Goal: Task Accomplishment & Management: Manage account settings

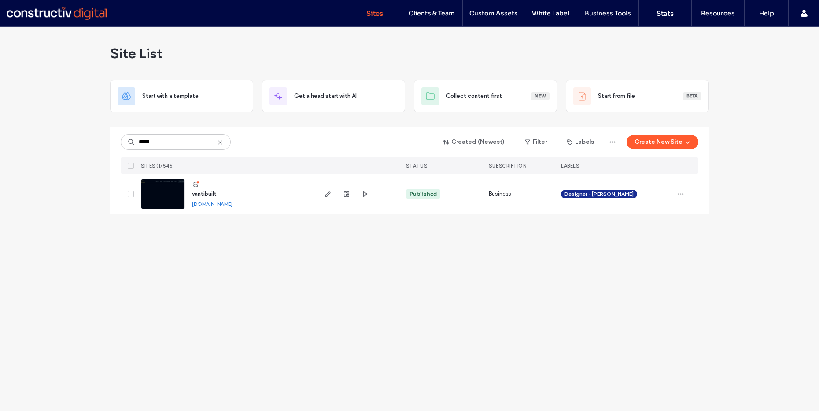
drag, startPoint x: 71, startPoint y: 151, endPoint x: 201, endPoint y: 174, distance: 132.4
click at [71, 151] on div "Site List Start with a template Get a head start with AI Collect content first …" at bounding box center [409, 219] width 819 height 384
click at [211, 204] on link "vantibuilt.sites.constructivdigital.com.au" at bounding box center [212, 203] width 41 height 7
click at [213, 191] on span "vantibuilt" at bounding box center [204, 193] width 25 height 7
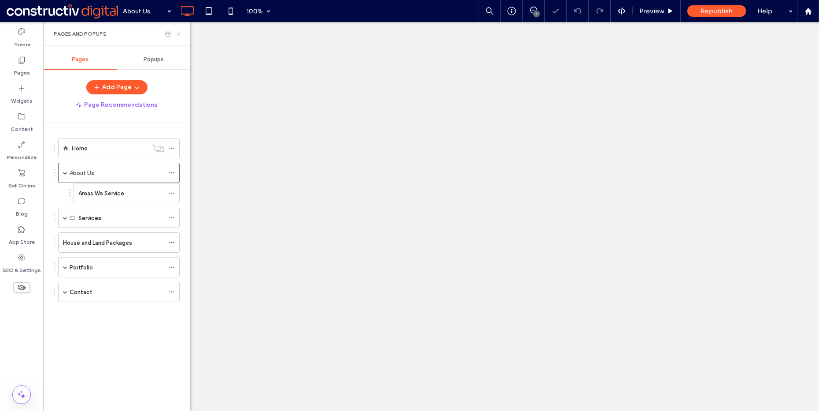
click at [177, 33] on icon at bounding box center [178, 34] width 7 height 7
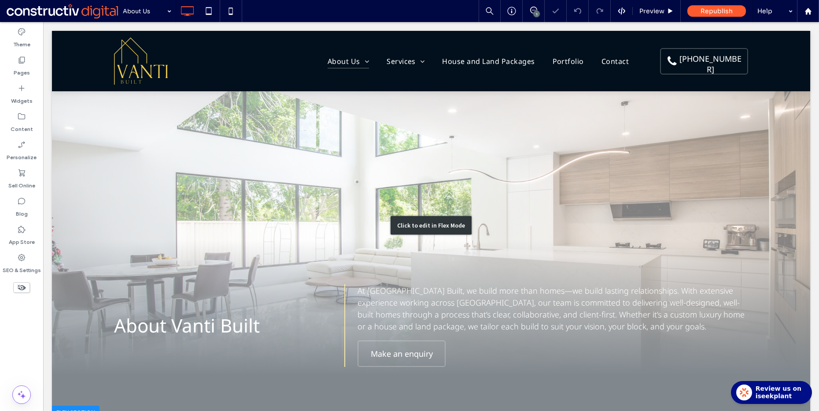
click at [135, 143] on div "Click to edit in Flex Mode" at bounding box center [431, 225] width 758 height 388
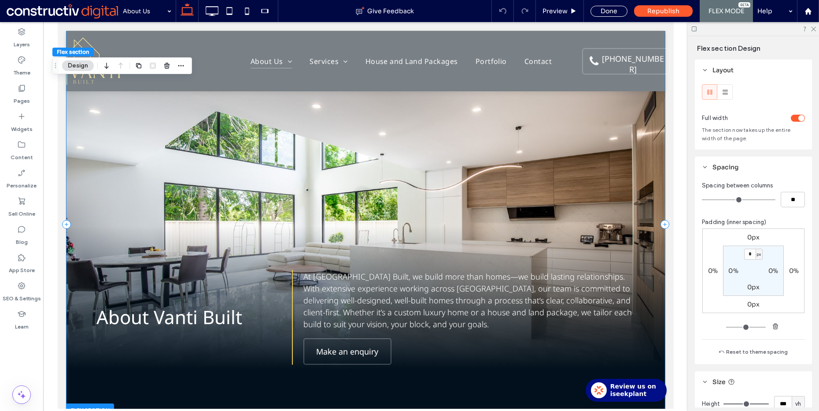
click at [161, 137] on div at bounding box center [365, 224] width 599 height 386
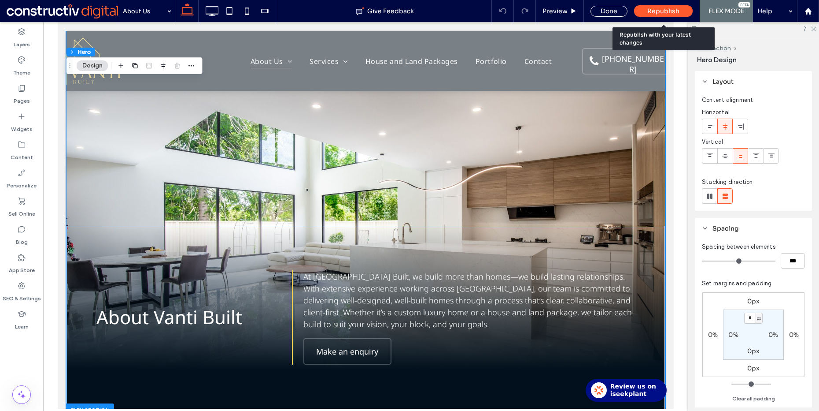
click at [650, 10] on span "Republish" at bounding box center [663, 11] width 32 height 8
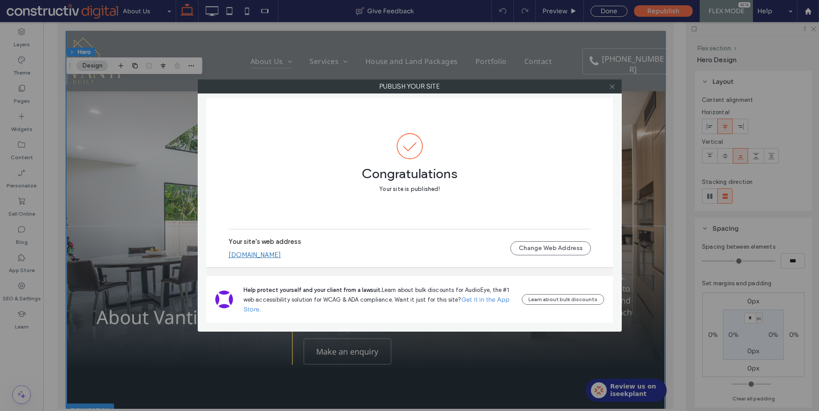
click at [613, 87] on icon at bounding box center [612, 86] width 7 height 7
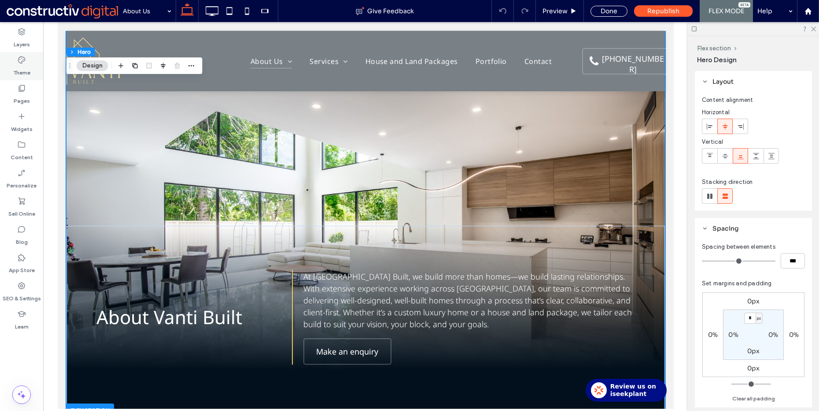
click at [22, 64] on label "Theme" at bounding box center [21, 70] width 17 height 12
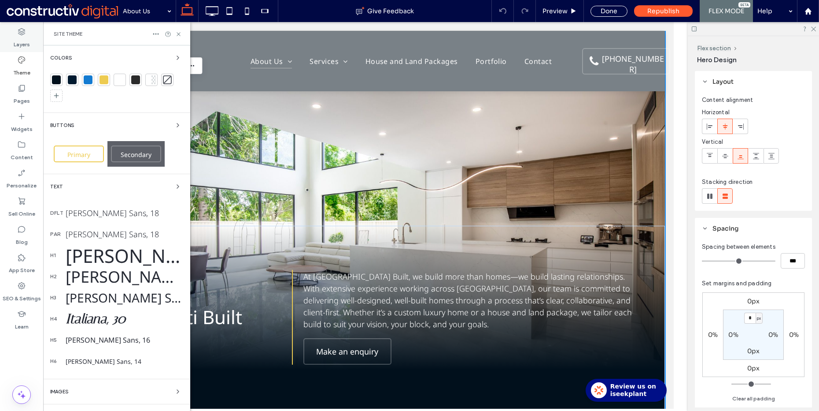
click at [26, 36] on label "Layers" at bounding box center [22, 42] width 16 height 12
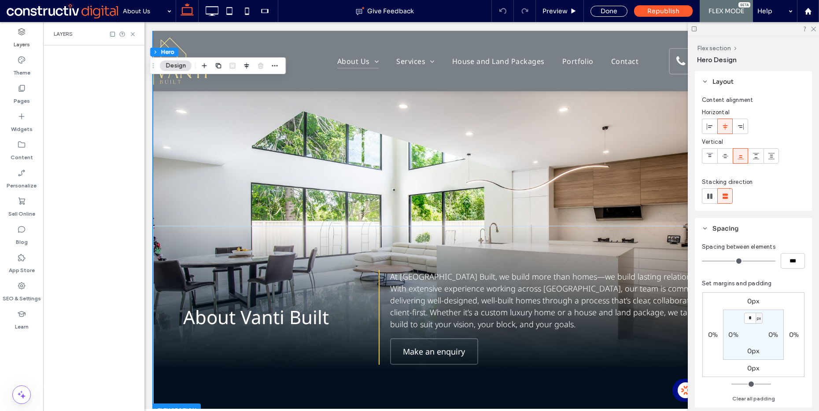
scroll to position [0, 73]
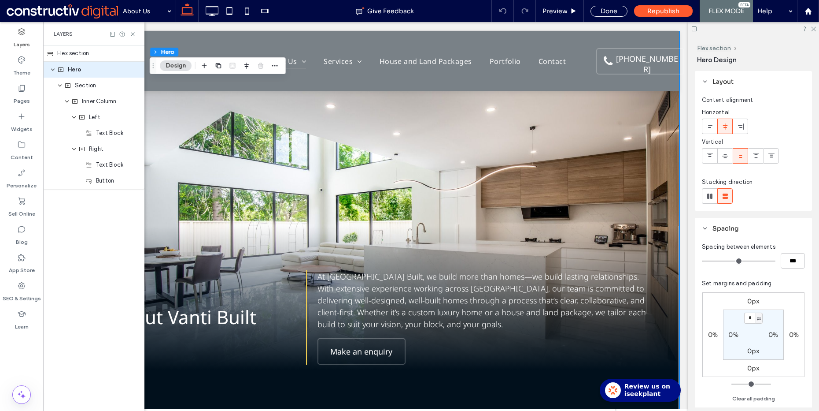
click at [90, 51] on div "Flex section" at bounding box center [93, 53] width 101 height 16
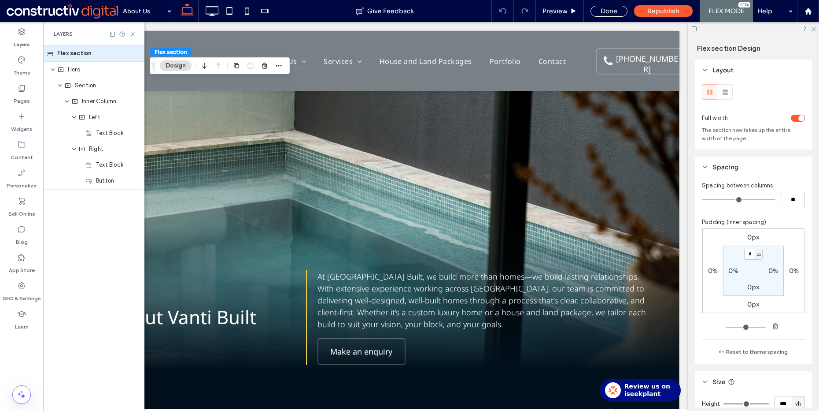
scroll to position [346, 0]
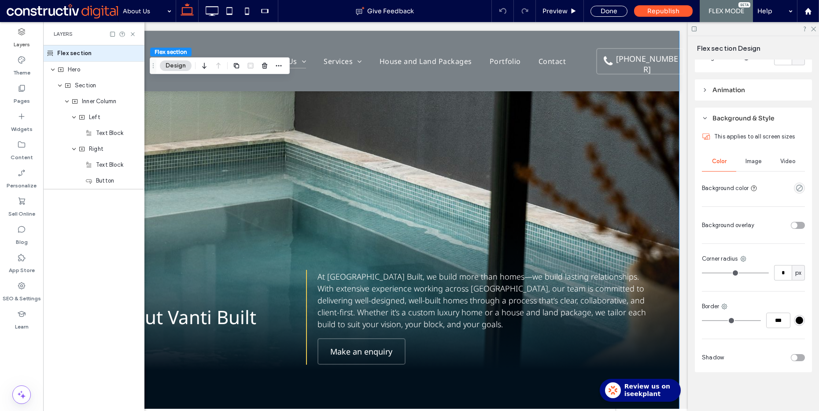
click at [758, 159] on span "Image" at bounding box center [754, 161] width 16 height 7
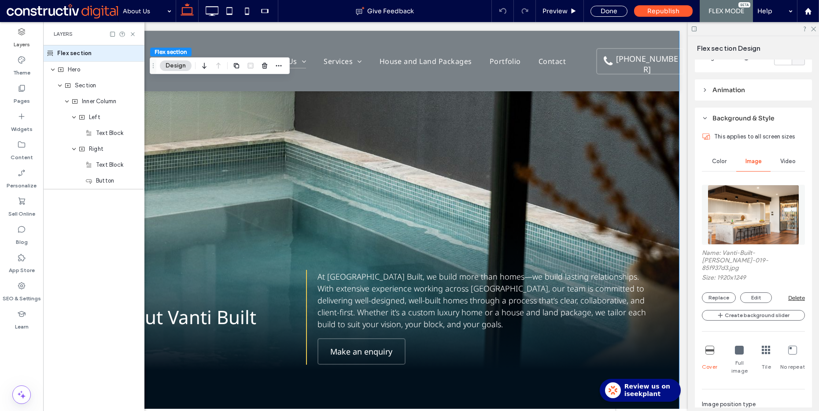
click at [752, 203] on img at bounding box center [754, 215] width 92 height 60
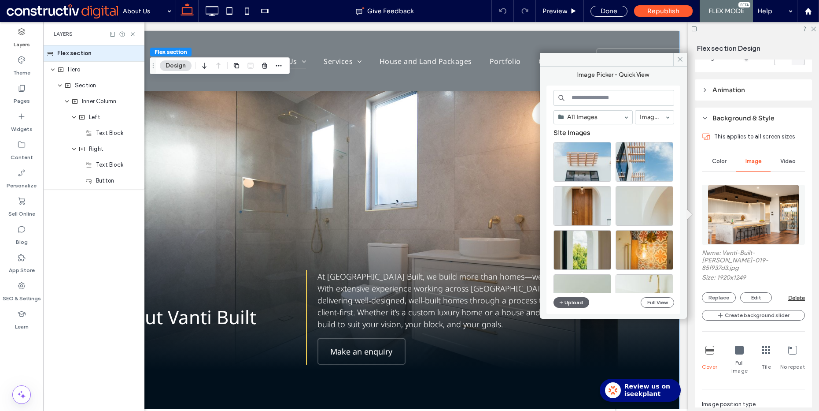
click at [777, 265] on label "Name: Vanti-Built-Florence-019-85f937d3.jpg" at bounding box center [753, 261] width 103 height 25
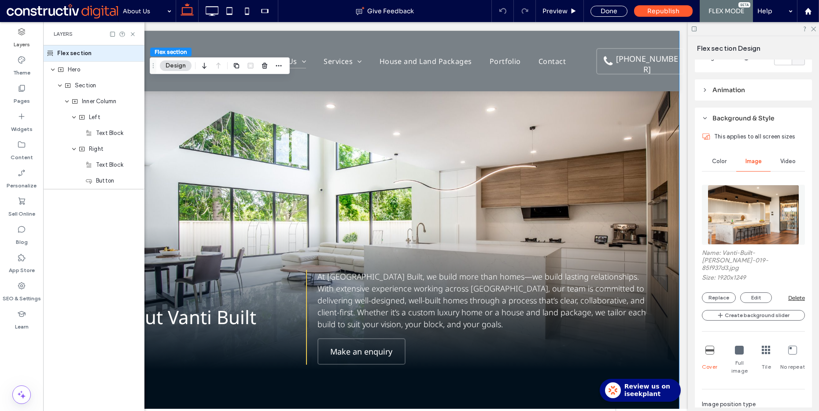
click at [719, 160] on span "Color" at bounding box center [719, 161] width 15 height 7
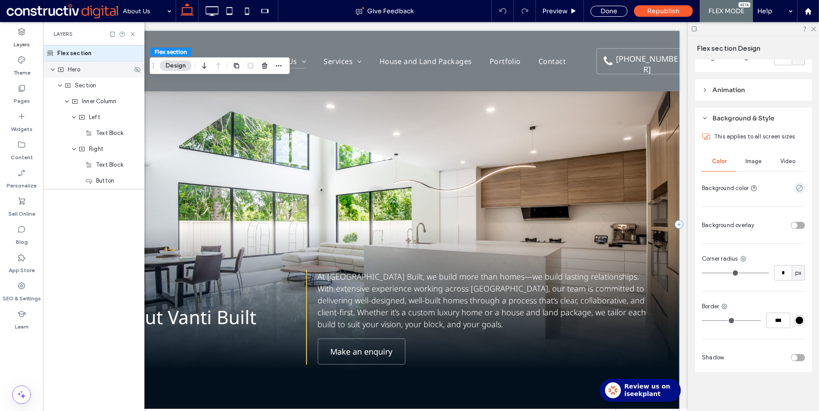
click at [96, 77] on div "Hero" at bounding box center [93, 70] width 101 height 16
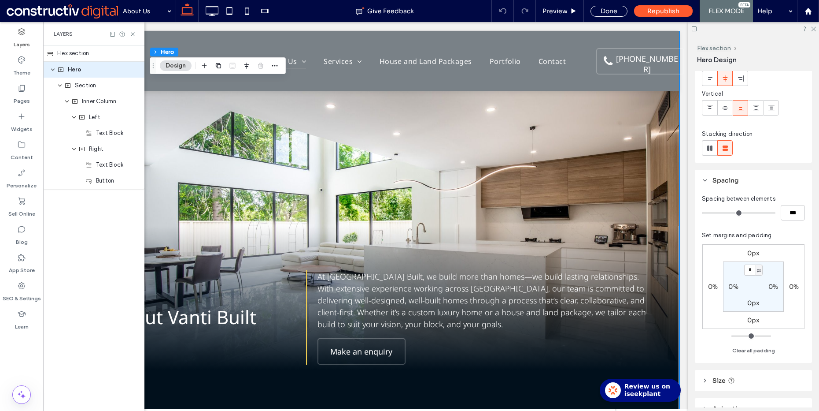
scroll to position [161, 0]
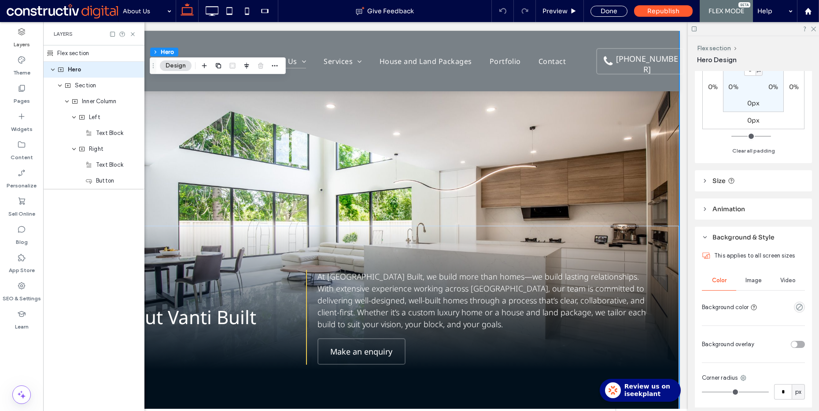
click at [751, 284] on div "Image" at bounding box center [753, 279] width 34 height 19
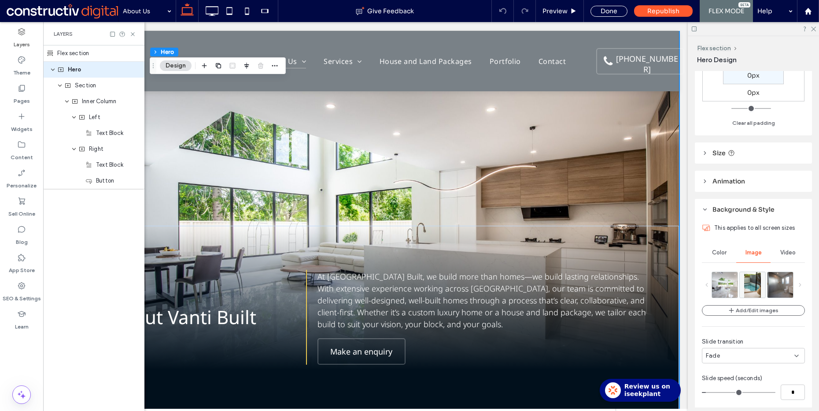
scroll to position [325, 0]
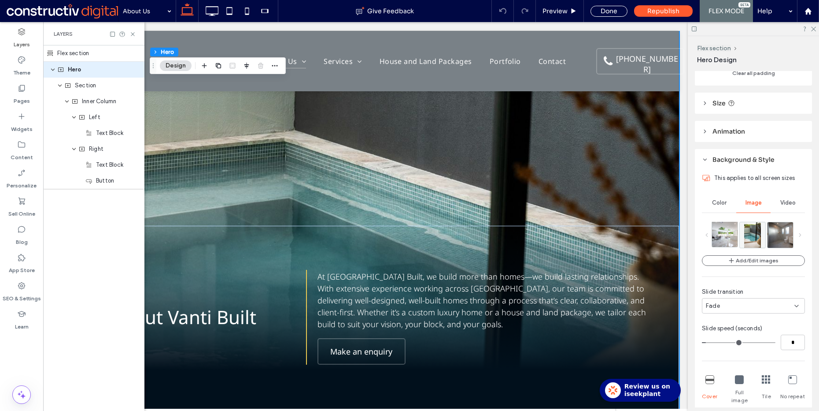
click at [737, 237] on img at bounding box center [731, 234] width 38 height 26
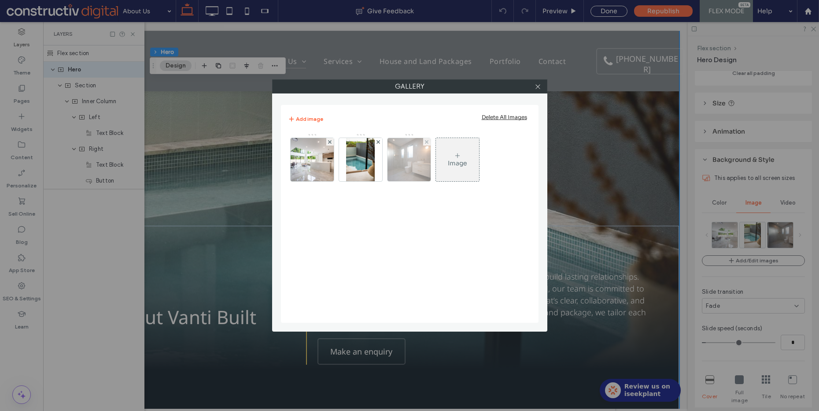
click at [429, 140] on div at bounding box center [426, 141] width 7 height 7
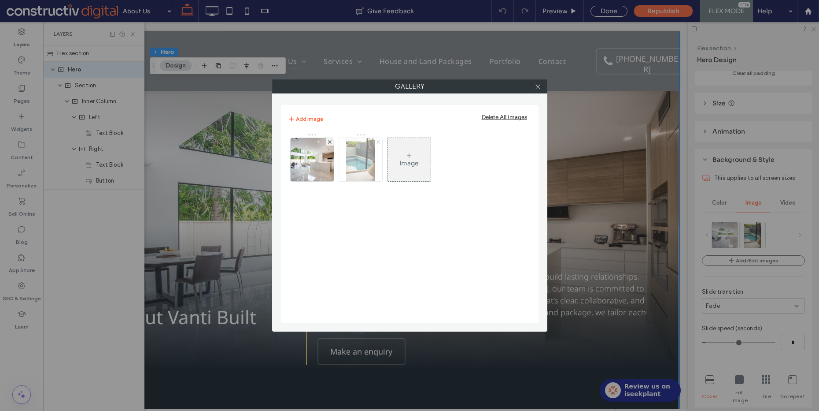
click at [378, 142] on icon at bounding box center [379, 142] width 4 height 4
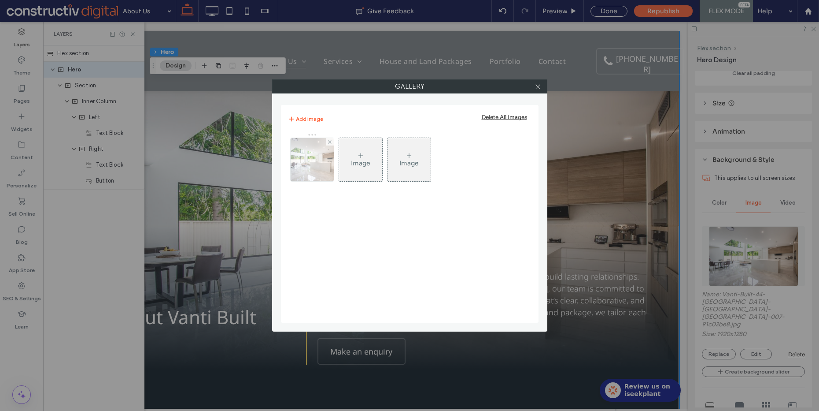
click at [333, 141] on div at bounding box center [329, 141] width 7 height 7
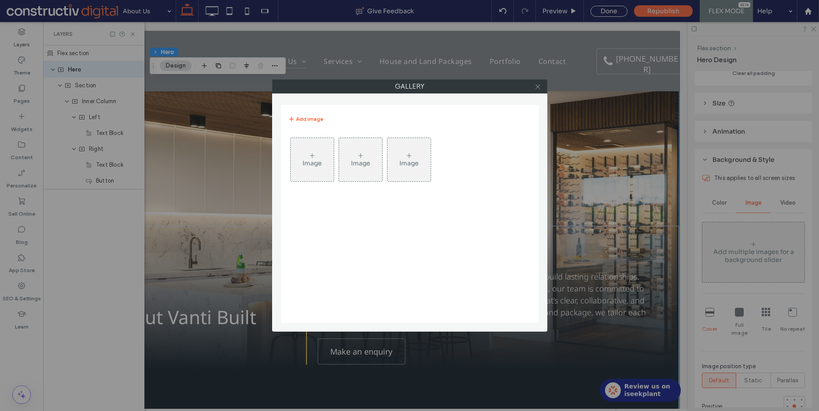
click at [540, 87] on icon at bounding box center [538, 86] width 7 height 7
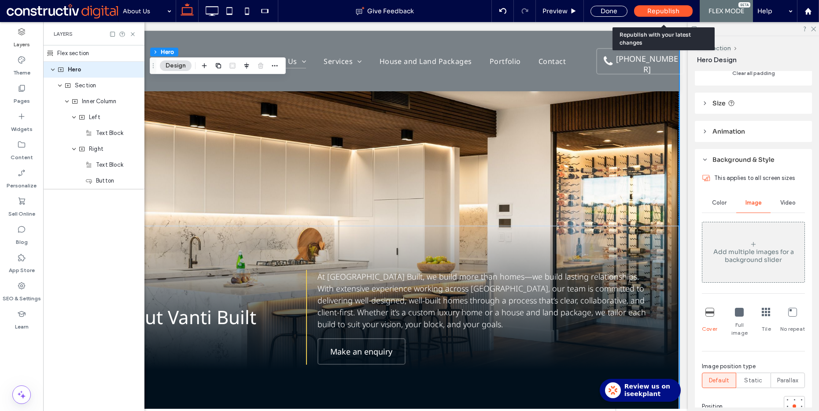
drag, startPoint x: 659, startPoint y: 7, endPoint x: 607, endPoint y: 2, distance: 51.8
click at [659, 7] on span "Republish" at bounding box center [663, 11] width 32 height 8
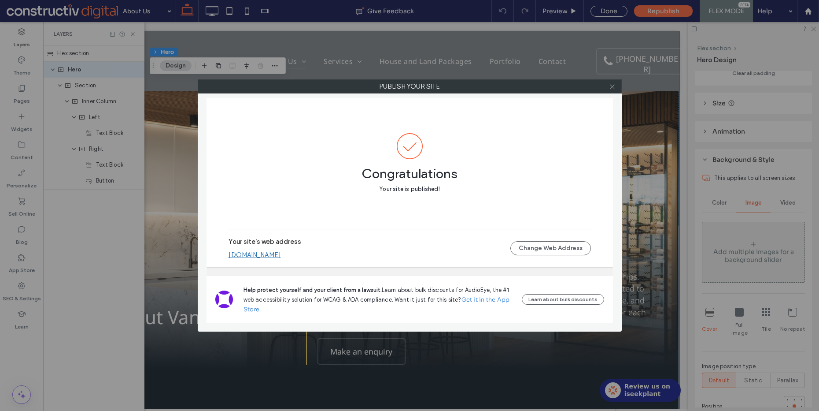
drag, startPoint x: 592, startPoint y: 100, endPoint x: 614, endPoint y: 83, distance: 27.4
click at [592, 99] on div "Congratulations Your site is published! Your site's web address vantibuilt.site…" at bounding box center [410, 182] width 407 height 169
click at [611, 83] on icon at bounding box center [612, 86] width 7 height 7
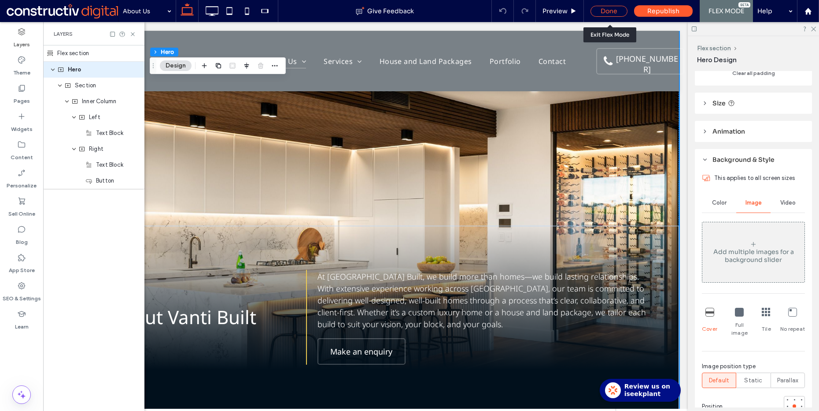
click at [603, 13] on div "Done" at bounding box center [609, 11] width 37 height 11
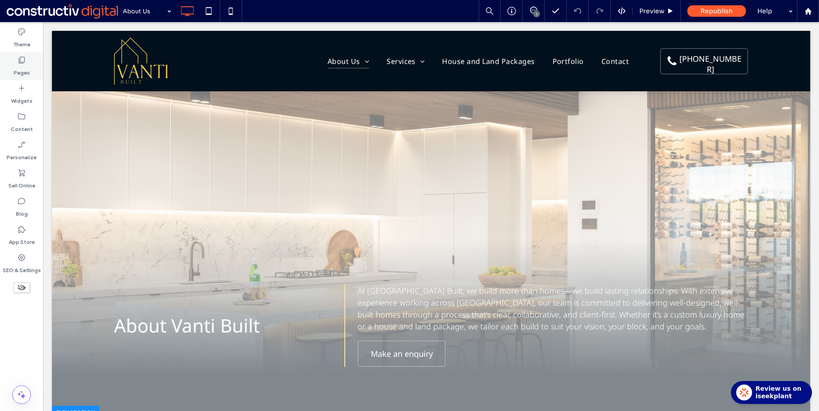
click at [32, 52] on div "Pages" at bounding box center [21, 66] width 43 height 28
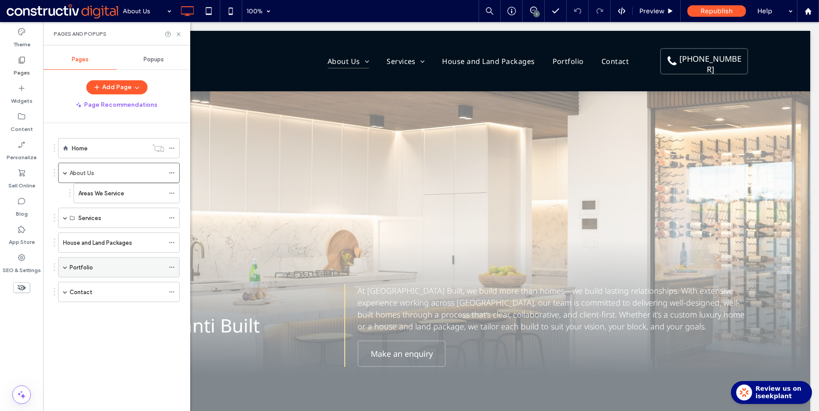
click at [65, 267] on span at bounding box center [65, 267] width 4 height 4
click at [110, 281] on div "Portfolio (Dynamic)" at bounding box center [106, 286] width 57 height 19
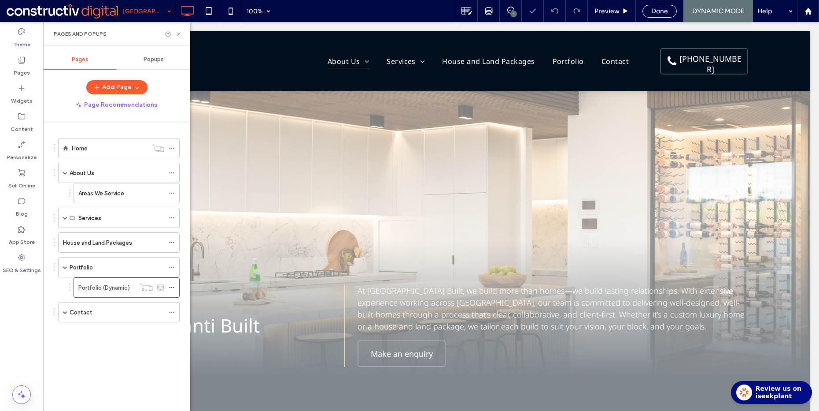
drag, startPoint x: 178, startPoint y: 35, endPoint x: 167, endPoint y: 16, distance: 21.5
click at [178, 34] on icon at bounding box center [178, 34] width 7 height 7
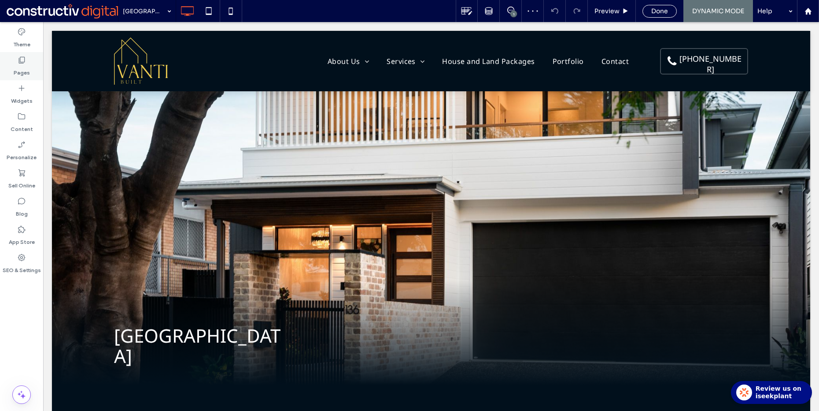
click at [22, 68] on label "Pages" at bounding box center [22, 70] width 16 height 12
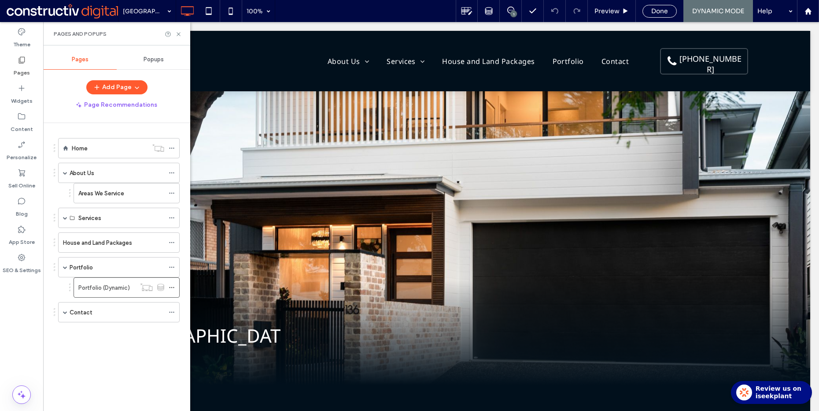
drag, startPoint x: 145, startPoint y: 339, endPoint x: 233, endPoint y: 207, distance: 158.8
click at [145, 339] on div "Home About Us Areas We Service Services Our Services Our Process House and Land…" at bounding box center [117, 238] width 126 height 210
click at [610, 18] on div "Preview" at bounding box center [612, 11] width 48 height 22
click at [94, 253] on ol "Home About Us Areas We Service Services Our Services Our Process House and Land…" at bounding box center [113, 230] width 133 height 184
click at [95, 253] on ol "Home About Us Areas We Service Services Our Services Our Process House and Land…" at bounding box center [113, 230] width 133 height 184
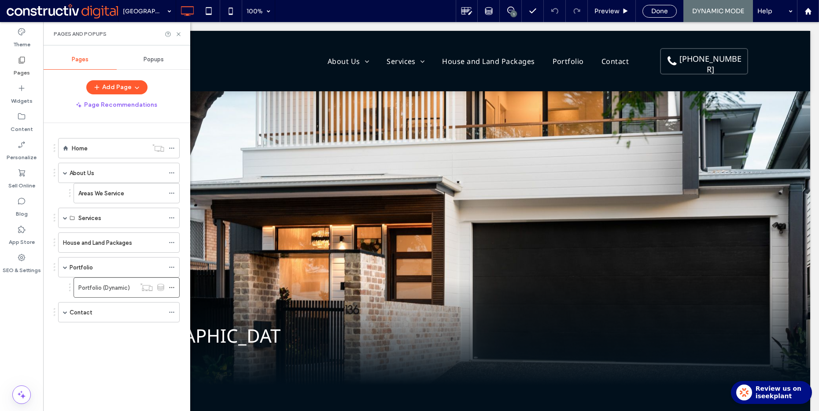
click at [90, 343] on div "Home About Us Areas We Service Services Our Services Our Process House and Land…" at bounding box center [117, 238] width 126 height 210
click at [93, 240] on label "House and Land Packages" at bounding box center [97, 242] width 69 height 15
click at [107, 264] on div "Portfolio" at bounding box center [117, 267] width 95 height 10
click at [178, 34] on use at bounding box center [179, 34] width 4 height 4
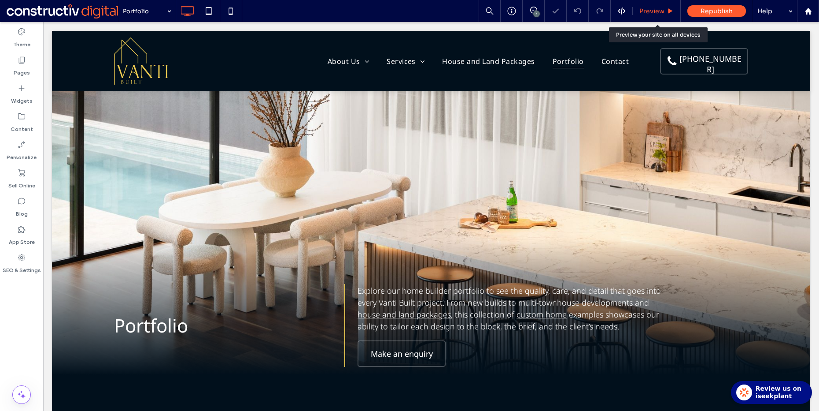
click at [655, 11] on span "Preview" at bounding box center [652, 11] width 25 height 8
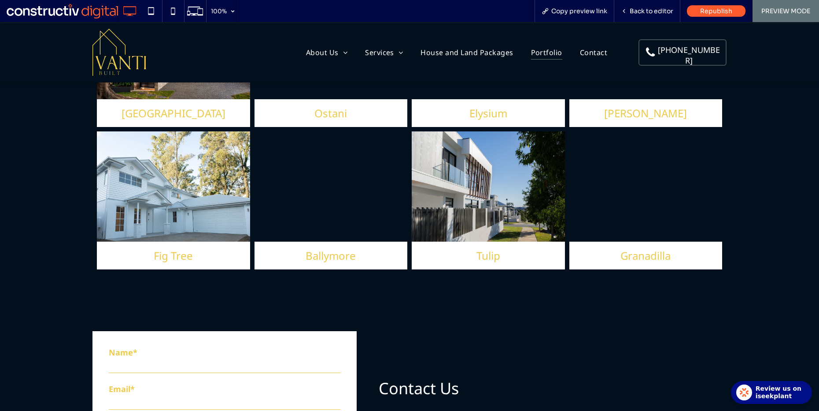
scroll to position [526, 0]
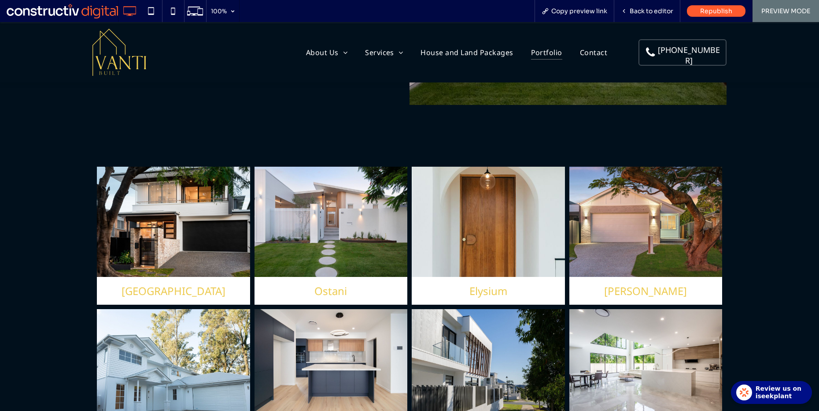
click at [588, 218] on link at bounding box center [646, 221] width 153 height 110
click at [650, 11] on span "Back to editor" at bounding box center [652, 11] width 44 height 8
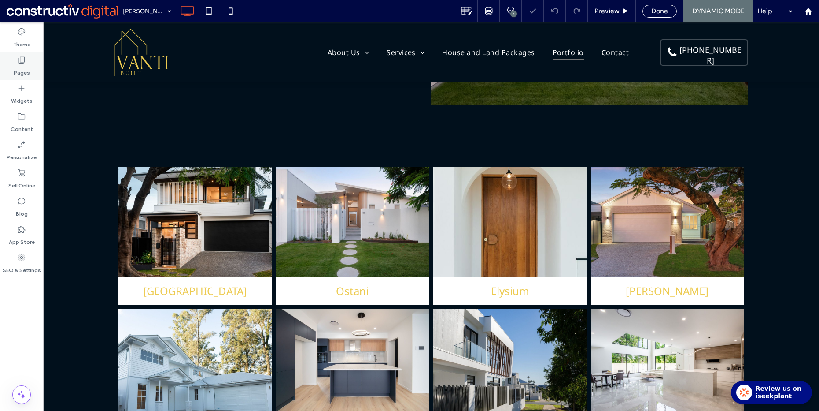
click at [11, 59] on div "Pages" at bounding box center [21, 66] width 43 height 28
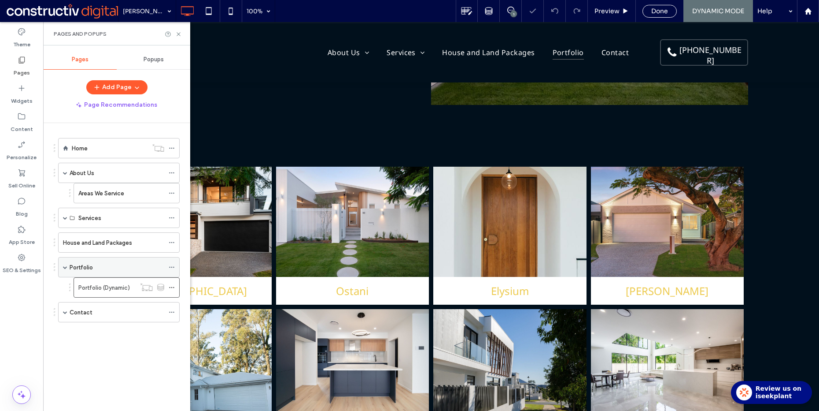
click at [111, 261] on div "Portfolio" at bounding box center [117, 266] width 95 height 19
click at [177, 34] on icon at bounding box center [178, 34] width 7 height 7
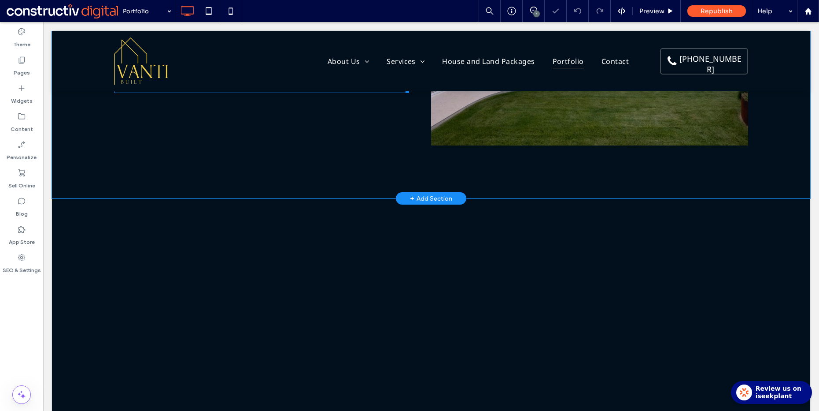
scroll to position [702, 0]
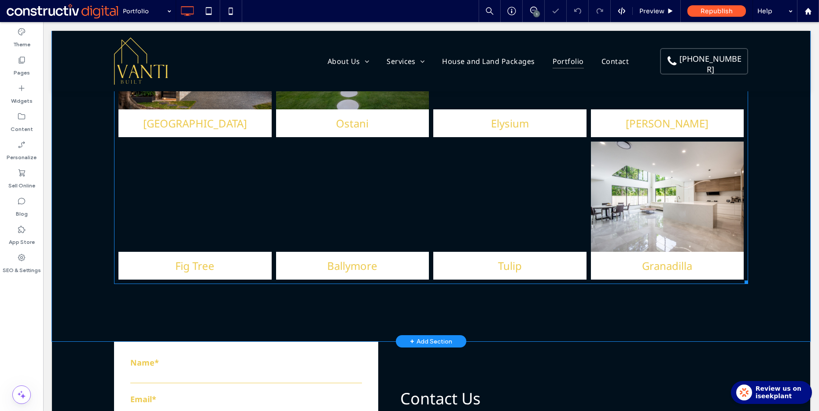
click at [261, 252] on span "Fig Tree Button" at bounding box center [194, 266] width 153 height 28
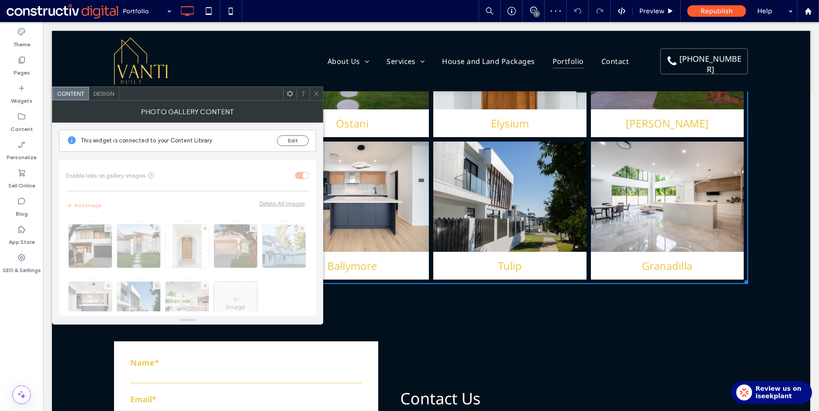
click at [102, 98] on div "Design" at bounding box center [104, 93] width 30 height 13
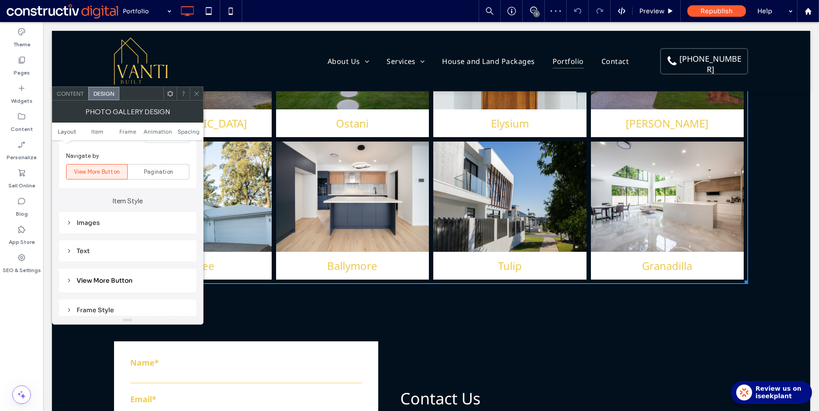
click at [126, 225] on div "Images" at bounding box center [127, 222] width 123 height 8
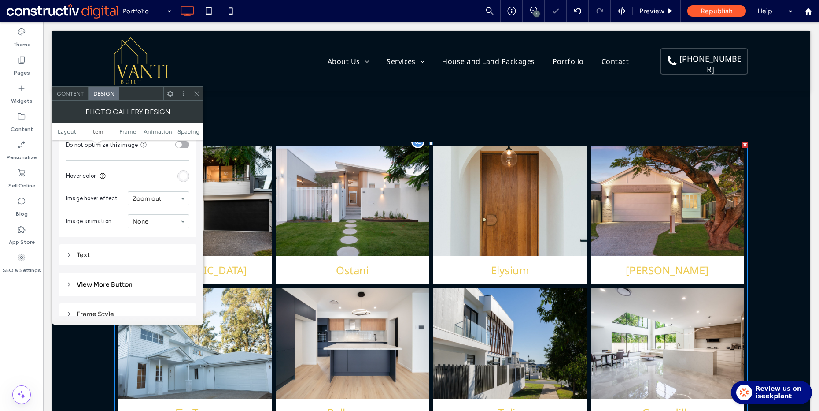
scroll to position [513, 0]
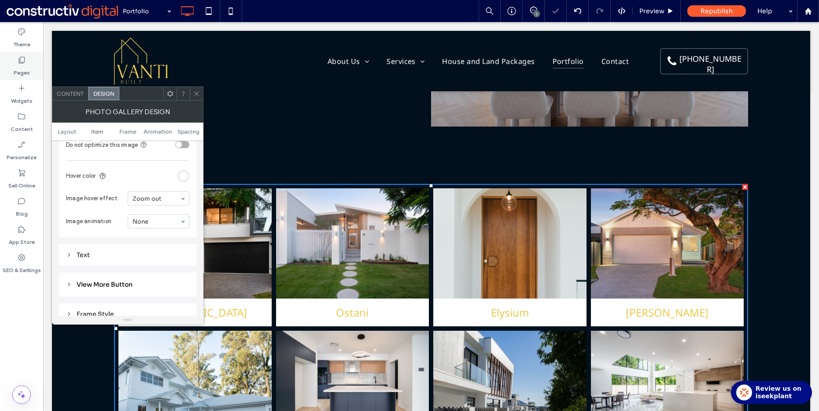
click at [28, 69] on label "Pages" at bounding box center [22, 70] width 16 height 12
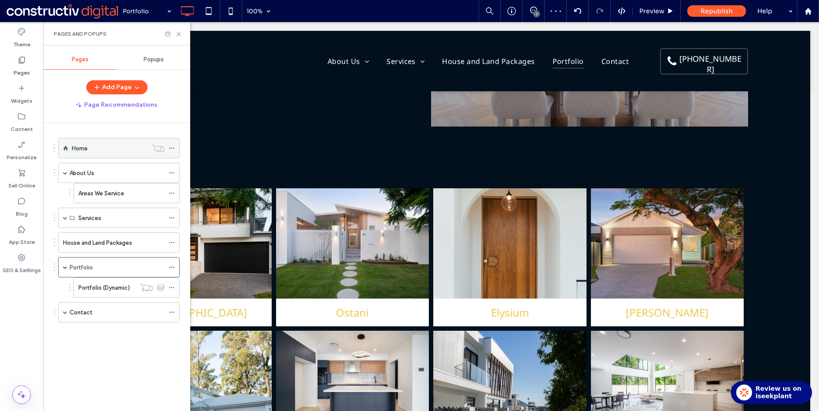
click at [100, 156] on div "Home" at bounding box center [110, 147] width 76 height 19
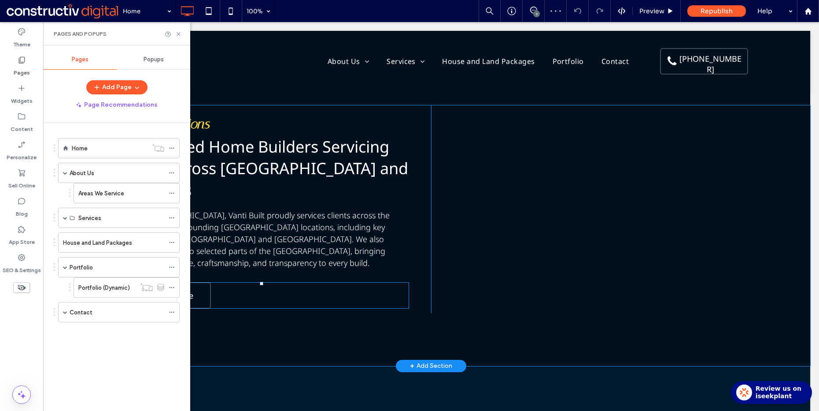
scroll to position [2007, 0]
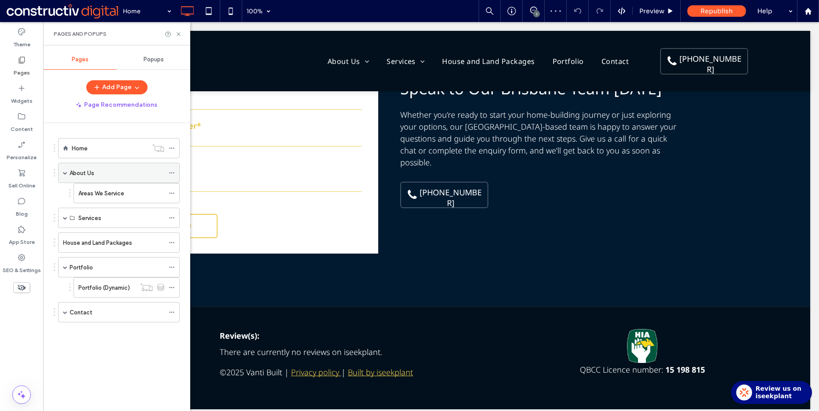
click at [109, 170] on div "About Us" at bounding box center [117, 173] width 95 height 10
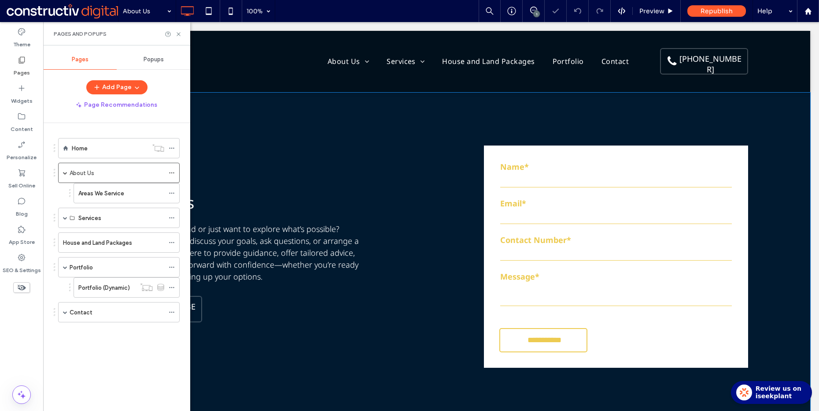
scroll to position [1666, 0]
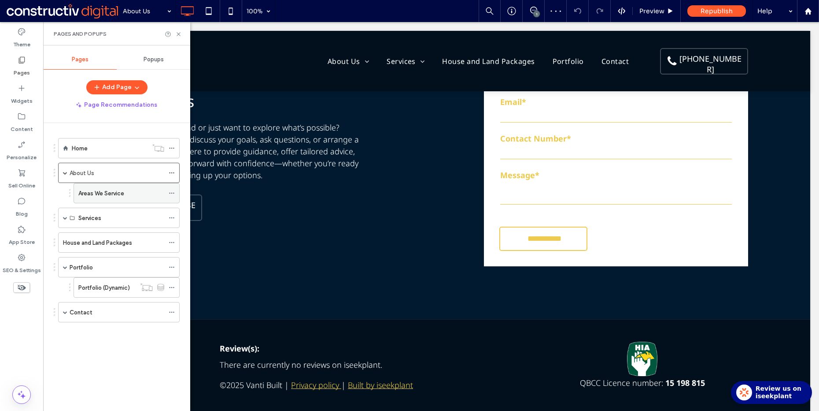
click at [100, 197] on label "Areas We Service" at bounding box center [101, 192] width 46 height 15
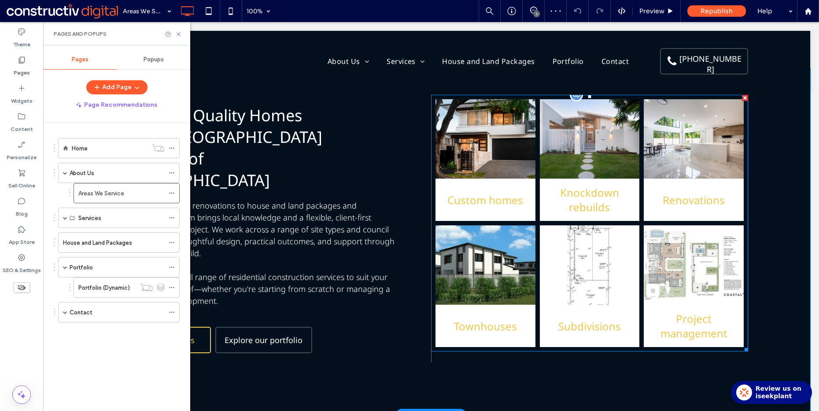
scroll to position [336, 0]
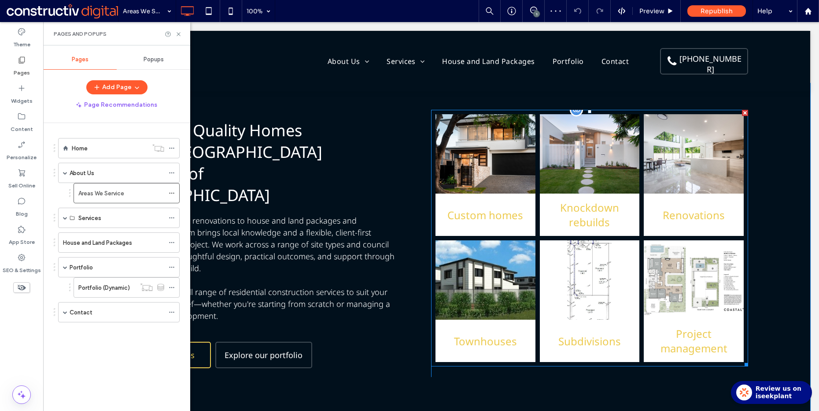
click at [511, 203] on span "Custom homes Button" at bounding box center [486, 214] width 100 height 42
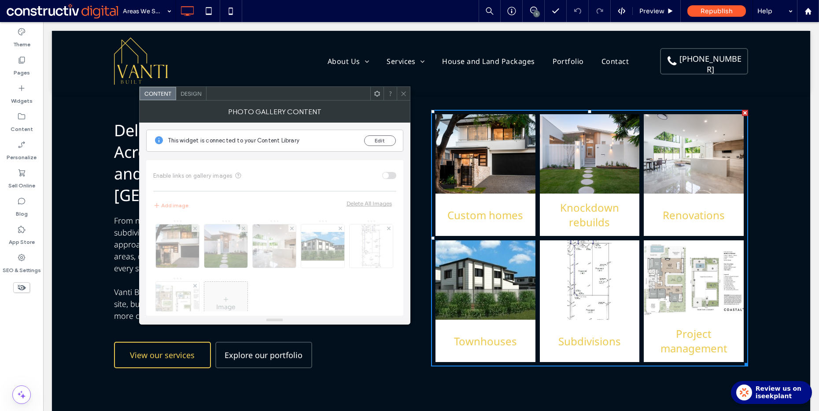
click at [174, 94] on div "Content" at bounding box center [158, 93] width 37 height 13
click at [194, 98] on div "Design" at bounding box center [191, 93] width 30 height 13
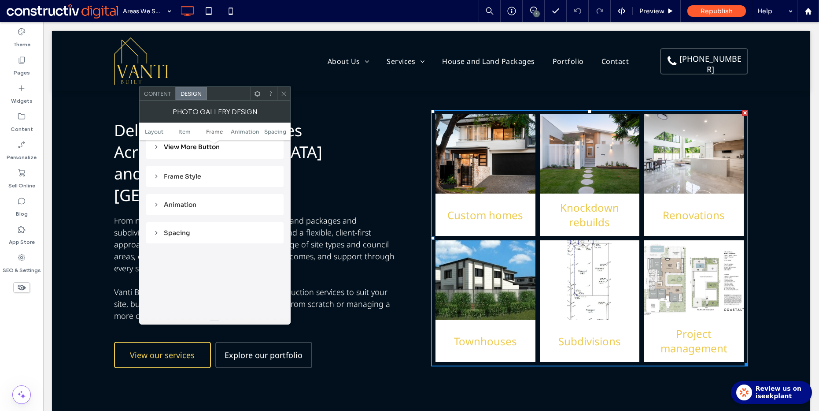
scroll to position [386, 0]
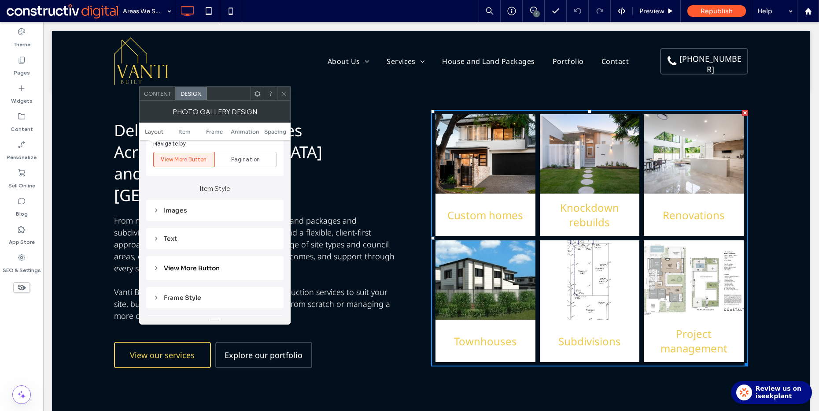
click at [179, 214] on div "Images" at bounding box center [214, 210] width 123 height 12
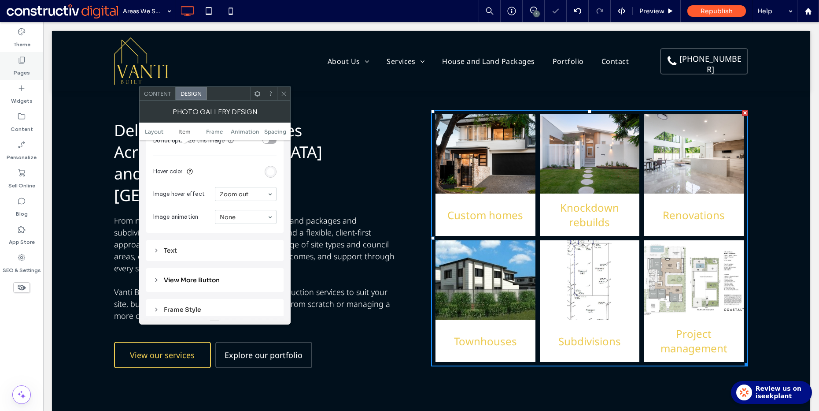
click at [28, 59] on div "Pages" at bounding box center [21, 66] width 43 height 28
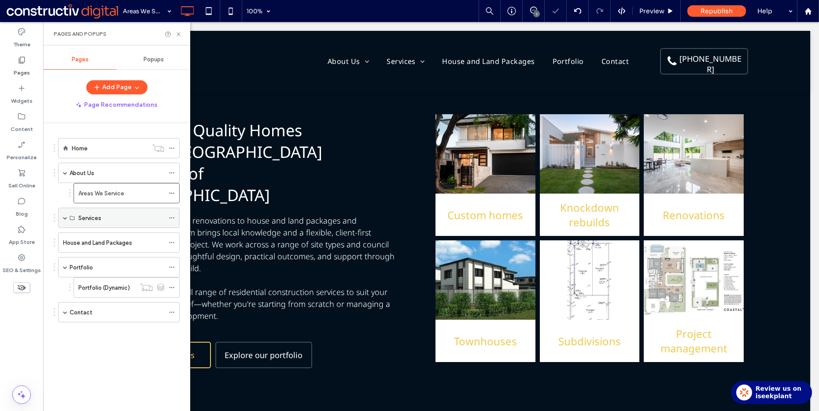
click at [108, 215] on div "Services" at bounding box center [121, 218] width 86 height 10
click at [100, 242] on label "House and Land Packages" at bounding box center [97, 242] width 69 height 15
click at [66, 217] on span at bounding box center [65, 217] width 4 height 4
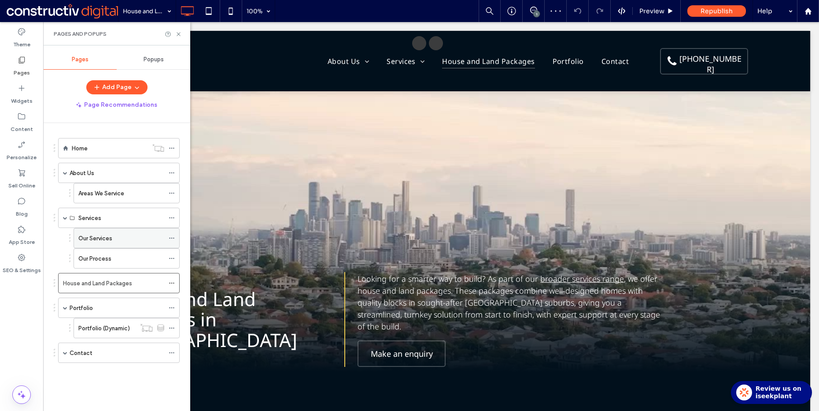
click at [96, 239] on label "Our Services" at bounding box center [95, 237] width 34 height 15
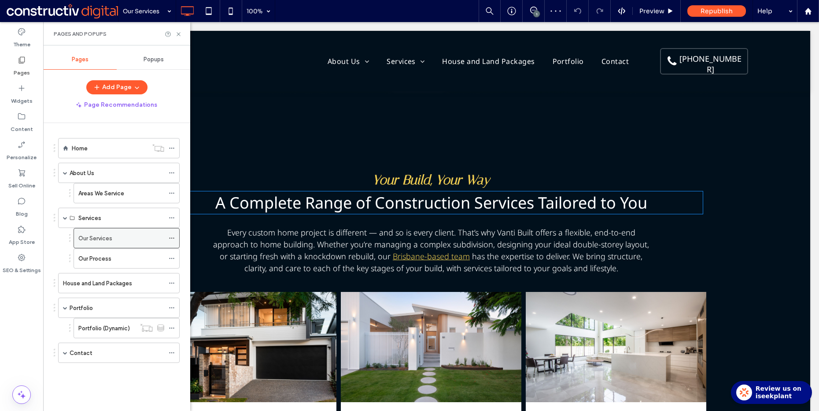
scroll to position [577, 0]
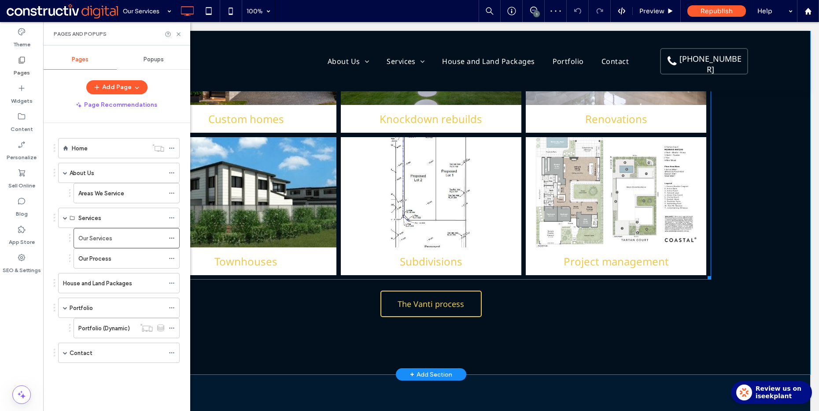
click at [402, 194] on link at bounding box center [431, 192] width 181 height 110
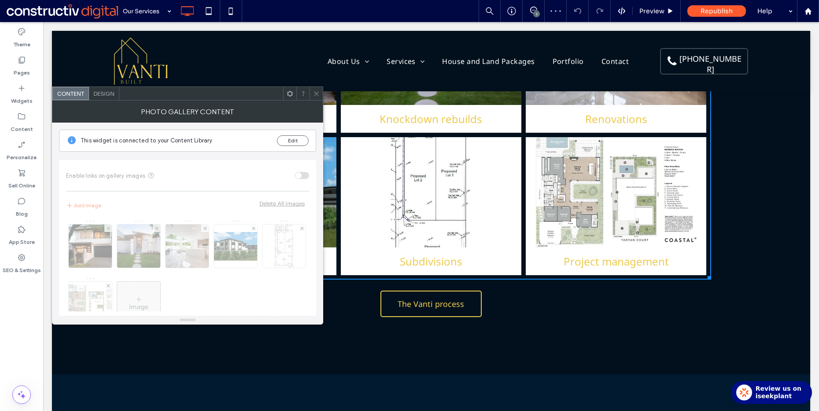
click at [107, 94] on span "Design" at bounding box center [103, 93] width 21 height 7
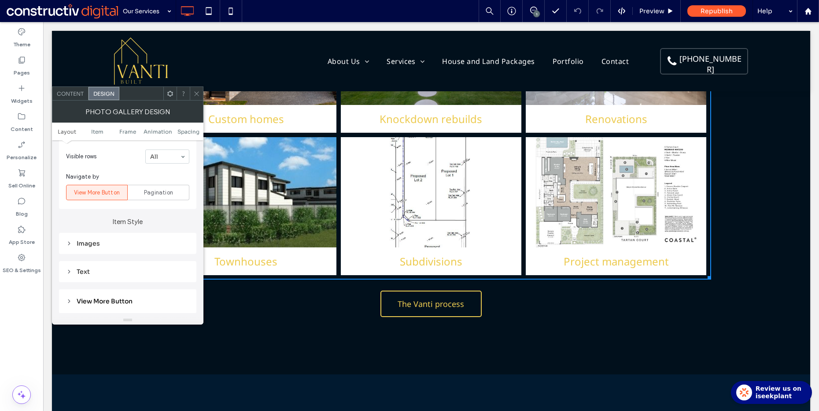
scroll to position [322, 0]
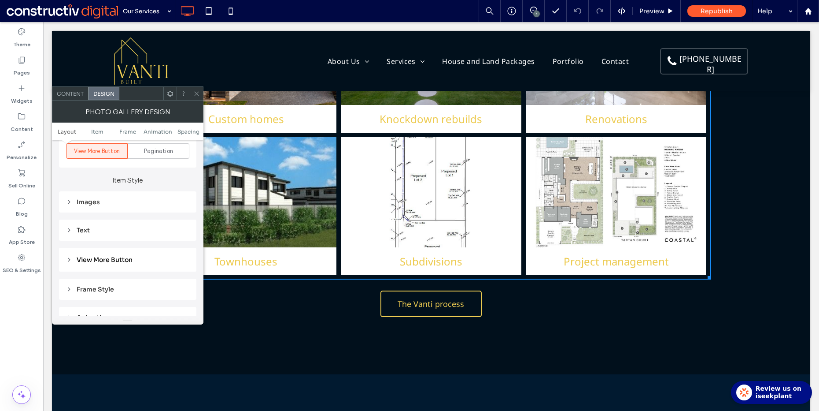
click at [115, 202] on div "Images" at bounding box center [127, 202] width 123 height 8
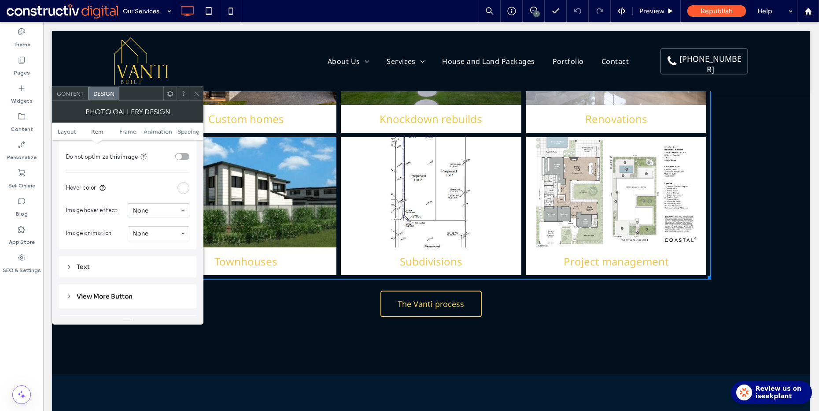
scroll to position [548, 0]
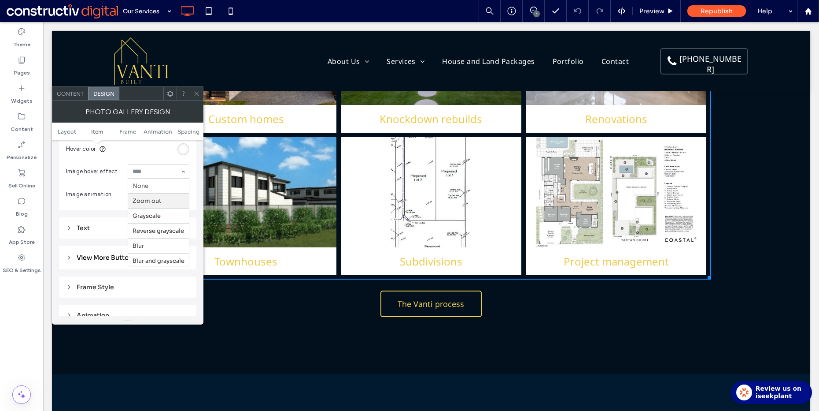
drag, startPoint x: 160, startPoint y: 203, endPoint x: 167, endPoint y: 183, distance: 21.3
click at [195, 94] on icon at bounding box center [196, 93] width 7 height 7
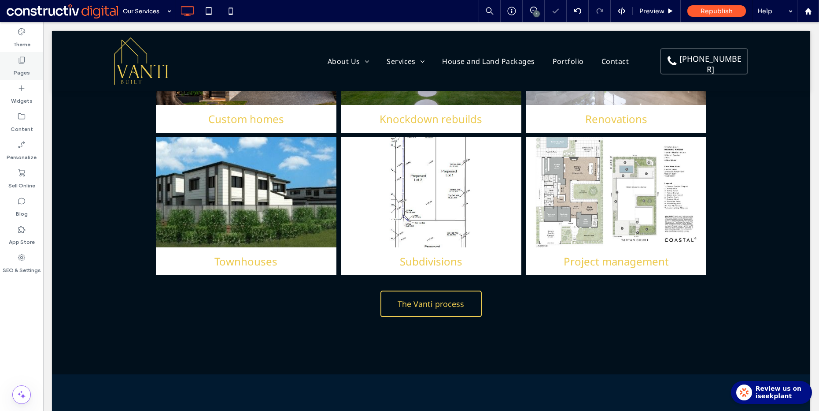
click at [24, 59] on use at bounding box center [22, 60] width 6 height 7
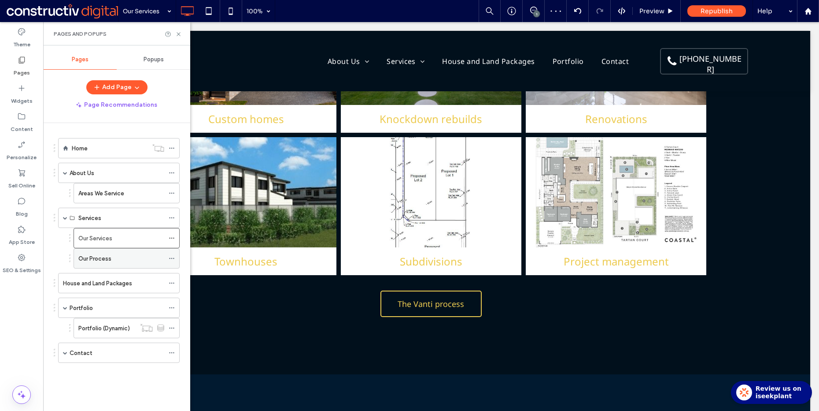
click at [105, 251] on div "Our Process" at bounding box center [121, 257] width 86 height 19
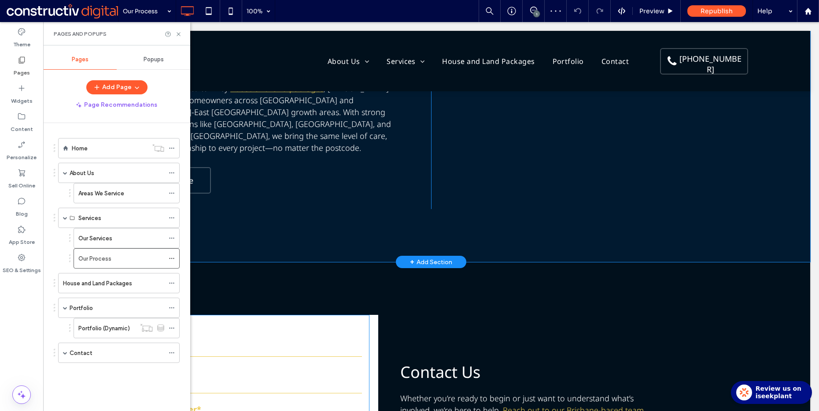
scroll to position [1428, 0]
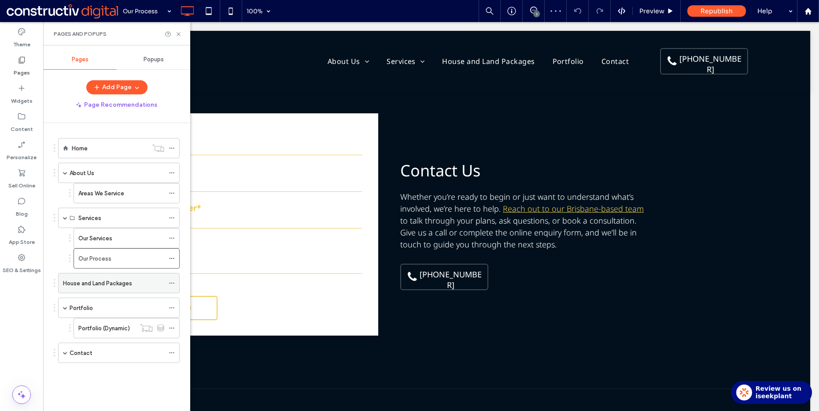
click at [94, 284] on label "House and Land Packages" at bounding box center [97, 282] width 69 height 15
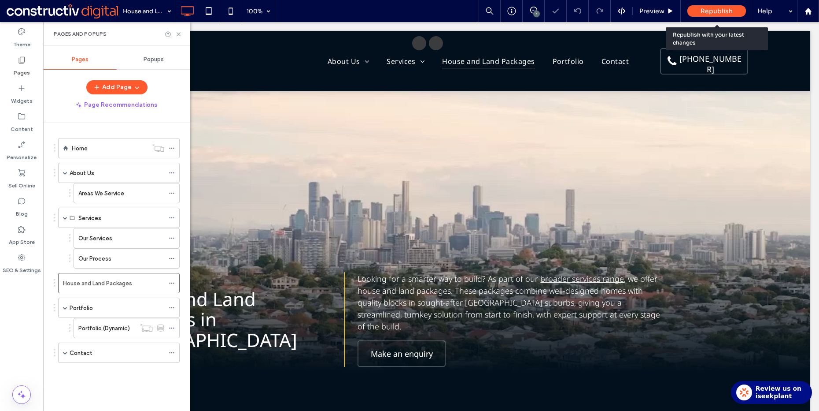
click at [721, 8] on span "Republish" at bounding box center [717, 11] width 32 height 8
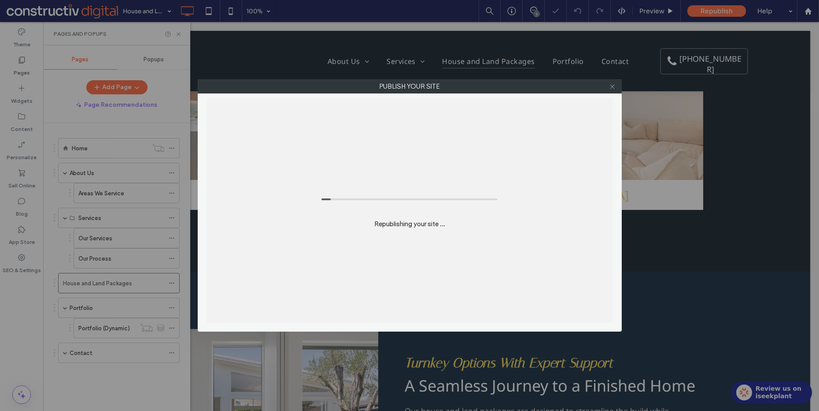
click at [614, 87] on icon at bounding box center [612, 86] width 7 height 7
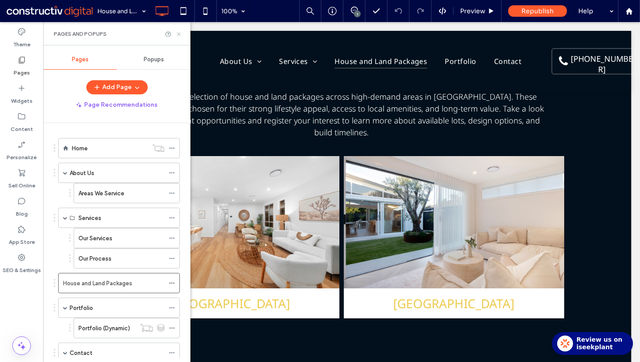
click at [179, 33] on use at bounding box center [179, 34] width 4 height 4
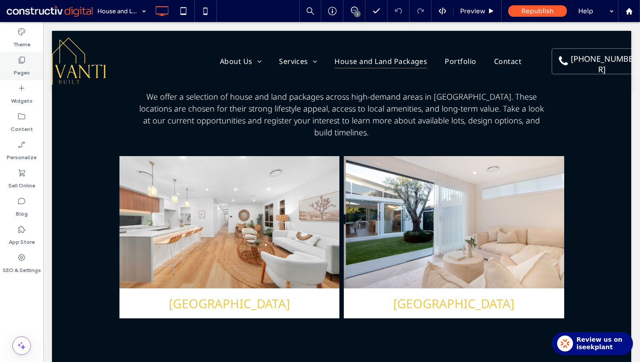
click at [30, 56] on div "Pages" at bounding box center [21, 66] width 43 height 28
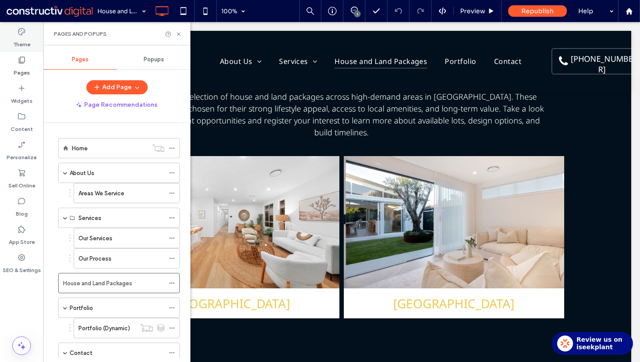
click at [28, 39] on label "Theme" at bounding box center [21, 42] width 17 height 12
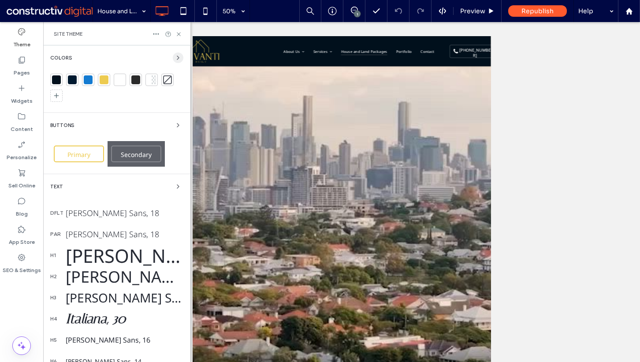
click at [177, 57] on use "button" at bounding box center [178, 58] width 2 height 4
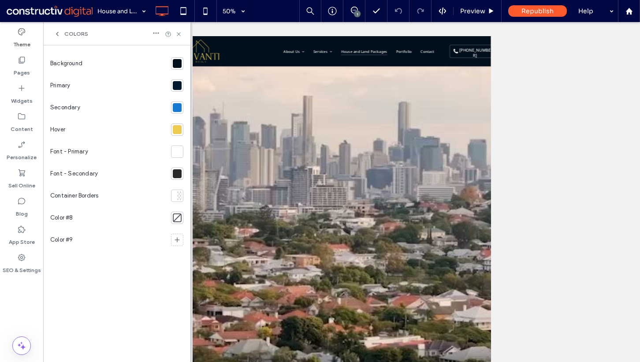
click at [108, 274] on div "Background Primary Secondary Hover Font - Primary Font - Secondary Container Bo…" at bounding box center [116, 203] width 133 height 302
click at [180, 33] on use at bounding box center [179, 34] width 4 height 4
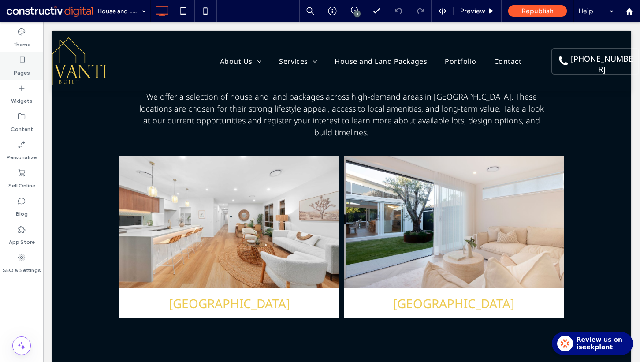
click at [20, 64] on icon at bounding box center [21, 59] width 9 height 9
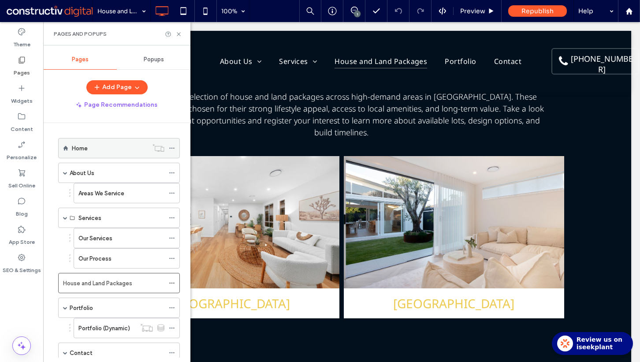
click at [86, 147] on label "Home" at bounding box center [80, 148] width 16 height 15
click at [179, 32] on icon at bounding box center [178, 34] width 7 height 7
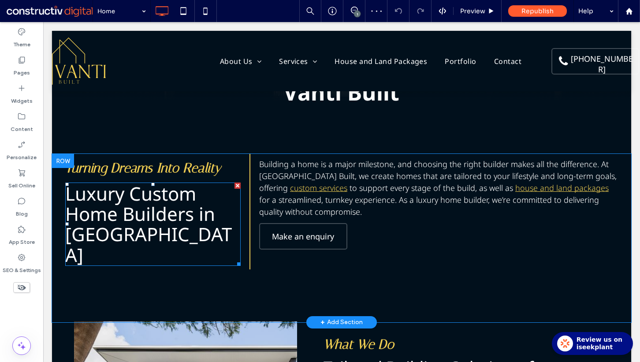
scroll to position [219, 0]
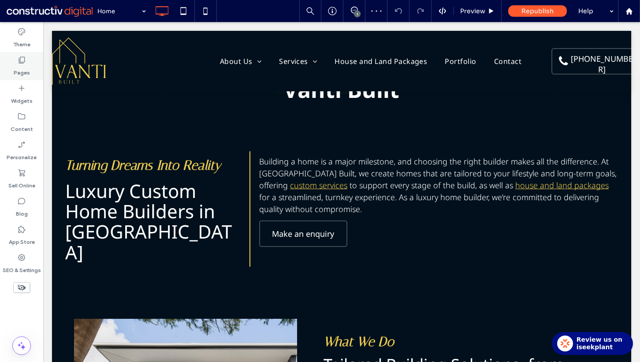
click at [22, 65] on label "Pages" at bounding box center [22, 70] width 16 height 12
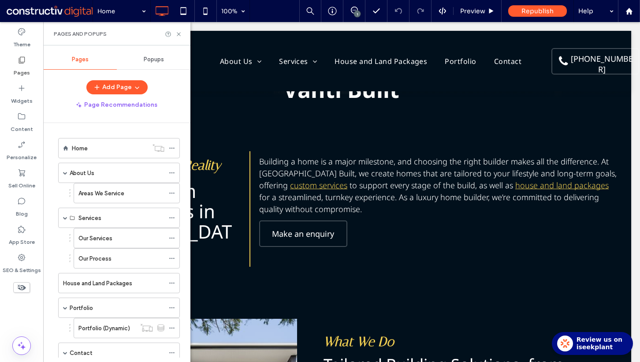
click at [183, 35] on div "Pages and Popups" at bounding box center [116, 33] width 147 height 23
click at [181, 35] on icon at bounding box center [178, 34] width 7 height 7
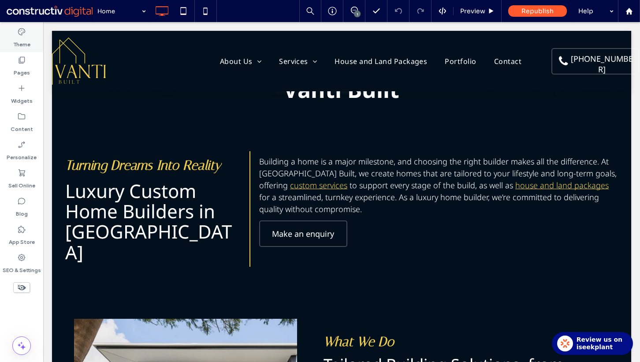
click at [21, 37] on label "Theme" at bounding box center [21, 42] width 17 height 12
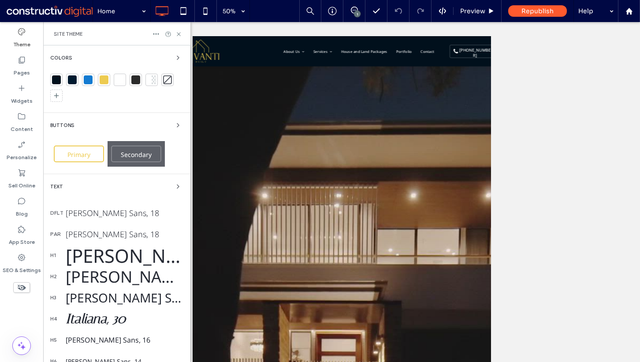
scroll to position [118, 0]
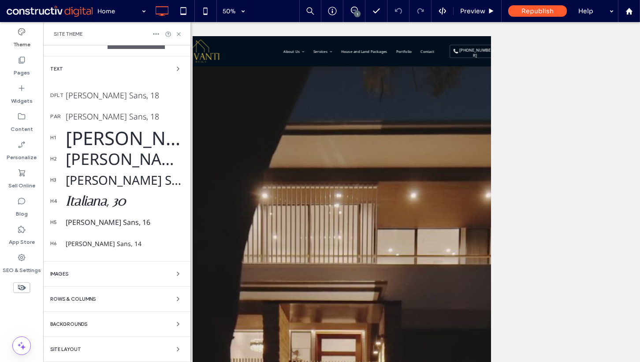
click at [74, 325] on span "Backgrounds" at bounding box center [68, 324] width 37 height 5
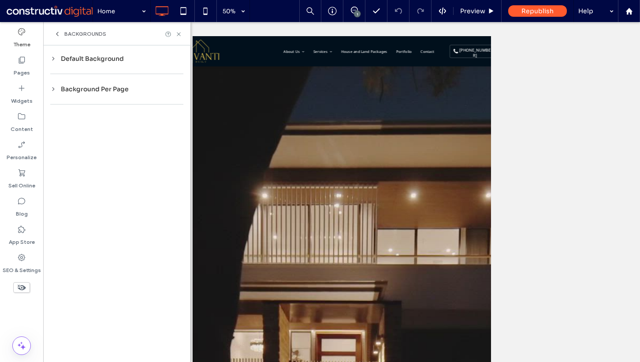
scroll to position [0, 0]
click at [101, 57] on div "Default Background" at bounding box center [116, 59] width 133 height 8
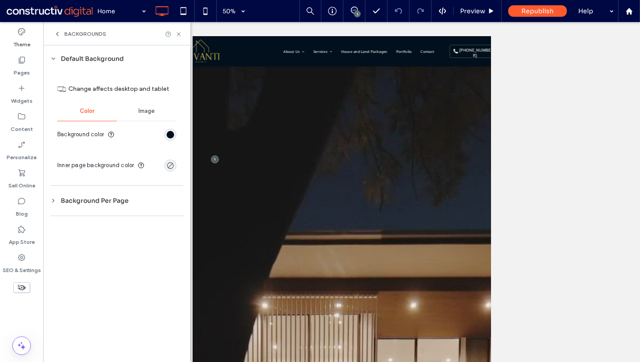
click at [97, 199] on div "Background Per Page" at bounding box center [116, 200] width 133 height 8
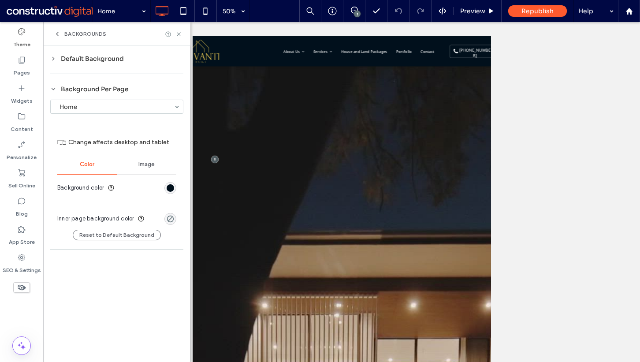
click at [67, 58] on div "Default Background" at bounding box center [116, 59] width 133 height 8
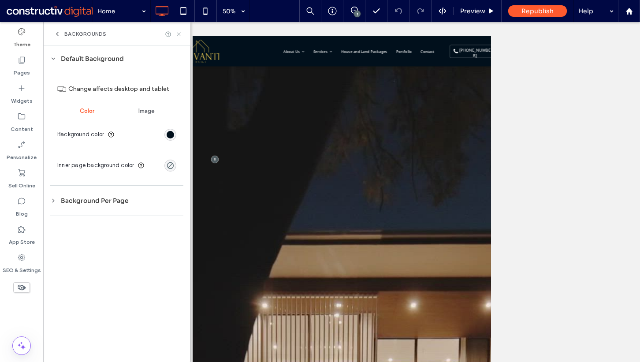
click at [177, 33] on icon at bounding box center [178, 34] width 7 height 7
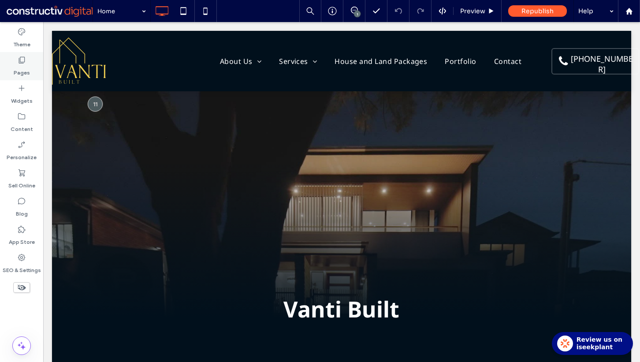
click at [22, 61] on icon at bounding box center [21, 59] width 9 height 9
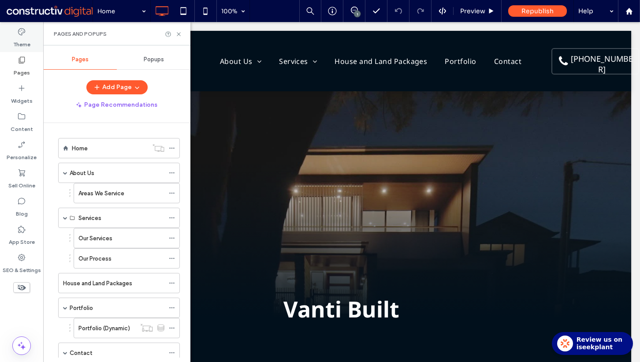
click at [23, 43] on label "Theme" at bounding box center [21, 42] width 17 height 12
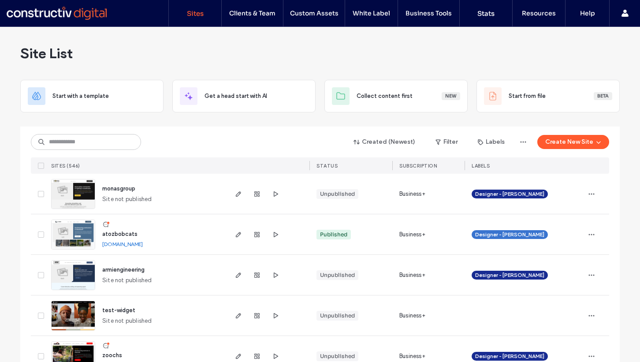
click at [334, 39] on label "Custom Templates" at bounding box center [317, 35] width 55 height 7
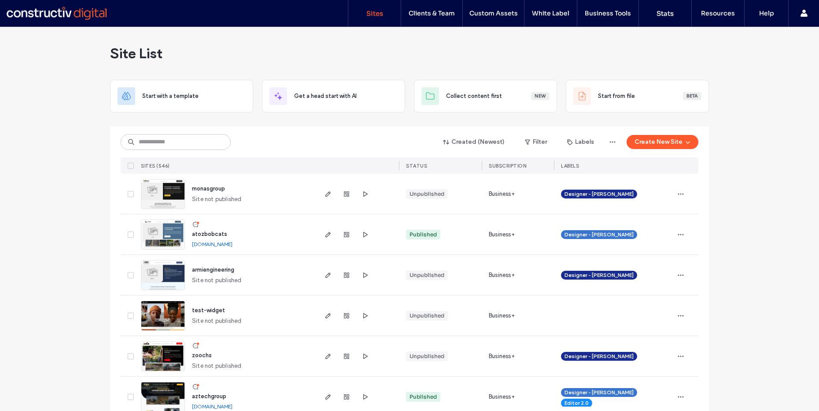
click at [216, 241] on link "atozbobcats.sites.constructivdigital.com.au" at bounding box center [212, 243] width 41 height 7
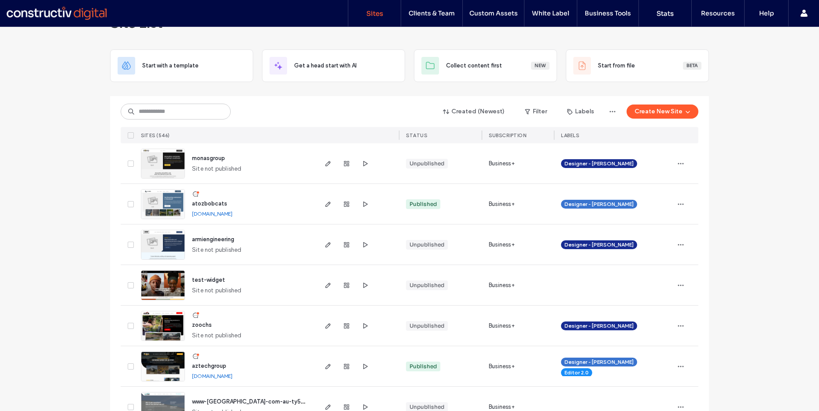
scroll to position [74, 0]
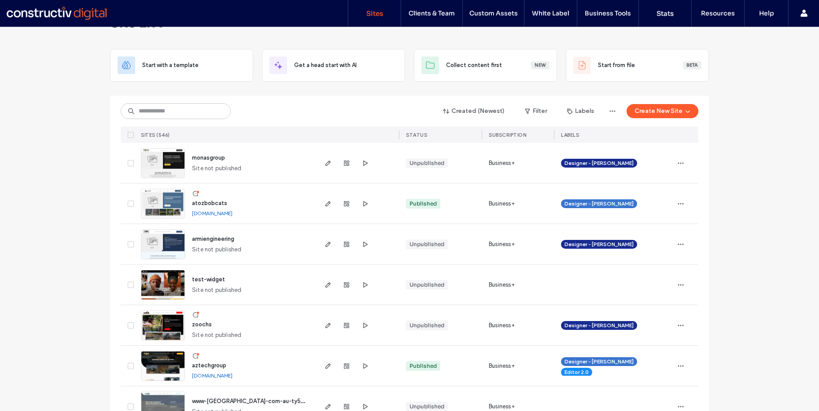
scroll to position [0, 0]
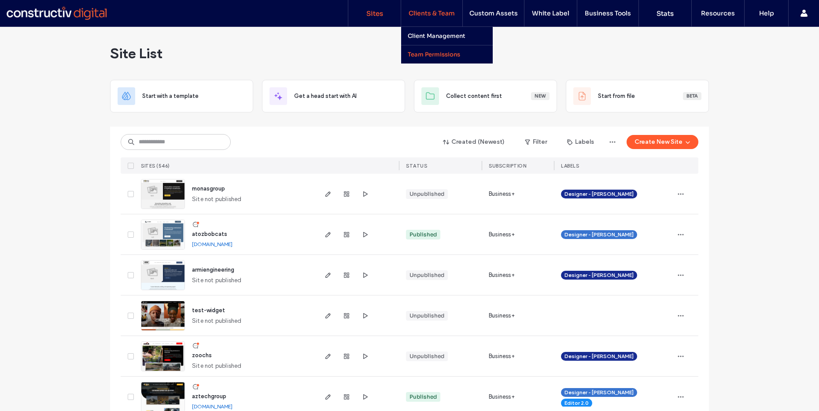
click at [437, 54] on label "Team Permissions" at bounding box center [434, 54] width 52 height 7
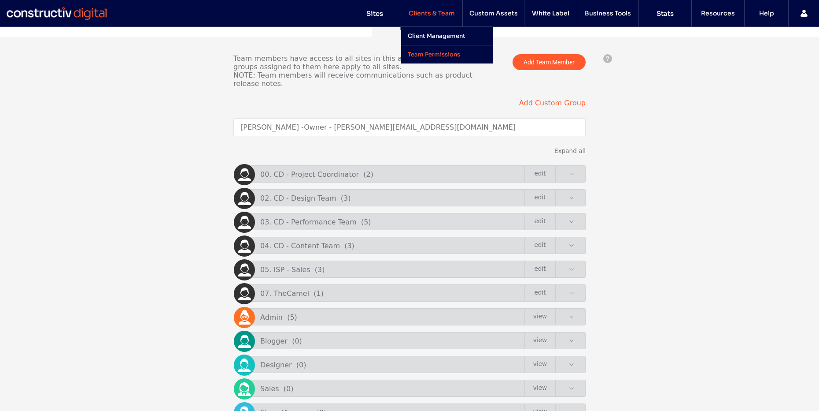
scroll to position [170, 0]
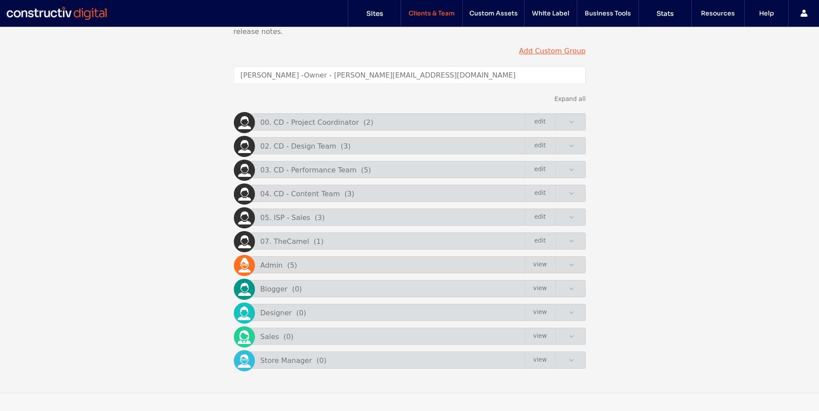
click at [572, 218] on div "05. ISP - Sales ( 3 ) Edit" at bounding box center [412, 216] width 348 height 17
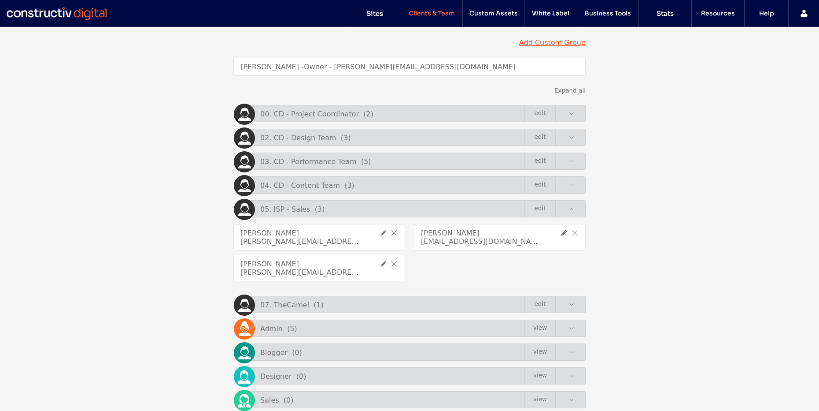
click at [569, 140] on span at bounding box center [571, 137] width 5 height 5
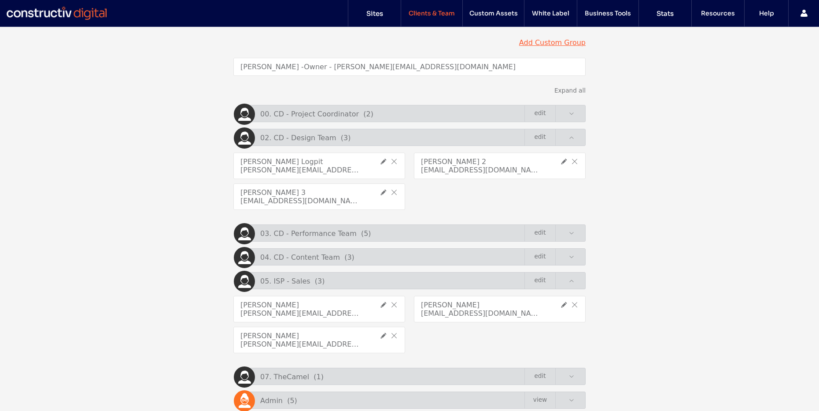
click link "Edit"
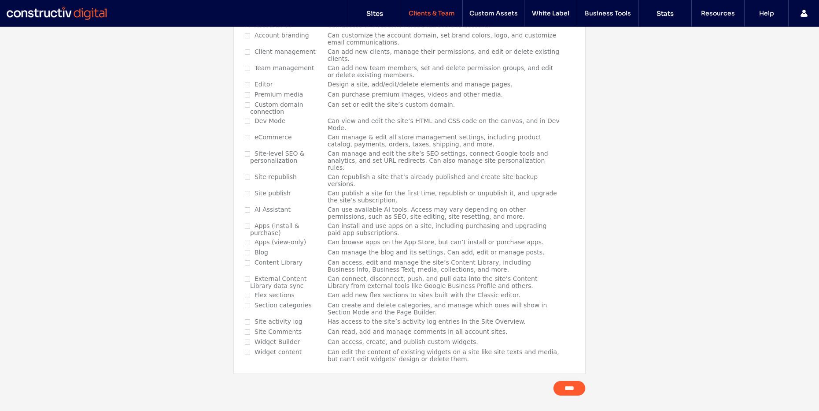
scroll to position [314, 0]
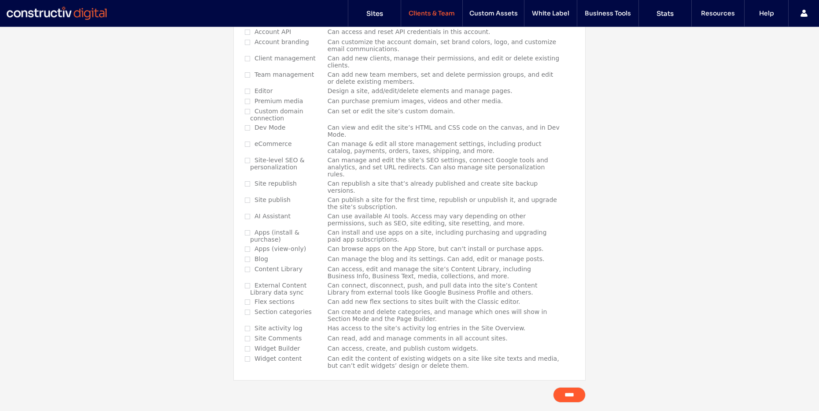
click at [245, 188] on span at bounding box center [247, 184] width 5 height 8
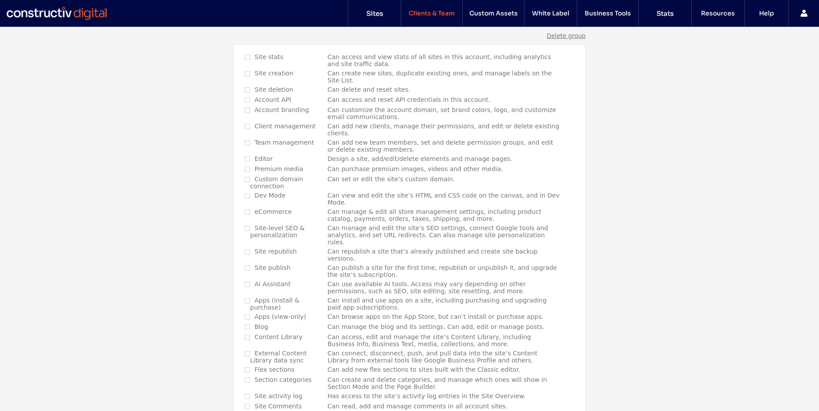
scroll to position [237, 0]
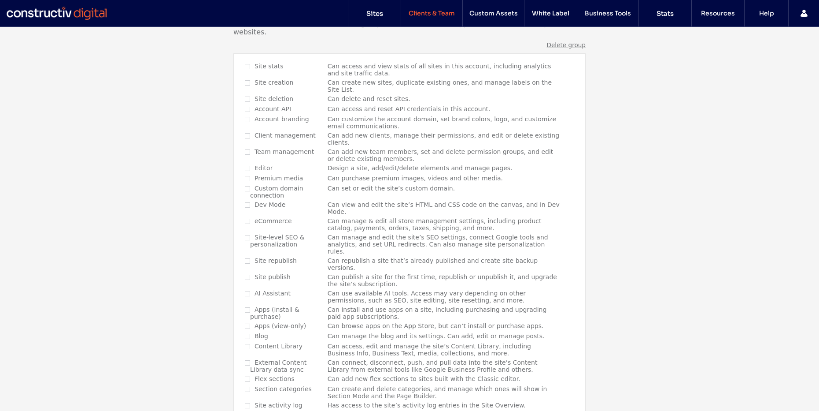
click at [245, 172] on span at bounding box center [247, 168] width 5 height 8
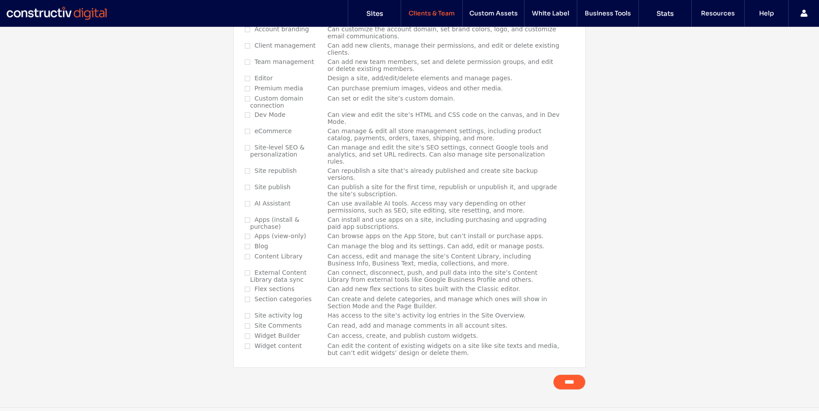
scroll to position [363, 0]
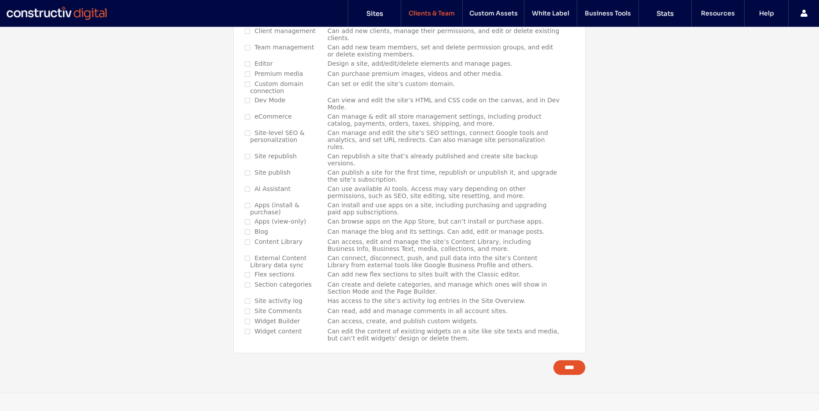
click input "****"
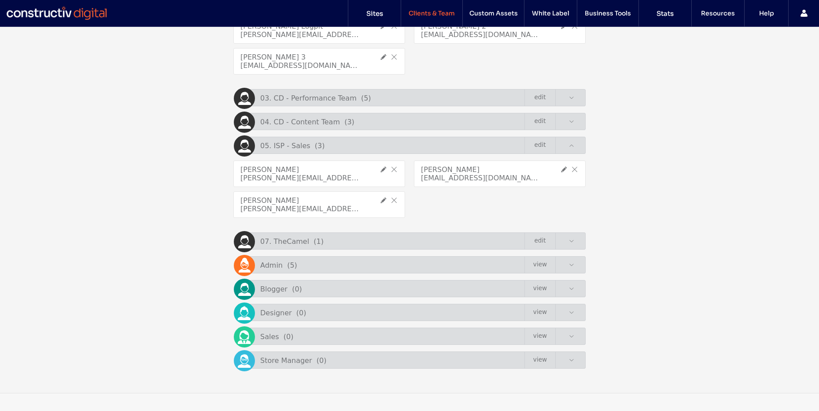
scroll to position [314, 0]
click div "Team members have access to all sites in this account. Permission groups assign…"
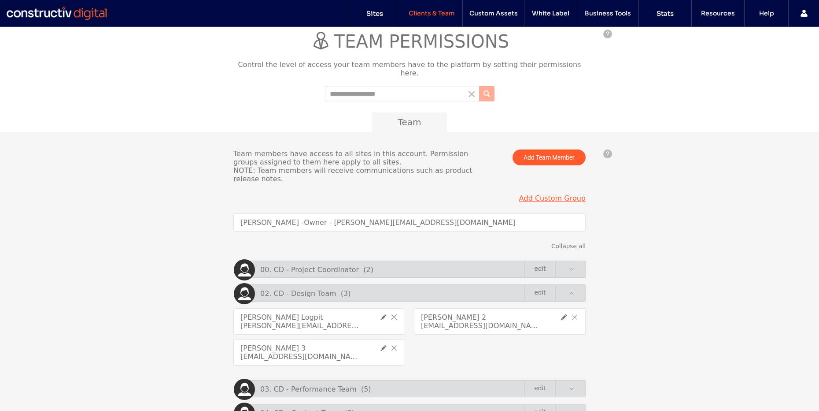
scroll to position [0, 0]
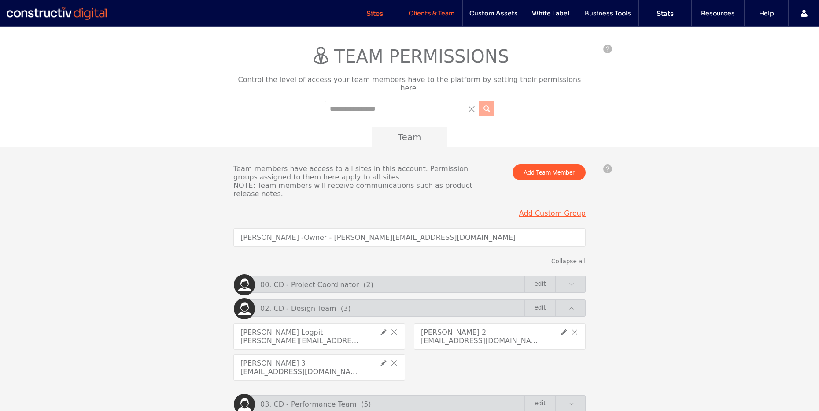
click at [365, 18] on link "Sites" at bounding box center [374, 13] width 52 height 26
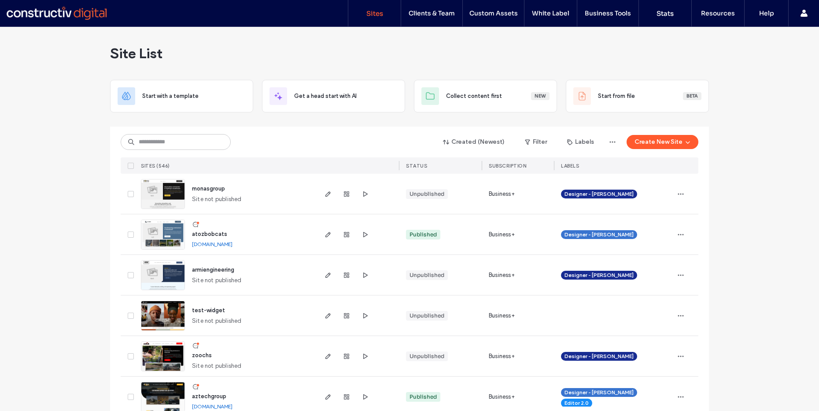
click at [166, 139] on input at bounding box center [176, 142] width 110 height 16
type input "****"
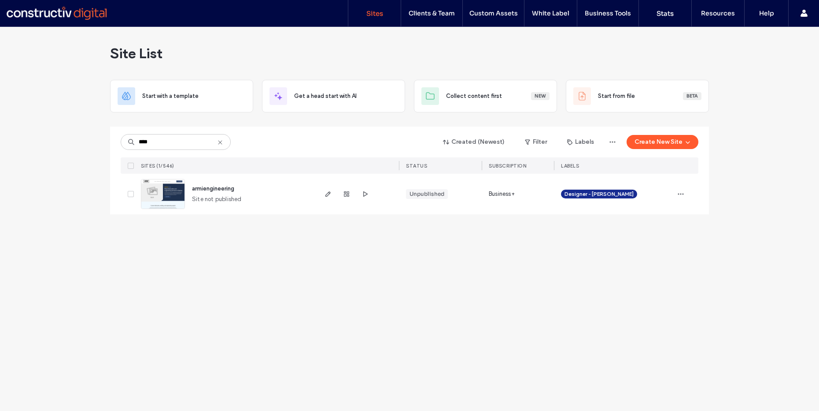
drag, startPoint x: 259, startPoint y: 228, endPoint x: 220, endPoint y: 178, distance: 62.8
click at [259, 227] on div "Site List Start with a template Get a head start with AI Collect content first …" at bounding box center [409, 219] width 819 height 384
click at [218, 188] on span "armiengineering" at bounding box center [213, 188] width 42 height 7
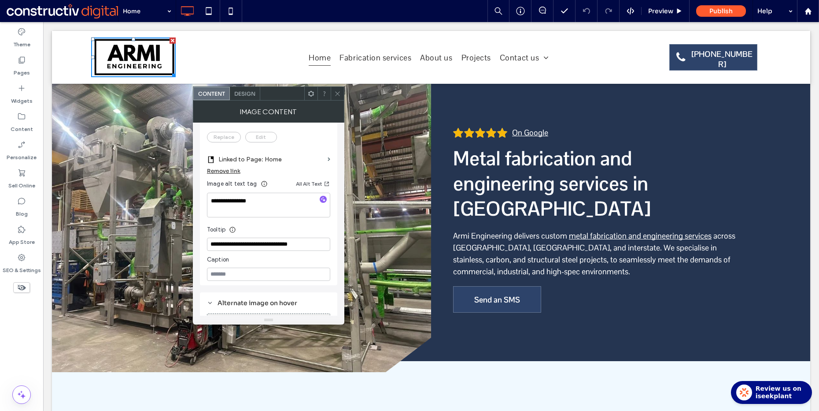
scroll to position [156, 0]
click at [338, 92] on use at bounding box center [337, 93] width 4 height 4
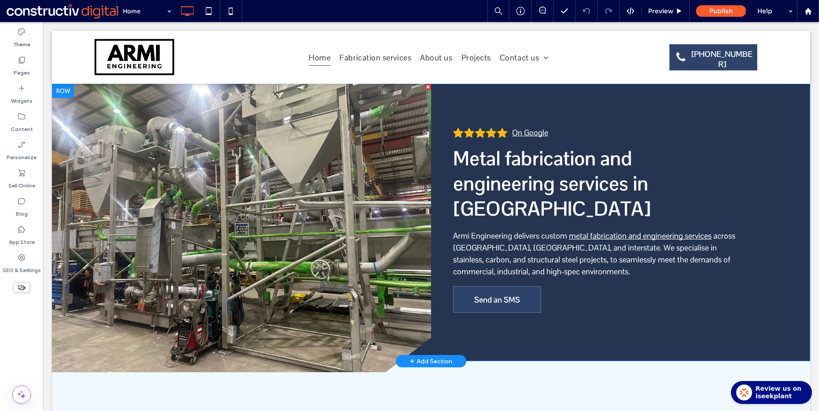
scroll to position [2, 0]
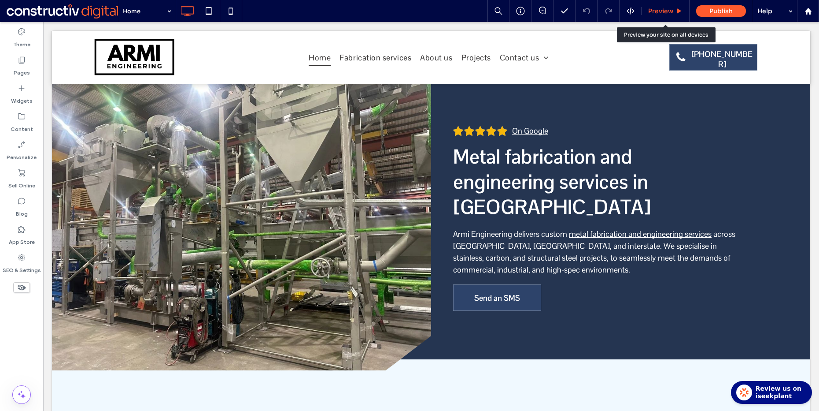
click at [668, 14] on span "Preview" at bounding box center [660, 11] width 25 height 8
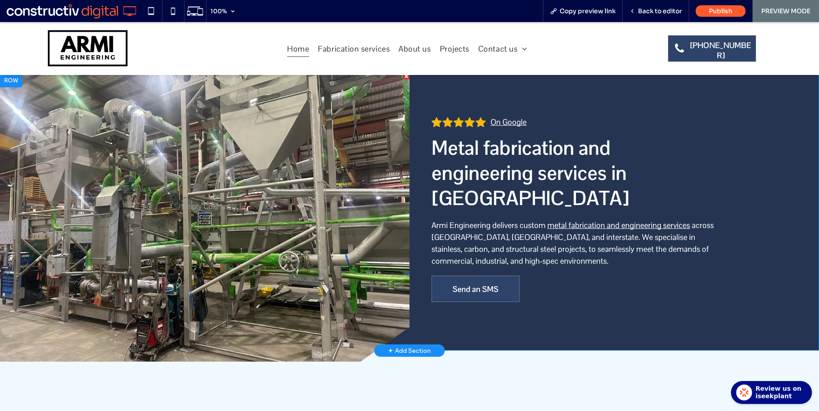
click at [479, 127] on div "On Google Metal fabrication and engineering services in Sydney Armi Engineering…" at bounding box center [615, 211] width 410 height 277
click at [518, 120] on span at bounding box center [615, 122] width 366 height 10
click at [659, 7] on span "Back to editor" at bounding box center [660, 11] width 44 height 8
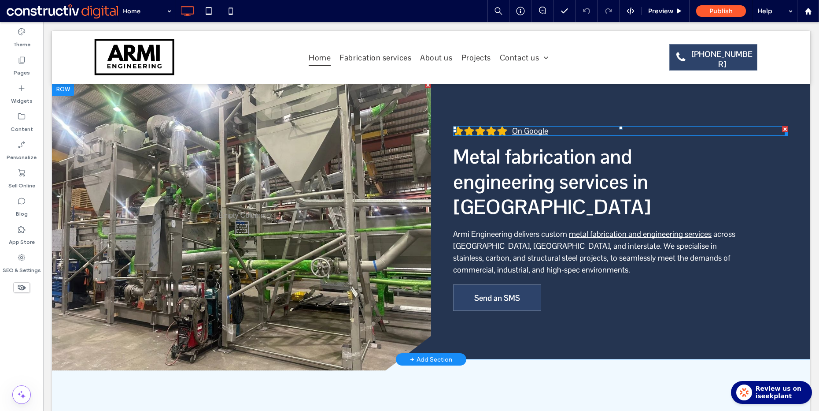
click at [477, 130] on span at bounding box center [620, 131] width 335 height 10
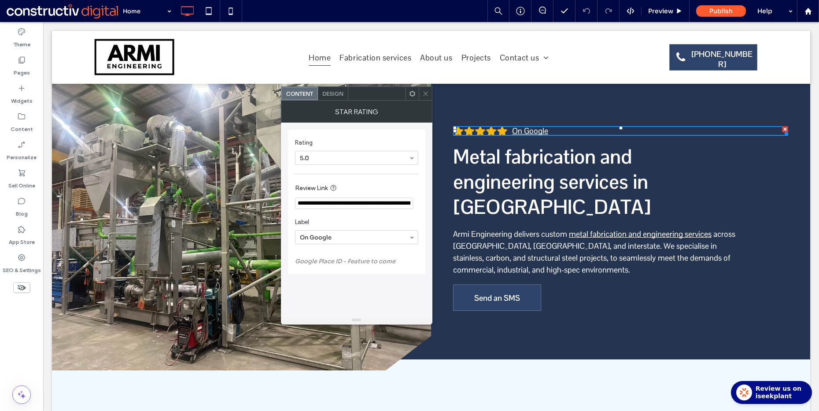
click at [333, 200] on input "**********" at bounding box center [354, 202] width 118 height 11
click at [428, 94] on icon at bounding box center [425, 93] width 7 height 7
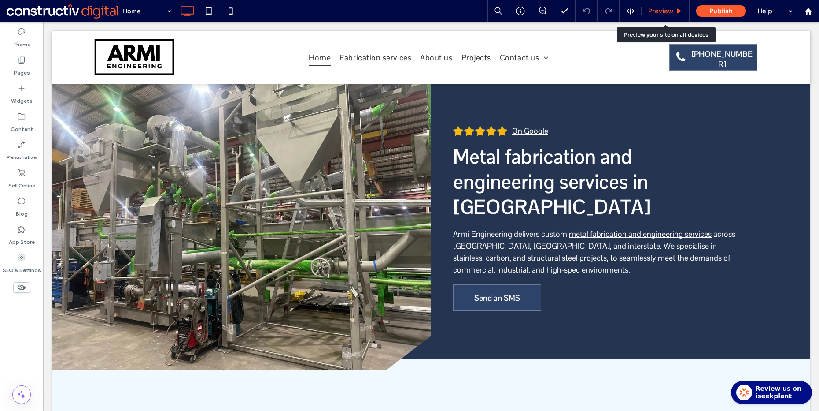
click at [664, 16] on div "Preview" at bounding box center [666, 11] width 48 height 22
click at [660, 10] on span "Preview" at bounding box center [660, 11] width 25 height 8
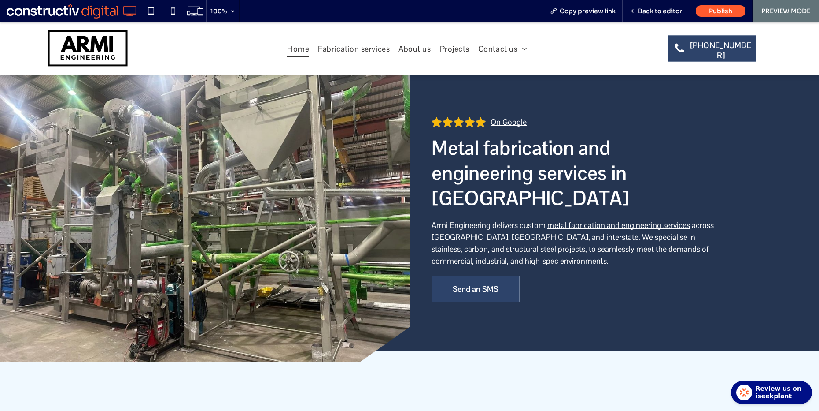
click at [575, 220] on link "metal fabrication and engineering services" at bounding box center [619, 225] width 143 height 10
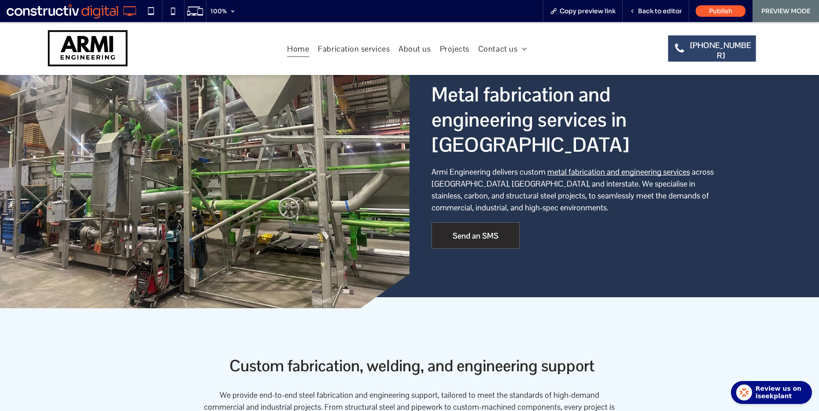
click at [476, 223] on span "Send an SMS" at bounding box center [476, 235] width 46 height 24
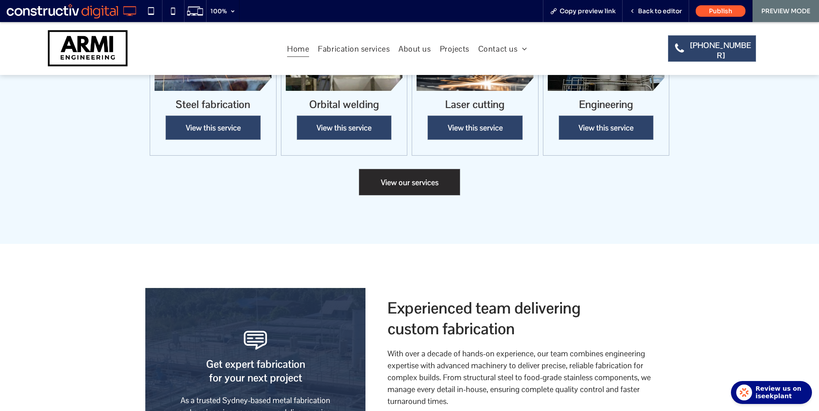
scroll to position [644, 0]
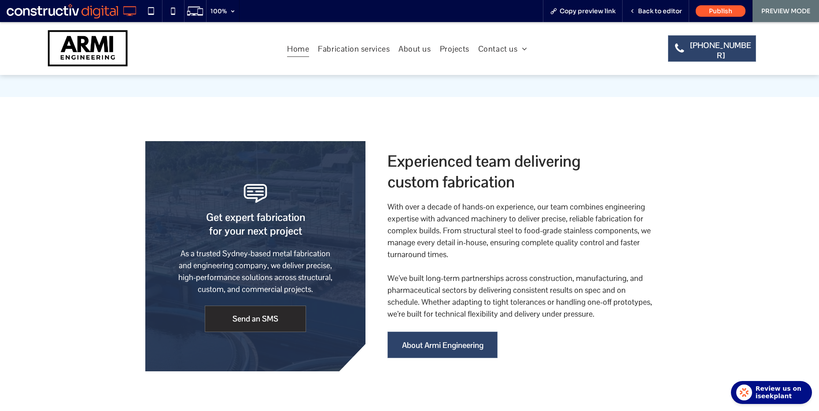
click at [278, 305] on link "Send an SMS" at bounding box center [255, 318] width 101 height 26
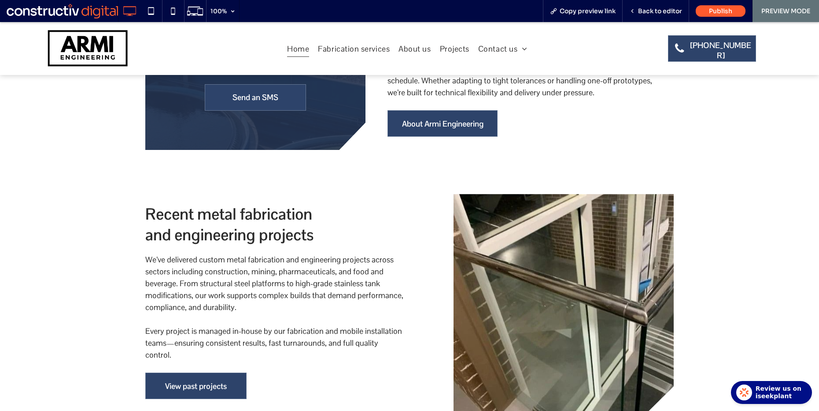
scroll to position [902, 0]
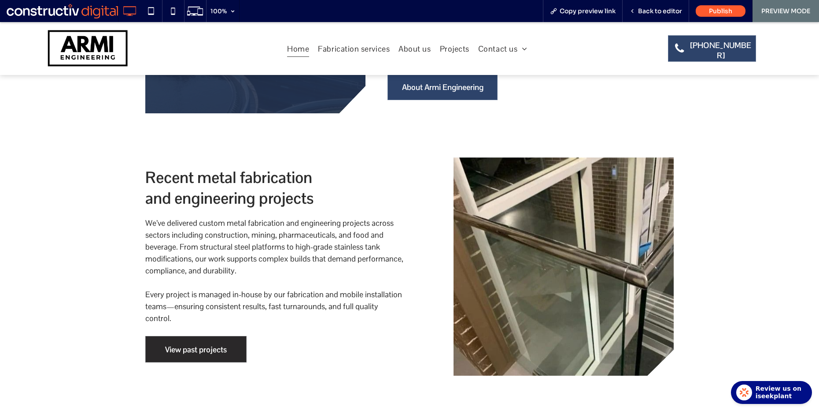
click at [184, 337] on span "View past projects" at bounding box center [196, 349] width 62 height 24
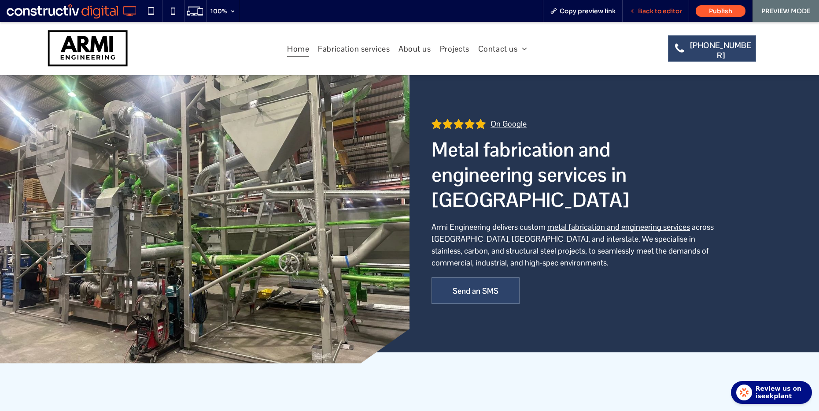
click at [651, 10] on span "Back to editor" at bounding box center [660, 11] width 44 height 8
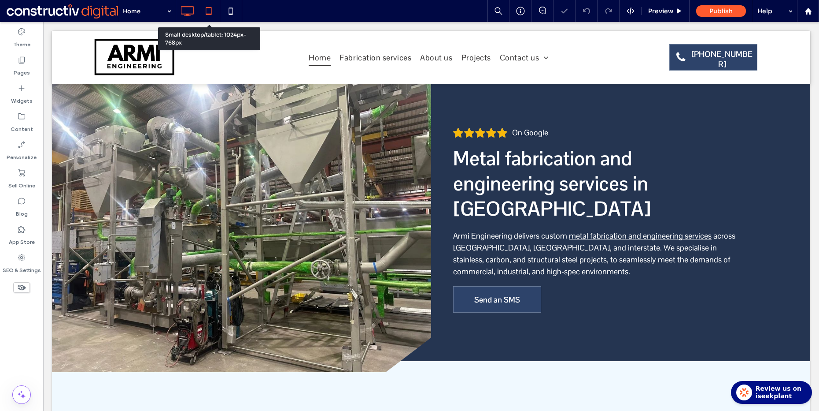
click at [205, 11] on icon at bounding box center [209, 11] width 18 height 18
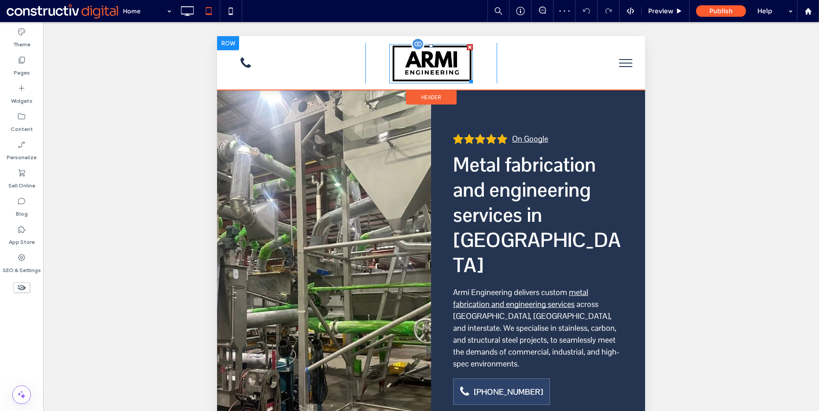
click at [400, 67] on img at bounding box center [431, 63] width 84 height 39
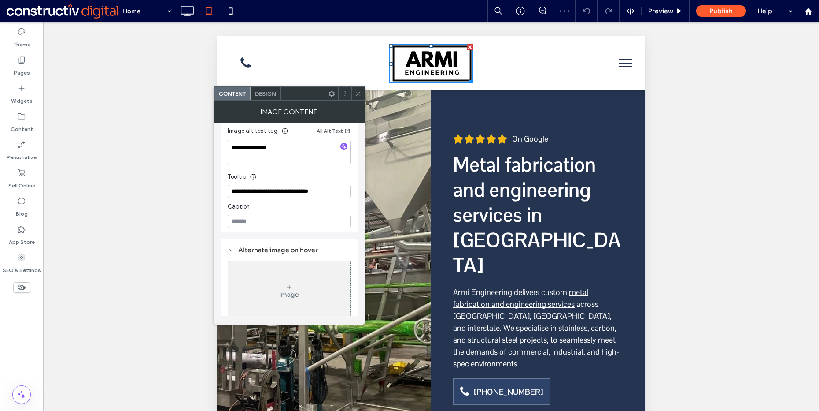
scroll to position [218, 0]
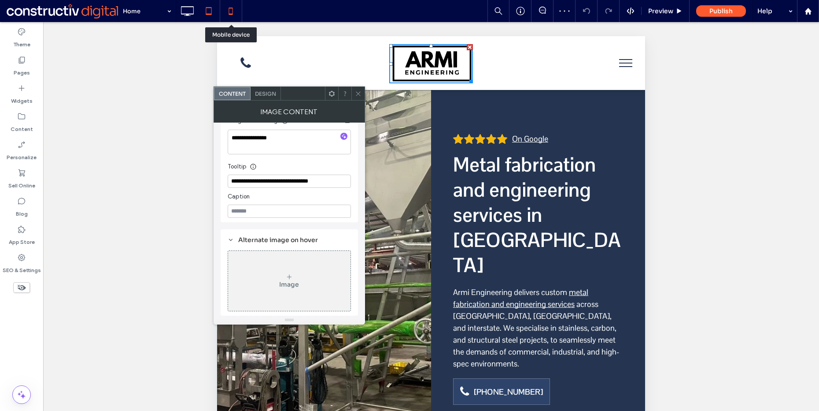
click at [232, 13] on use at bounding box center [231, 10] width 4 height 7
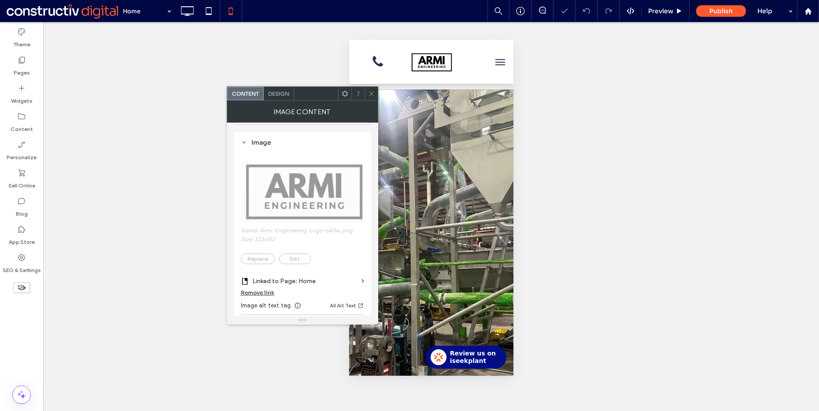
scroll to position [73, 0]
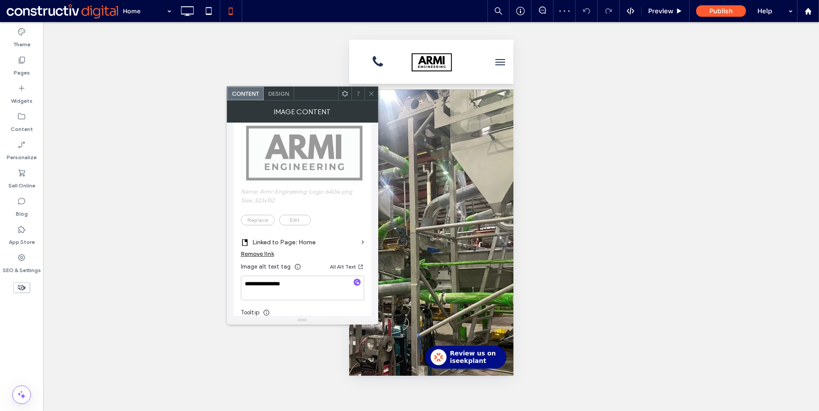
click at [371, 93] on use at bounding box center [371, 93] width 4 height 4
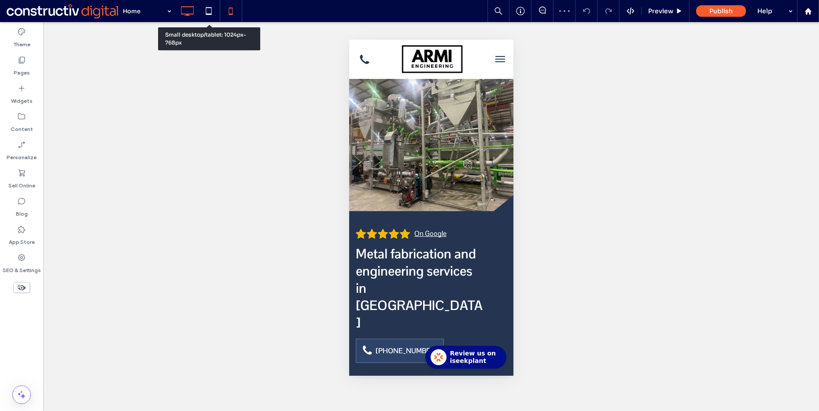
scroll to position [0, 0]
click at [185, 10] on icon at bounding box center [187, 11] width 18 height 18
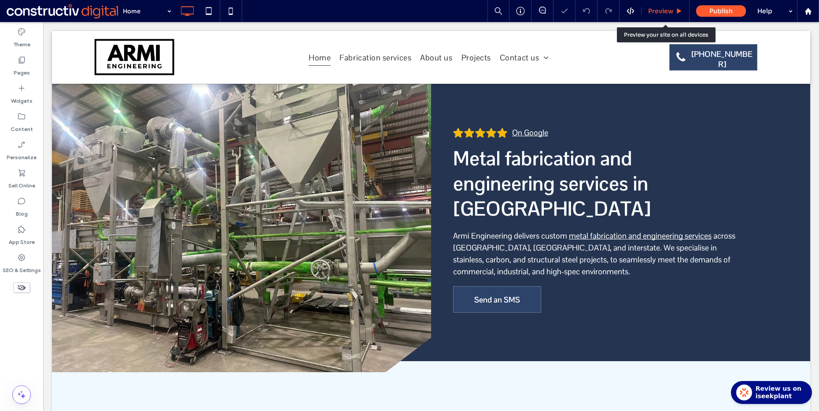
click at [657, 11] on span "Preview" at bounding box center [660, 11] width 25 height 8
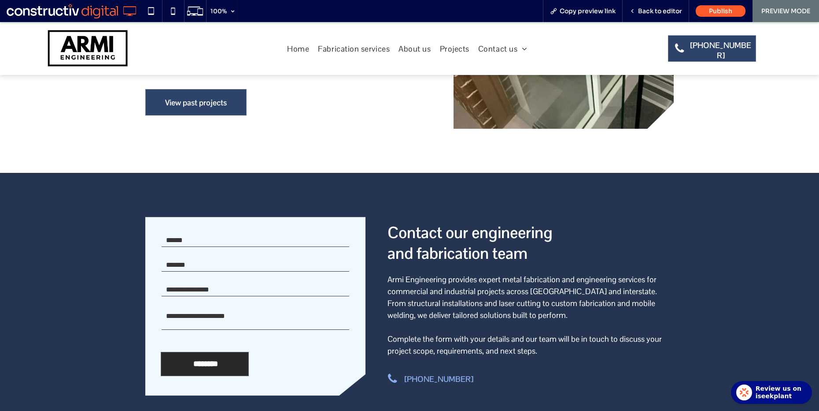
scroll to position [1178, 0]
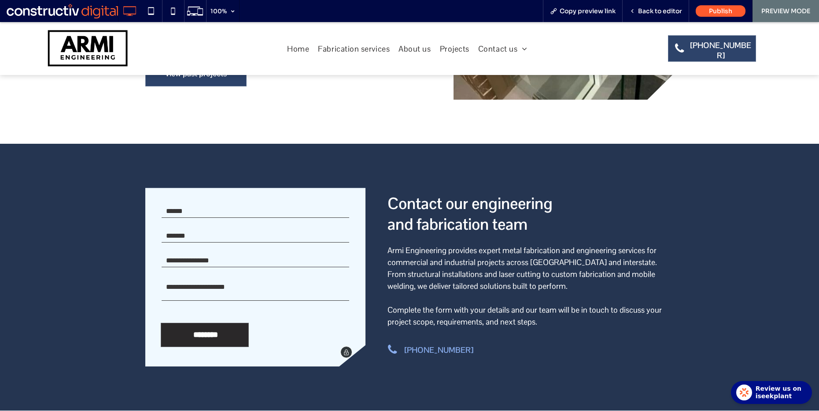
click at [194, 204] on input "text" at bounding box center [256, 210] width 188 height 13
type input "***"
click at [183, 229] on input "email" at bounding box center [256, 235] width 188 height 13
type input "***"
drag, startPoint x: 185, startPoint y: 223, endPoint x: 185, endPoint y: 244, distance: 21.6
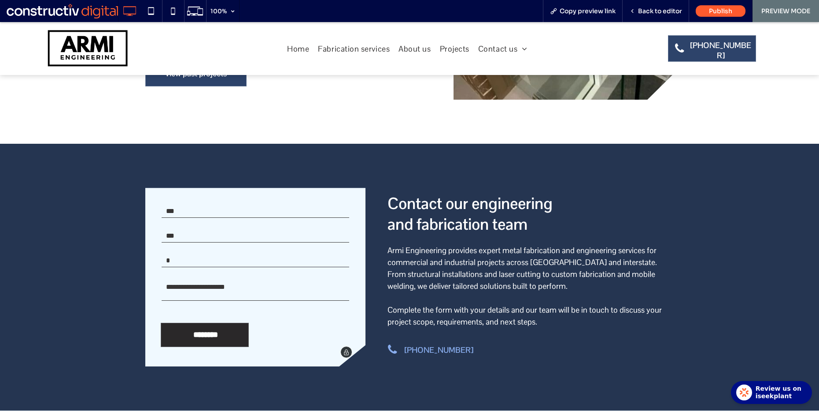
click at [185, 254] on input "*" at bounding box center [256, 260] width 188 height 13
type input "***"
click at [184, 278] on textarea at bounding box center [256, 289] width 188 height 22
type textarea "***"
click at [121, 222] on div "Contact form Name * *** Email * *** Contact Number * *** Enquiry * *** ********…" at bounding box center [409, 277] width 819 height 266
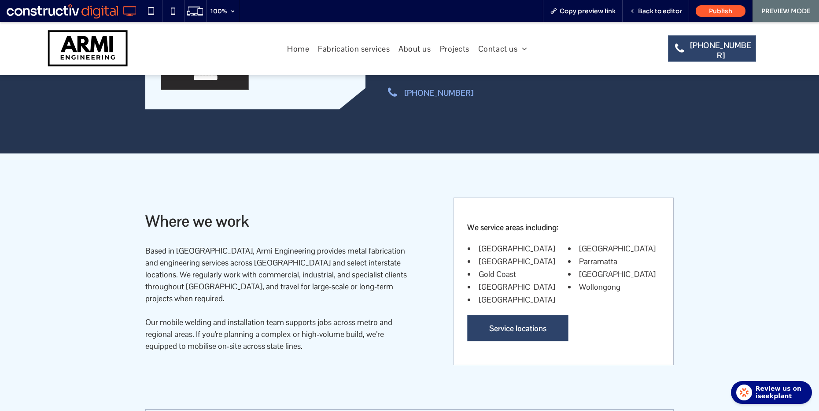
scroll to position [1438, 0]
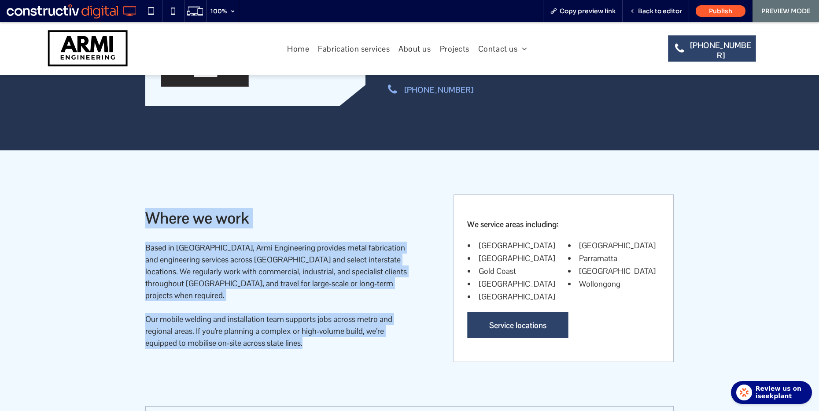
drag, startPoint x: 139, startPoint y: 178, endPoint x: 385, endPoint y: 261, distance: 259.4
click at [374, 300] on div "Where we work Based in Seven Hills, Armi Engineering provides metal fabrication…" at bounding box center [409, 288] width 819 height 277
click at [411, 207] on h2 "Where we work" at bounding box center [288, 217] width 286 height 21
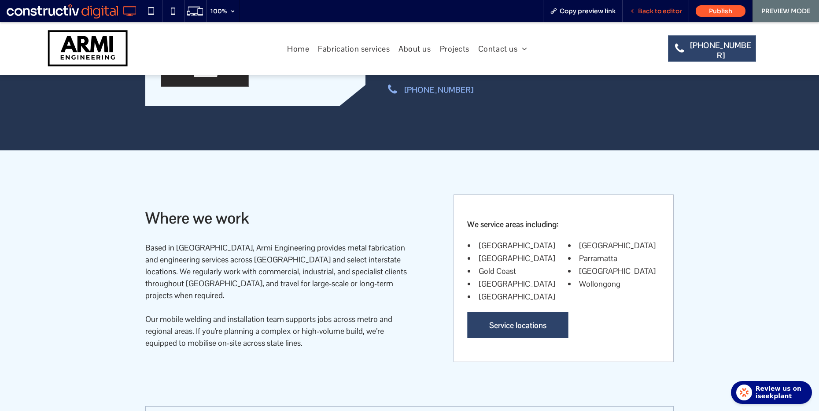
click at [658, 12] on span "Back to editor" at bounding box center [660, 11] width 44 height 8
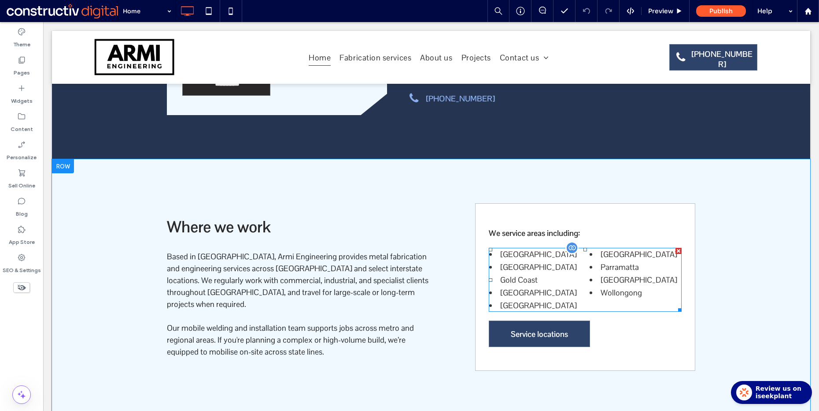
click at [560, 248] on span at bounding box center [585, 280] width 193 height 64
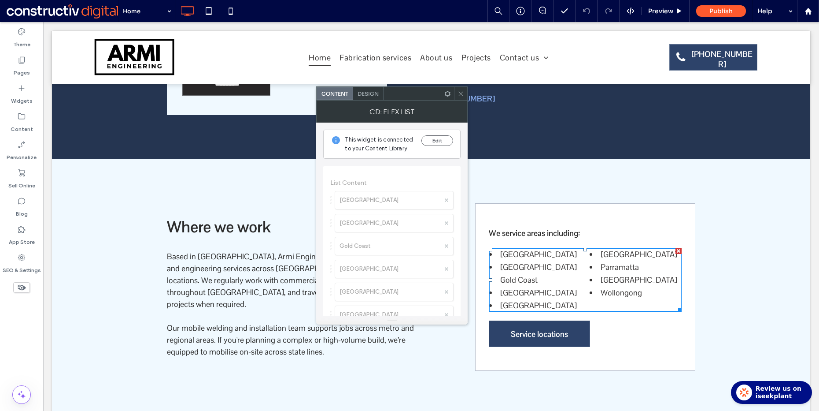
click at [375, 92] on span "Design" at bounding box center [368, 93] width 21 height 7
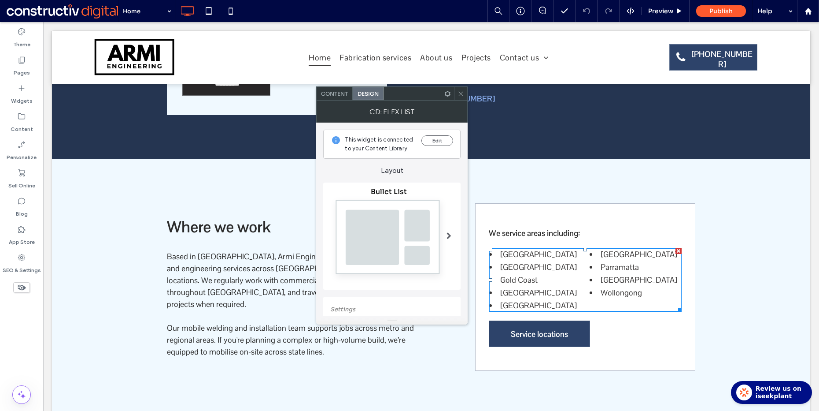
click at [462, 91] on icon at bounding box center [461, 93] width 7 height 7
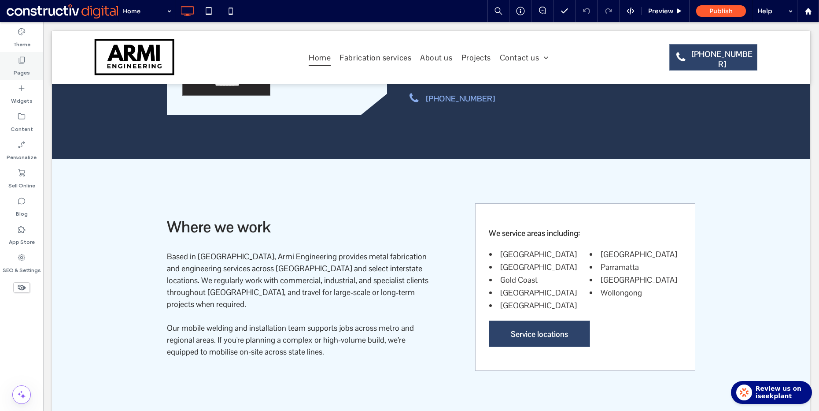
click at [2, 67] on div "Pages" at bounding box center [21, 66] width 43 height 28
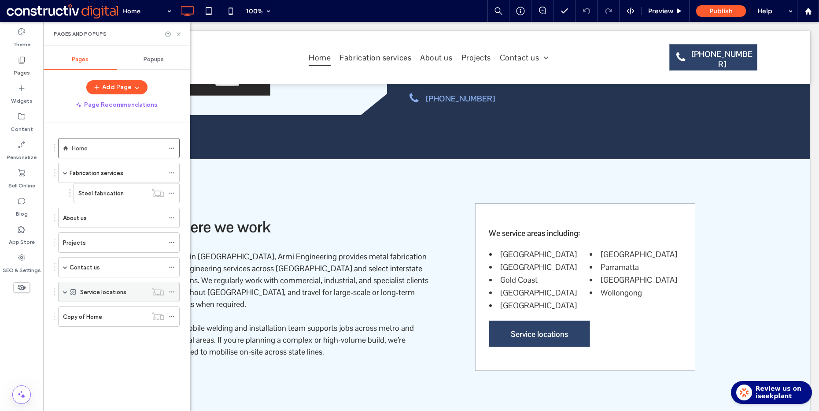
click at [65, 292] on span at bounding box center [65, 291] width 4 height 4
drag, startPoint x: 180, startPoint y: 31, endPoint x: 144, endPoint y: 68, distance: 51.7
click at [180, 31] on icon at bounding box center [178, 34] width 7 height 7
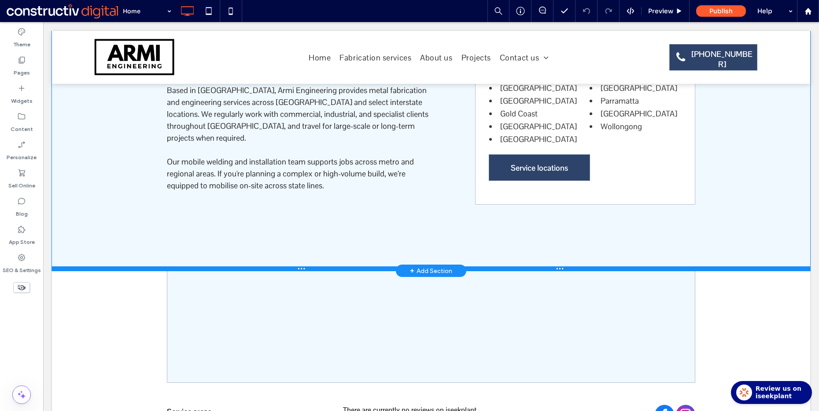
scroll to position [1618, 0]
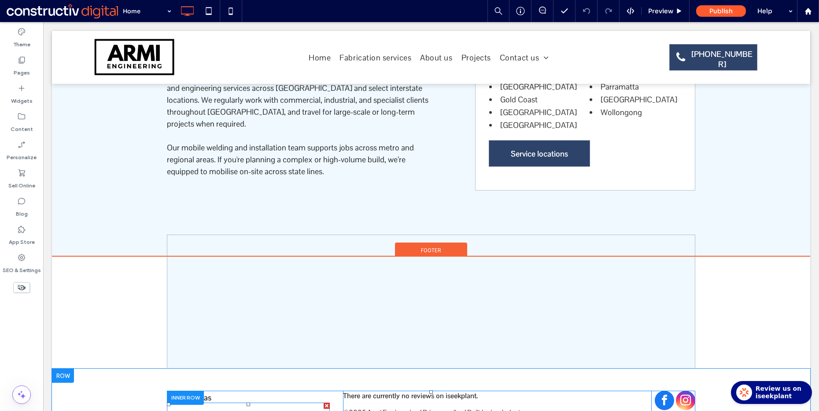
click at [249, 402] on nav "Home Home" at bounding box center [248, 413] width 163 height 22
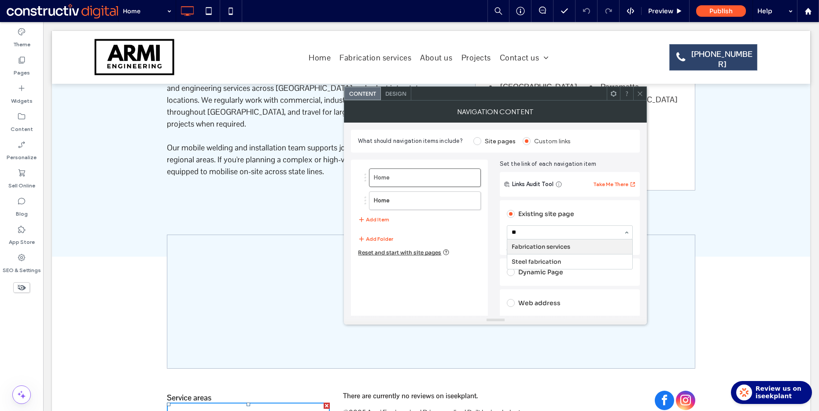
type input "***"
click at [419, 197] on label "Home" at bounding box center [411, 201] width 74 height 18
click at [472, 201] on icon "button" at bounding box center [469, 200] width 7 height 7
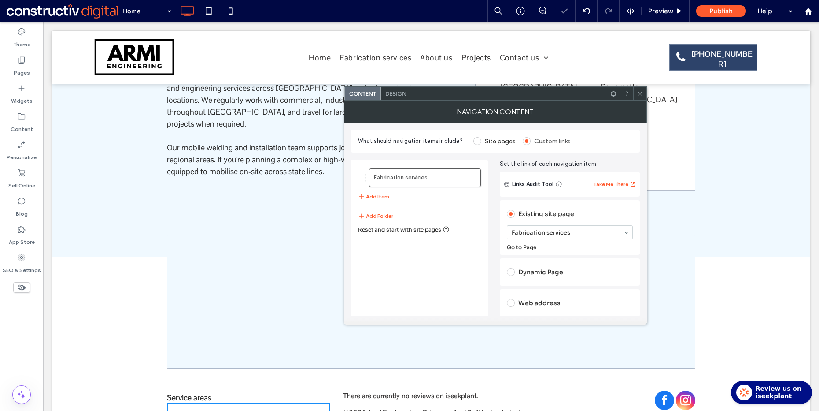
click at [643, 93] on icon at bounding box center [640, 93] width 7 height 7
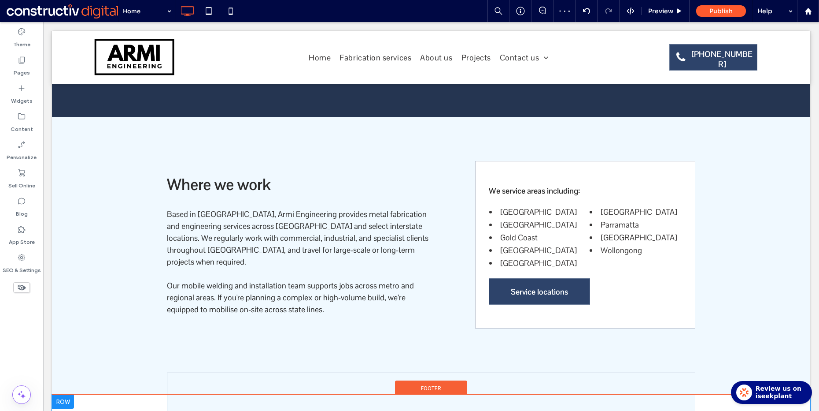
scroll to position [1627, 0]
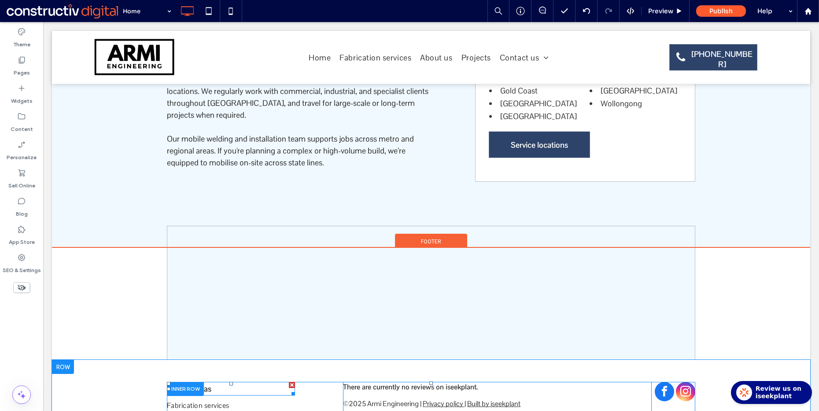
click at [210, 382] on p "Service areas" at bounding box center [231, 388] width 128 height 12
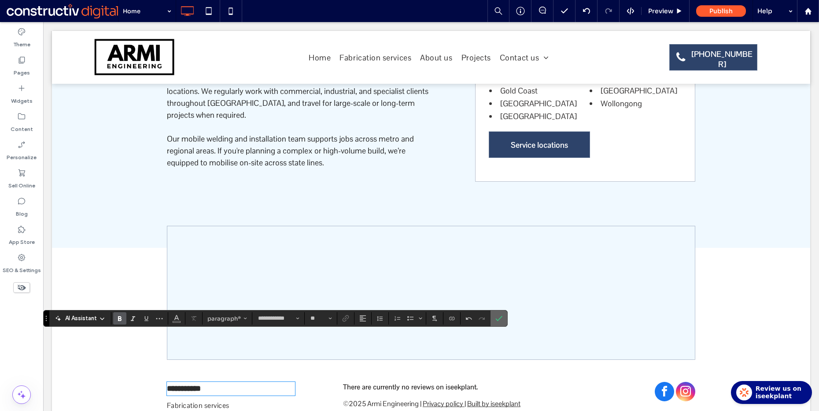
drag, startPoint x: 454, startPoint y: 297, endPoint x: 499, endPoint y: 319, distance: 50.0
click at [499, 319] on use "Confirm" at bounding box center [499, 318] width 7 height 5
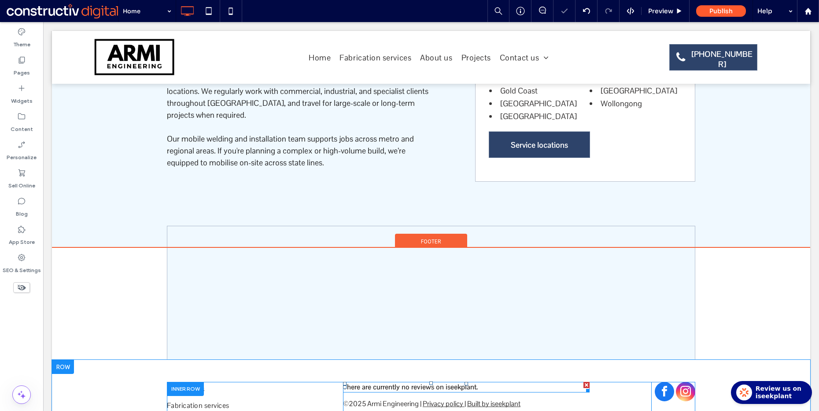
click at [392, 381] on span at bounding box center [466, 386] width 247 height 11
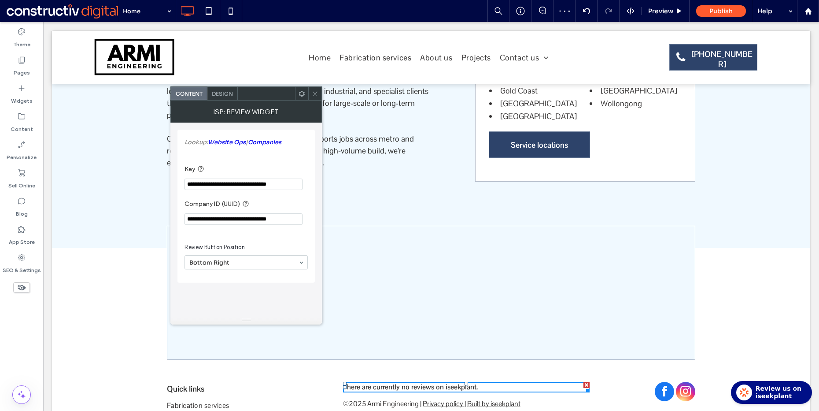
click at [316, 93] on icon at bounding box center [315, 93] width 7 height 7
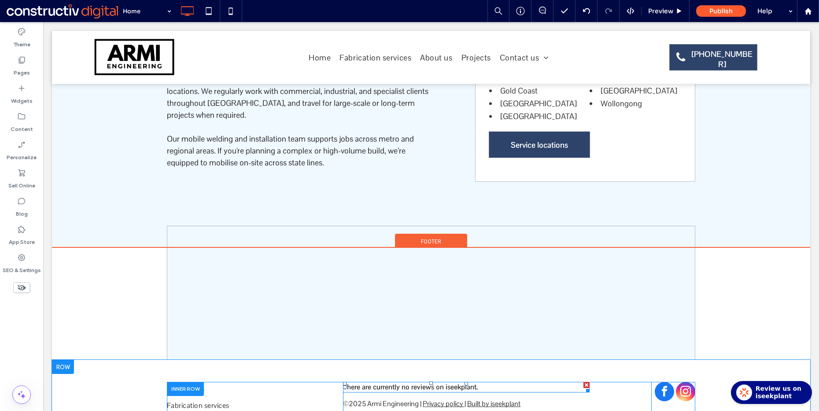
click at [382, 381] on span at bounding box center [466, 386] width 247 height 11
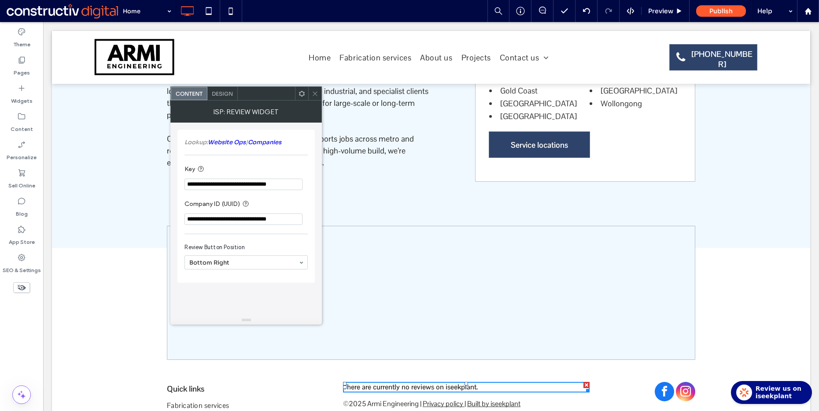
click at [313, 91] on icon at bounding box center [315, 93] width 7 height 7
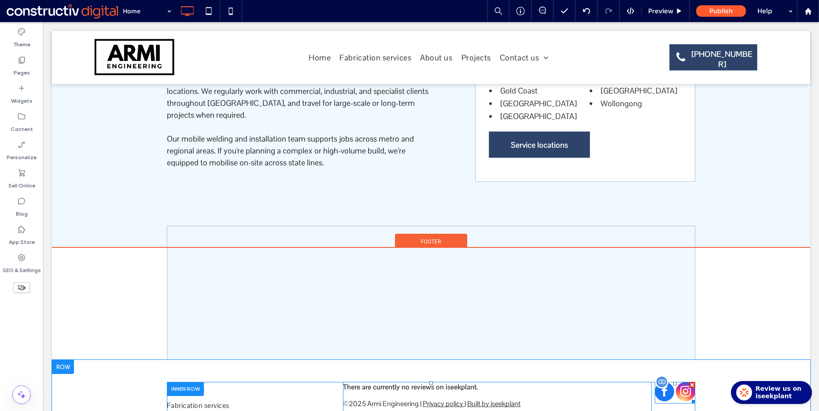
click at [681, 381] on span "instagram" at bounding box center [685, 390] width 19 height 19
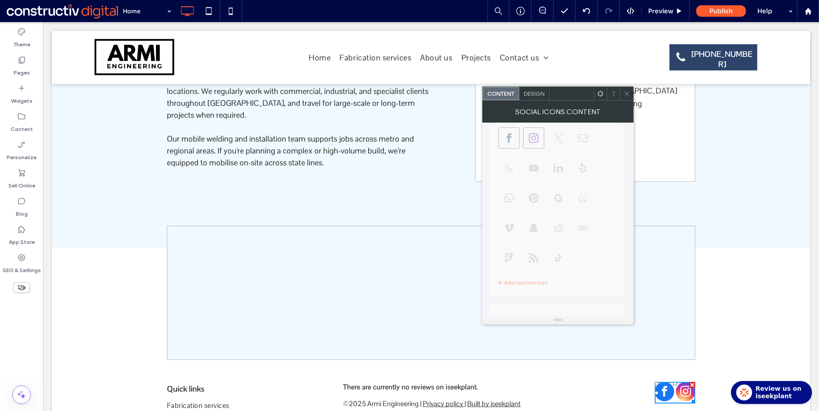
scroll to position [152, 0]
click at [625, 93] on icon at bounding box center [627, 93] width 7 height 7
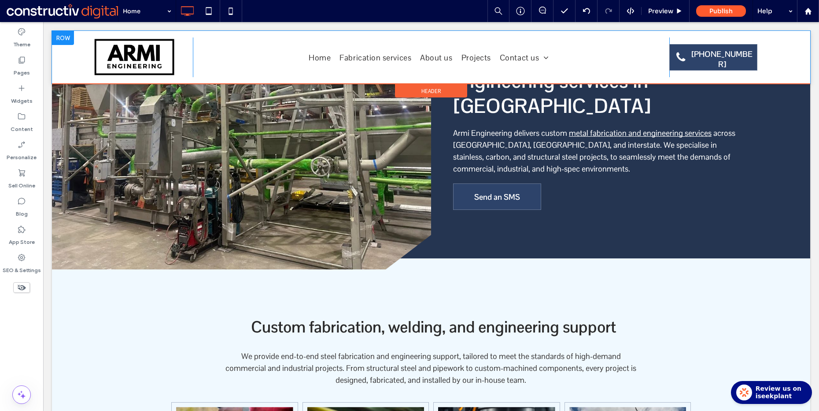
scroll to position [0, 0]
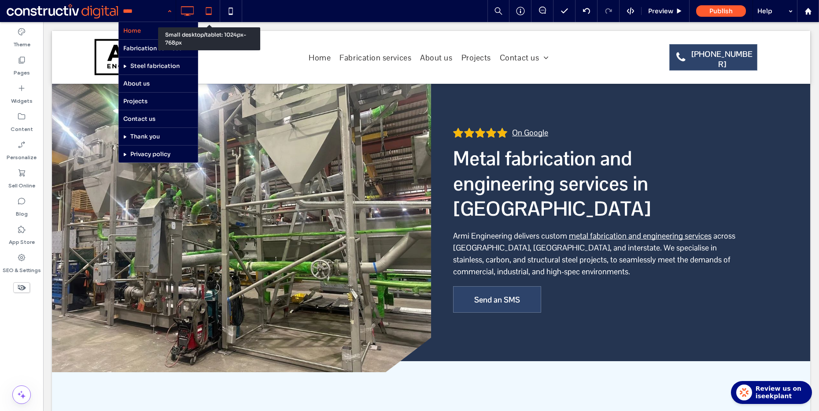
click at [207, 11] on icon at bounding box center [209, 11] width 18 height 18
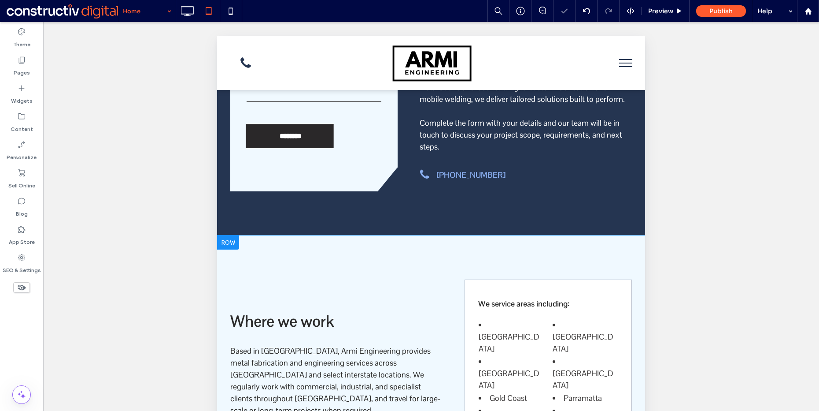
scroll to position [1801, 0]
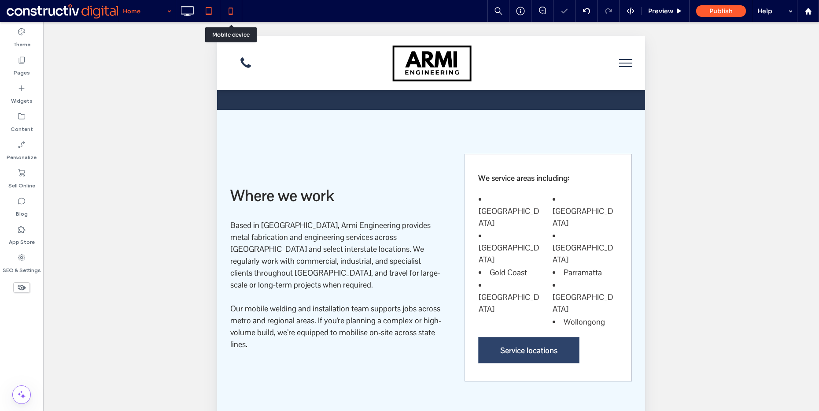
click at [225, 6] on icon at bounding box center [231, 11] width 18 height 18
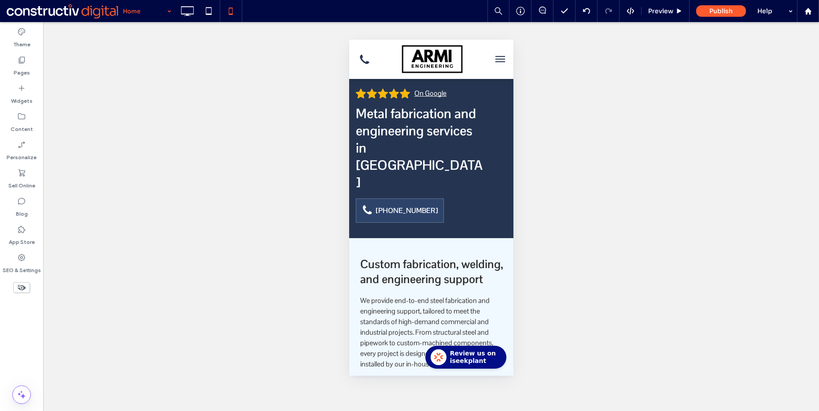
scroll to position [0, 0]
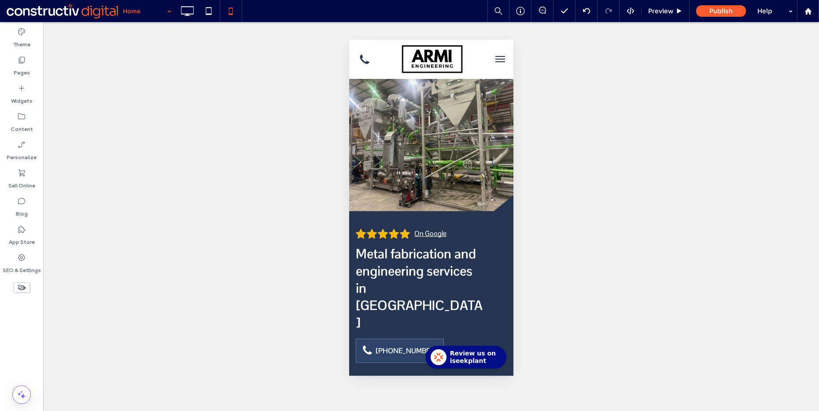
click at [494, 58] on button "menu" at bounding box center [500, 59] width 18 height 18
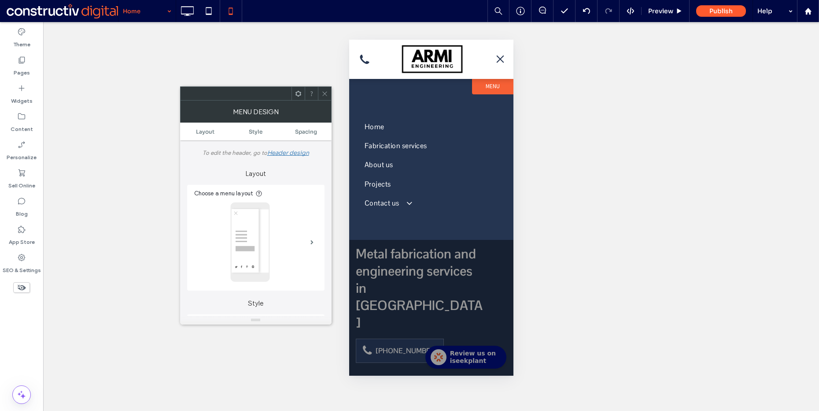
drag, startPoint x: 326, startPoint y: 93, endPoint x: 28, endPoint y: 48, distance: 301.6
click at [326, 93] on icon at bounding box center [325, 93] width 7 height 7
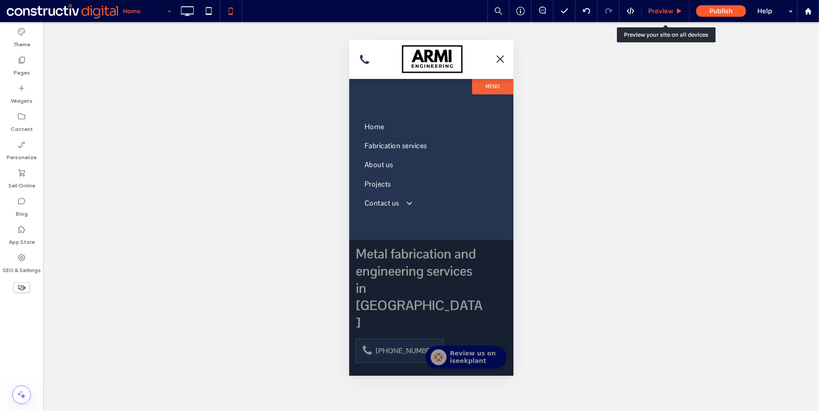
click at [671, 12] on span "Preview" at bounding box center [660, 11] width 25 height 8
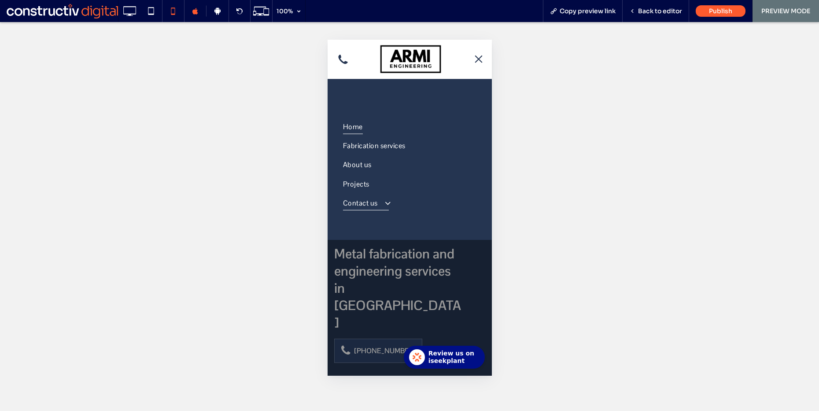
click at [388, 204] on span at bounding box center [383, 202] width 15 height 9
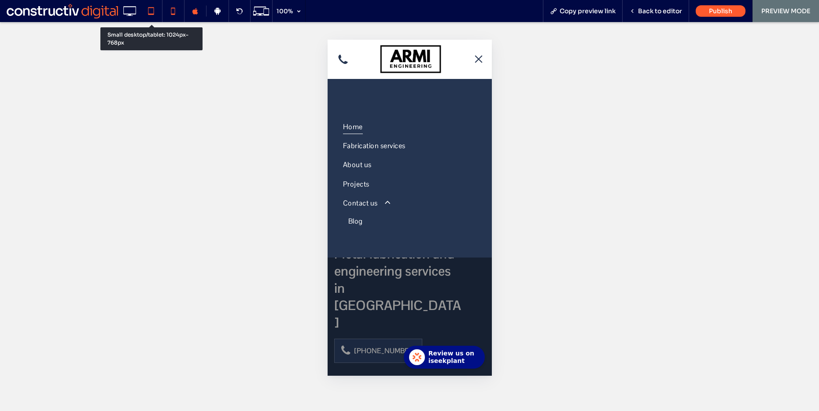
click at [146, 9] on icon at bounding box center [151, 11] width 18 height 18
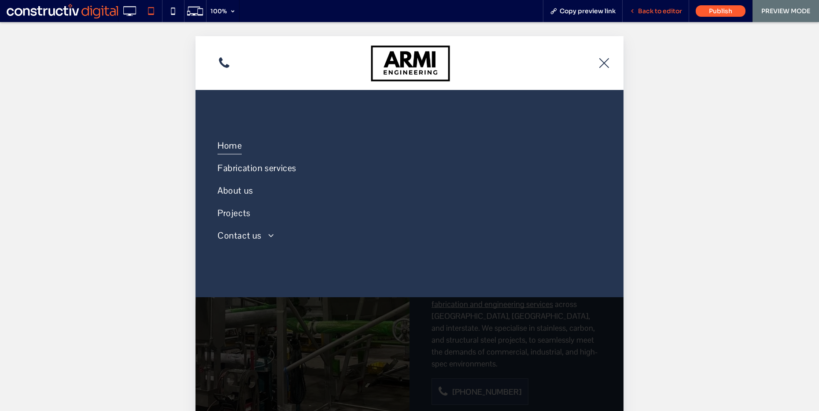
click at [642, 15] on span "Back to editor" at bounding box center [660, 11] width 44 height 8
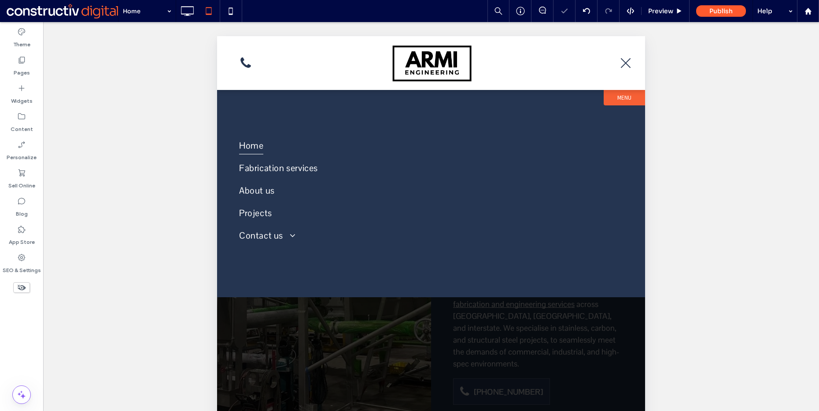
click at [622, 62] on button "menu" at bounding box center [625, 63] width 23 height 23
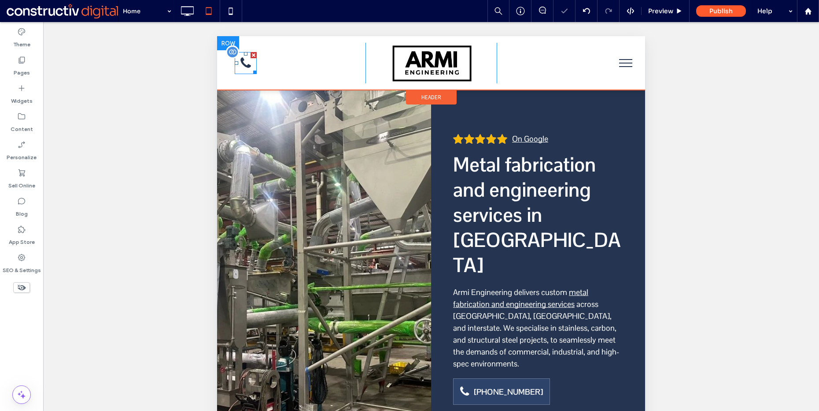
click at [246, 64] on icon "Call now" at bounding box center [245, 62] width 13 height 13
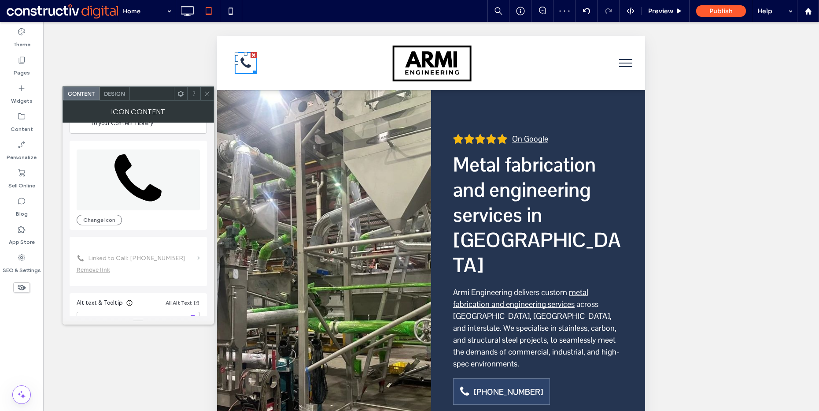
scroll to position [54, 0]
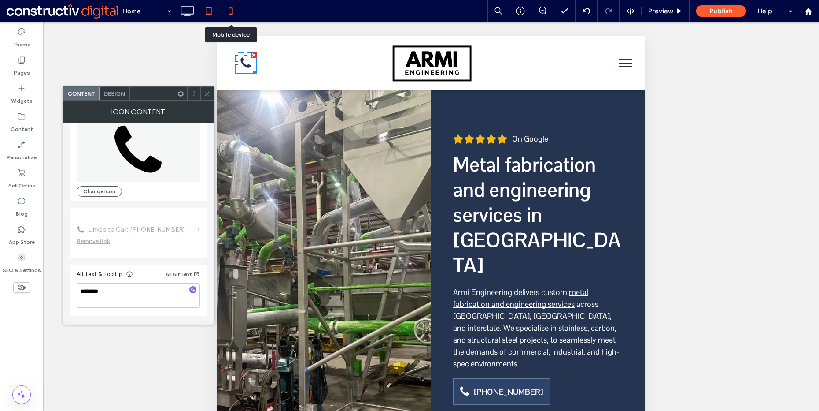
click at [229, 20] on div at bounding box center [231, 11] width 22 height 22
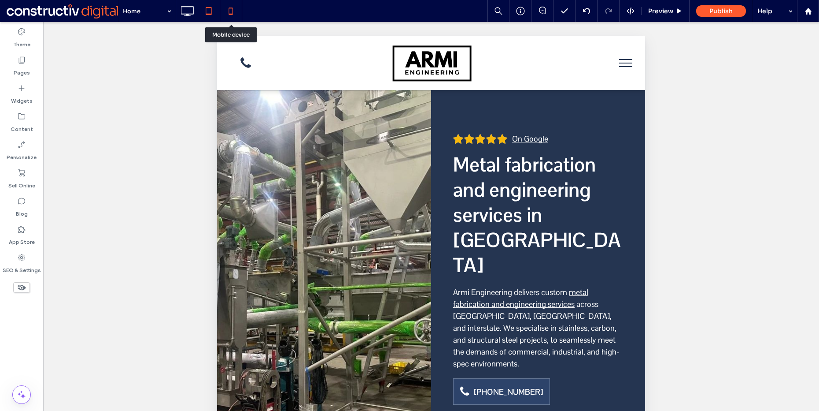
click at [240, 15] on div at bounding box center [231, 11] width 22 height 18
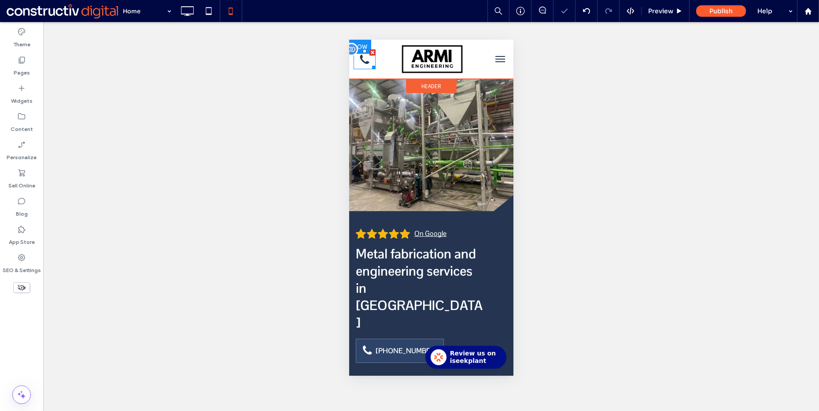
scroll to position [0, 0]
click at [363, 59] on icon "Call now" at bounding box center [364, 59] width 18 height 15
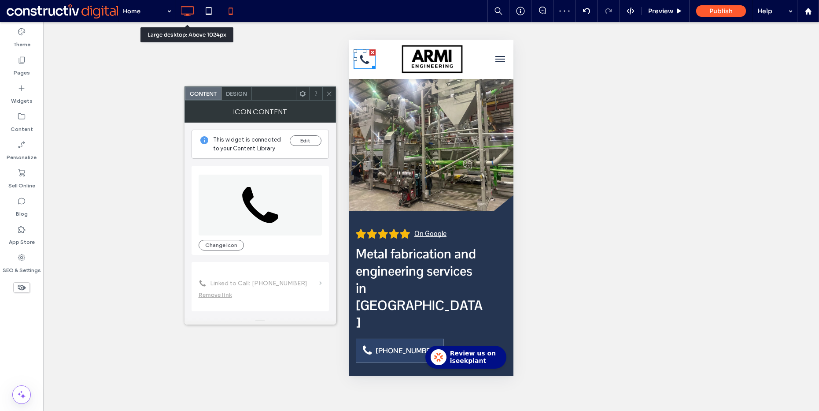
click at [186, 7] on use at bounding box center [187, 11] width 13 height 10
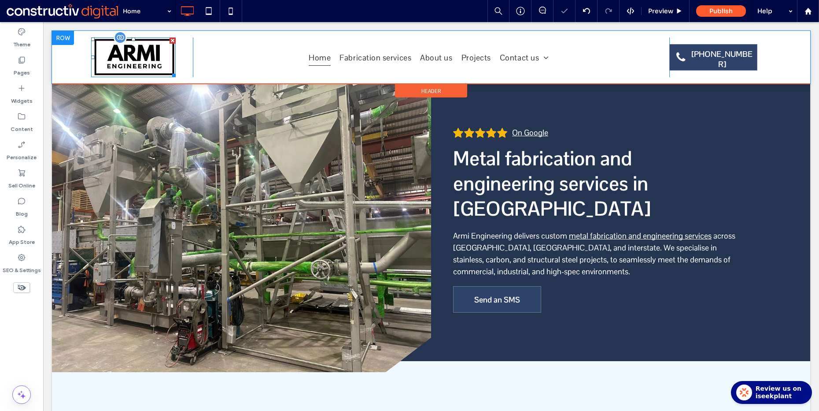
click at [148, 66] on img at bounding box center [133, 57] width 85 height 40
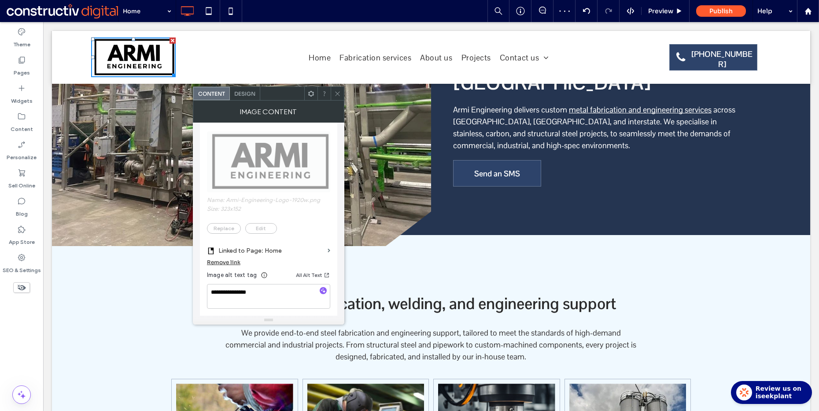
scroll to position [65, 0]
click at [336, 89] on span at bounding box center [337, 93] width 7 height 13
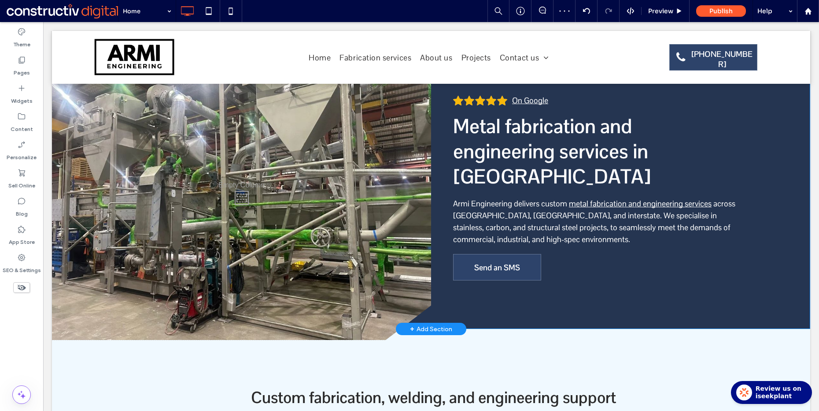
scroll to position [0, 0]
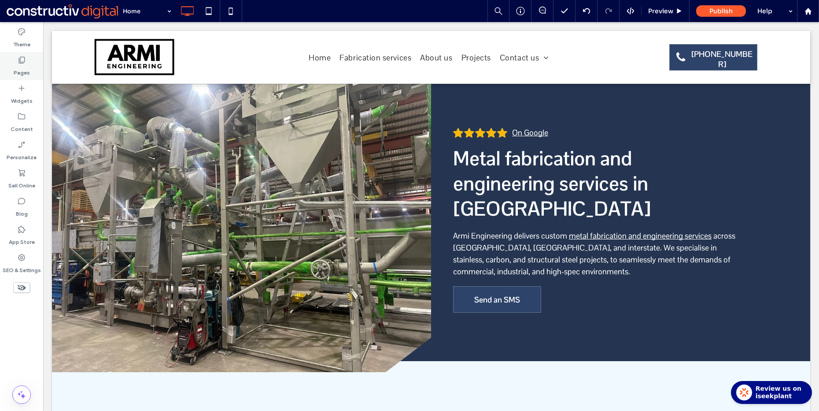
click at [25, 54] on div "Pages" at bounding box center [21, 66] width 43 height 28
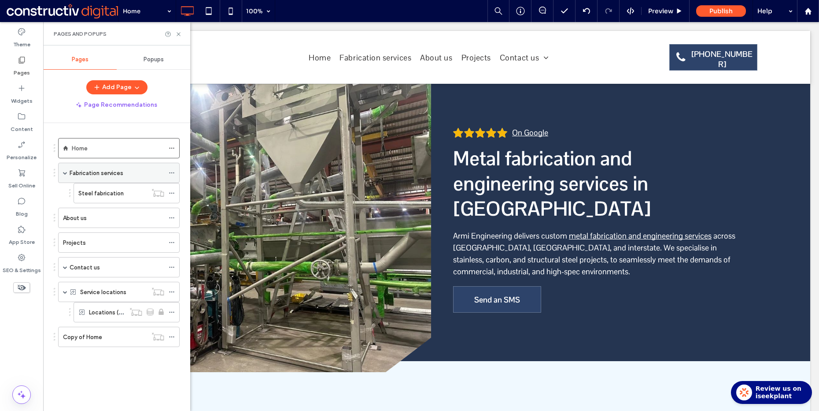
click at [144, 170] on div "Fabrication services" at bounding box center [117, 173] width 95 height 10
click at [172, 172] on use at bounding box center [171, 172] width 5 height 1
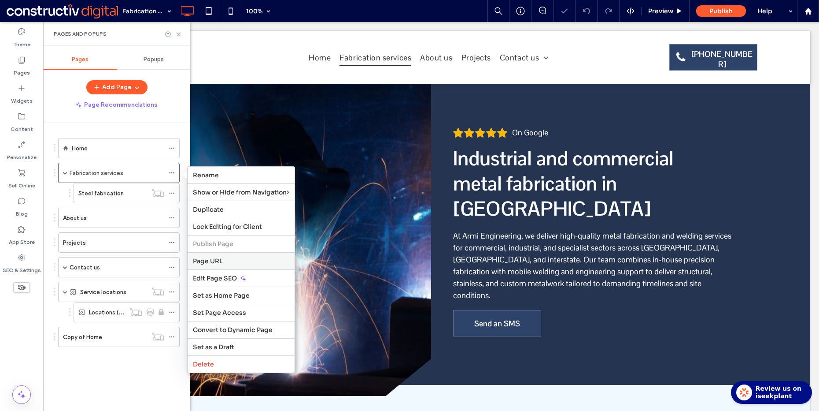
click at [239, 265] on div "Page URL" at bounding box center [241, 260] width 107 height 17
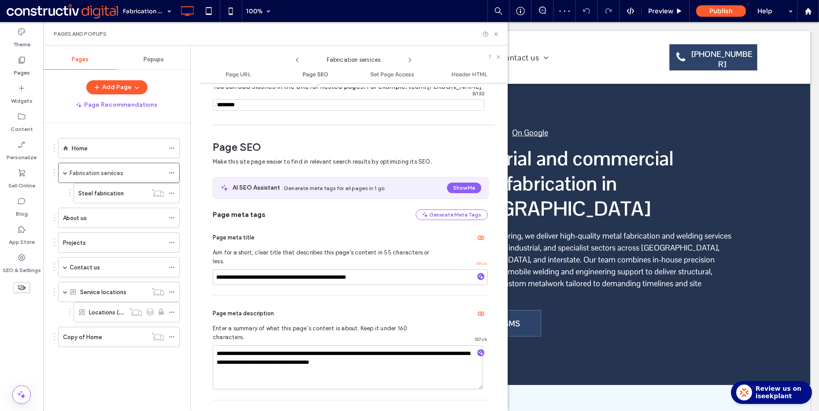
scroll to position [177, 0]
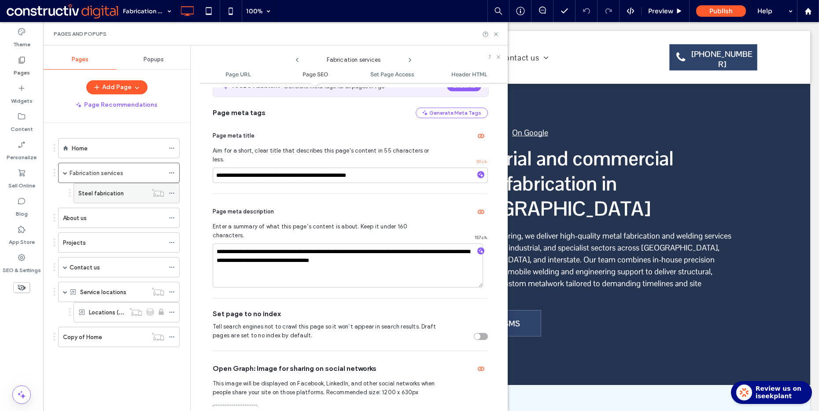
click at [173, 192] on use at bounding box center [171, 192] width 5 height 1
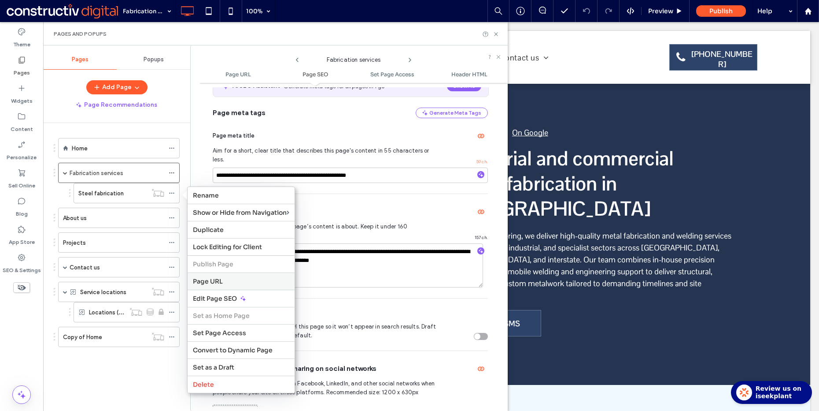
click at [237, 282] on label "Page URL" at bounding box center [241, 281] width 96 height 8
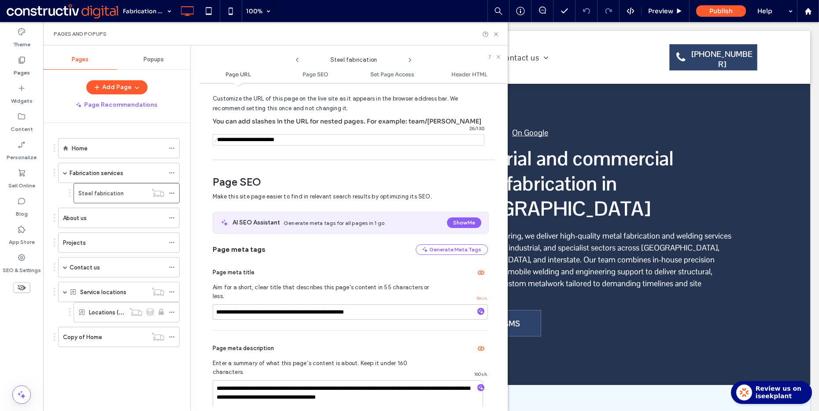
scroll to position [82, 0]
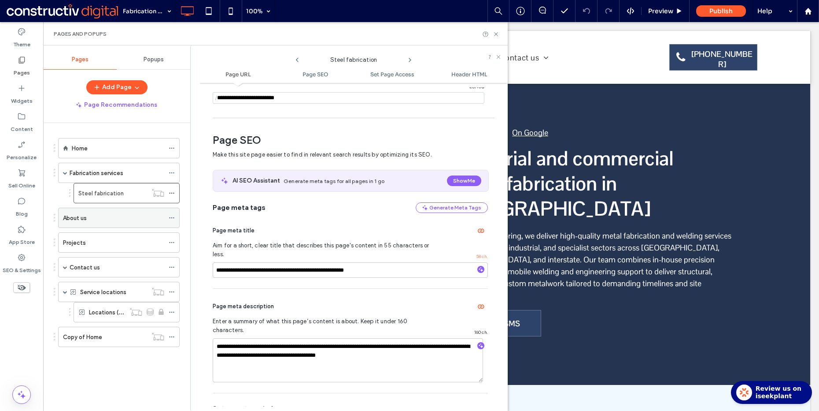
click at [173, 216] on icon at bounding box center [172, 218] width 6 height 6
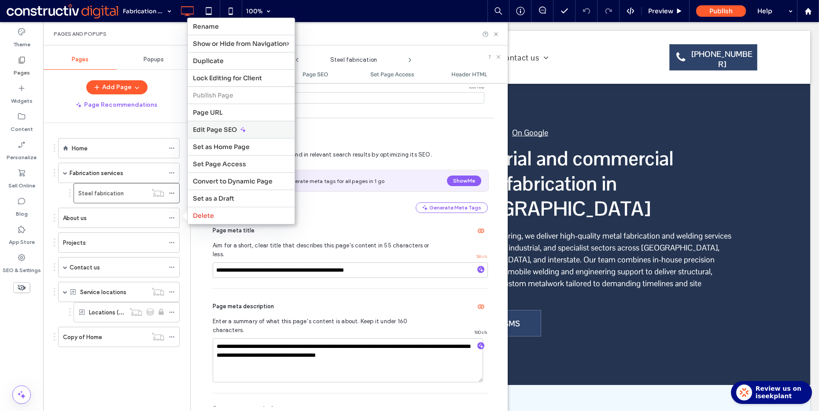
click at [224, 127] on span "Edit Page SEO" at bounding box center [215, 130] width 44 height 8
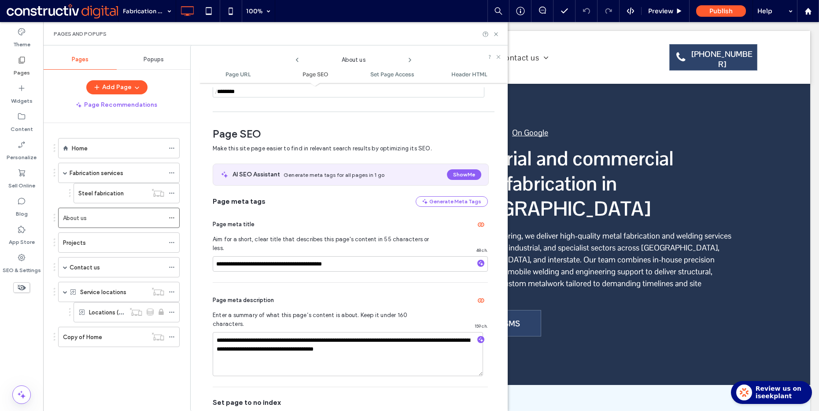
scroll to position [122, 0]
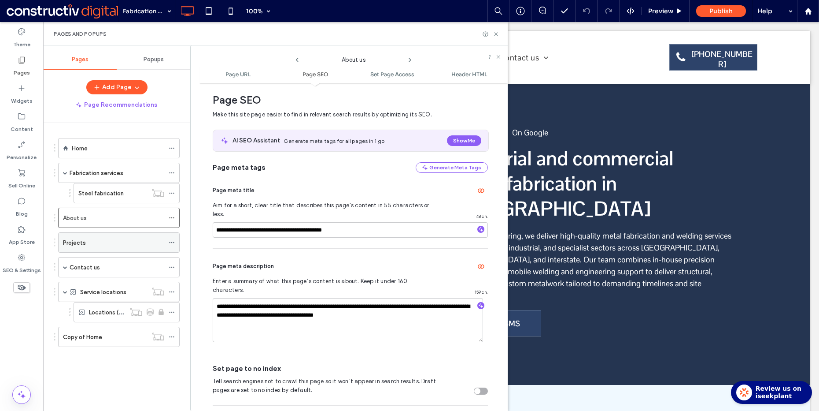
click at [173, 241] on icon at bounding box center [172, 242] width 6 height 6
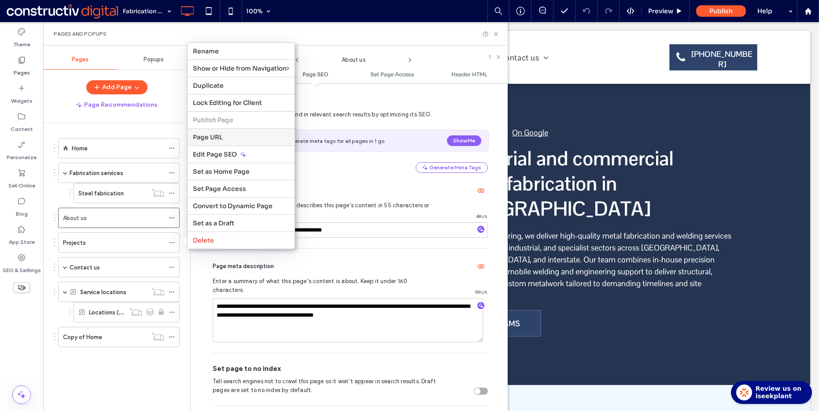
click at [215, 141] on div "Page URL" at bounding box center [241, 136] width 107 height 17
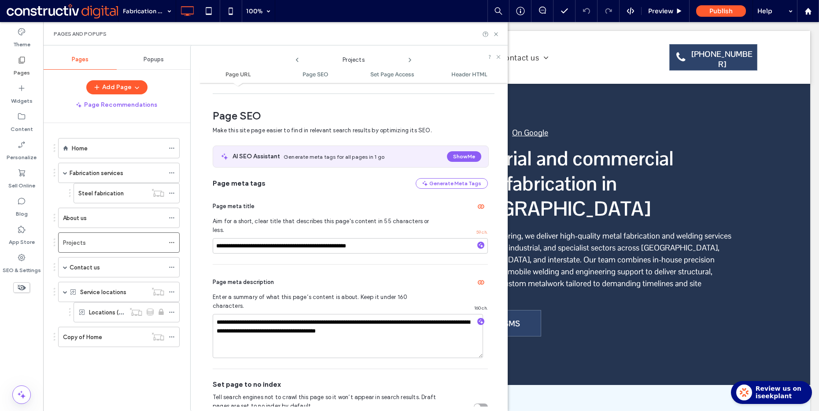
scroll to position [142, 0]
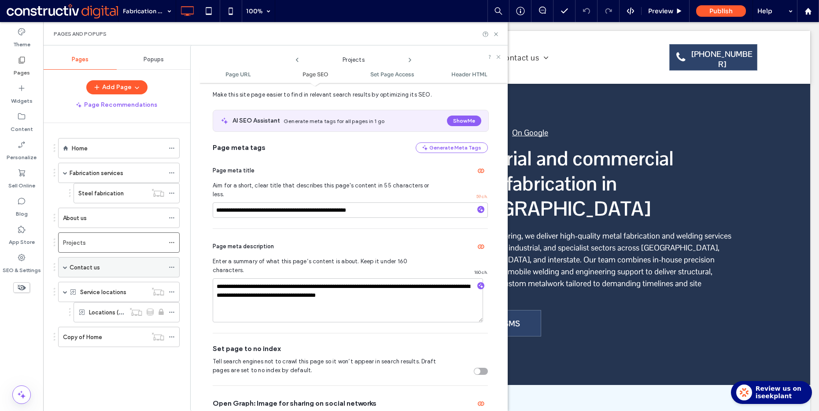
click at [170, 266] on icon at bounding box center [172, 267] width 6 height 6
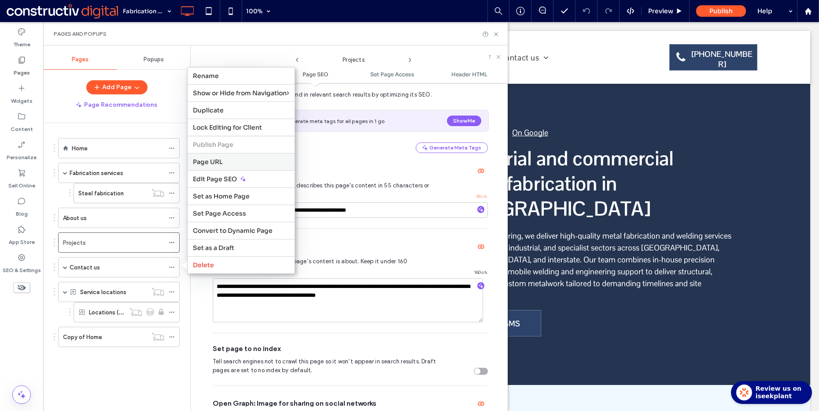
click at [217, 162] on span "Page URL" at bounding box center [208, 162] width 30 height 8
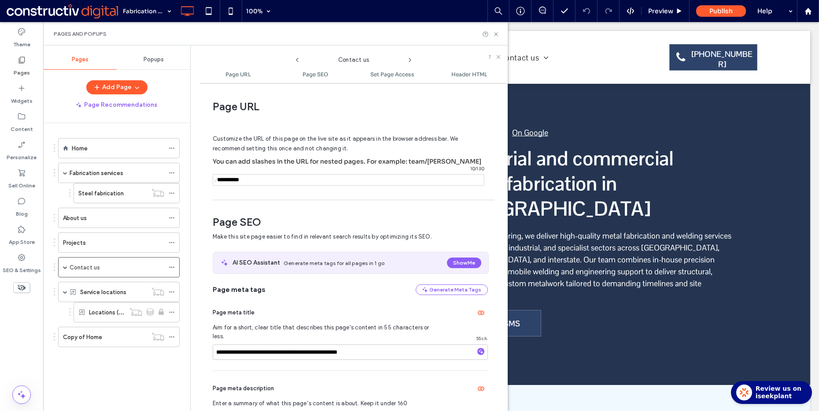
scroll to position [4, 0]
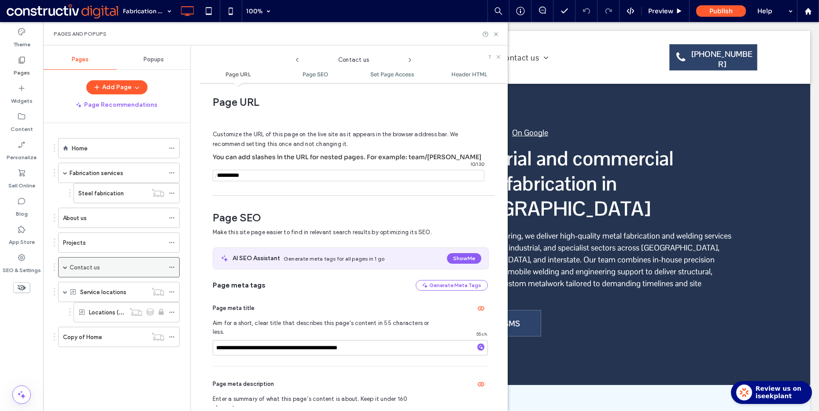
click at [65, 266] on span at bounding box center [65, 267] width 4 height 4
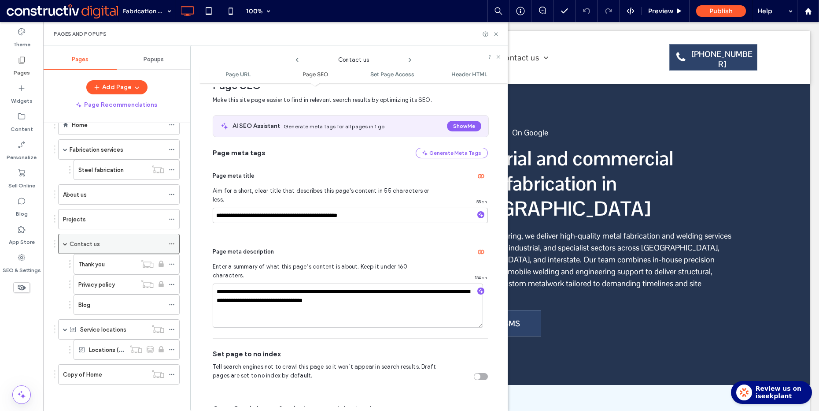
scroll to position [0, 0]
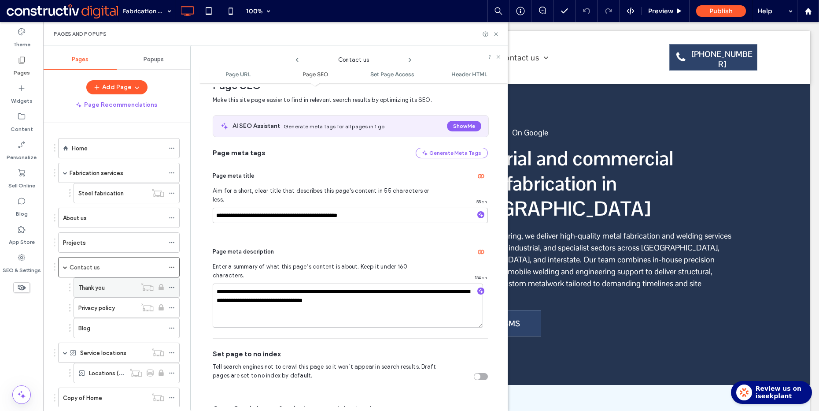
click at [174, 287] on icon at bounding box center [172, 287] width 6 height 6
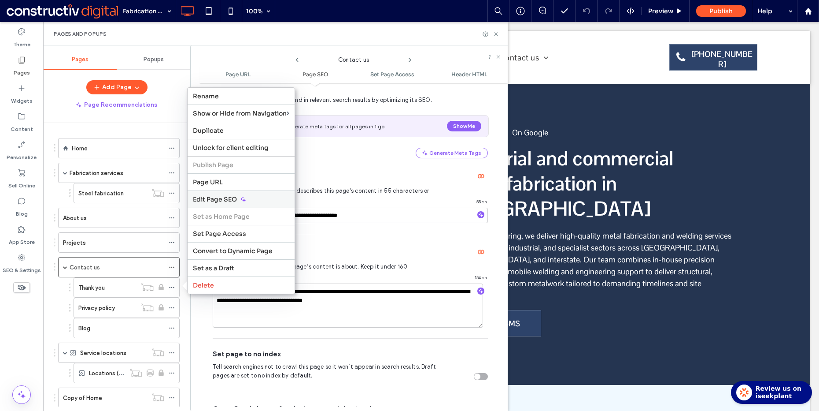
click at [236, 199] on span "Edit Page SEO" at bounding box center [215, 199] width 44 height 8
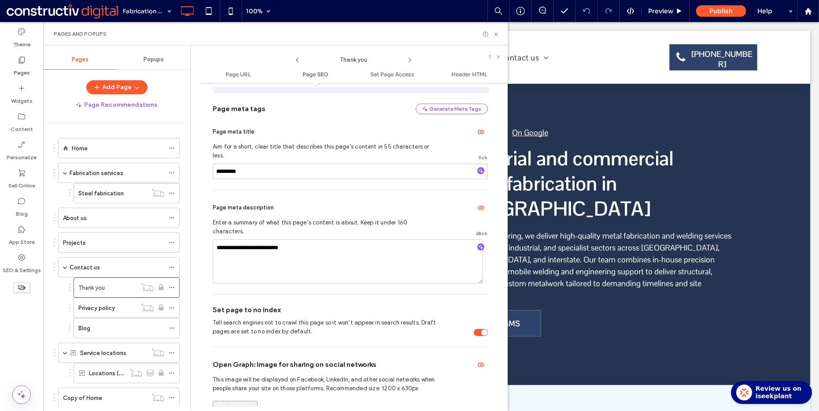
scroll to position [182, 0]
click at [172, 307] on use at bounding box center [171, 307] width 5 height 1
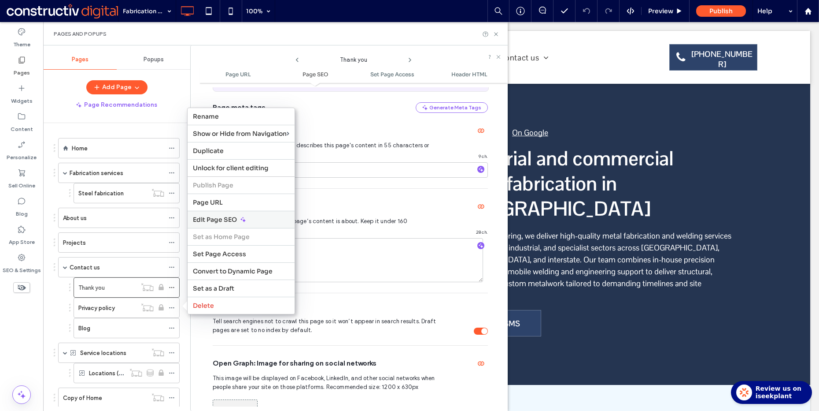
click at [229, 221] on span "Edit Page SEO" at bounding box center [215, 219] width 44 height 8
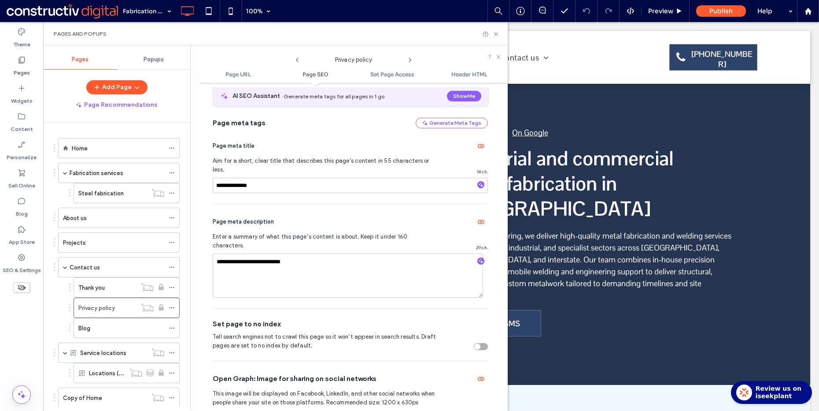
scroll to position [287, 0]
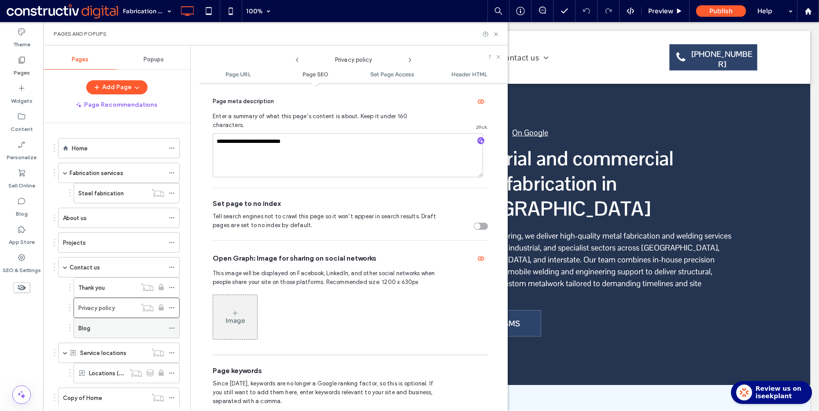
click at [170, 327] on icon at bounding box center [172, 328] width 6 height 6
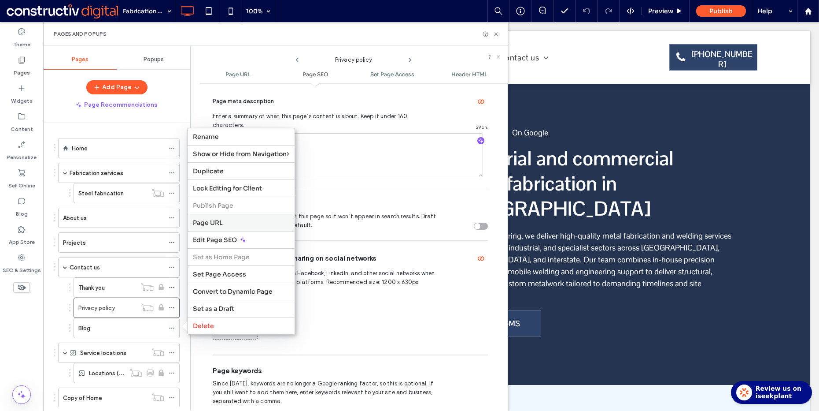
click at [211, 223] on span "Page URL" at bounding box center [208, 222] width 30 height 8
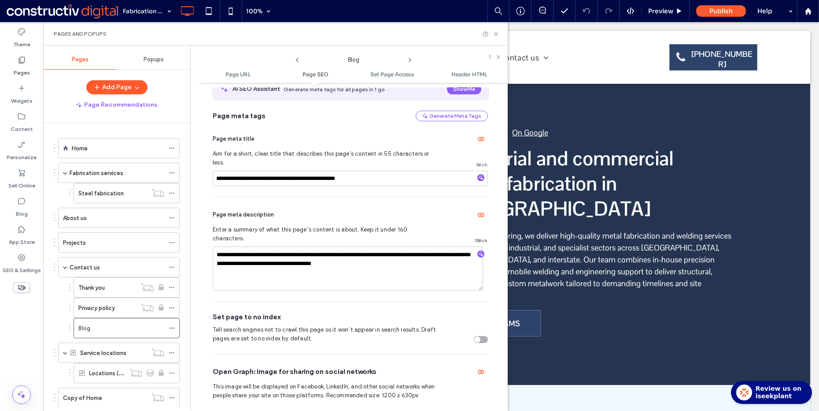
scroll to position [183, 0]
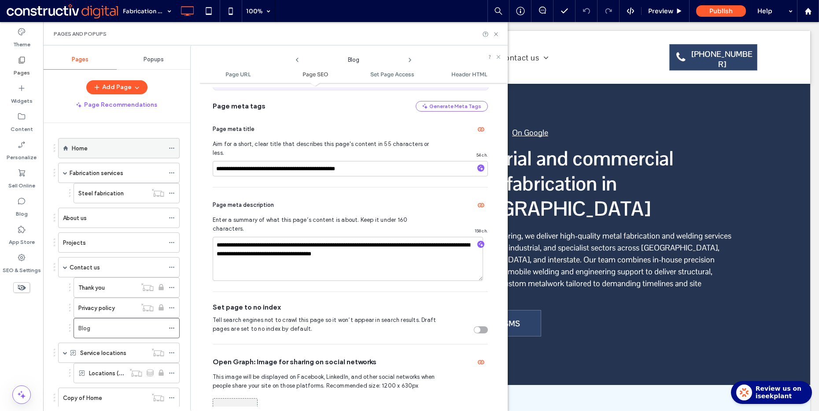
click at [109, 146] on div "Home" at bounding box center [118, 148] width 92 height 10
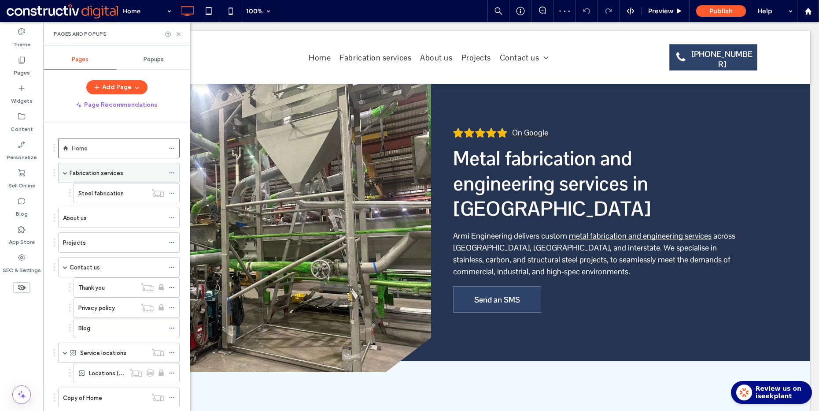
click at [86, 169] on label "Fabrication services" at bounding box center [97, 172] width 54 height 15
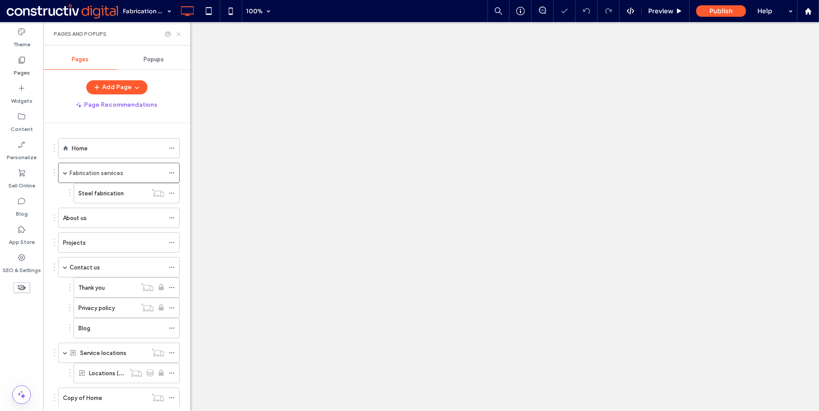
click at [180, 33] on icon at bounding box center [178, 34] width 7 height 7
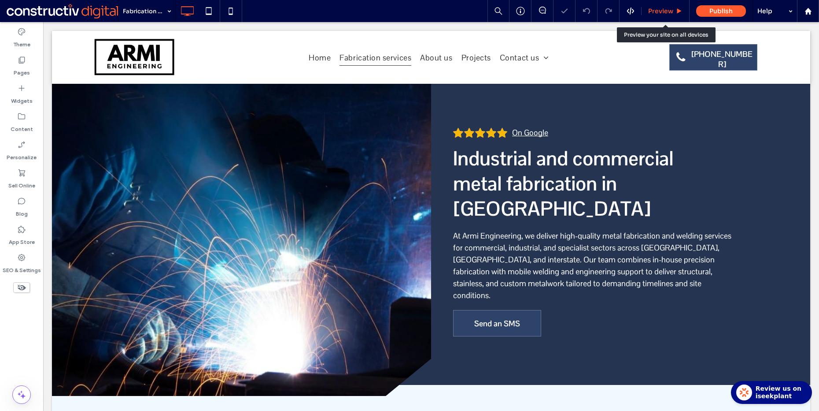
click at [661, 12] on span "Preview" at bounding box center [660, 11] width 25 height 8
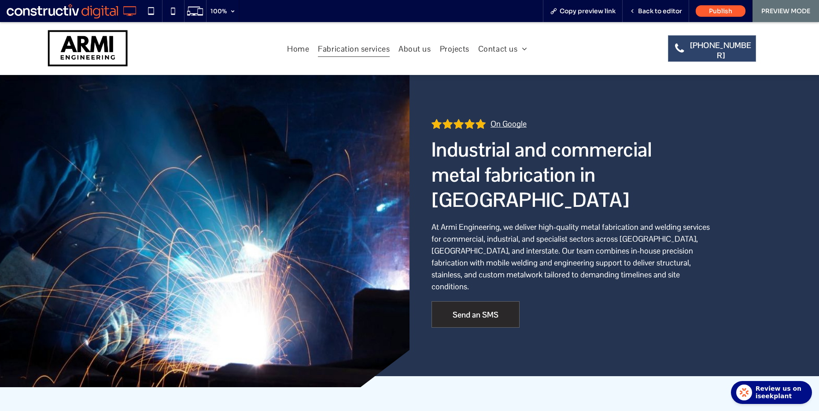
click at [469, 302] on span "Send an SMS" at bounding box center [476, 314] width 46 height 24
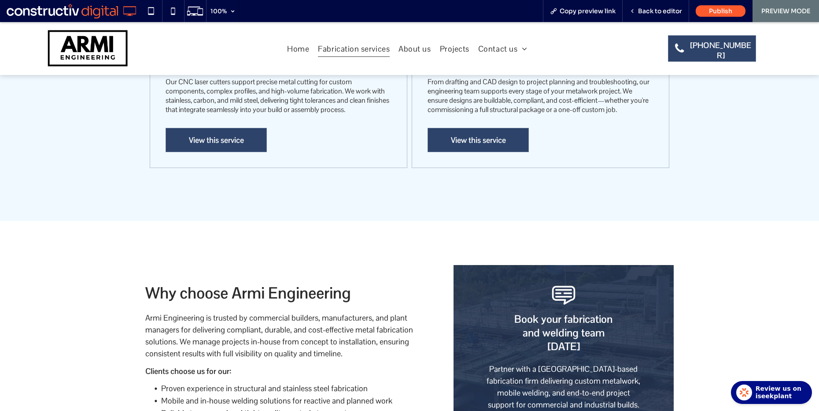
scroll to position [1027, 0]
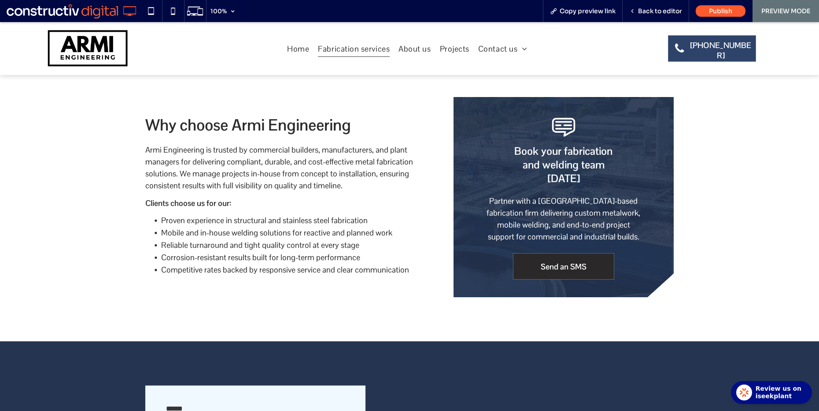
click at [551, 254] on span "Send an SMS" at bounding box center [564, 266] width 46 height 24
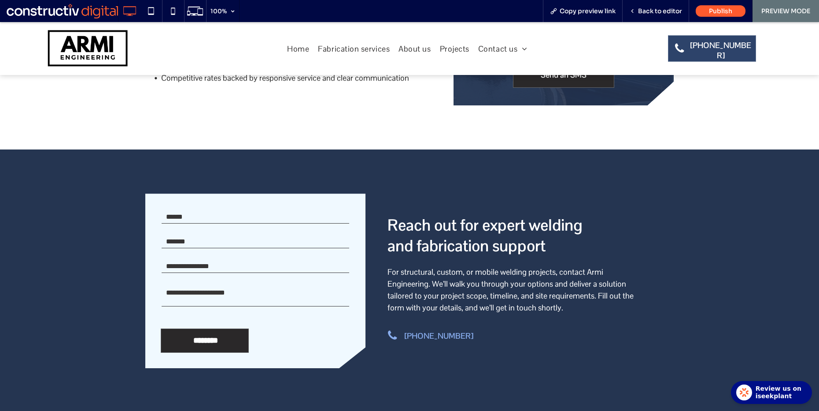
scroll to position [1242, 0]
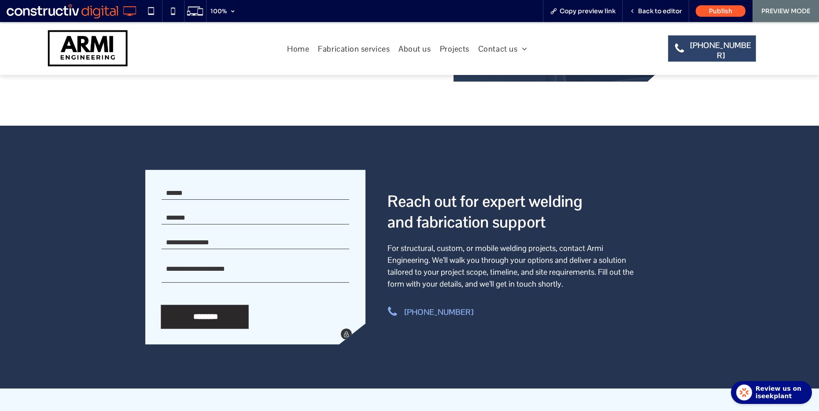
click at [243, 186] on input "text" at bounding box center [256, 192] width 188 height 13
type input "***"
click at [184, 211] on input "email" at bounding box center [256, 217] width 188 height 13
type input "***"
click at [187, 236] on input "*" at bounding box center [256, 242] width 188 height 13
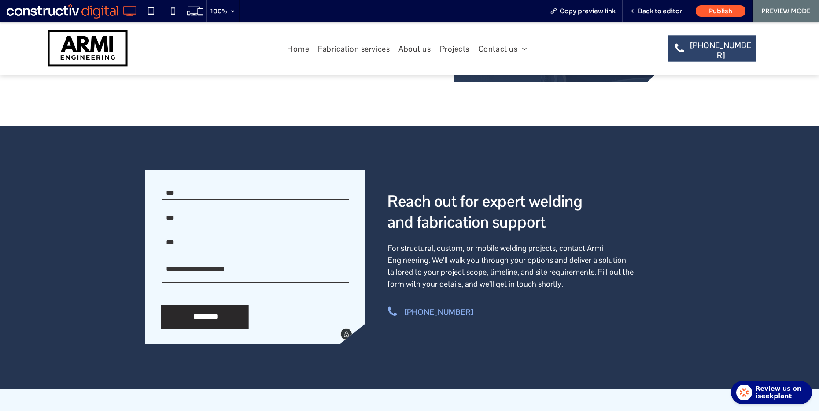
type input "***"
click at [180, 260] on textarea at bounding box center [256, 271] width 188 height 22
type textarea "***"
click at [121, 210] on div "Contact form Name * *** Email * *** Contact Number * *** Enquiry * *** ********…" at bounding box center [409, 257] width 819 height 263
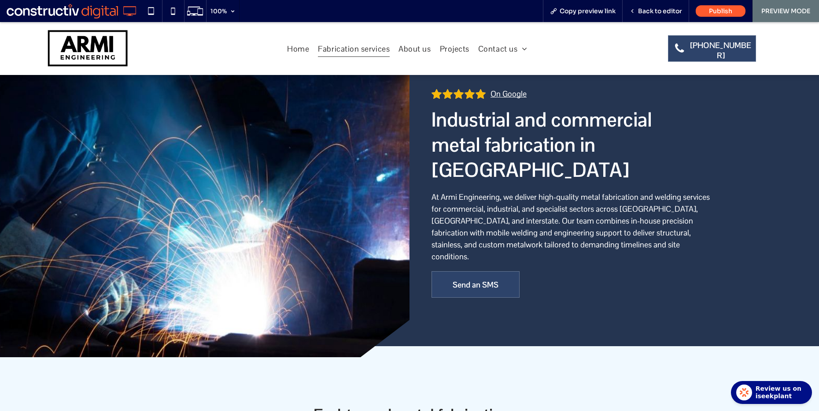
scroll to position [0, 0]
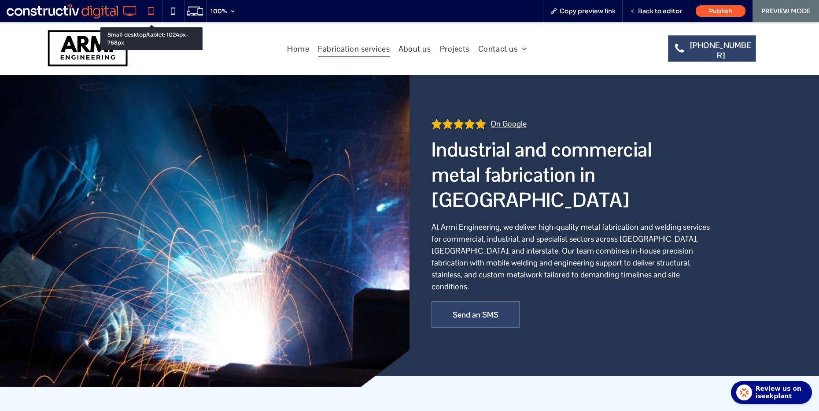
click at [155, 11] on icon at bounding box center [151, 11] width 18 height 18
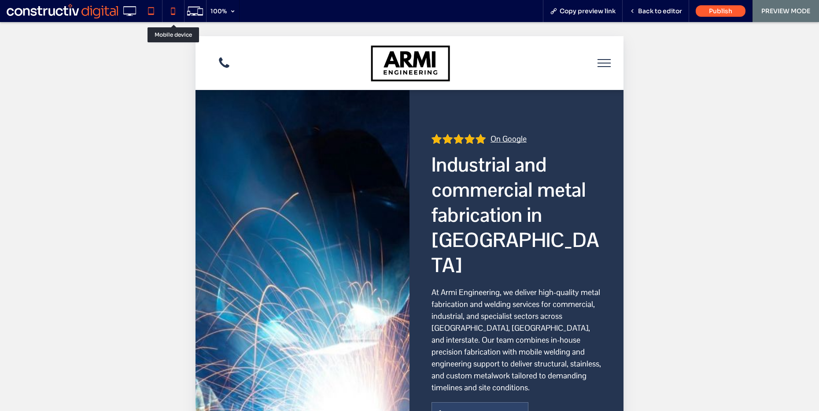
click at [166, 13] on icon at bounding box center [173, 11] width 18 height 18
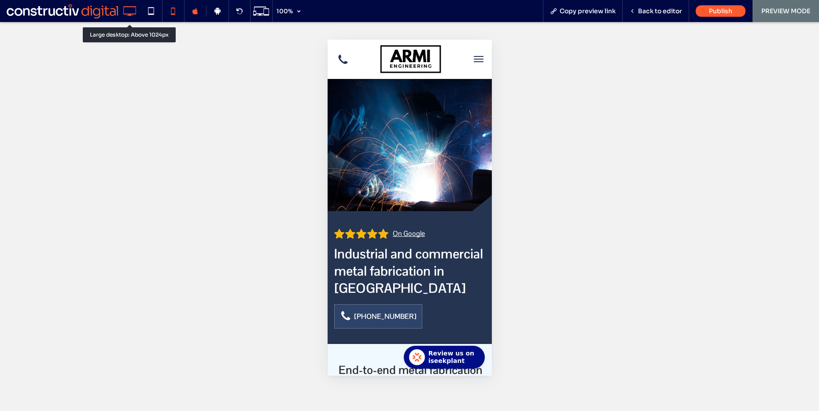
click at [135, 9] on icon at bounding box center [130, 11] width 18 height 18
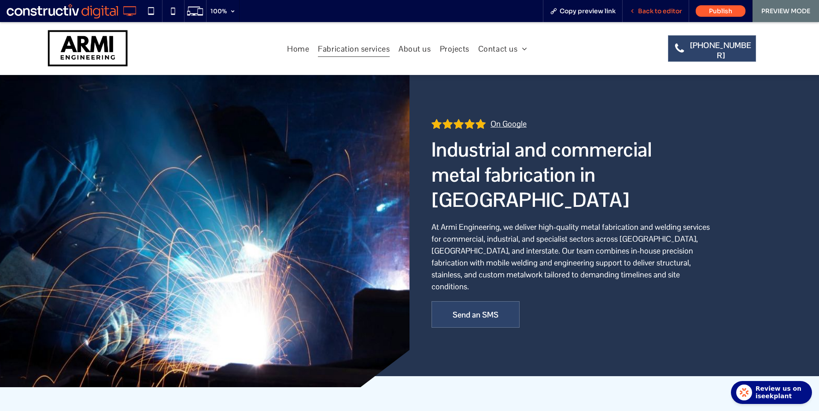
click at [644, 12] on span "Back to editor" at bounding box center [660, 11] width 44 height 8
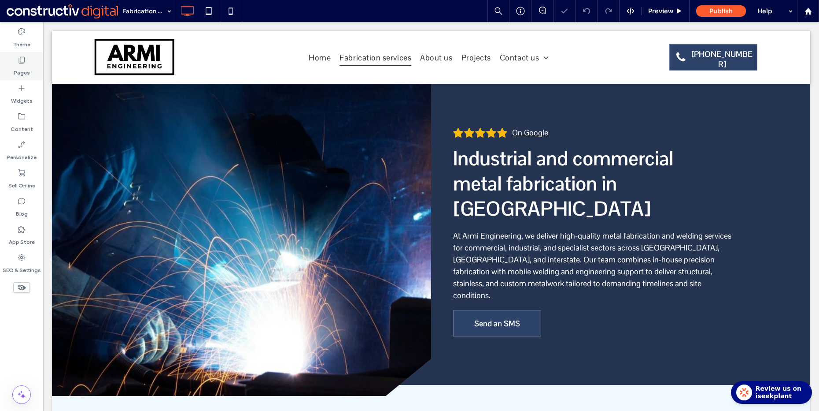
click at [19, 61] on use at bounding box center [22, 60] width 6 height 7
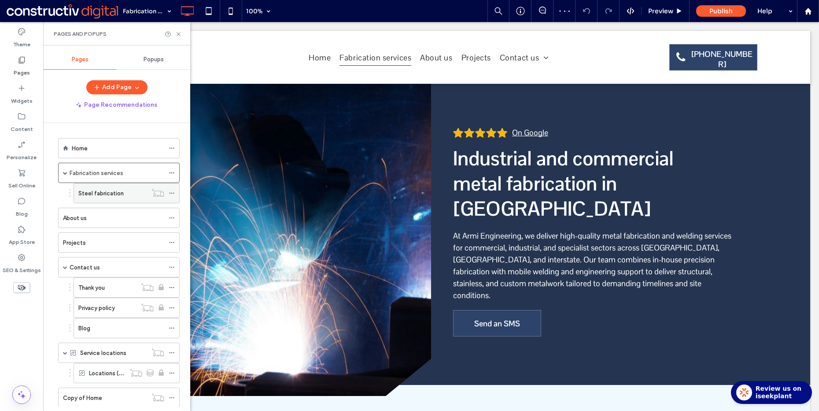
click at [113, 189] on label "Steel fabrication" at bounding box center [100, 192] width 45 height 15
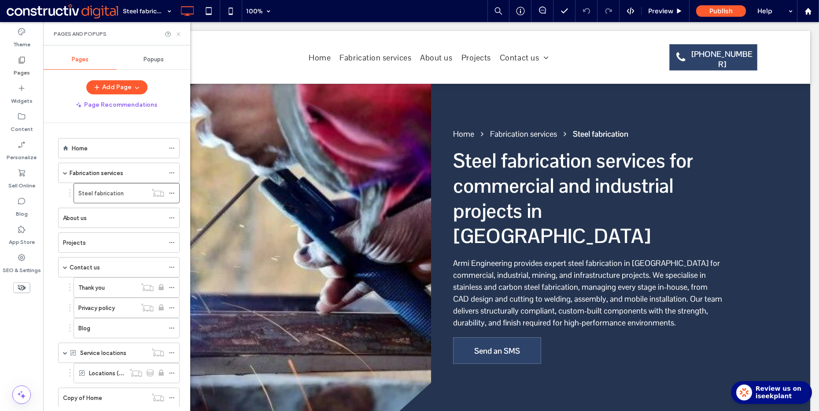
click at [180, 33] on icon at bounding box center [178, 34] width 7 height 7
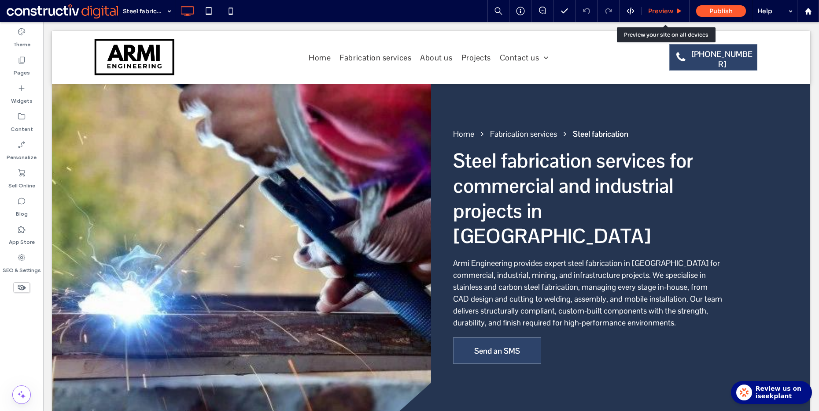
click at [674, 12] on div "Preview" at bounding box center [666, 11] width 48 height 8
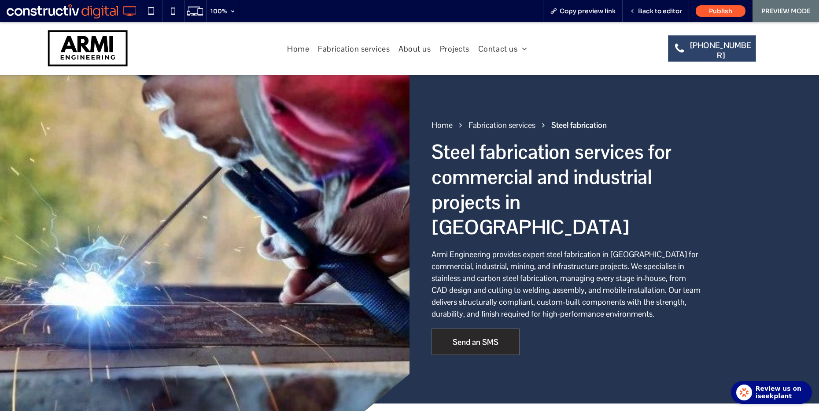
click at [487, 329] on span "Send an SMS" at bounding box center [476, 341] width 46 height 24
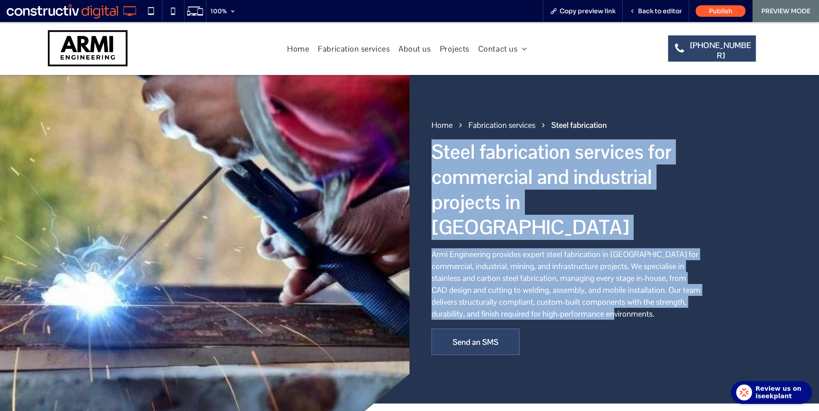
drag, startPoint x: 496, startPoint y: 164, endPoint x: 681, endPoint y: 290, distance: 223.8
click at [681, 290] on div "Home Fabrication services Steel fabrication Steel fabrication services for comm…" at bounding box center [615, 239] width 410 height 328
click at [632, 289] on p "Armi Engineering provides expert steel fabrication in [GEOGRAPHIC_DATA] for com…" at bounding box center [567, 283] width 270 height 71
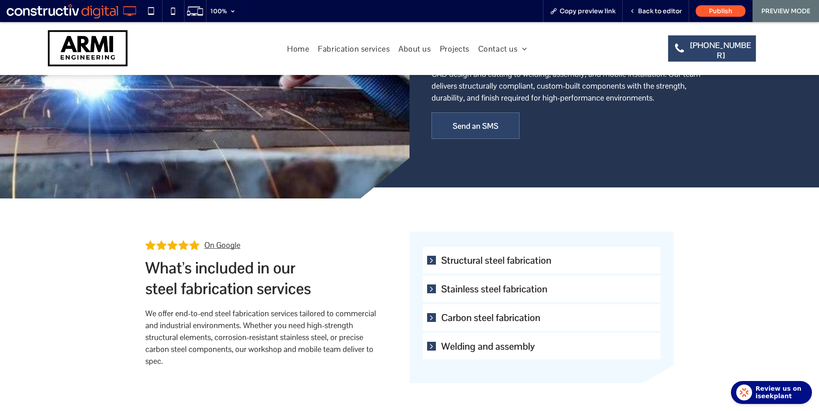
scroll to position [218, 0]
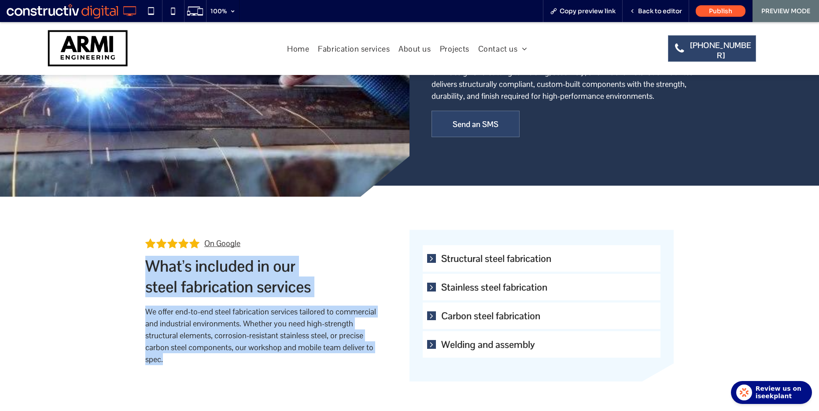
drag, startPoint x: 142, startPoint y: 241, endPoint x: 385, endPoint y: 338, distance: 262.0
click at [385, 338] on div "On Google What’s included in our steel fabrication services We offer end-to-end…" at bounding box center [277, 305] width 264 height 152
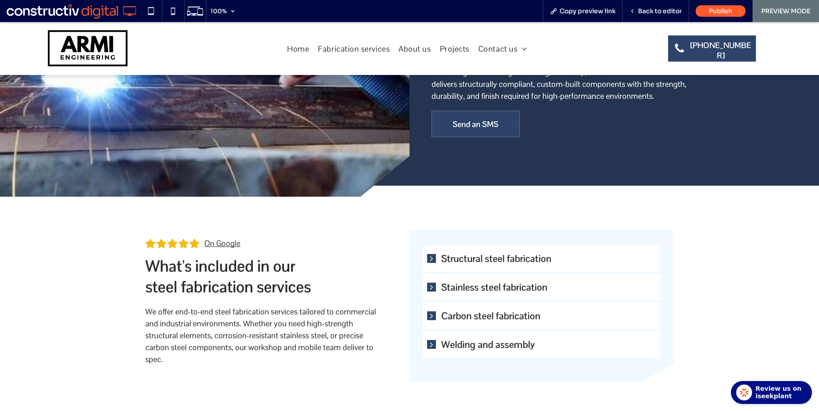
click at [377, 254] on div "On Google What’s included in our steel fabrication services We offer end-to-end…" at bounding box center [277, 305] width 264 height 152
click at [464, 252] on span "Structural steel fabrication" at bounding box center [548, 258] width 215 height 12
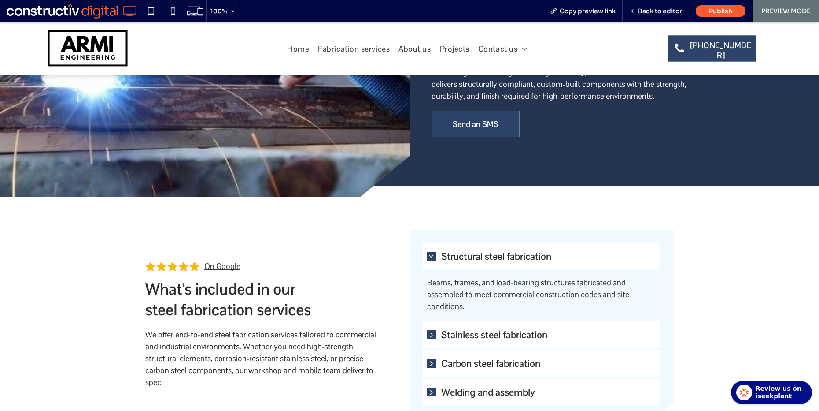
click at [463, 328] on span "Stainless steel fabrication" at bounding box center [548, 334] width 215 height 12
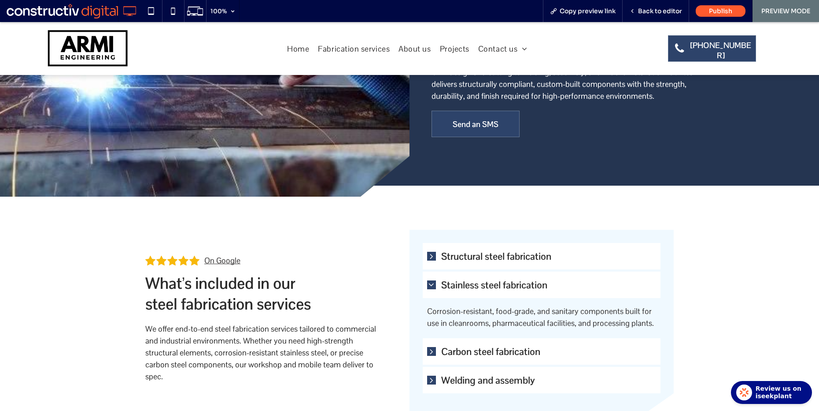
click at [462, 345] on span "Carbon steel fabrication" at bounding box center [548, 351] width 215 height 12
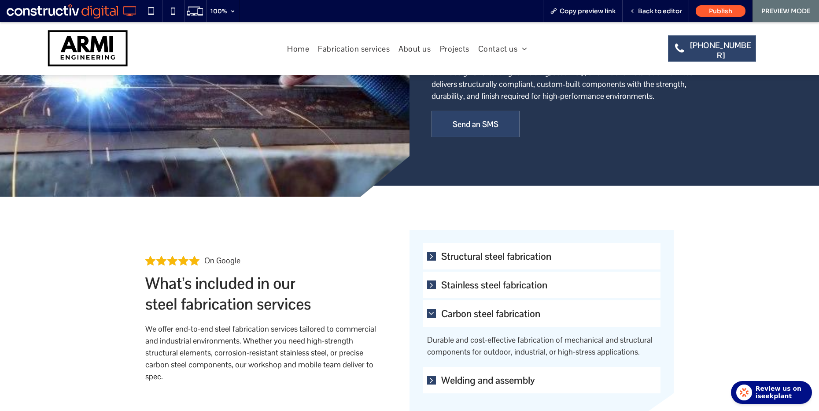
click at [462, 366] on div "Welding and assembly" at bounding box center [542, 379] width 238 height 26
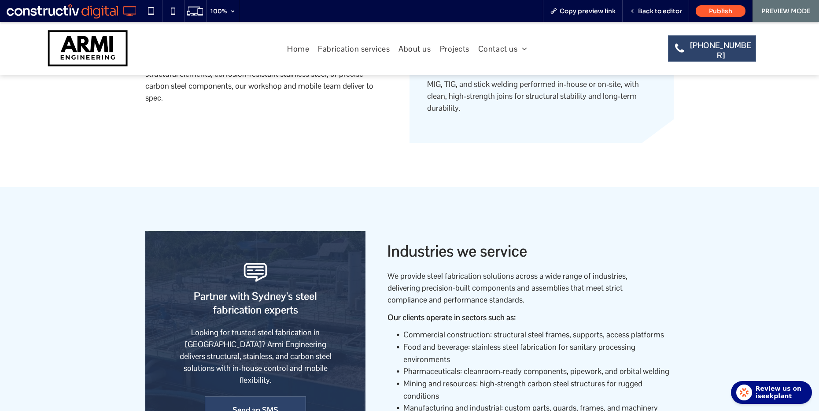
scroll to position [607, 0]
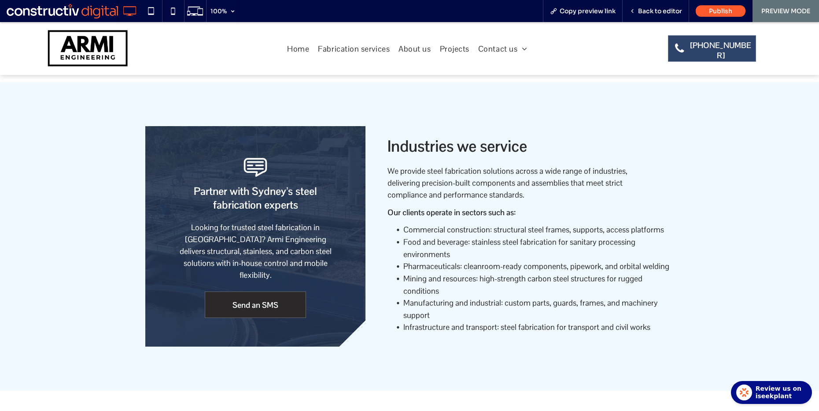
click at [266, 292] on span "Send an SMS" at bounding box center [256, 304] width 46 height 24
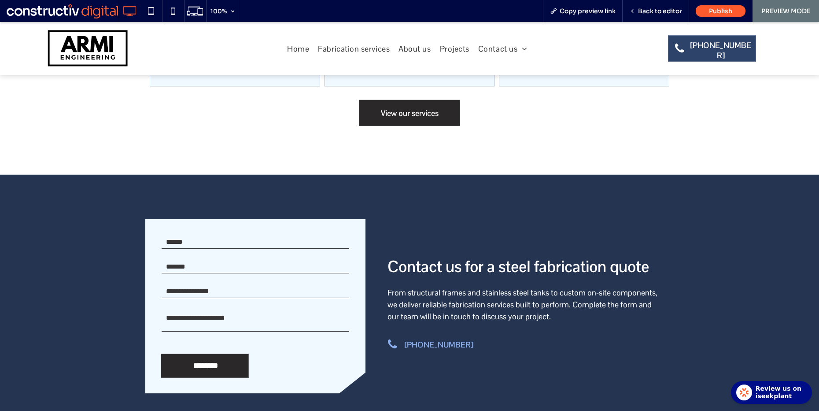
scroll to position [1238, 0]
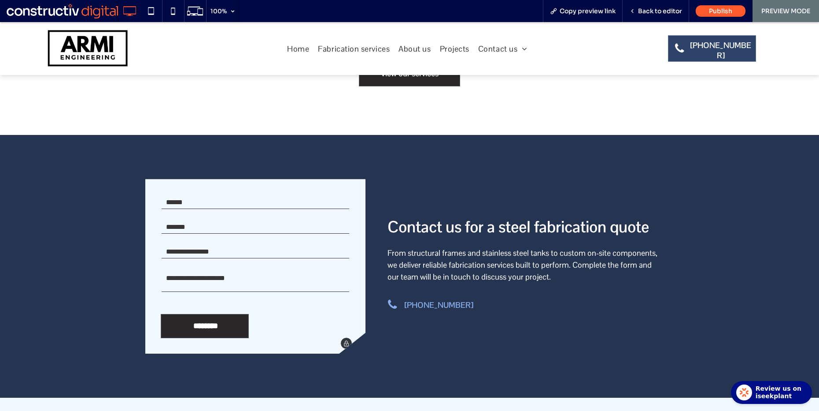
click at [246, 196] on input "text" at bounding box center [256, 202] width 188 height 13
drag, startPoint x: 462, startPoint y: 166, endPoint x: 463, endPoint y: 176, distance: 9.8
click at [462, 179] on div "Contact us for a steel fabrication quote From structural frames and stainless s…" at bounding box center [520, 266] width 308 height 174
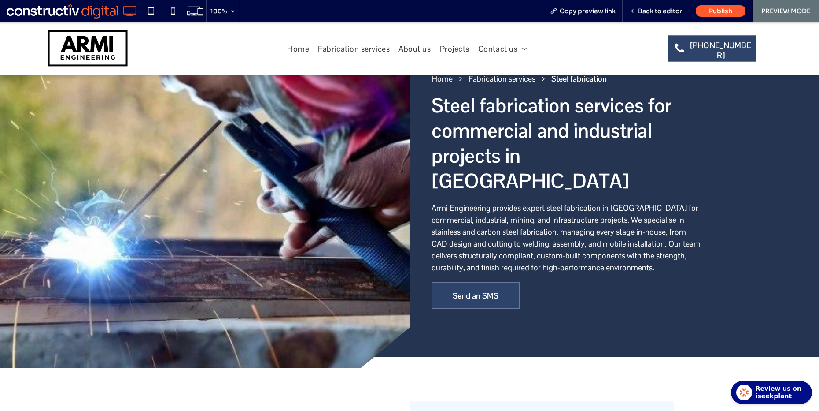
scroll to position [0, 0]
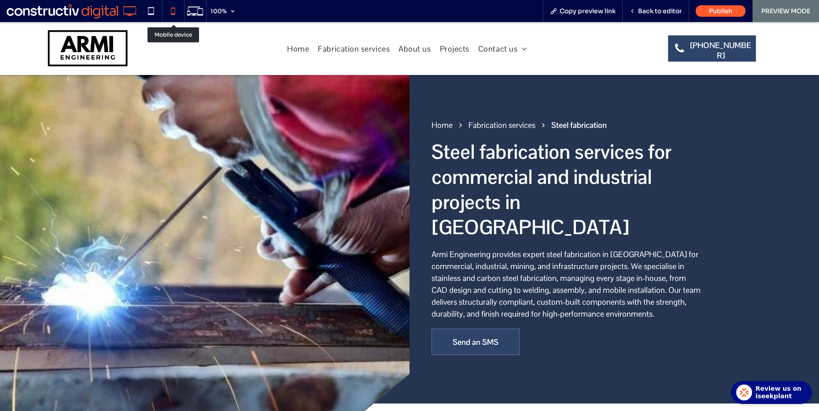
click at [166, 15] on icon at bounding box center [173, 11] width 18 height 18
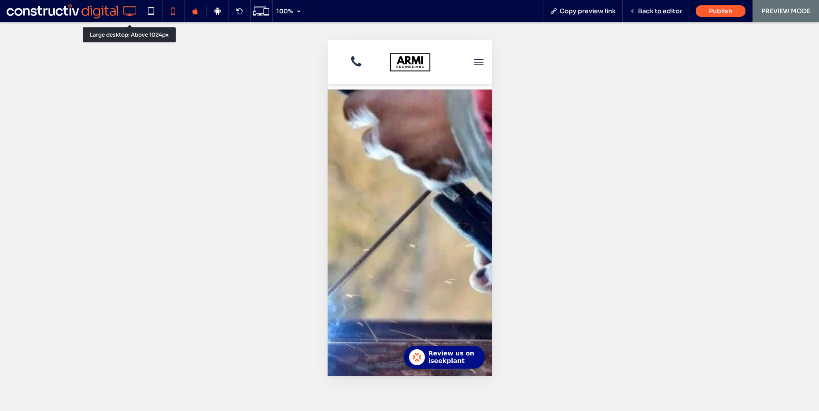
click at [127, 8] on icon at bounding box center [130, 11] width 18 height 18
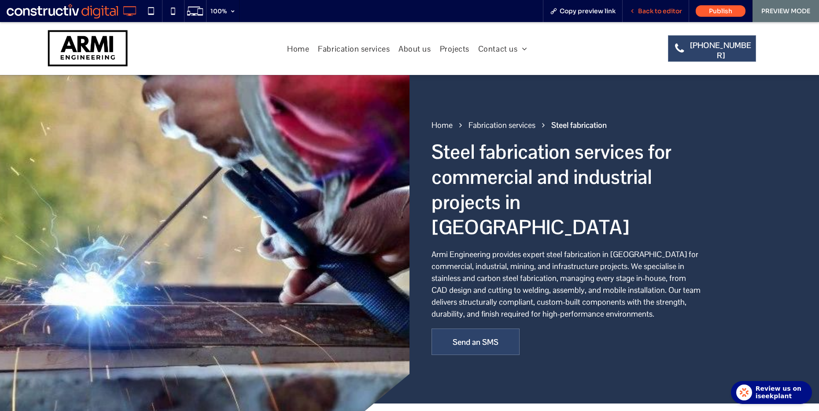
click at [645, 12] on span "Back to editor" at bounding box center [660, 11] width 44 height 8
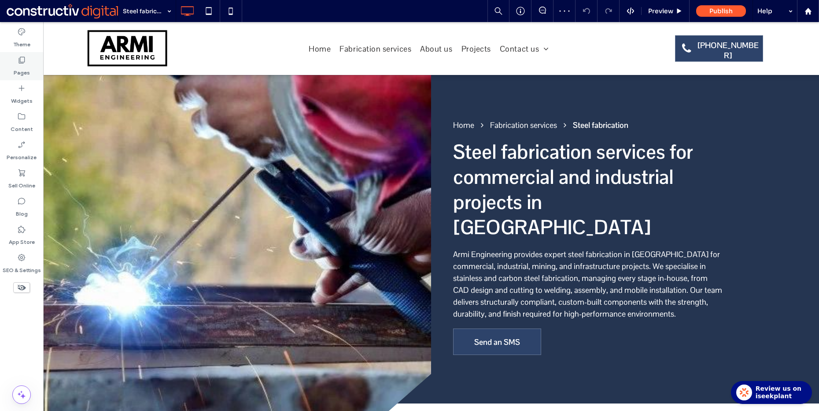
click at [18, 73] on label "Pages" at bounding box center [22, 70] width 16 height 12
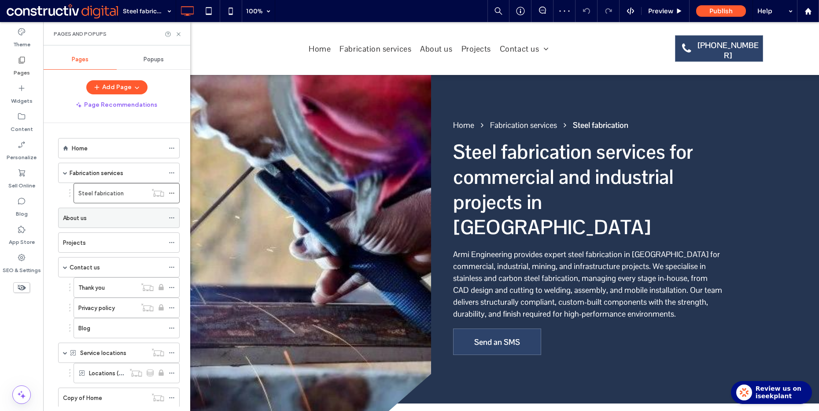
click at [120, 220] on div "About us" at bounding box center [113, 218] width 101 height 10
click at [178, 36] on icon at bounding box center [178, 34] width 7 height 7
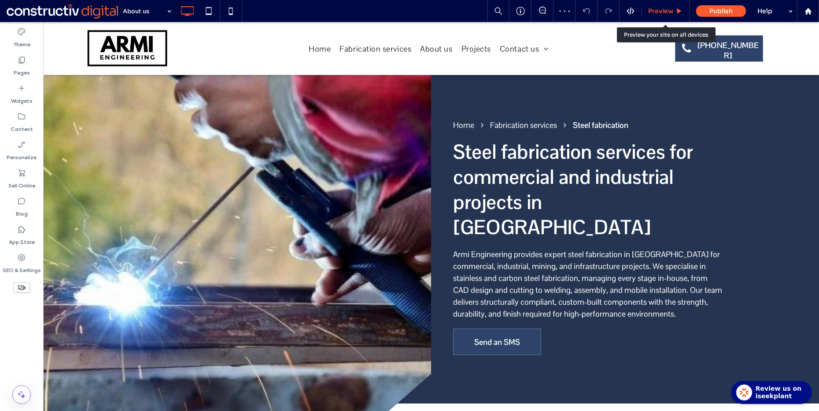
click at [657, 11] on span "Preview" at bounding box center [660, 11] width 25 height 8
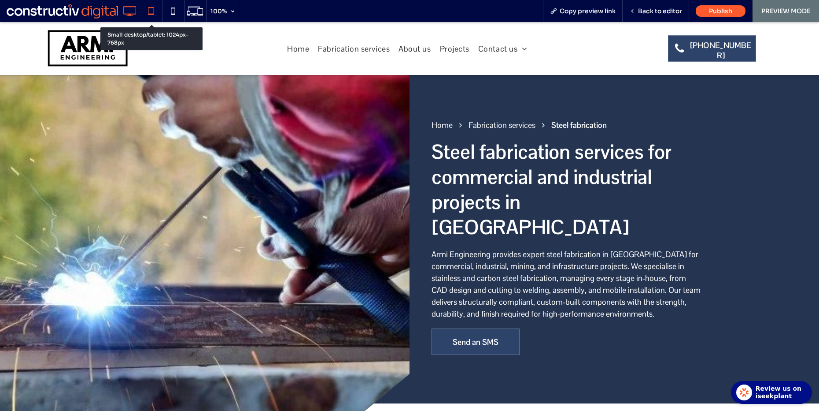
click at [153, 11] on icon at bounding box center [151, 11] width 18 height 18
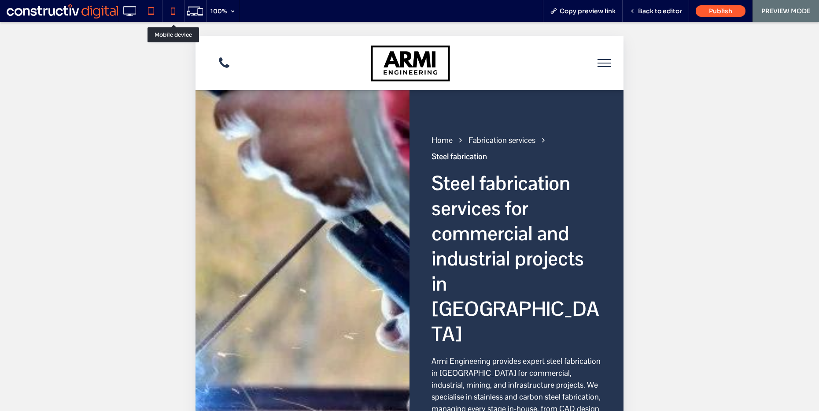
click at [171, 8] on use at bounding box center [173, 10] width 4 height 7
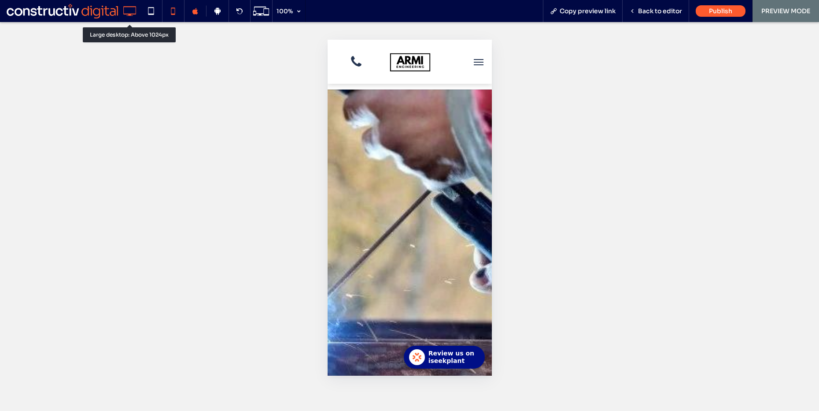
click at [126, 10] on icon at bounding box center [130, 11] width 18 height 18
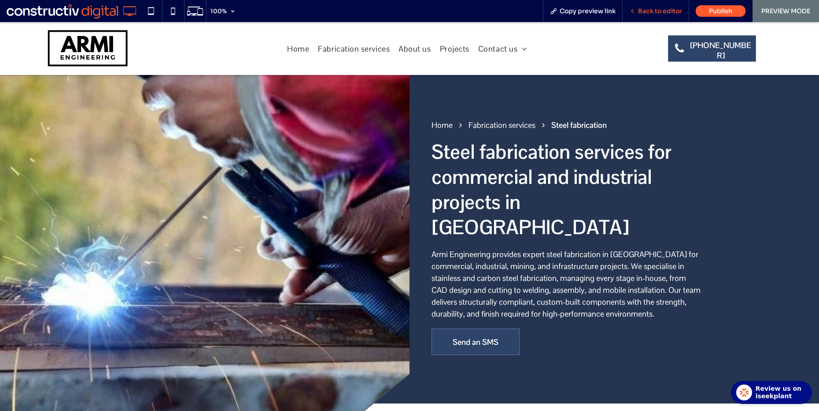
click at [644, 11] on span "Back to editor" at bounding box center [660, 11] width 44 height 8
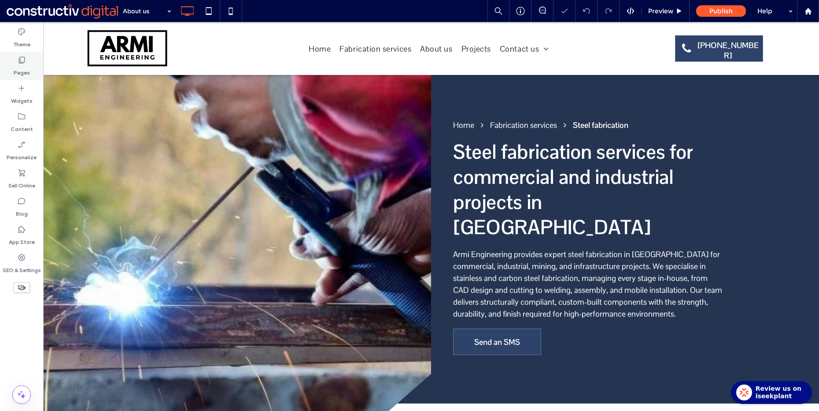
click at [29, 70] on label "Pages" at bounding box center [22, 70] width 16 height 12
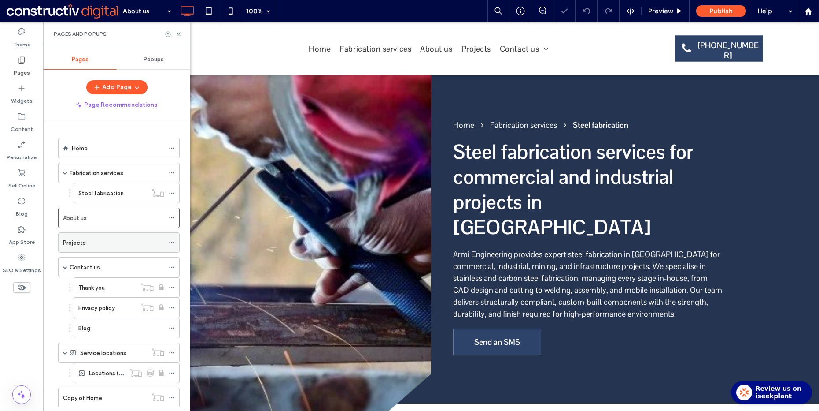
click at [104, 240] on div "Projects" at bounding box center [113, 242] width 101 height 10
click at [178, 36] on icon at bounding box center [178, 34] width 7 height 7
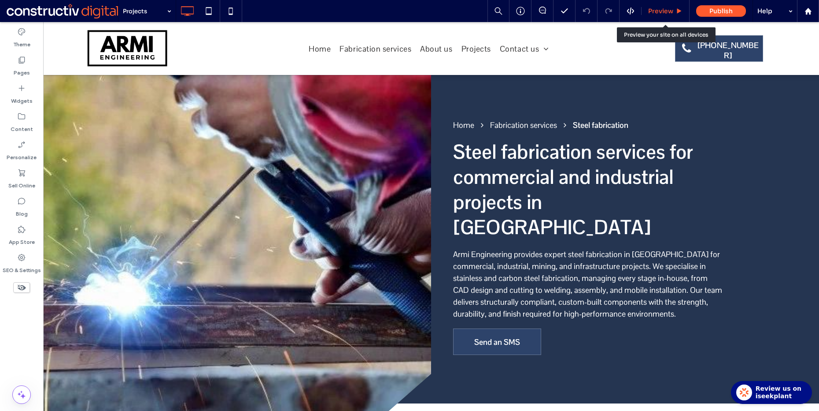
click at [665, 7] on span "Preview" at bounding box center [660, 11] width 25 height 8
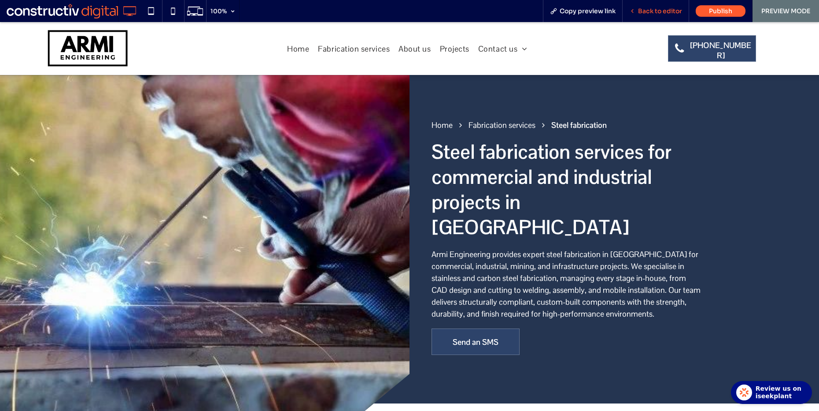
click at [652, 11] on span "Back to editor" at bounding box center [660, 11] width 44 height 8
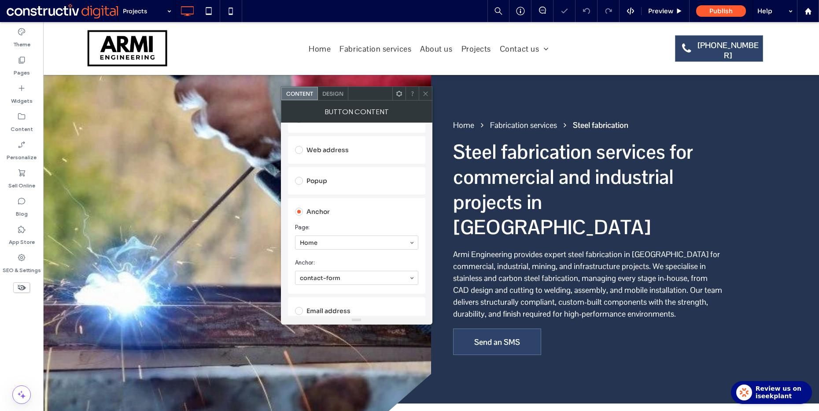
scroll to position [144, 0]
click at [426, 97] on span at bounding box center [425, 93] width 7 height 13
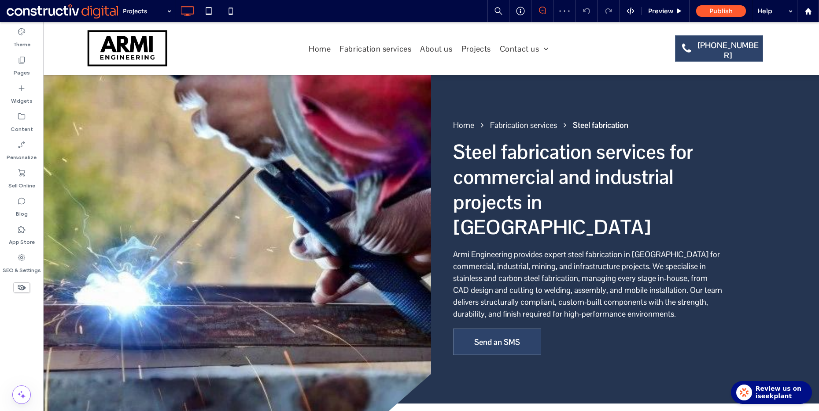
click at [544, 9] on icon at bounding box center [542, 10] width 7 height 7
click at [807, 87] on use at bounding box center [810, 84] width 7 height 7
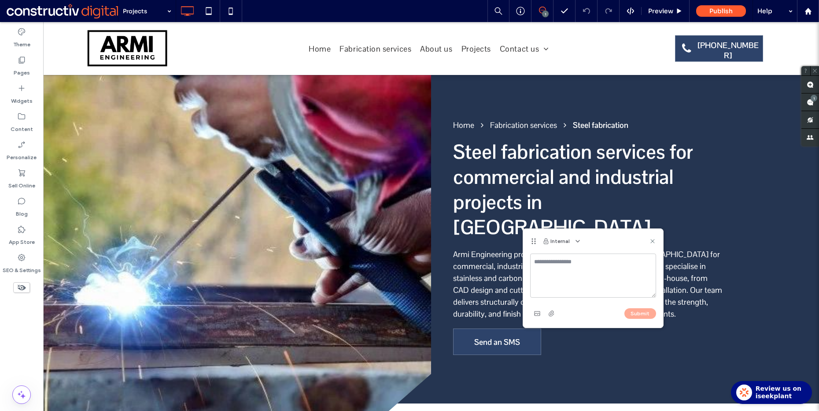
click at [555, 258] on textarea at bounding box center [593, 275] width 126 height 44
type textarea "**********"
click at [631, 309] on button "Submit" at bounding box center [641, 313] width 32 height 11
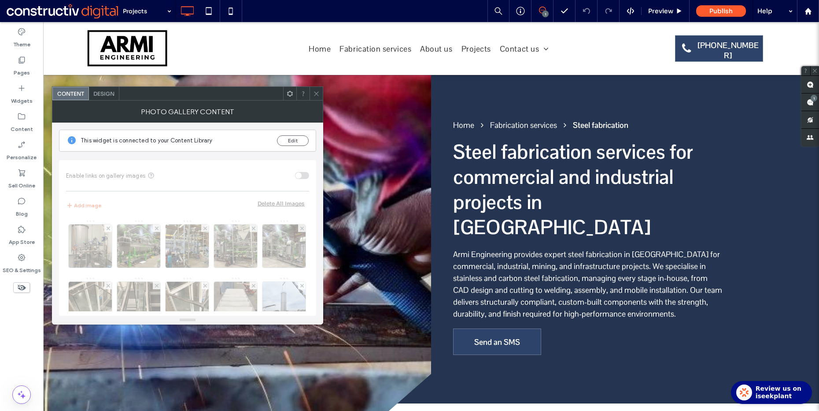
click at [317, 92] on icon at bounding box center [316, 93] width 7 height 7
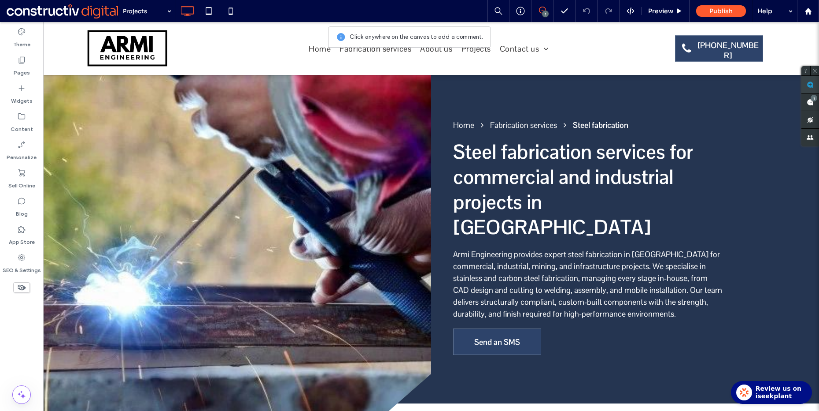
click at [810, 84] on use at bounding box center [810, 84] width 7 height 7
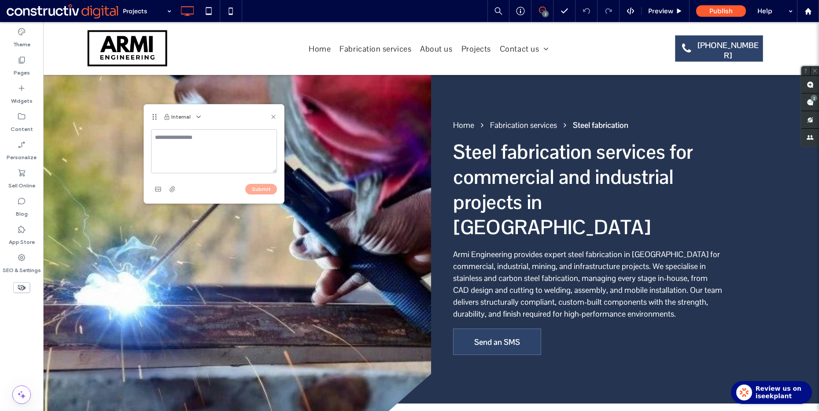
click at [184, 155] on textarea at bounding box center [214, 151] width 126 height 44
type textarea "**********"
click at [259, 188] on button "Submit" at bounding box center [261, 189] width 32 height 11
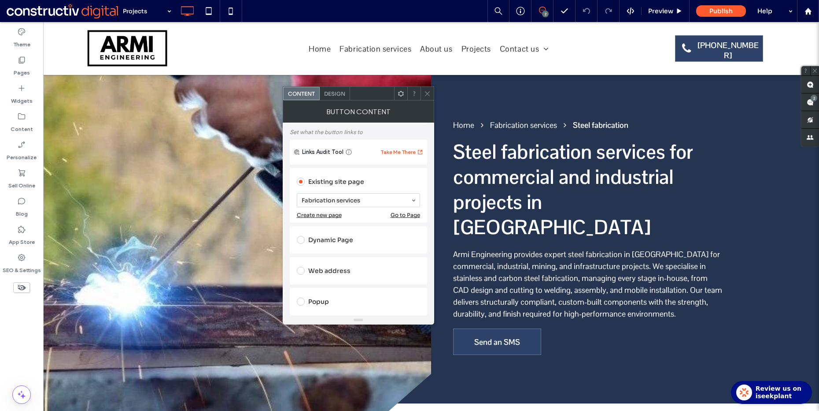
scroll to position [56, 0]
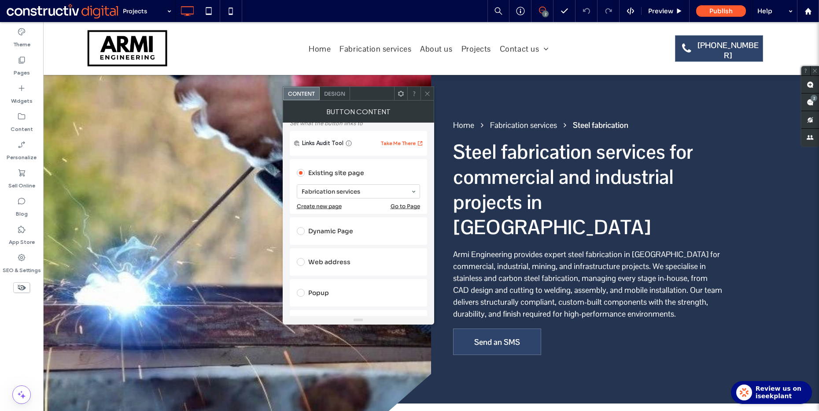
click at [425, 96] on icon at bounding box center [427, 93] width 7 height 7
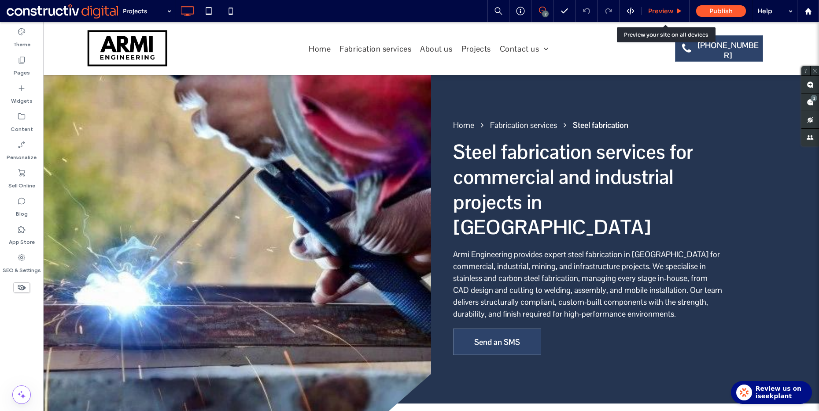
click at [661, 11] on span "Preview" at bounding box center [660, 11] width 25 height 8
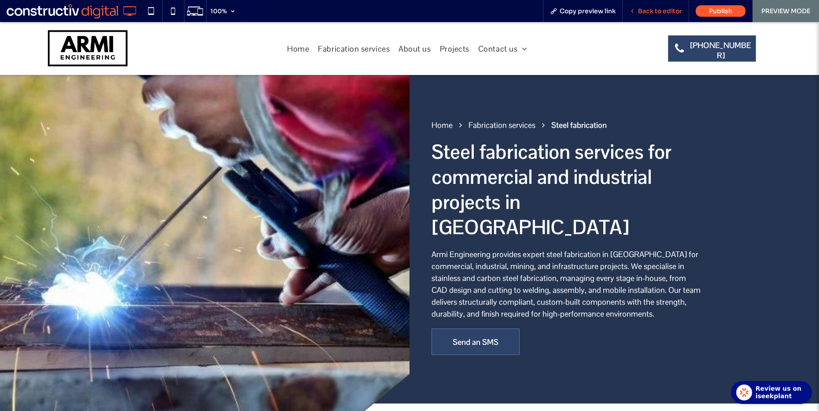
click at [662, 14] on span "Back to editor" at bounding box center [660, 11] width 44 height 8
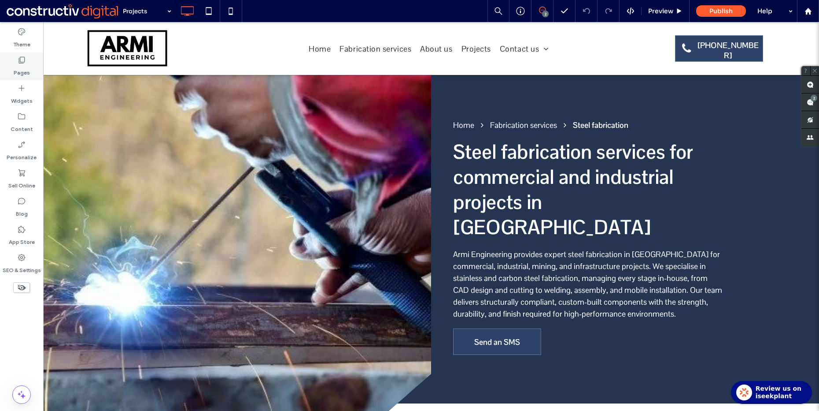
click at [20, 67] on label "Pages" at bounding box center [22, 70] width 16 height 12
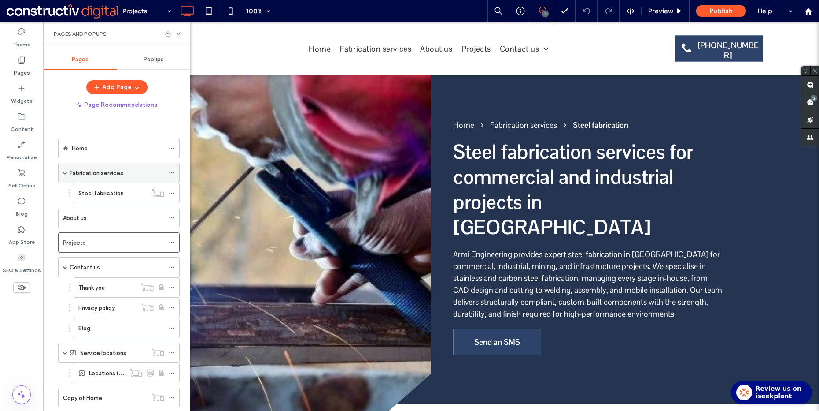
click at [65, 174] on span at bounding box center [65, 172] width 4 height 4
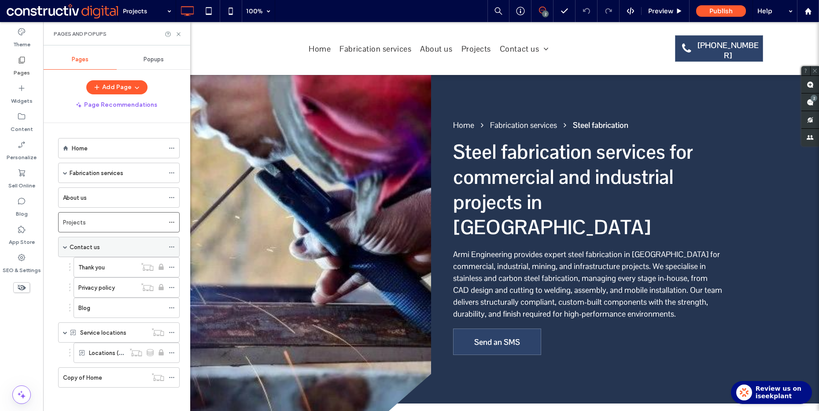
click at [94, 250] on label "Contact us" at bounding box center [85, 246] width 30 height 15
click at [177, 34] on icon at bounding box center [178, 34] width 7 height 7
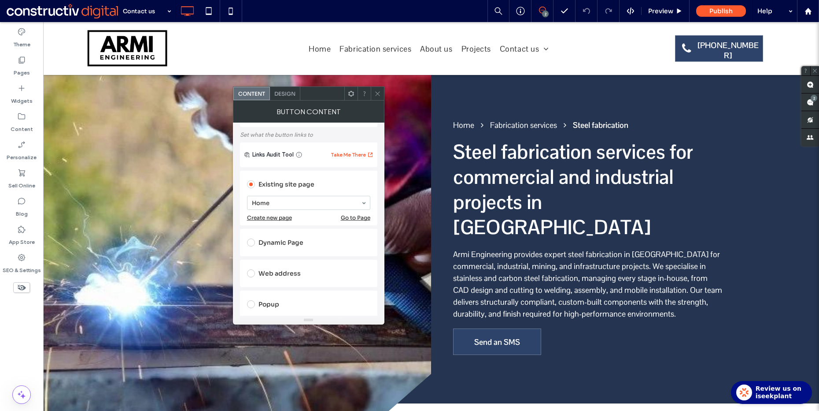
scroll to position [81, 0]
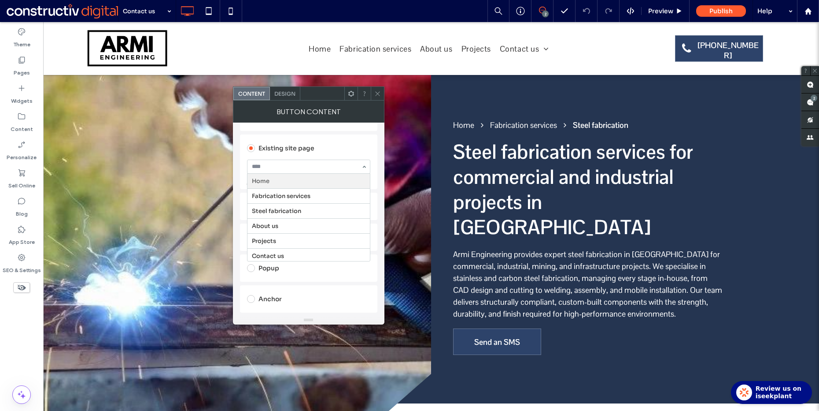
drag, startPoint x: 378, startPoint y: 91, endPoint x: 315, endPoint y: 89, distance: 63.0
click at [377, 91] on icon at bounding box center [377, 93] width 7 height 7
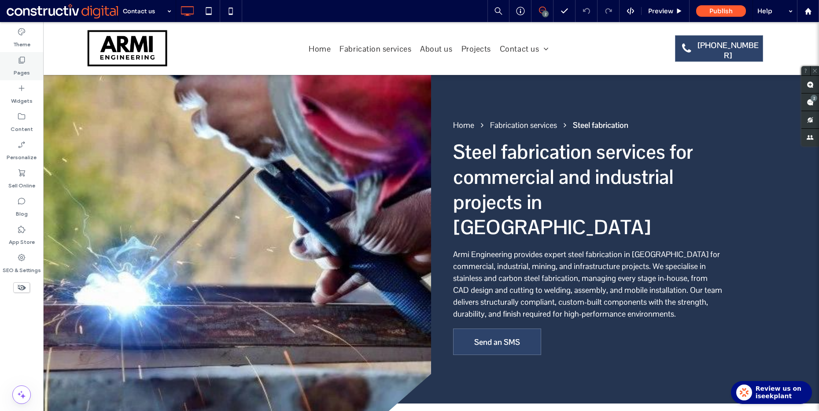
click at [19, 66] on label "Pages" at bounding box center [22, 70] width 16 height 12
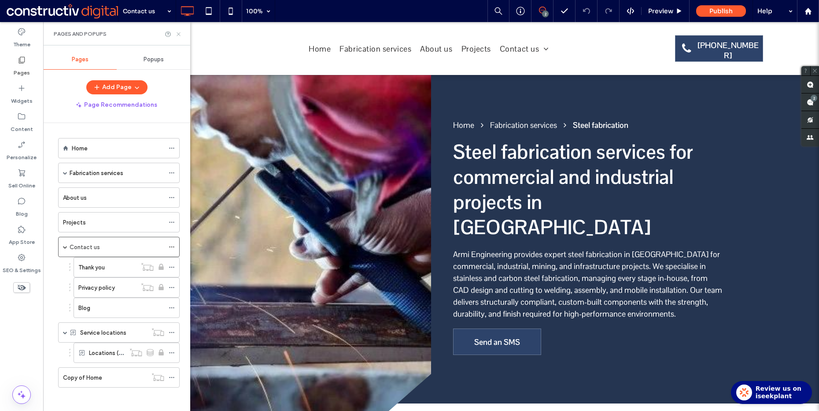
click at [181, 31] on icon at bounding box center [178, 34] width 7 height 7
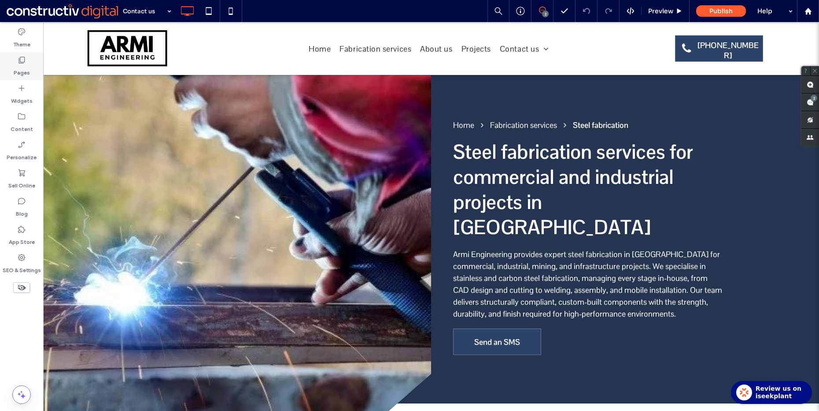
click at [22, 63] on icon at bounding box center [21, 59] width 9 height 9
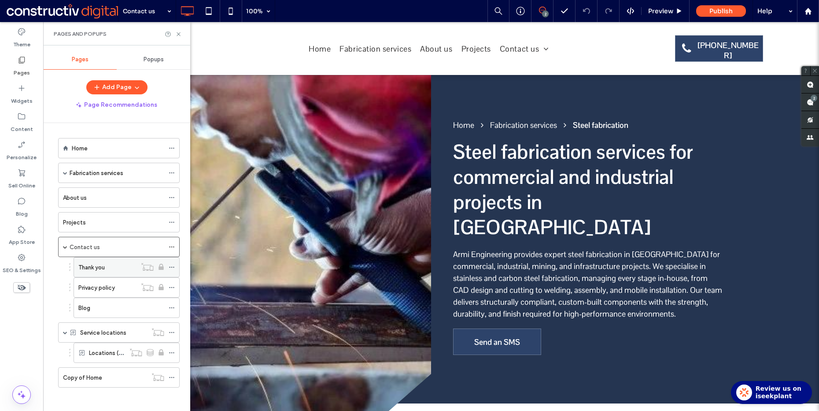
click at [112, 263] on div "Thank you" at bounding box center [107, 267] width 58 height 10
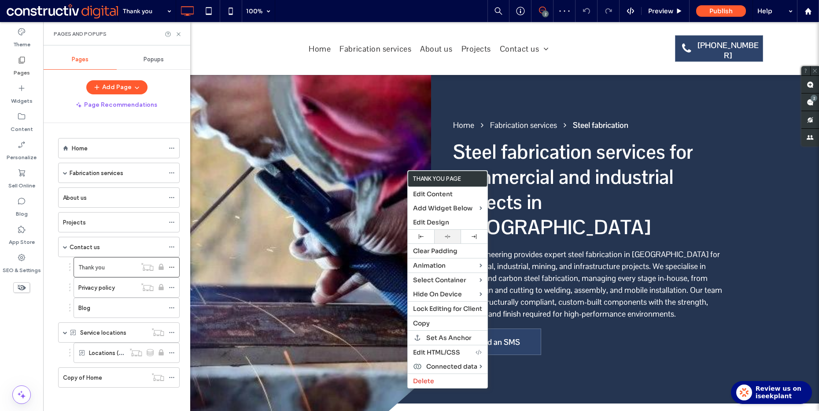
click at [441, 238] on div at bounding box center [448, 236] width 18 height 6
click at [96, 289] on label "Privacy policy" at bounding box center [96, 287] width 37 height 15
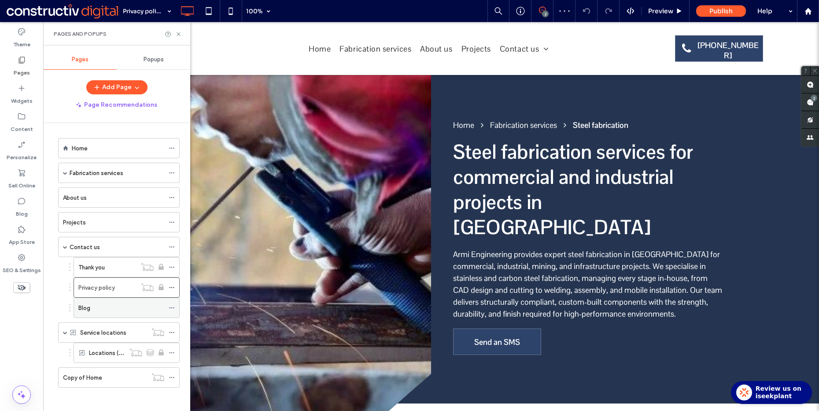
click at [107, 307] on div "Blog" at bounding box center [121, 308] width 86 height 10
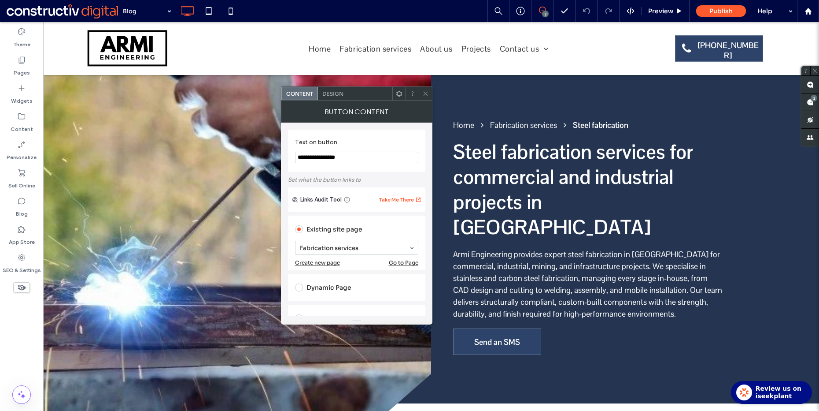
click at [425, 89] on span at bounding box center [425, 93] width 7 height 13
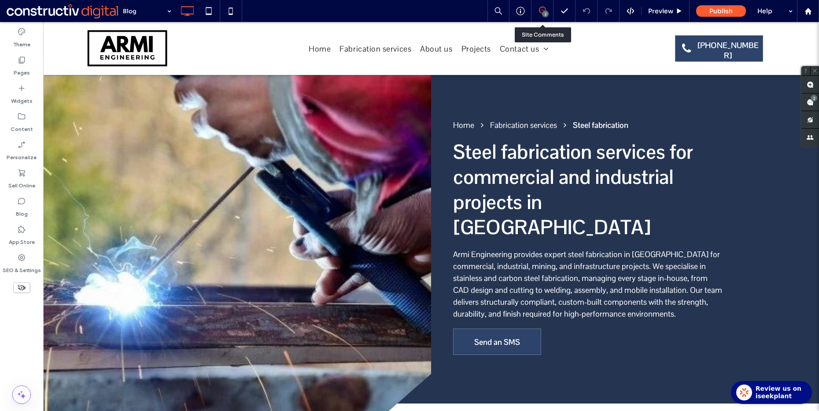
click at [463, 7] on div "Blog 2 Preview Publish Help" at bounding box center [468, 11] width 701 height 22
click at [23, 284] on icon at bounding box center [22, 287] width 10 height 10
click at [810, 86] on use at bounding box center [810, 84] width 7 height 7
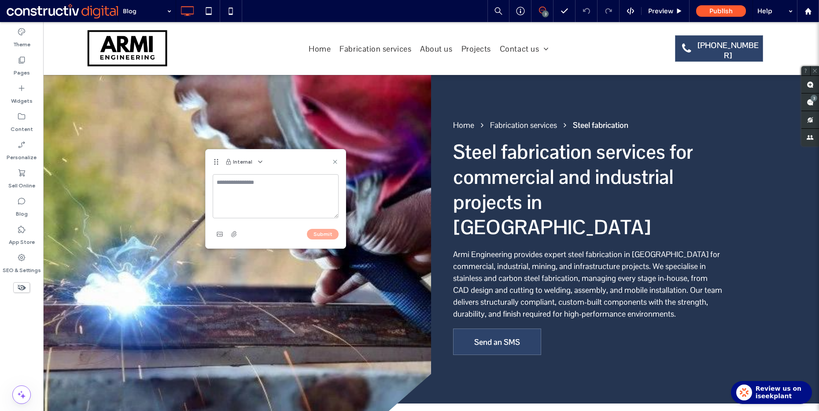
click at [229, 192] on textarea at bounding box center [276, 196] width 126 height 44
type textarea "**********"
click at [324, 229] on button "Submit" at bounding box center [323, 234] width 32 height 11
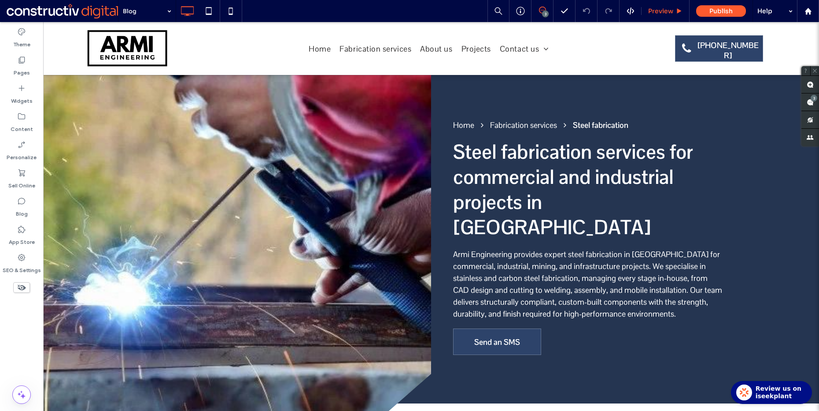
click at [651, 11] on span "Preview" at bounding box center [660, 11] width 25 height 8
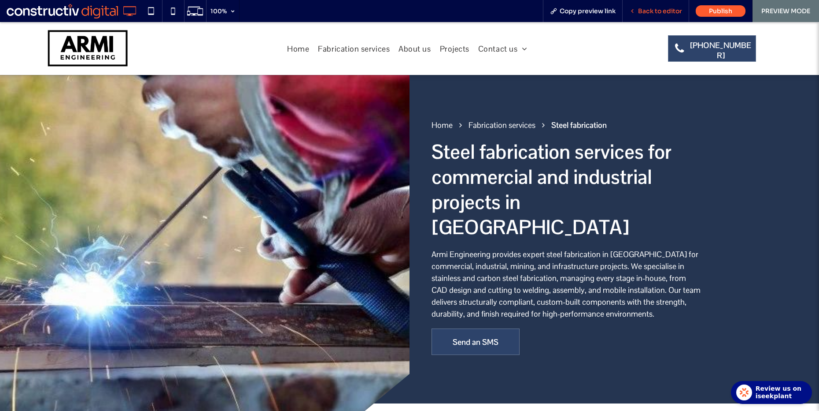
click at [656, 15] on span "Back to editor" at bounding box center [660, 11] width 44 height 8
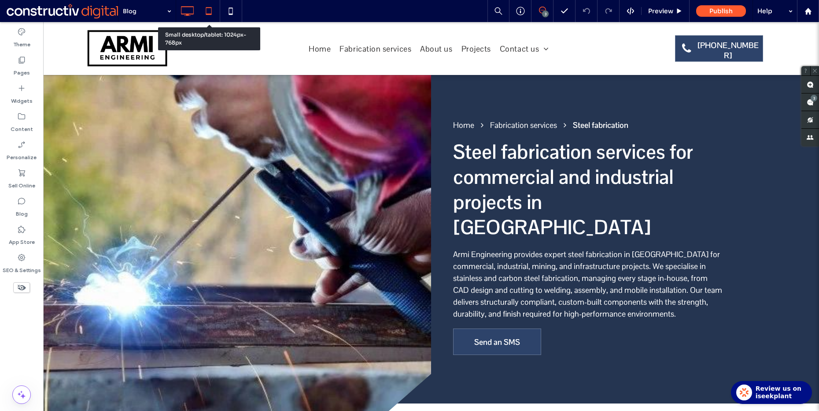
click at [215, 11] on icon at bounding box center [209, 11] width 18 height 18
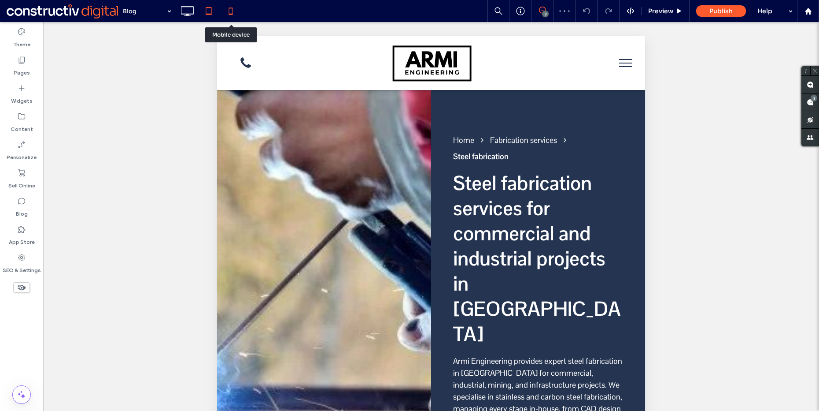
click at [226, 17] on icon at bounding box center [231, 11] width 18 height 18
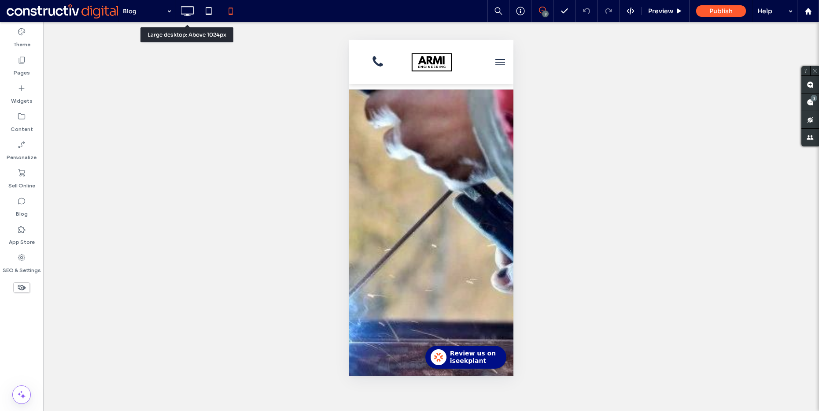
drag, startPoint x: 180, startPoint y: 11, endPoint x: 175, endPoint y: 33, distance: 21.8
click at [180, 11] on icon at bounding box center [187, 11] width 18 height 18
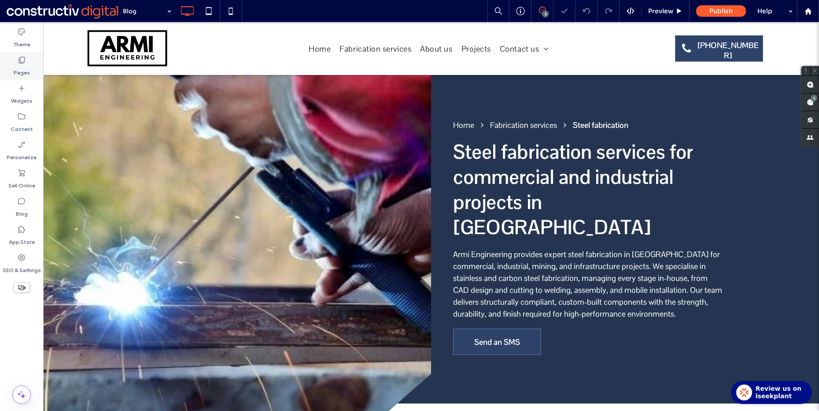
click at [20, 59] on icon at bounding box center [21, 59] width 9 height 9
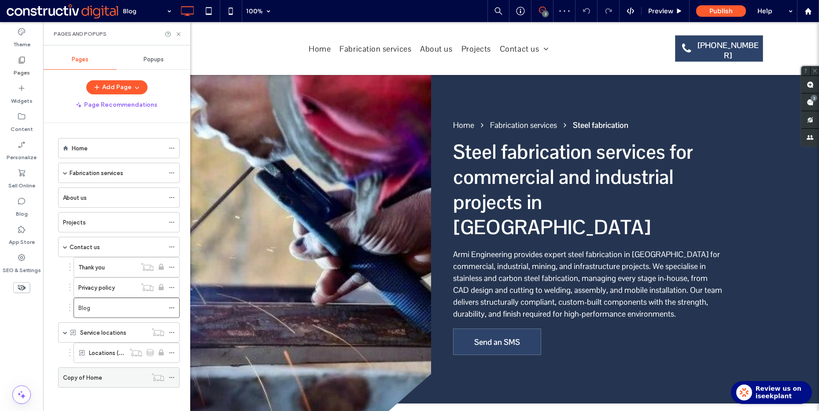
click at [96, 380] on label "Copy of Home" at bounding box center [82, 377] width 39 height 15
click at [171, 377] on icon at bounding box center [172, 377] width 6 height 6
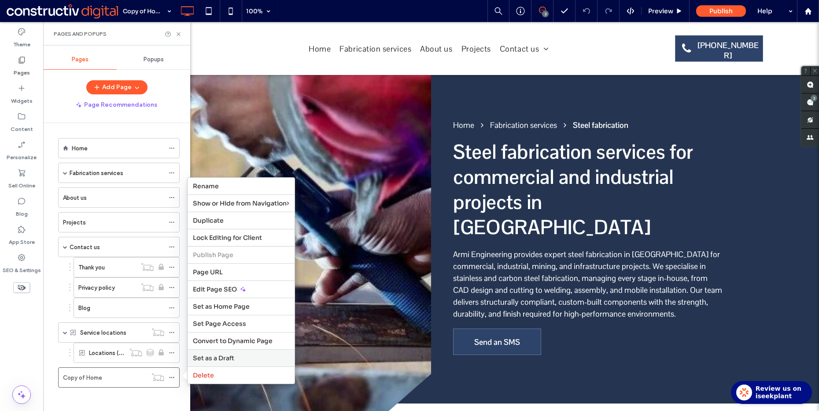
click at [209, 356] on span "Set as a Draft" at bounding box center [213, 358] width 41 height 8
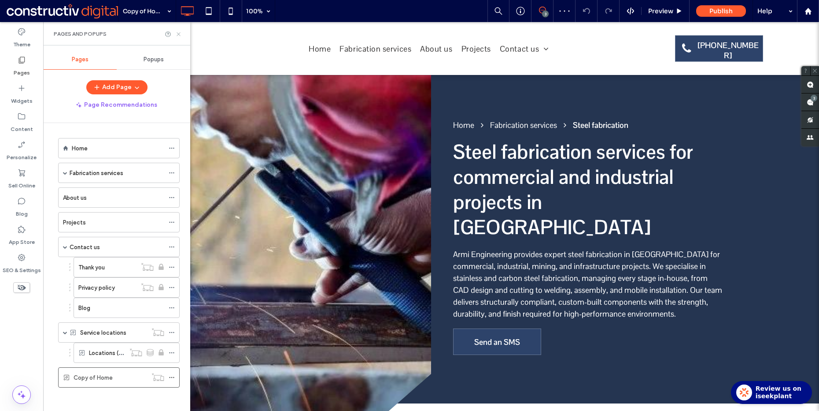
click at [179, 35] on icon at bounding box center [178, 34] width 7 height 7
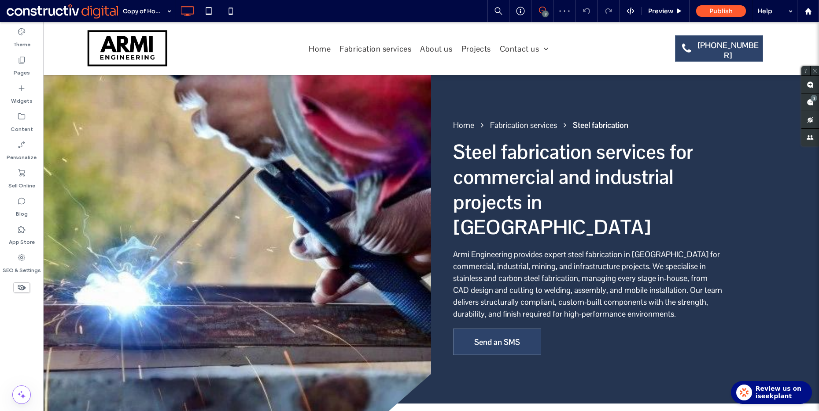
click at [444, 15] on div "Copy of Home 3 Preview Publish Help" at bounding box center [468, 11] width 701 height 22
click at [806, 83] on span at bounding box center [811, 84] width 18 height 17
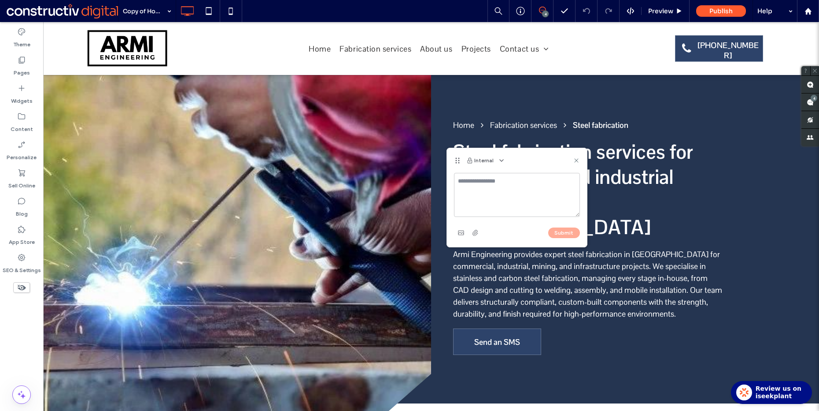
click at [461, 191] on textarea at bounding box center [517, 195] width 126 height 44
type textarea "**********"
click at [576, 159] on use at bounding box center [576, 160] width 4 height 4
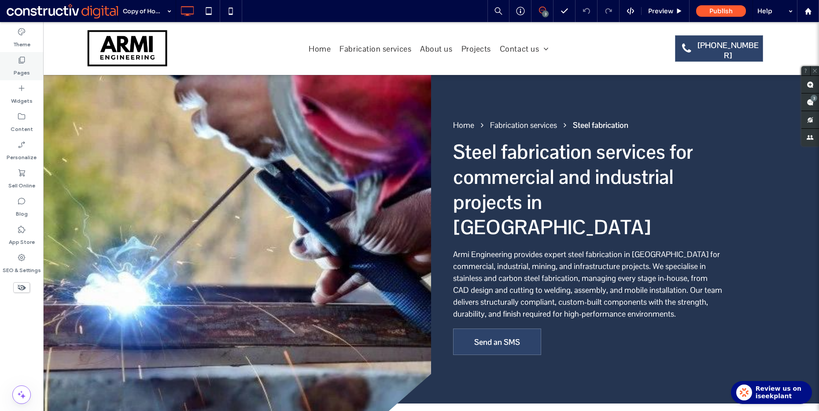
click at [36, 68] on div "Pages" at bounding box center [21, 66] width 43 height 28
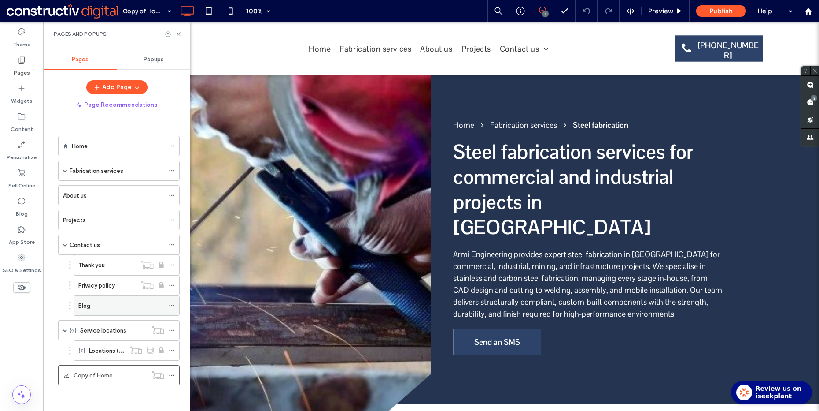
scroll to position [3, 0]
click at [64, 329] on span at bounding box center [65, 329] width 4 height 4
click at [65, 245] on span at bounding box center [65, 246] width 4 height 4
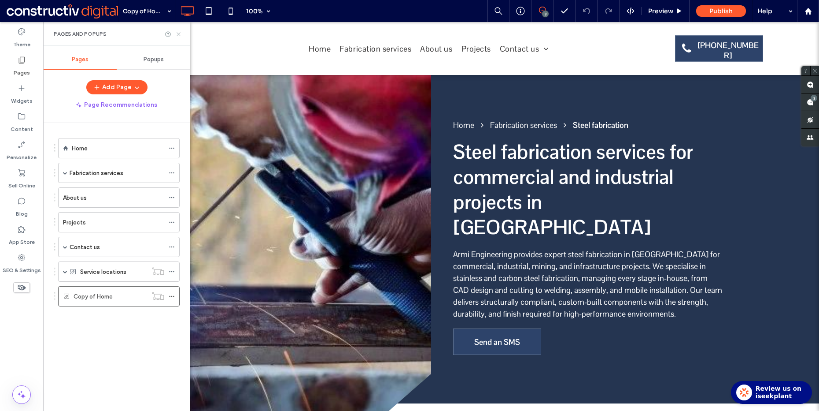
click at [180, 33] on icon at bounding box center [178, 34] width 7 height 7
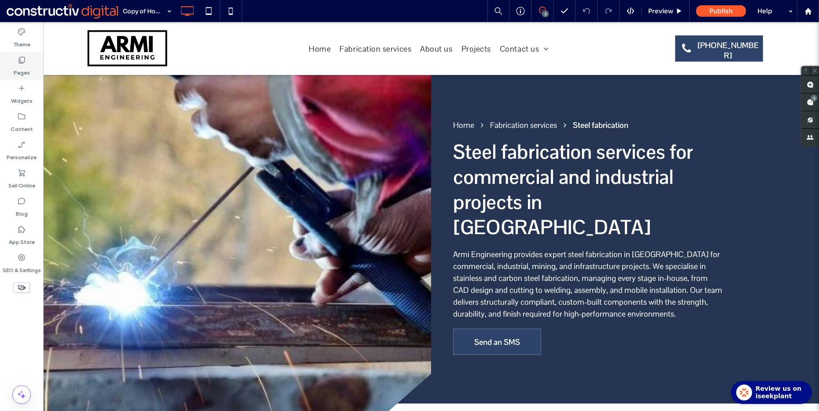
click at [23, 67] on label "Pages" at bounding box center [22, 70] width 16 height 12
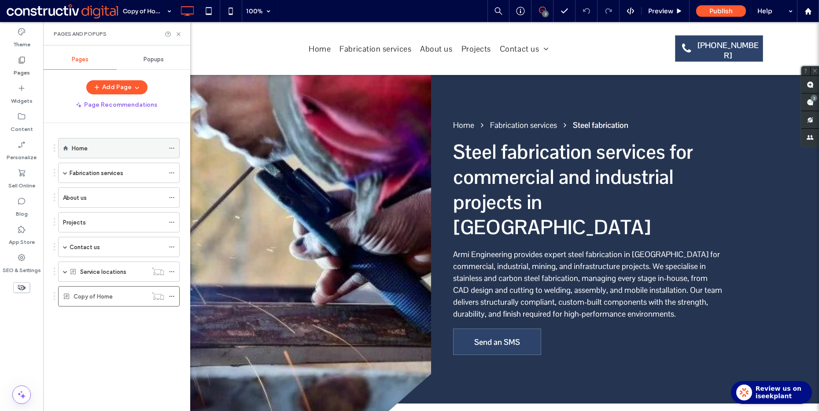
click at [100, 152] on div "Home" at bounding box center [118, 148] width 92 height 10
click at [32, 263] on label "SEO & Settings" at bounding box center [22, 268] width 38 height 12
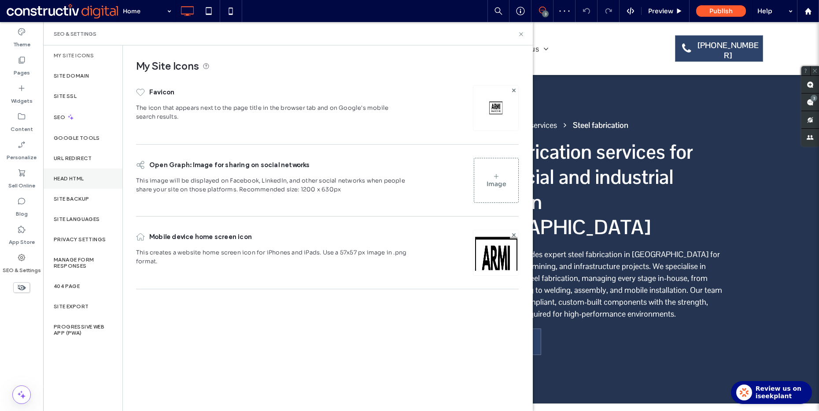
click at [74, 179] on label "Head HTML" at bounding box center [69, 178] width 30 height 6
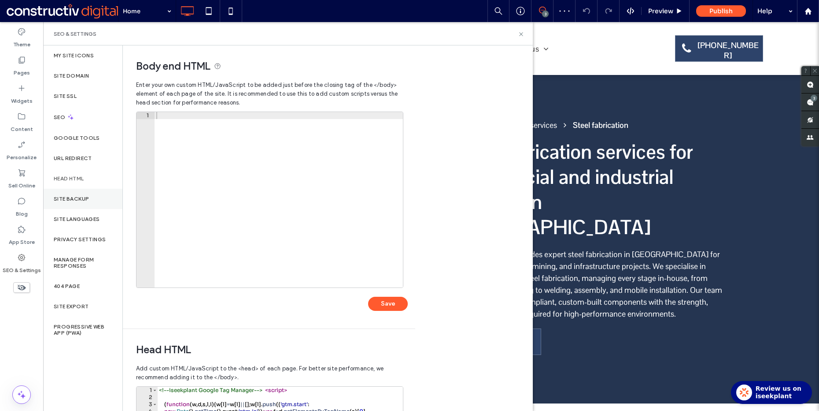
click at [77, 196] on label "Site Backup" at bounding box center [71, 199] width 35 height 6
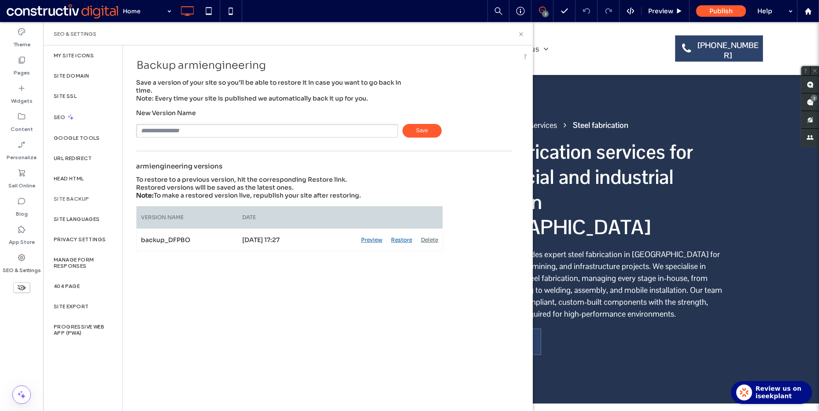
click at [518, 39] on div "SEO & Settings" at bounding box center [288, 33] width 490 height 23
click at [521, 33] on use at bounding box center [521, 34] width 4 height 4
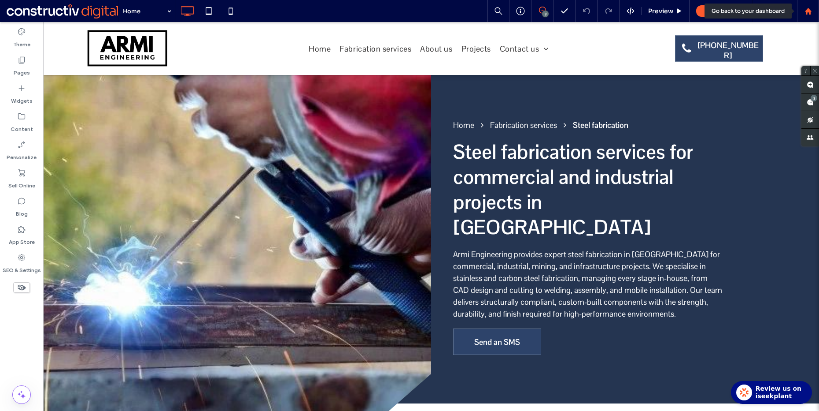
click at [810, 9] on icon at bounding box center [808, 10] width 7 height 7
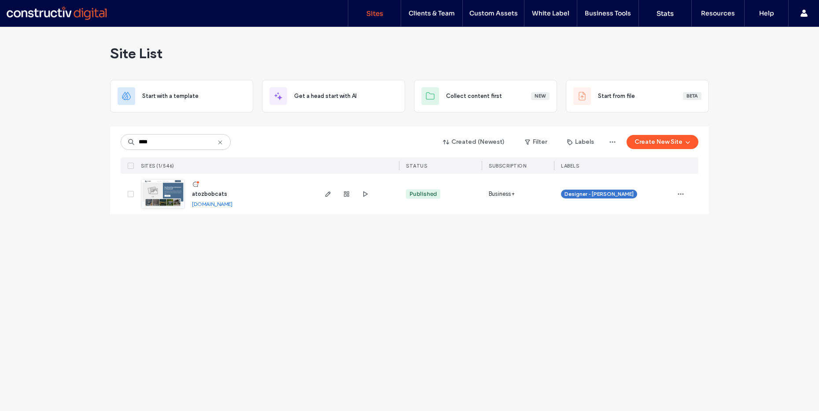
click at [78, 212] on div "Site List Start with a template Get a head start with AI Collect content first …" at bounding box center [409, 219] width 819 height 384
click at [218, 191] on span "atozbobcats" at bounding box center [209, 193] width 35 height 7
click at [222, 143] on icon at bounding box center [220, 142] width 7 height 7
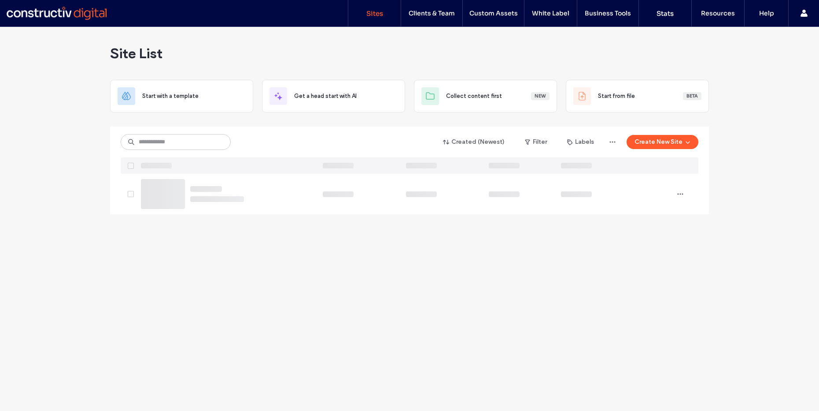
click at [60, 159] on div "Site List Start with a template Get a head start with AI Collect content first …" at bounding box center [409, 219] width 819 height 384
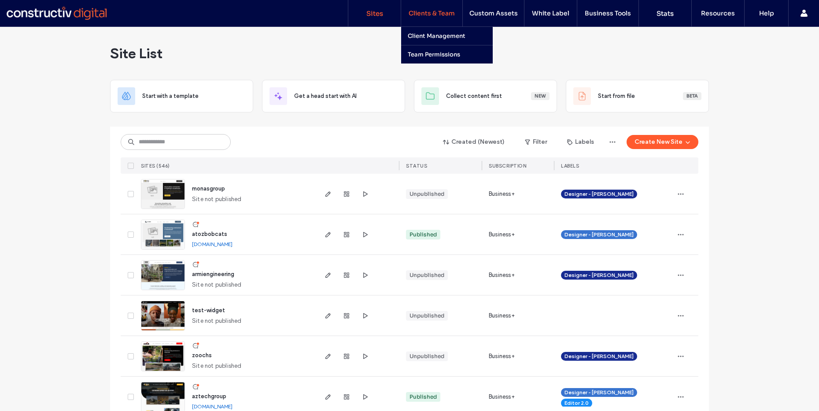
click at [380, 44] on div "Site List" at bounding box center [409, 53] width 599 height 53
click at [436, 37] on label "Client Management" at bounding box center [437, 35] width 58 height 7
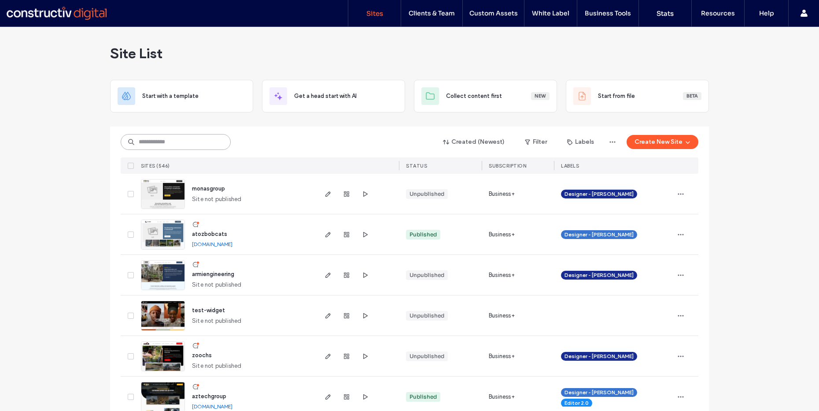
click at [186, 141] on input at bounding box center [176, 142] width 110 height 16
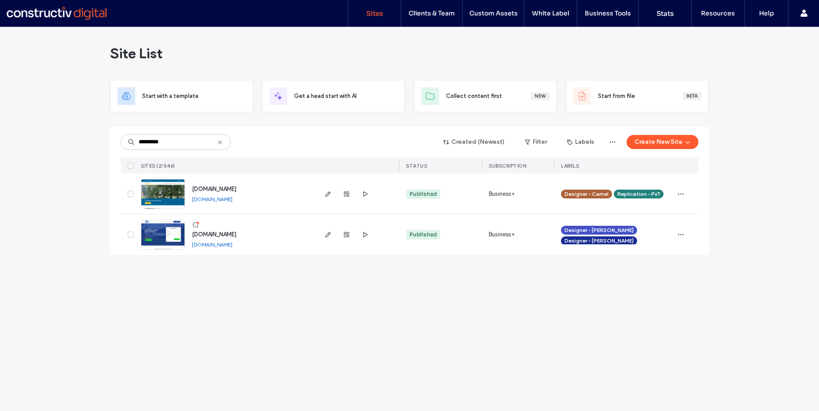
click at [91, 153] on div "Site List Start with a template Get a head start with AI Collect content first …" at bounding box center [409, 219] width 819 height 384
click at [26, 87] on div "Site List Start with a template Get a head start with AI Collect content first …" at bounding box center [409, 219] width 819 height 384
click at [182, 144] on input "*********" at bounding box center [176, 142] width 110 height 16
type input "*******"
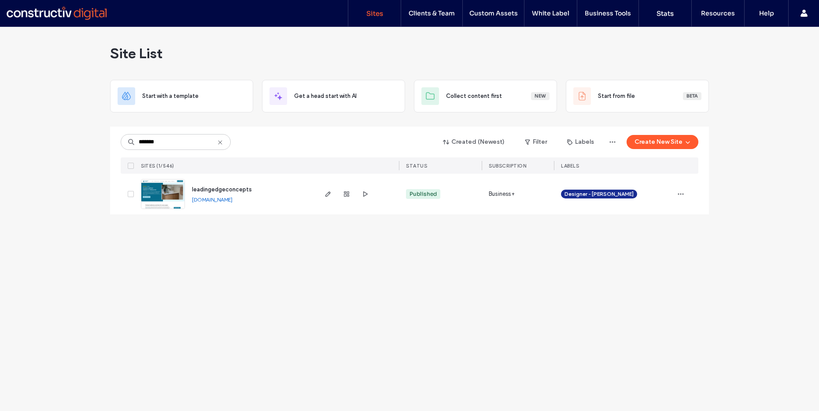
click at [72, 164] on div "Site List Start with a template Get a head start with AI Collect content first …" at bounding box center [409, 219] width 819 height 384
click at [213, 187] on span "leadingedgeconcepts" at bounding box center [222, 189] width 60 height 7
click at [235, 52] on div "Site List" at bounding box center [409, 53] width 599 height 53
drag, startPoint x: 307, startPoint y: 34, endPoint x: 340, endPoint y: 36, distance: 33.1
click at [307, 34] on div "Site List" at bounding box center [409, 53] width 599 height 53
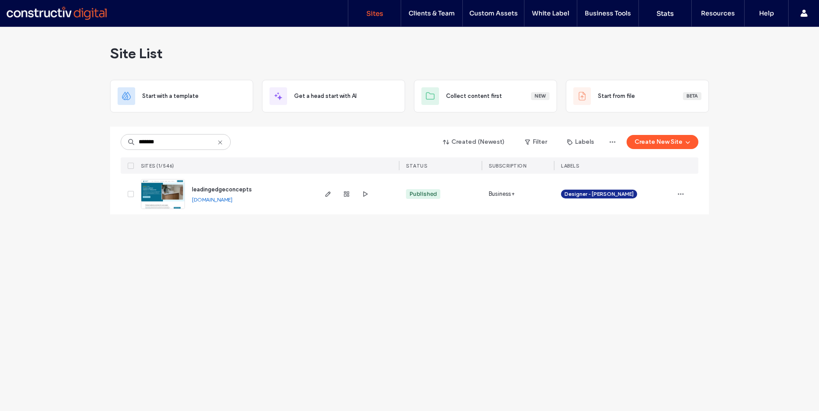
drag, startPoint x: 338, startPoint y: 45, endPoint x: 232, endPoint y: 48, distance: 106.2
click at [335, 46] on div "Site List" at bounding box center [409, 53] width 599 height 53
drag, startPoint x: 65, startPoint y: 173, endPoint x: 192, endPoint y: 140, distance: 130.7
click at [66, 173] on div "Site List Start with a template Get a head start with AI Collect content first …" at bounding box center [409, 219] width 819 height 384
click at [116, 131] on div "******* Created (Newest) Filter Labels Create New Site SITES (1/546) STATUS SUB…" at bounding box center [409, 170] width 599 height 88
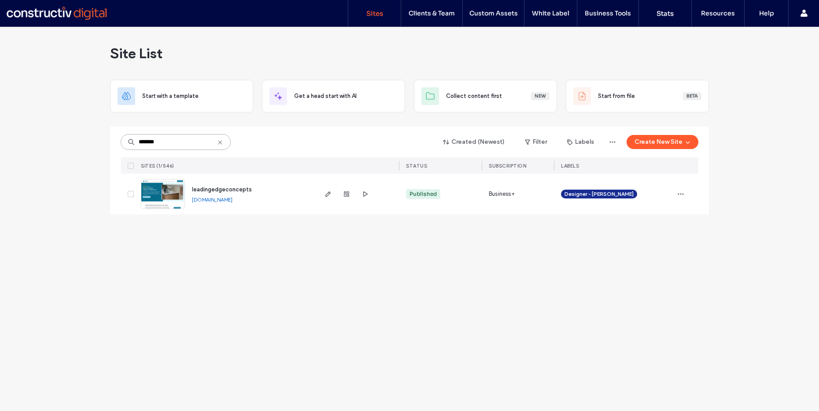
click at [214, 140] on input "*******" at bounding box center [176, 142] width 110 height 16
click at [217, 141] on icon at bounding box center [220, 142] width 7 height 7
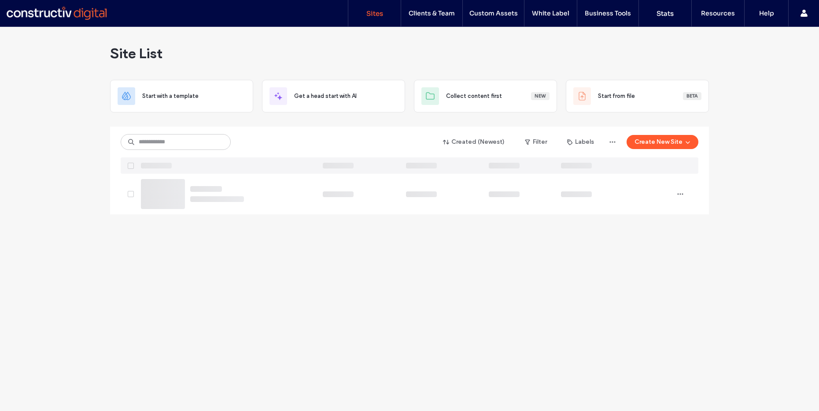
click at [182, 51] on div "Site List" at bounding box center [409, 53] width 599 height 53
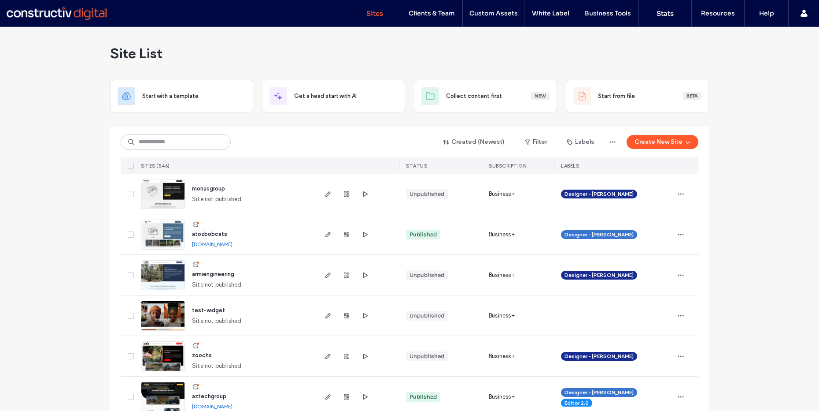
click at [372, 47] on div "Site List" at bounding box center [409, 53] width 599 height 53
click at [675, 138] on button "Create New Site" at bounding box center [663, 142] width 72 height 14
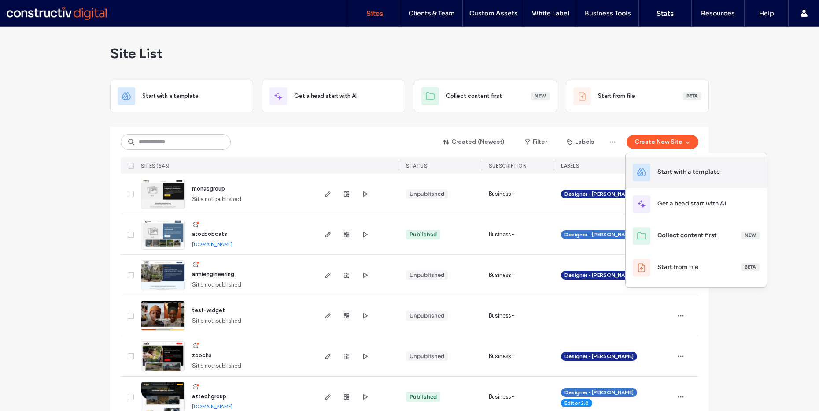
click at [703, 176] on div "Start with a template" at bounding box center [689, 171] width 63 height 9
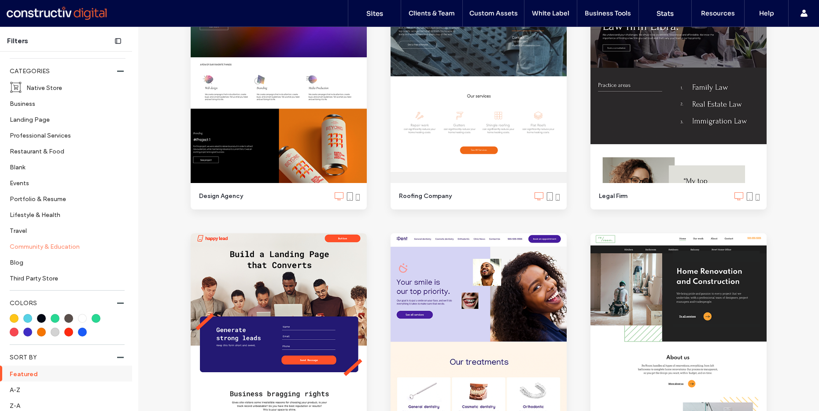
scroll to position [240, 0]
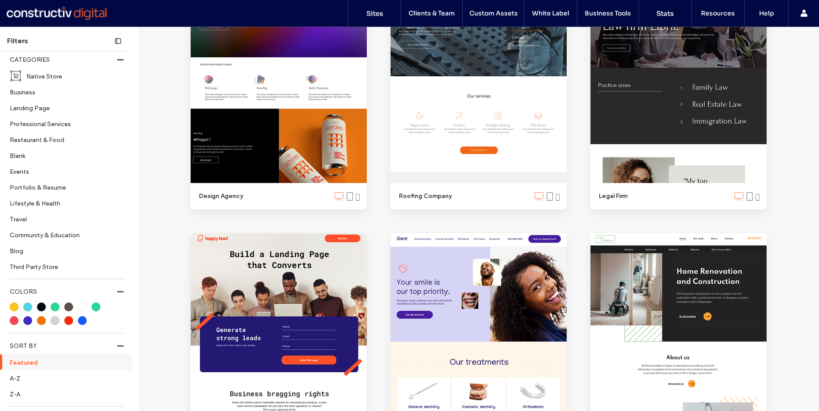
drag, startPoint x: 32, startPoint y: 376, endPoint x: 38, endPoint y: 345, distance: 31.1
click at [32, 376] on label "A-Z" at bounding box center [67, 377] width 114 height 15
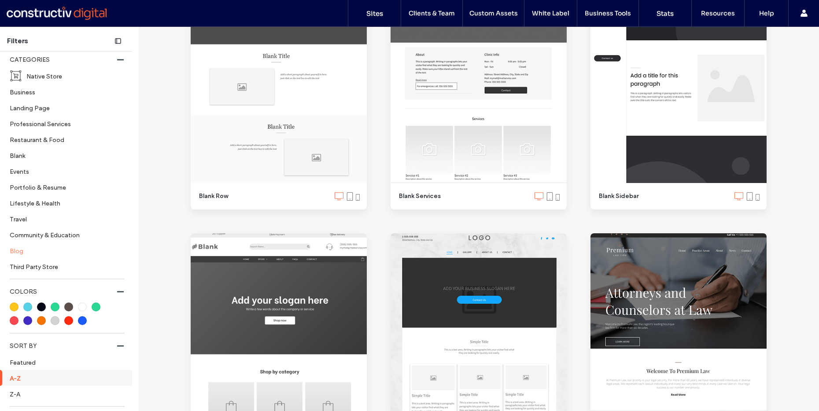
scroll to position [0, 0]
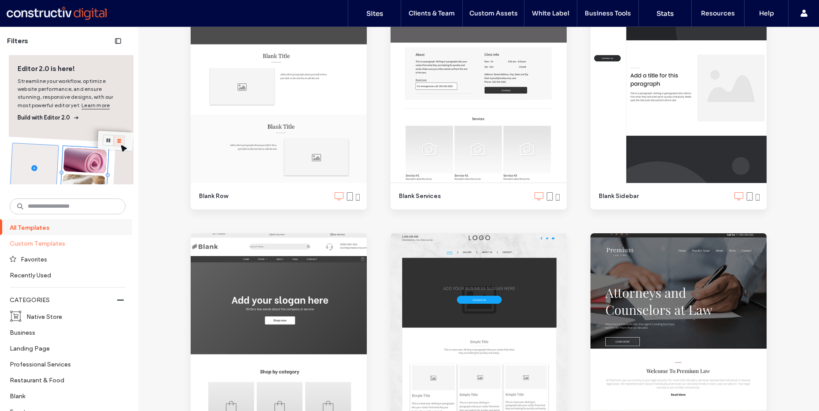
click at [44, 244] on label "Custom Templates" at bounding box center [64, 242] width 108 height 15
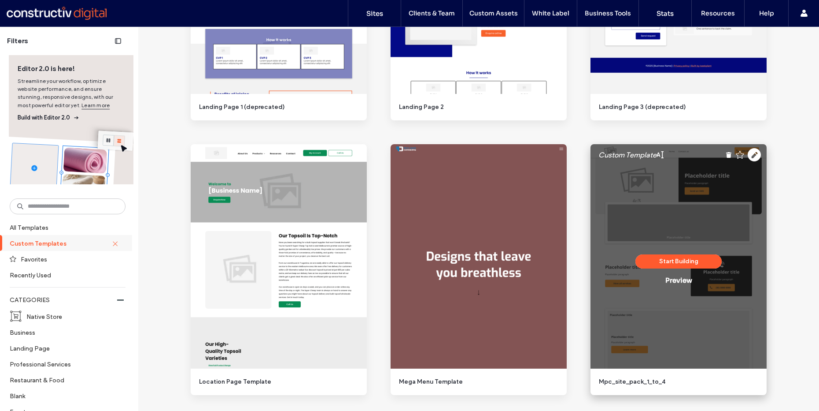
scroll to position [1279, 0]
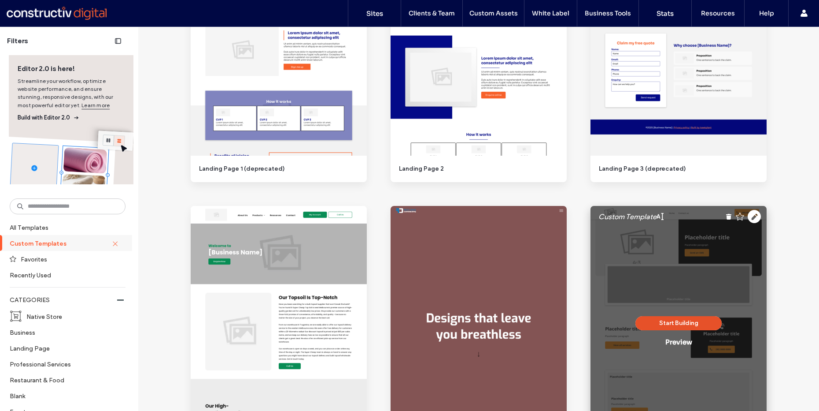
click at [685, 322] on button "Start Building" at bounding box center [679, 323] width 86 height 14
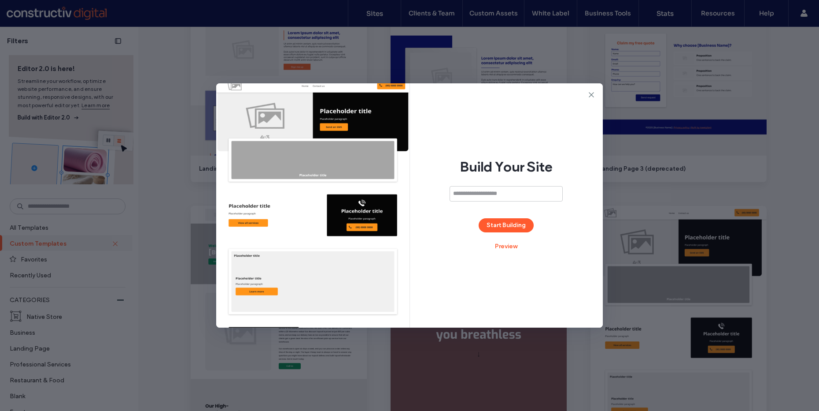
click at [463, 197] on input at bounding box center [506, 193] width 113 height 15
click at [474, 192] on input "**********" at bounding box center [506, 193] width 113 height 15
type input "**********"
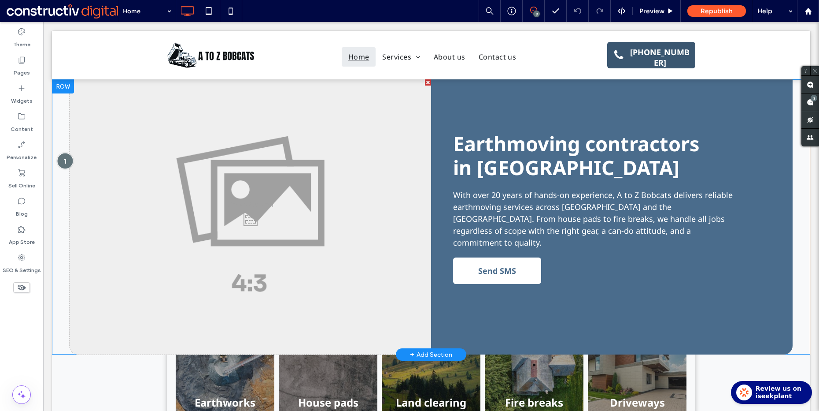
click at [64, 159] on div at bounding box center [65, 160] width 16 height 16
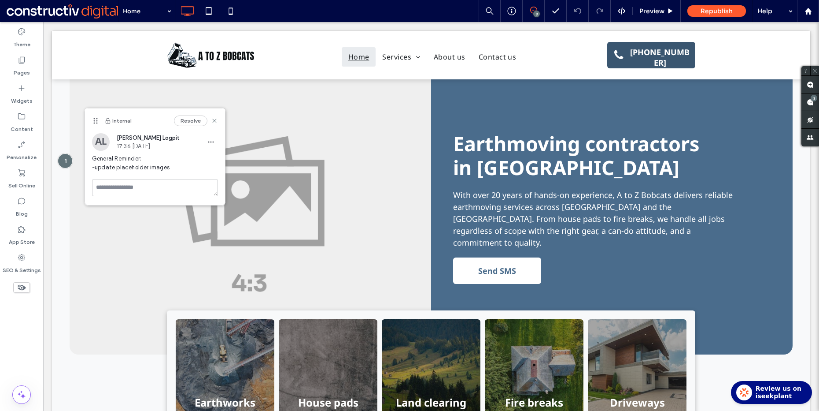
drag, startPoint x: 29, startPoint y: 344, endPoint x: 35, endPoint y: 300, distance: 45.3
click at [29, 342] on div "Theme Pages Widgets Content Personalize Sell Online Blog App Store SEO & Settin…" at bounding box center [21, 216] width 43 height 388
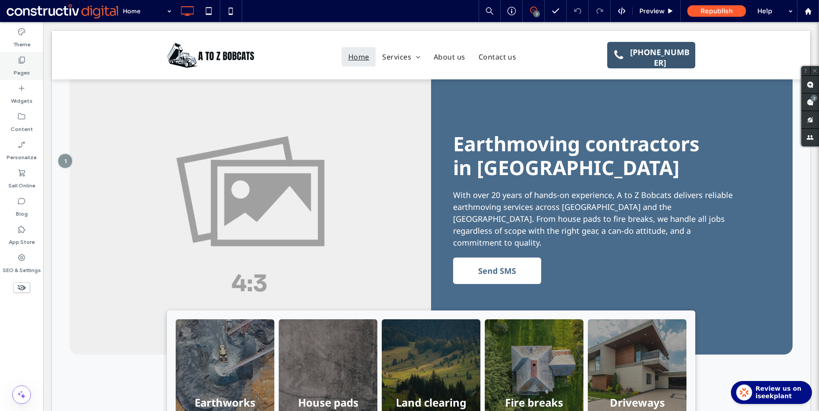
click at [26, 76] on label "Pages" at bounding box center [22, 70] width 16 height 12
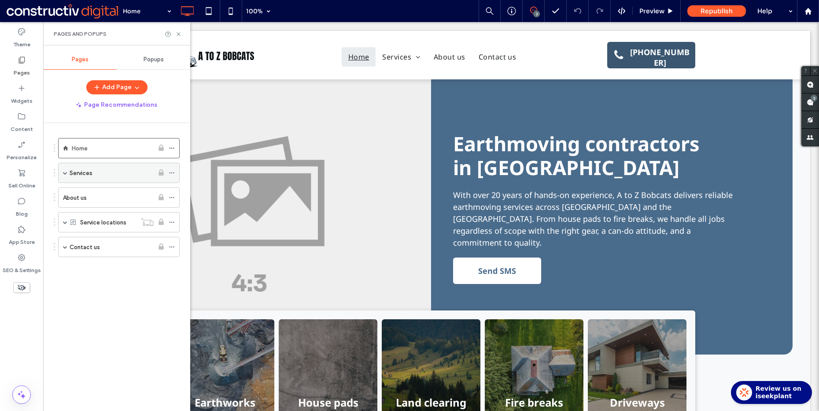
click at [66, 172] on span at bounding box center [65, 172] width 4 height 4
click at [179, 32] on icon at bounding box center [178, 34] width 7 height 7
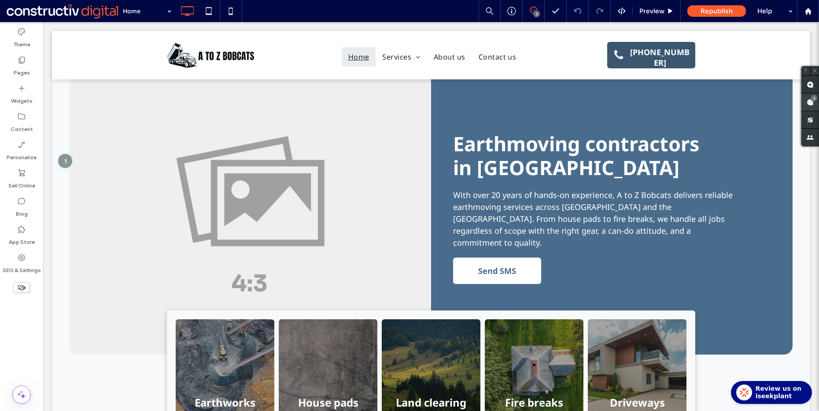
click at [808, 97] on span at bounding box center [811, 101] width 18 height 17
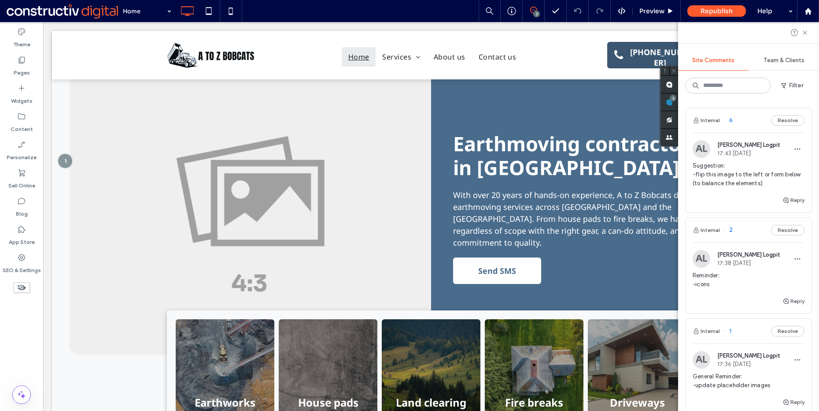
click at [720, 172] on span "Suggestion: -flip this image to the left or form below (to balance the elements)" at bounding box center [749, 174] width 112 height 26
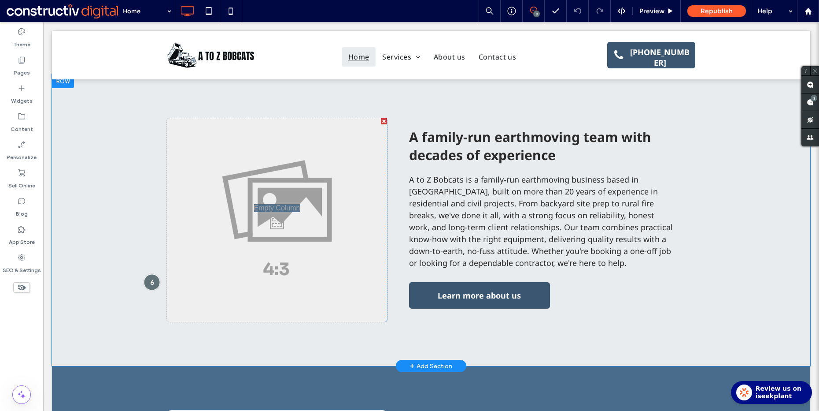
scroll to position [899, 0]
click at [153, 273] on div at bounding box center [152, 281] width 16 height 16
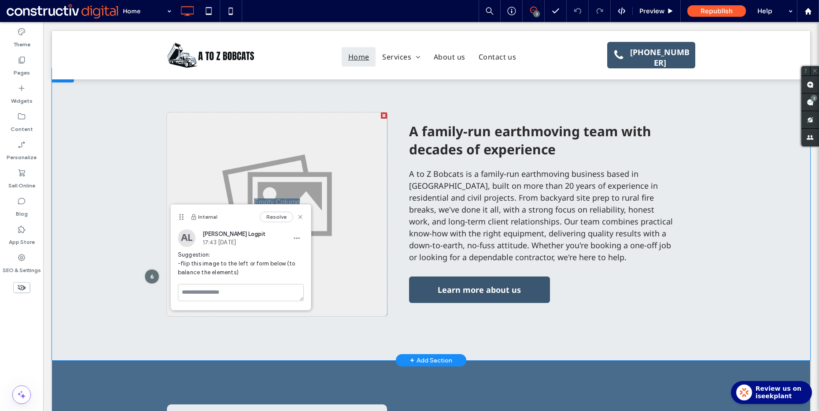
scroll to position [980, 0]
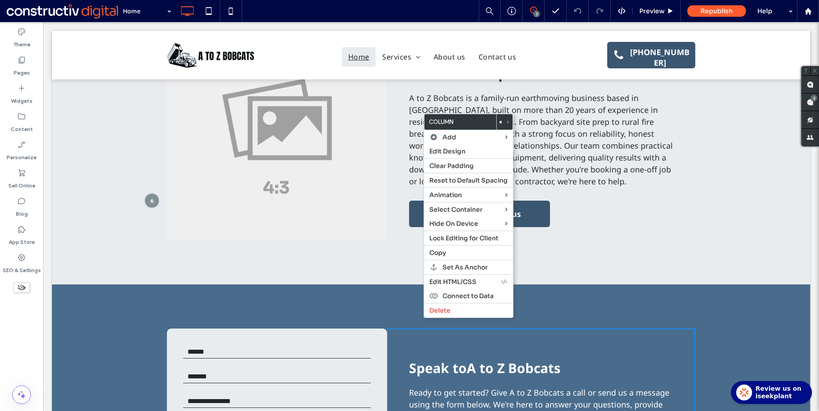
click at [500, 122] on use at bounding box center [500, 122] width 3 height 4
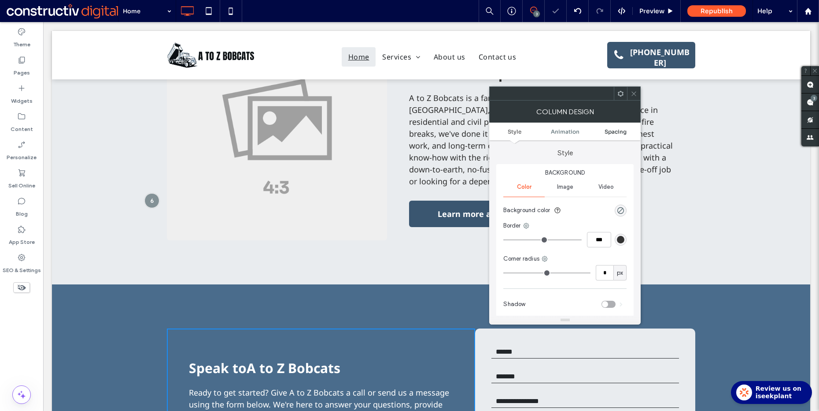
click at [623, 131] on span "Spacing" at bounding box center [616, 131] width 22 height 7
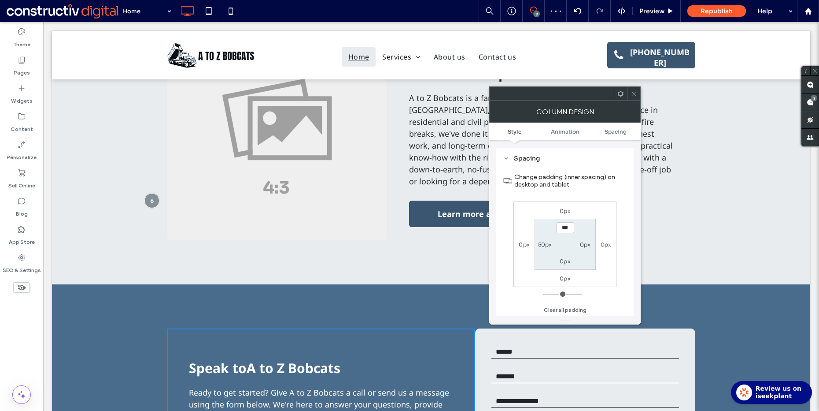
scroll to position [207, 0]
click at [545, 244] on label "50px" at bounding box center [545, 243] width 14 height 7
type input "**"
type input "*"
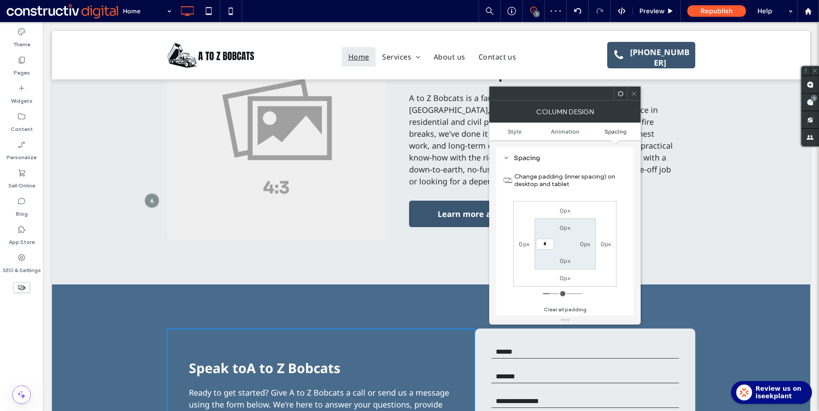
type input "***"
click at [590, 246] on label "0px" at bounding box center [585, 243] width 11 height 7
type input "**"
type input "****"
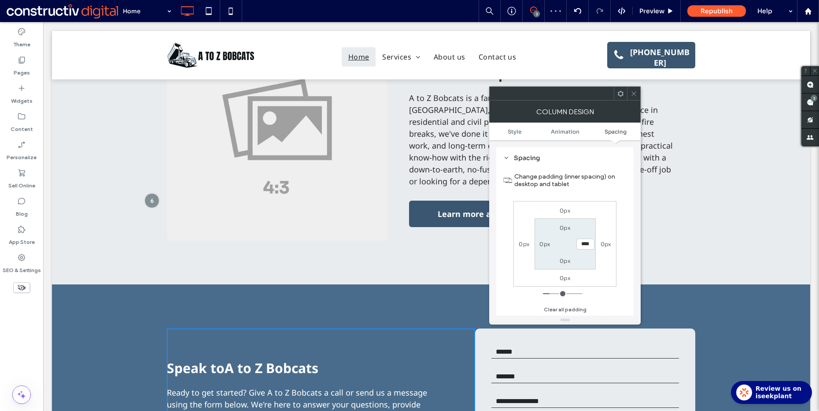
click at [634, 92] on icon at bounding box center [634, 93] width 7 height 7
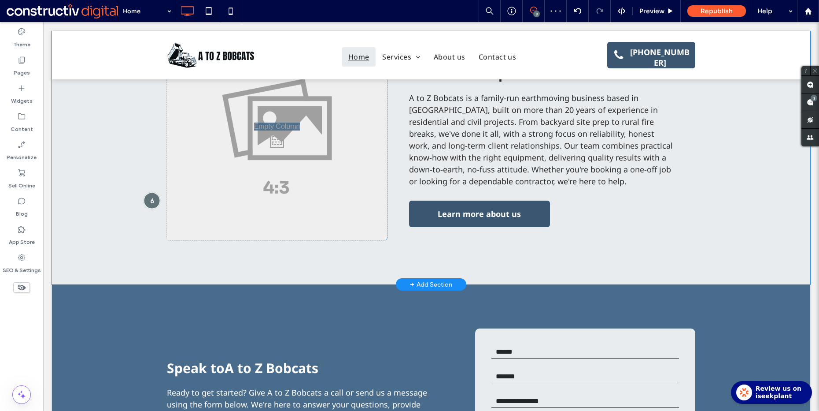
click at [151, 192] on div at bounding box center [152, 200] width 16 height 16
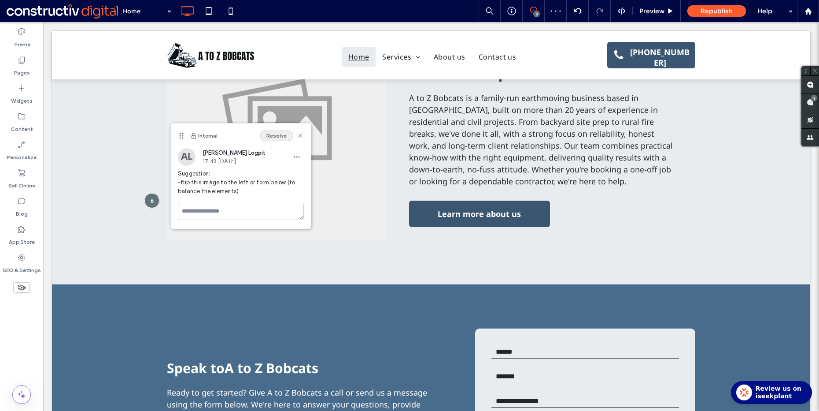
click at [282, 134] on button "Resolve" at bounding box center [276, 135] width 33 height 11
click at [232, 12] on icon at bounding box center [231, 11] width 18 height 18
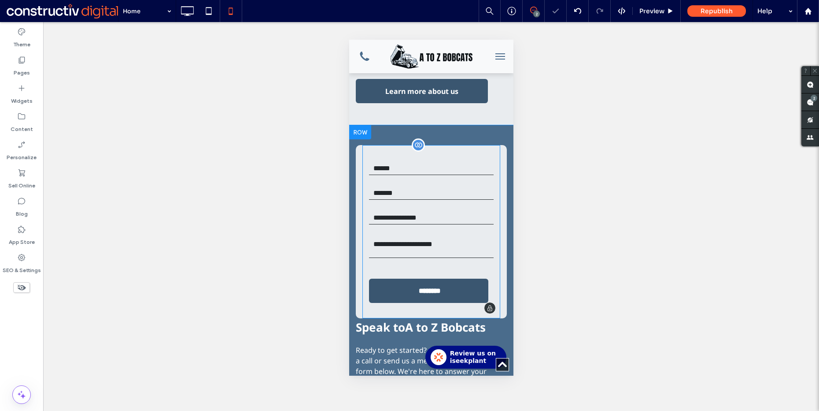
scroll to position [1694, 0]
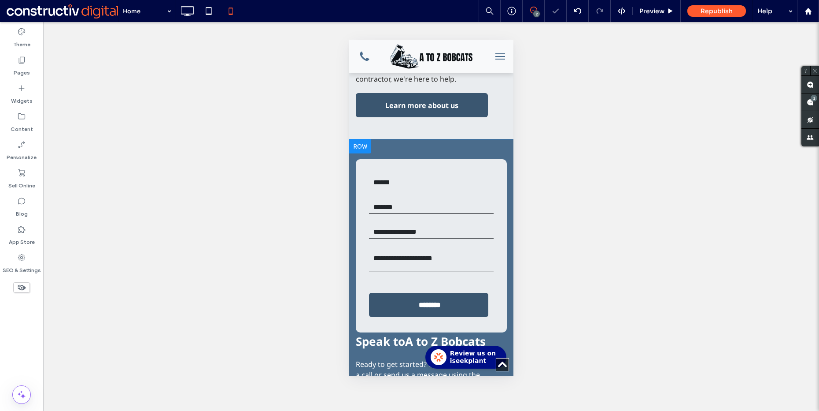
click at [431, 139] on div "Speak to A to Z Bobcats Ready to get started? Give A to Z Bobcats a call or sen…" at bounding box center [431, 324] width 164 height 370
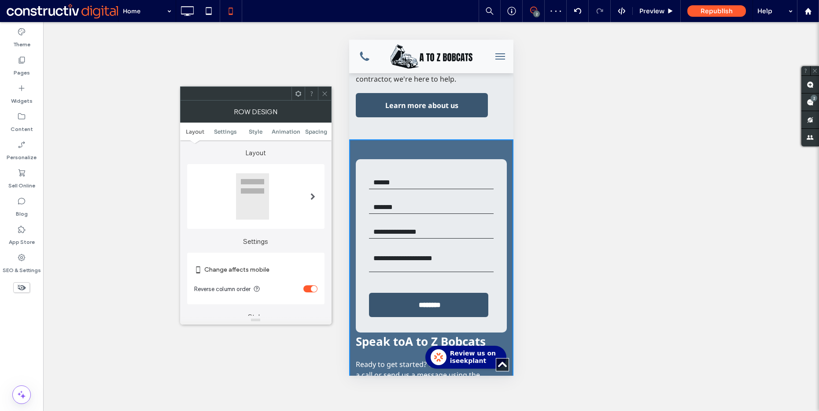
click at [312, 287] on div "toggle" at bounding box center [314, 288] width 6 height 6
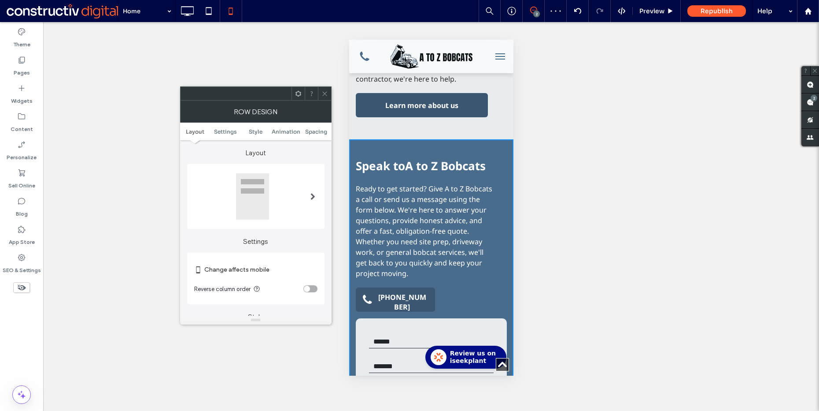
click at [328, 92] on icon at bounding box center [325, 93] width 7 height 7
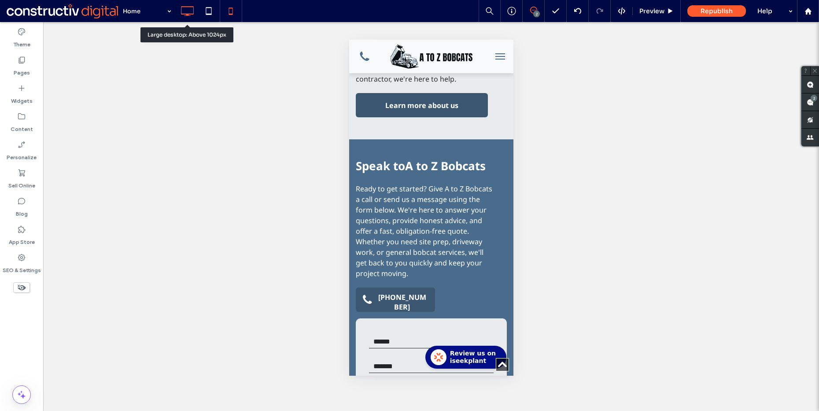
click at [182, 7] on icon at bounding box center [187, 11] width 18 height 18
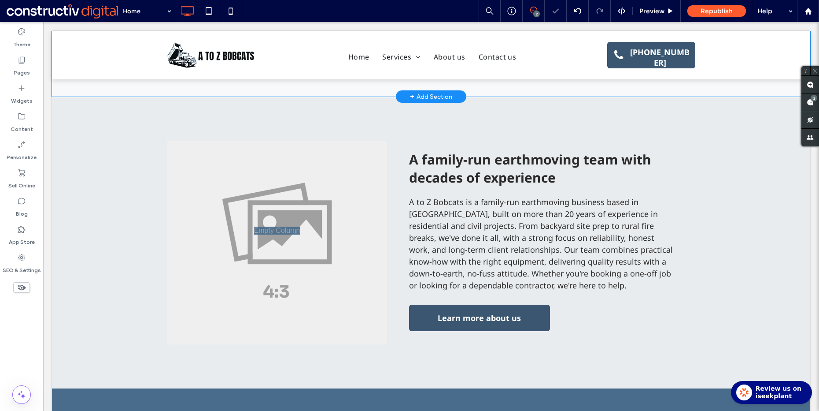
scroll to position [1091, 0]
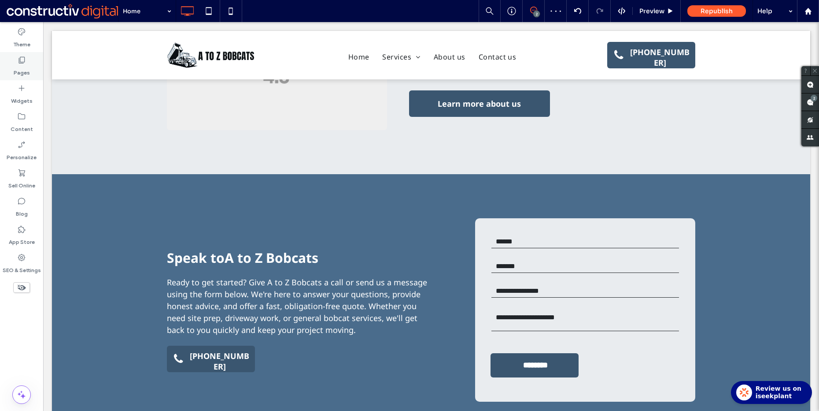
click at [24, 63] on icon at bounding box center [21, 59] width 9 height 9
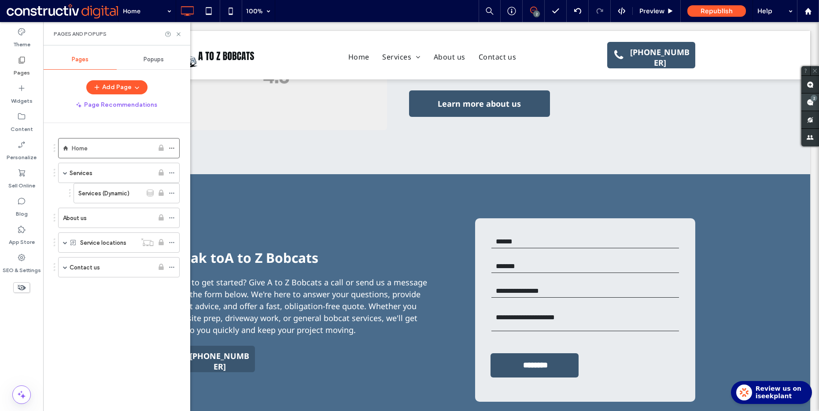
click at [814, 98] on div "2" at bounding box center [814, 98] width 7 height 7
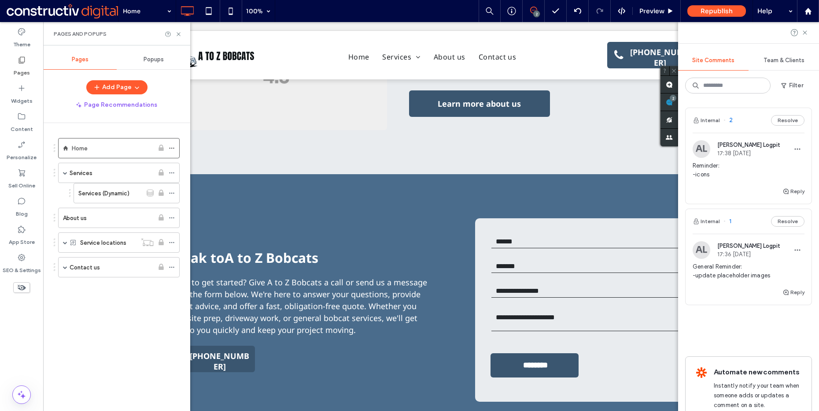
click at [707, 167] on span "Reminder: -icons" at bounding box center [749, 170] width 112 height 18
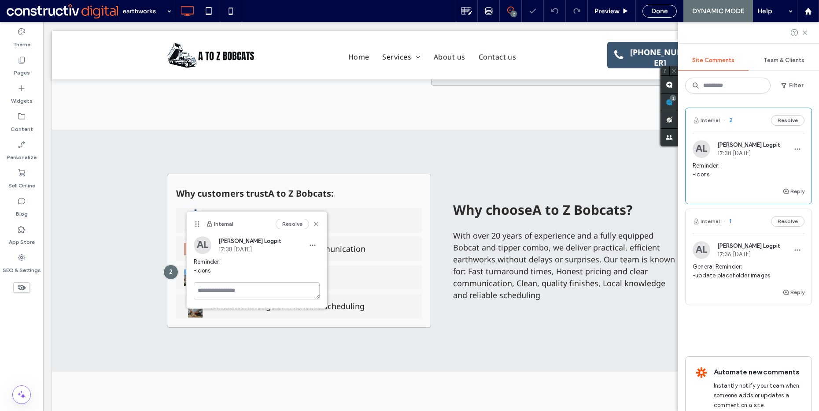
click at [36, 318] on div "Theme Pages Widgets Content Personalize Sell Online Blog App Store SEO & Settin…" at bounding box center [21, 216] width 43 height 388
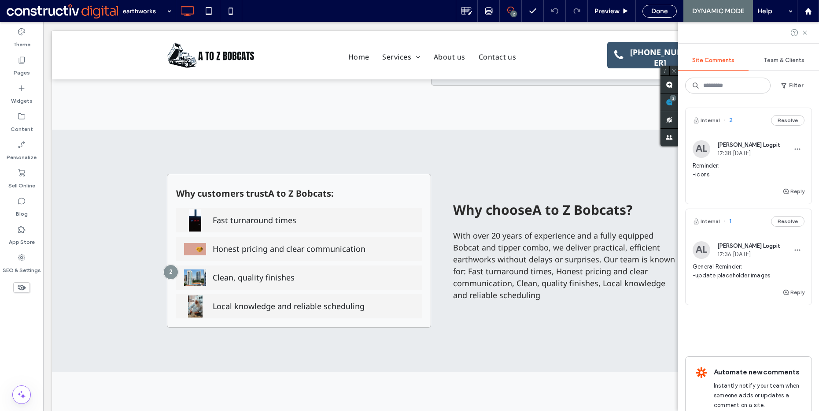
click at [441, 20] on div "earthworks 2 Preview Done DYNAMIC MODE Help" at bounding box center [468, 11] width 701 height 22
click at [806, 32] on use at bounding box center [805, 32] width 4 height 4
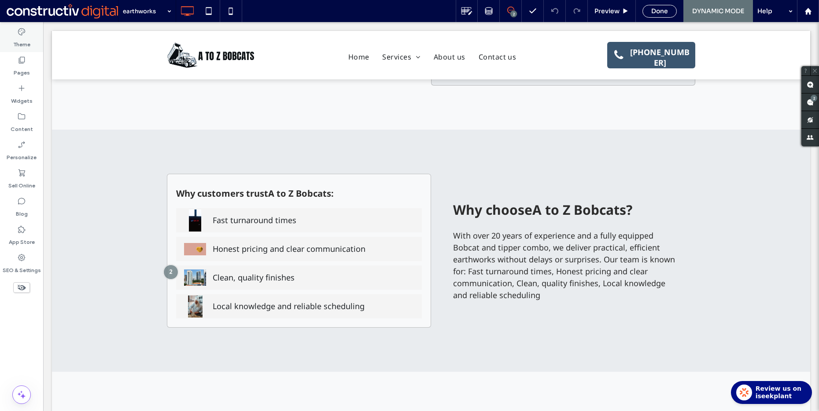
click at [35, 40] on div "Theme" at bounding box center [21, 38] width 43 height 28
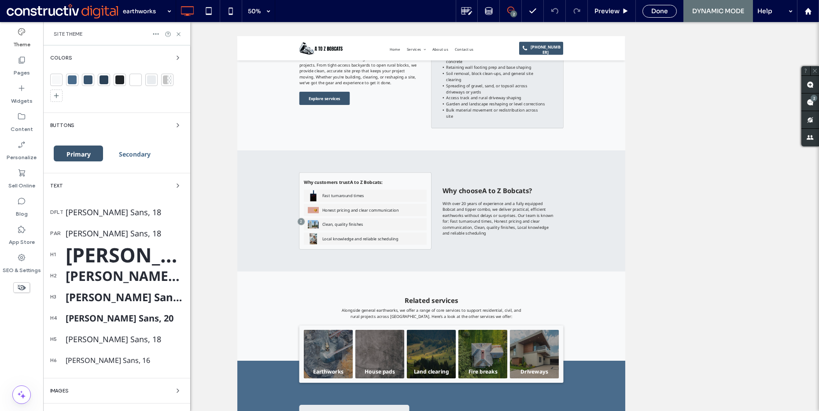
scroll to position [390, 0]
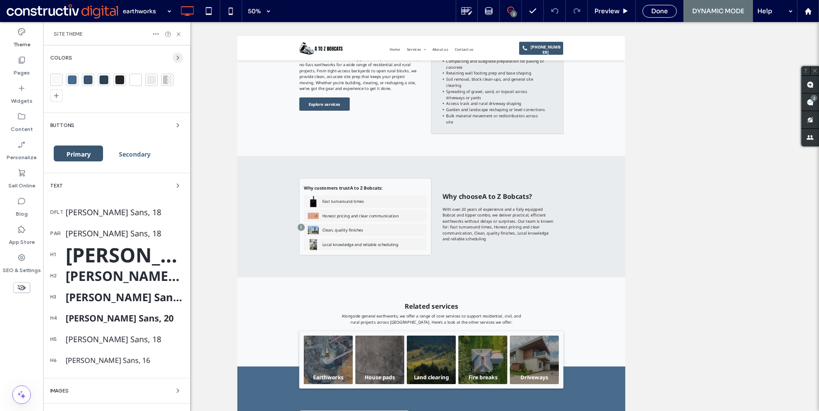
click at [174, 60] on icon "button" at bounding box center [177, 57] width 7 height 7
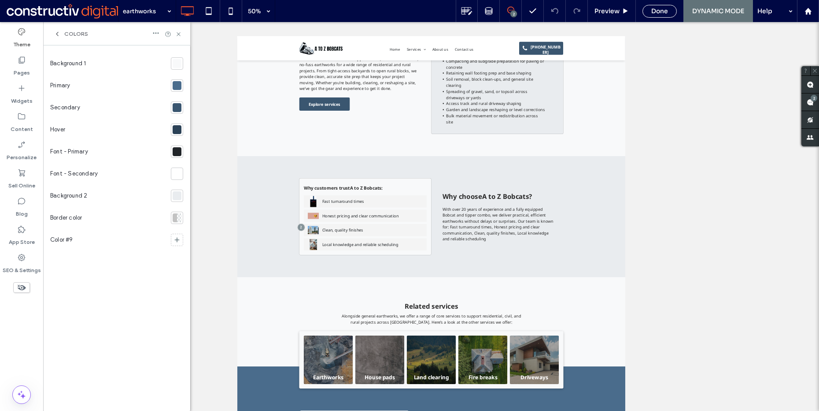
click at [176, 90] on div at bounding box center [177, 85] width 12 height 12
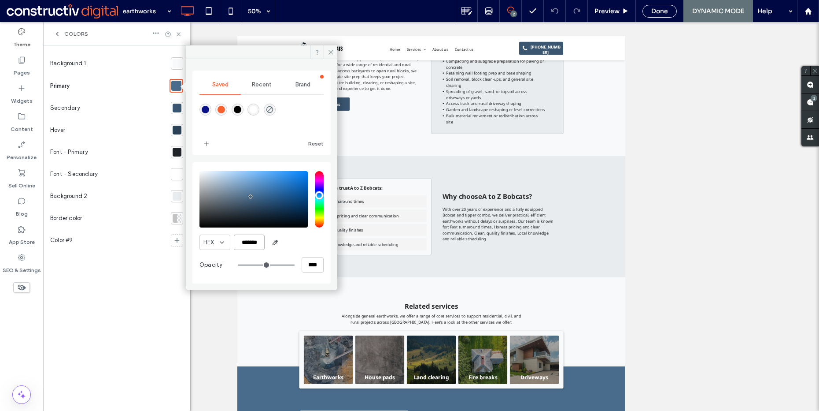
click at [255, 241] on input "*******" at bounding box center [249, 241] width 31 height 15
click at [148, 283] on div "Background 1 Primary Secondary Hover Font - Primary Font - Secondary Background…" at bounding box center [116, 227] width 133 height 351
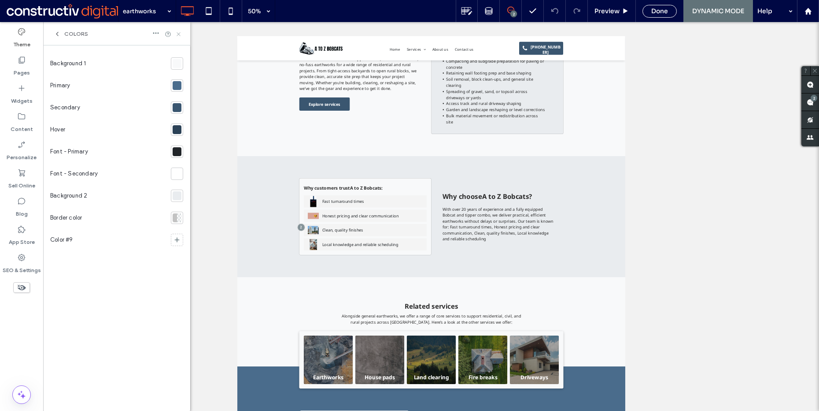
click at [179, 34] on use at bounding box center [179, 34] width 4 height 4
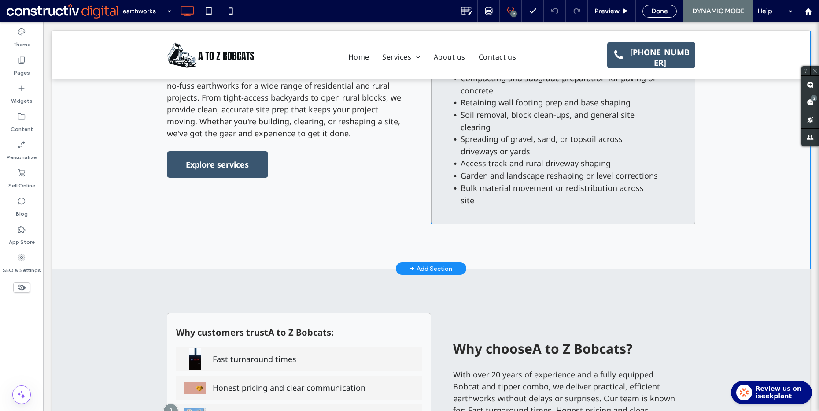
scroll to position [489, 0]
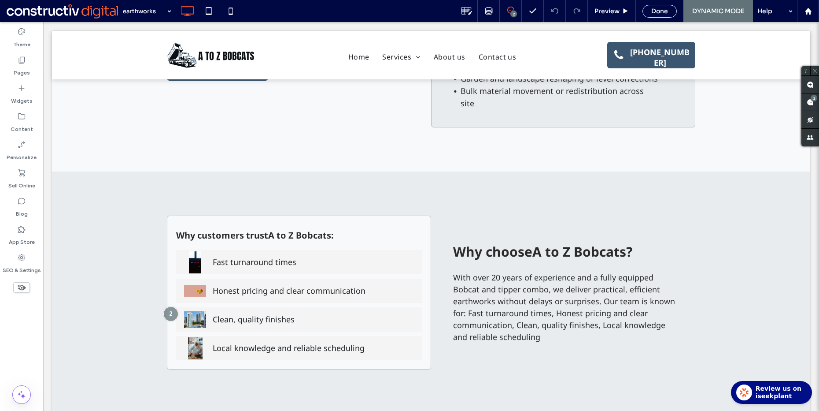
click at [38, 337] on div "Theme Pages Widgets Content Personalize Sell Online Blog App Store SEO & Settin…" at bounding box center [21, 216] width 43 height 388
click at [29, 124] on label "Content" at bounding box center [22, 127] width 22 height 12
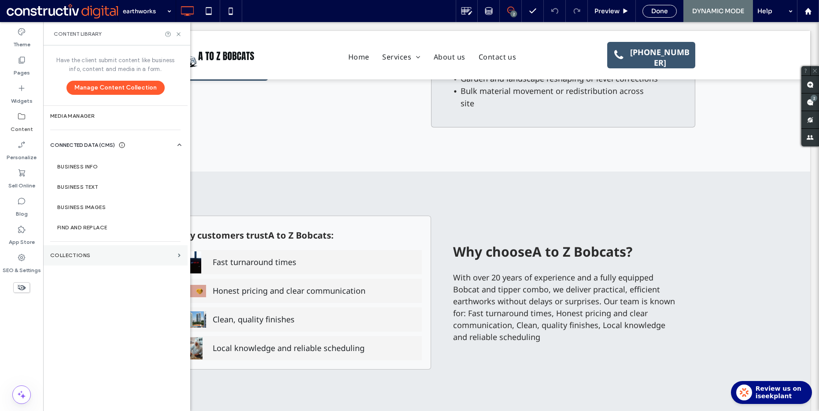
click at [97, 249] on section "Collections" at bounding box center [115, 255] width 144 height 20
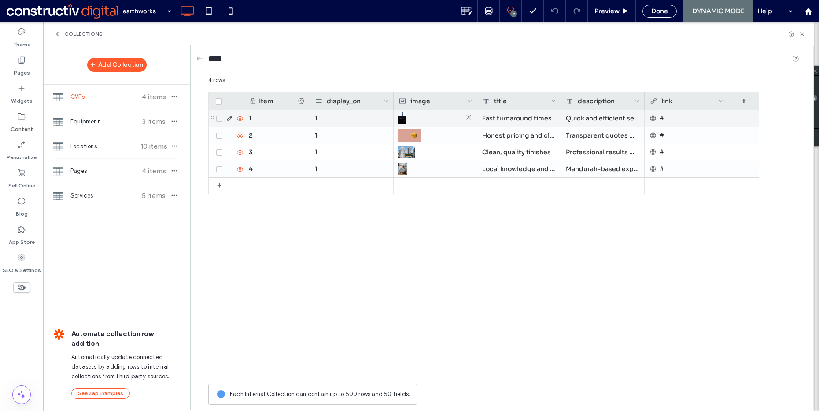
click at [426, 117] on div at bounding box center [436, 118] width 74 height 16
click at [426, 117] on div at bounding box center [435, 119] width 73 height 16
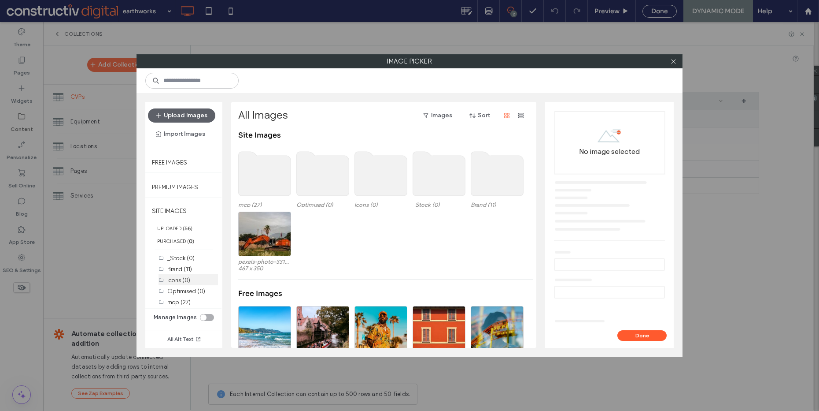
click at [185, 282] on label "Icons (0)" at bounding box center [178, 280] width 23 height 7
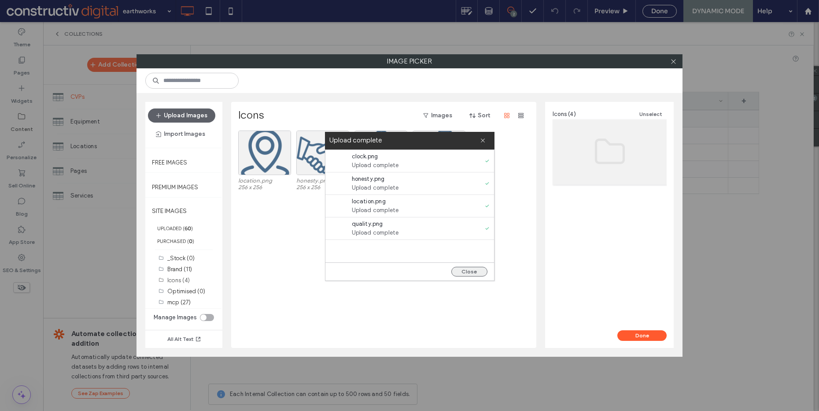
click at [481, 270] on button "Close" at bounding box center [469, 271] width 36 height 10
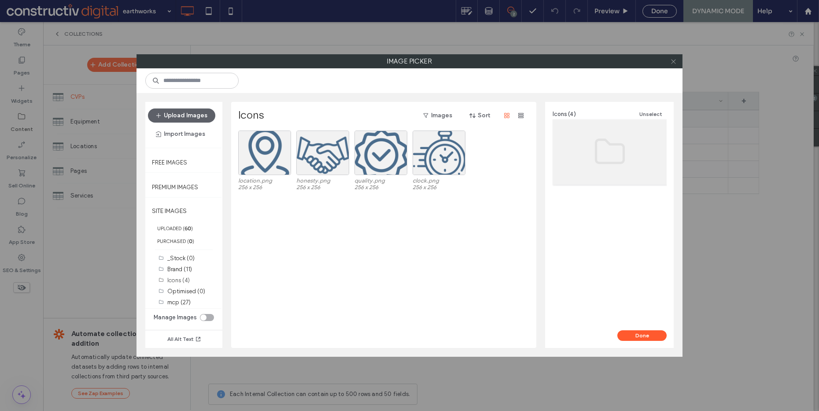
click at [674, 63] on icon at bounding box center [673, 61] width 7 height 7
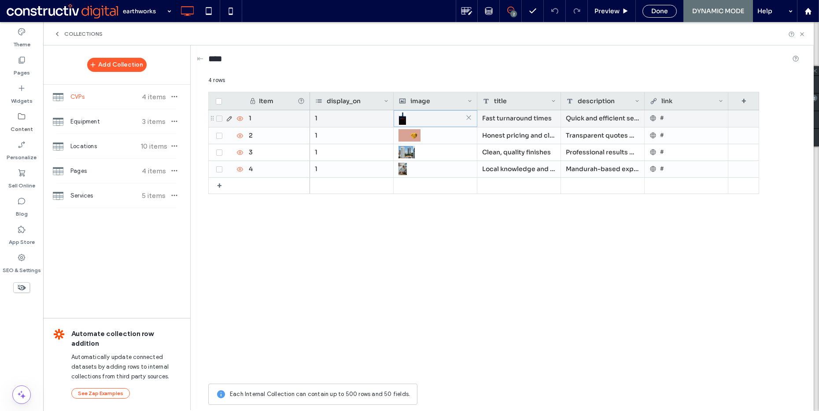
click at [422, 115] on div at bounding box center [435, 119] width 73 height 16
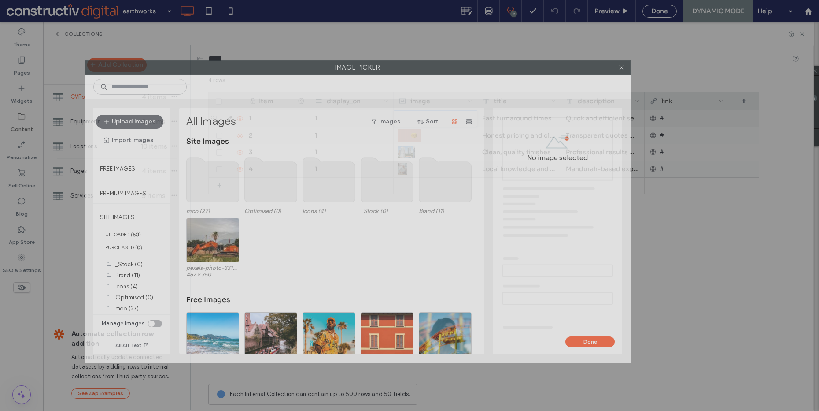
drag, startPoint x: 547, startPoint y: 67, endPoint x: 502, endPoint y: 65, distance: 44.5
click at [502, 65] on label "Image Picker" at bounding box center [357, 67] width 545 height 13
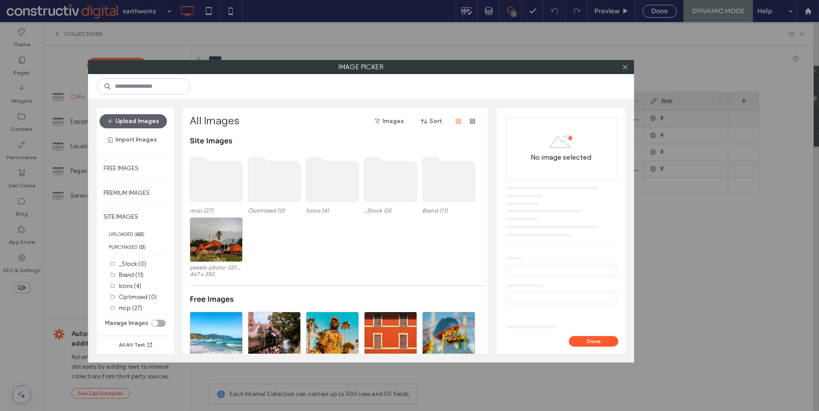
click at [324, 168] on use at bounding box center [333, 179] width 52 height 44
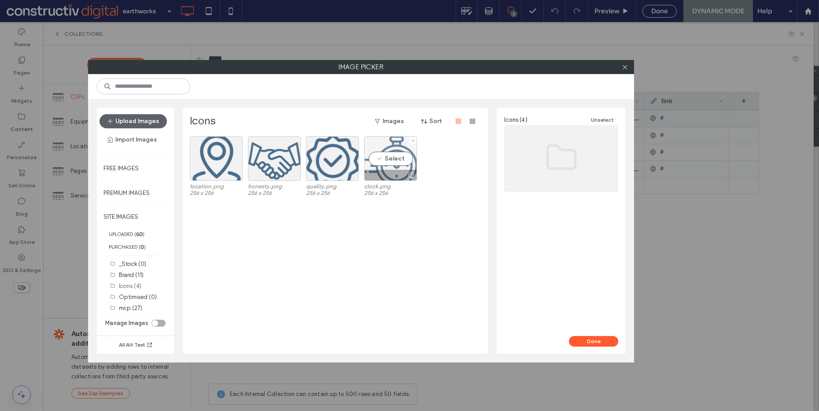
click at [376, 158] on div "Select" at bounding box center [390, 158] width 53 height 44
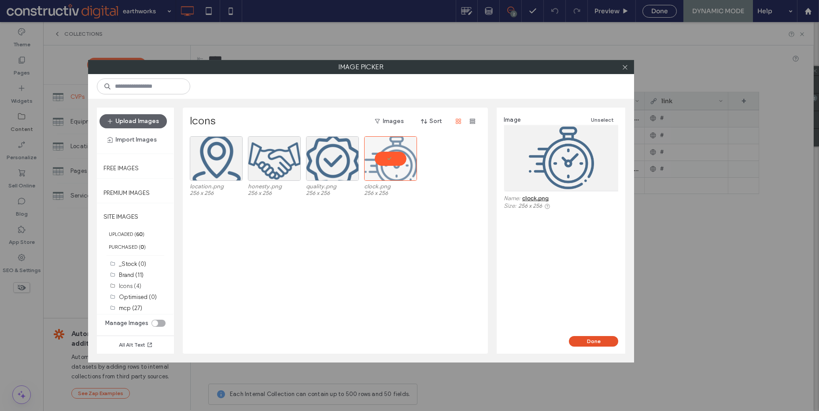
click at [605, 340] on button "Done" at bounding box center [593, 341] width 49 height 11
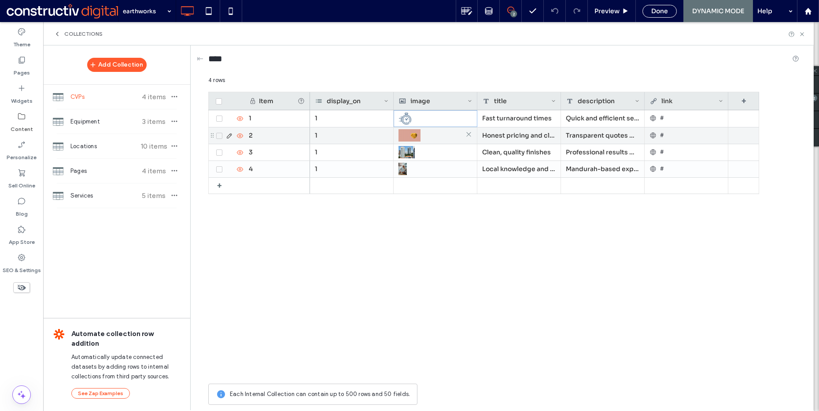
click at [436, 134] on div at bounding box center [436, 135] width 74 height 16
click at [436, 134] on div at bounding box center [435, 136] width 73 height 16
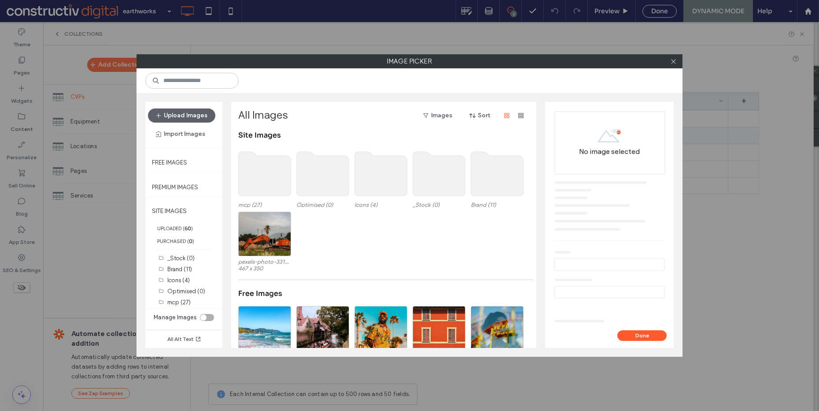
click at [426, 164] on use at bounding box center [439, 174] width 52 height 44
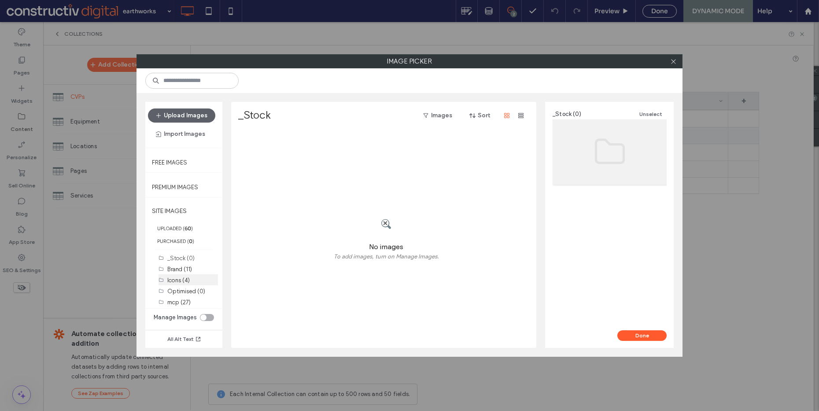
click at [186, 281] on label "Icons (4)" at bounding box center [178, 280] width 22 height 7
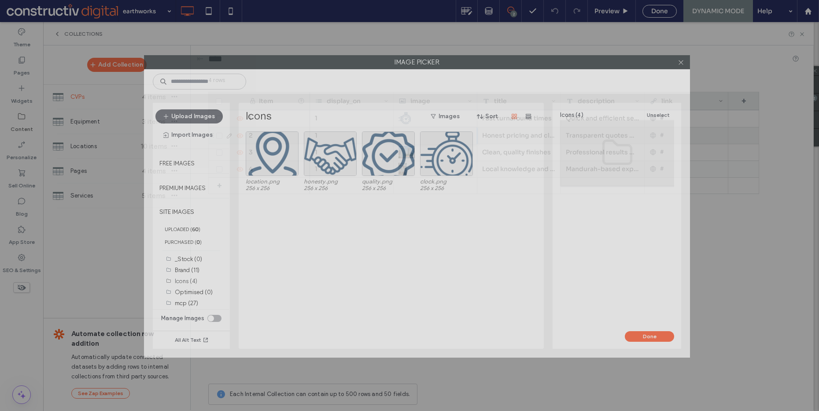
drag, startPoint x: 386, startPoint y: 61, endPoint x: 427, endPoint y: 67, distance: 41.4
click at [427, 67] on label "Image Picker" at bounding box center [416, 61] width 545 height 13
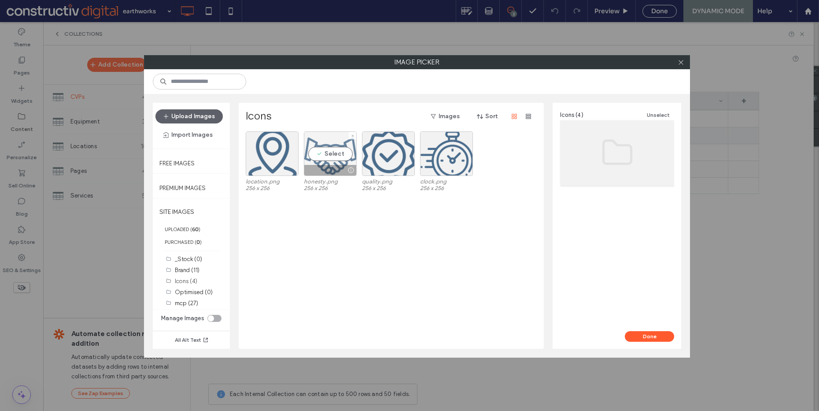
click at [337, 154] on div "Select" at bounding box center [330, 153] width 53 height 44
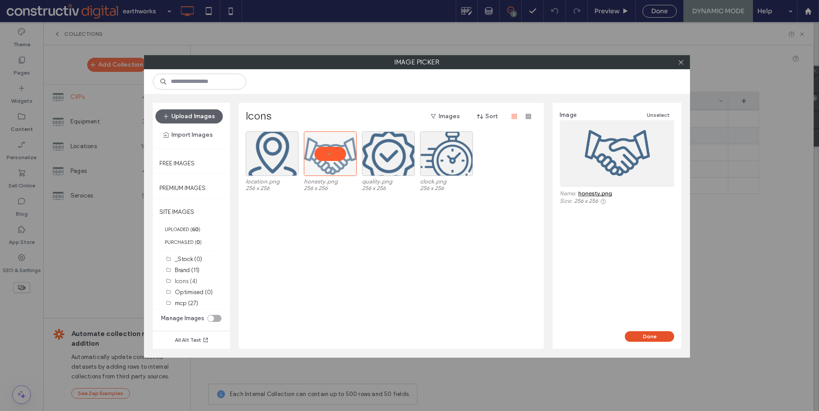
click at [662, 337] on button "Done" at bounding box center [649, 336] width 49 height 11
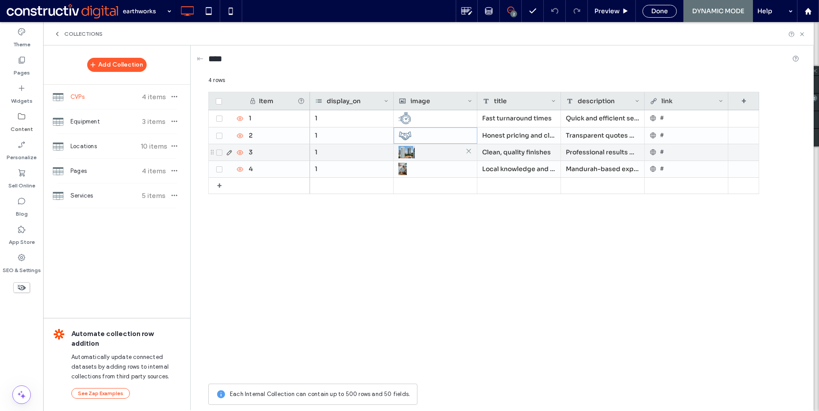
click at [437, 155] on div at bounding box center [436, 152] width 74 height 16
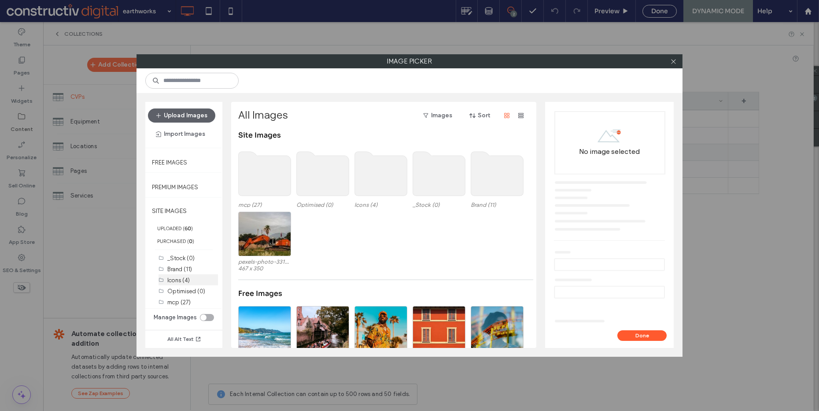
click at [181, 279] on label "Icons (4)" at bounding box center [178, 280] width 22 height 7
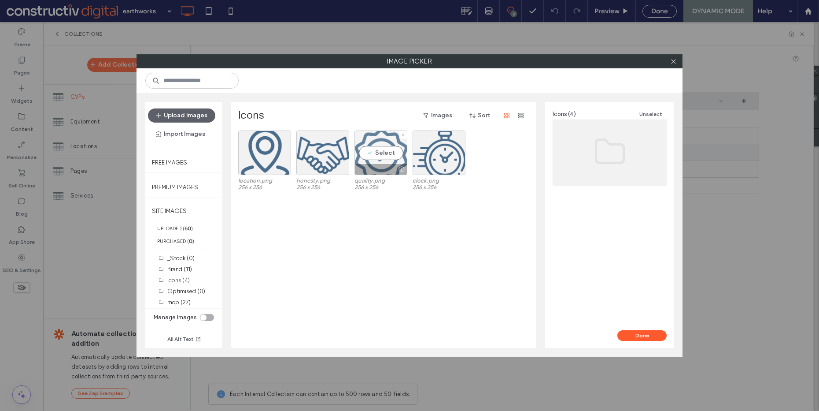
click at [388, 141] on div "Select" at bounding box center [381, 152] width 53 height 44
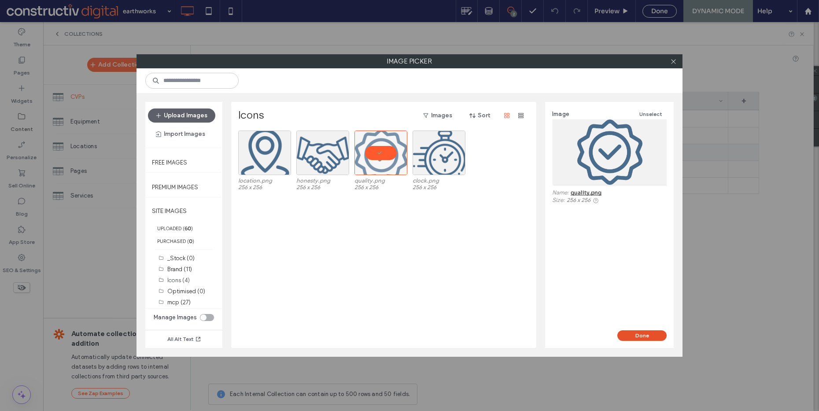
click at [626, 330] on button "Done" at bounding box center [642, 335] width 49 height 11
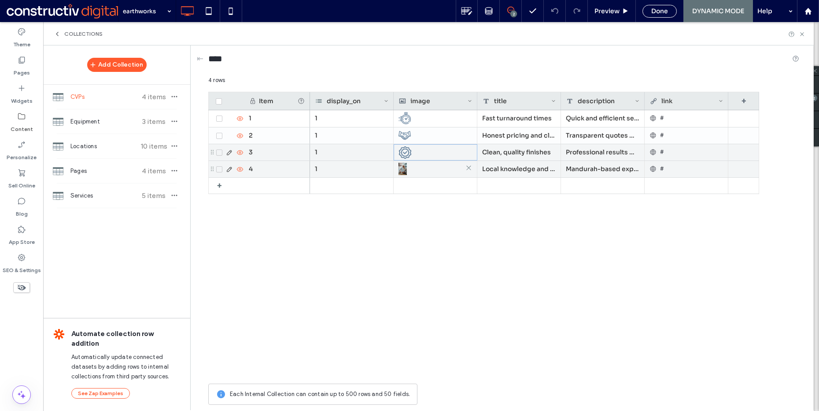
click at [419, 169] on div at bounding box center [436, 169] width 74 height 16
click at [419, 169] on div at bounding box center [435, 169] width 73 height 16
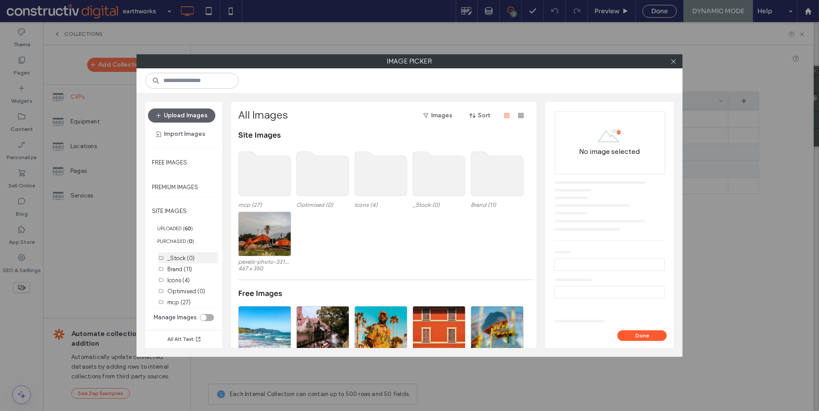
click at [193, 260] on label "_Stock (0)" at bounding box center [180, 258] width 27 height 7
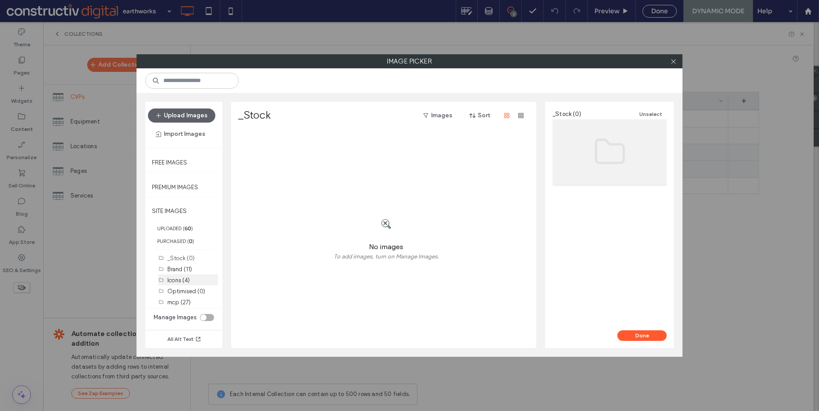
click at [191, 275] on div "Icons (4)" at bounding box center [192, 280] width 51 height 10
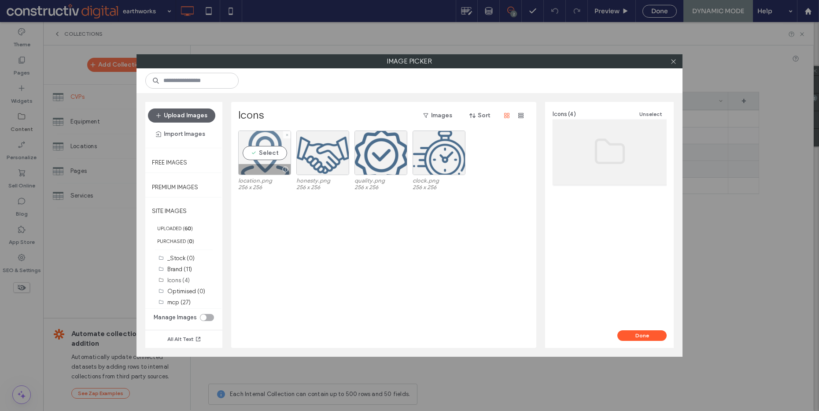
click at [279, 143] on div "Select" at bounding box center [264, 152] width 53 height 44
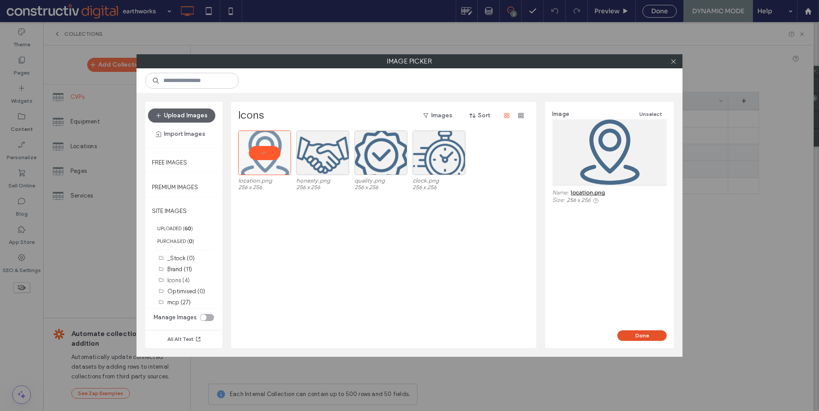
click at [626, 336] on button "Done" at bounding box center [642, 335] width 49 height 11
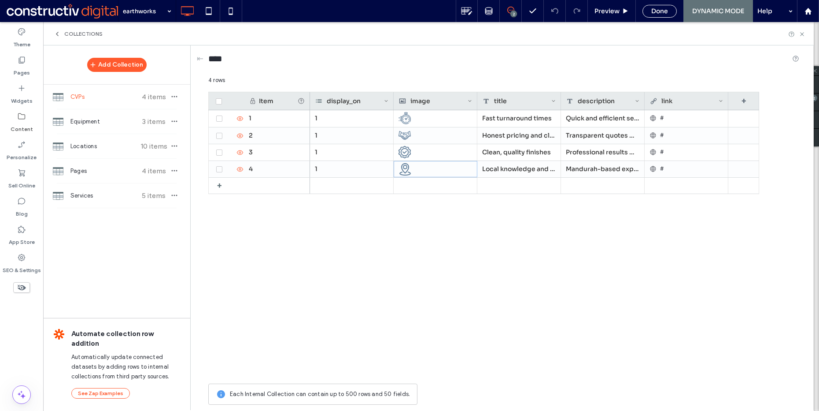
click at [798, 36] on div "Collections" at bounding box center [429, 33] width 750 height 7
click at [799, 35] on icon at bounding box center [802, 34] width 7 height 7
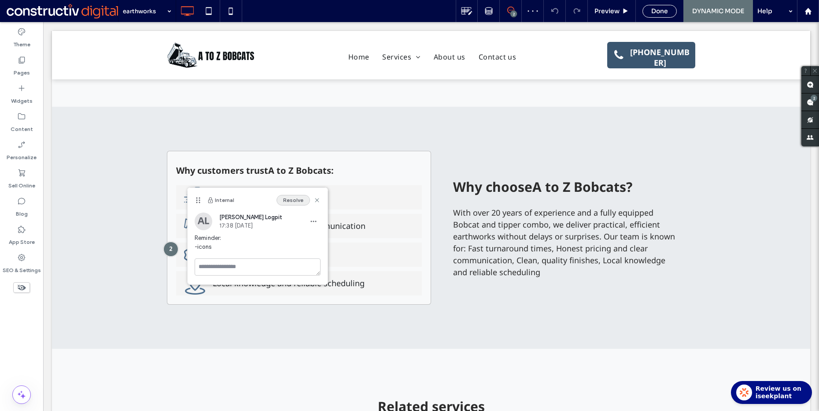
scroll to position [0, 0]
click at [290, 197] on button "Resolve" at bounding box center [293, 200] width 33 height 11
click at [21, 314] on div "Theme Pages Widgets Content Personalize Sell Online Blog App Store SEO & Settin…" at bounding box center [21, 216] width 43 height 388
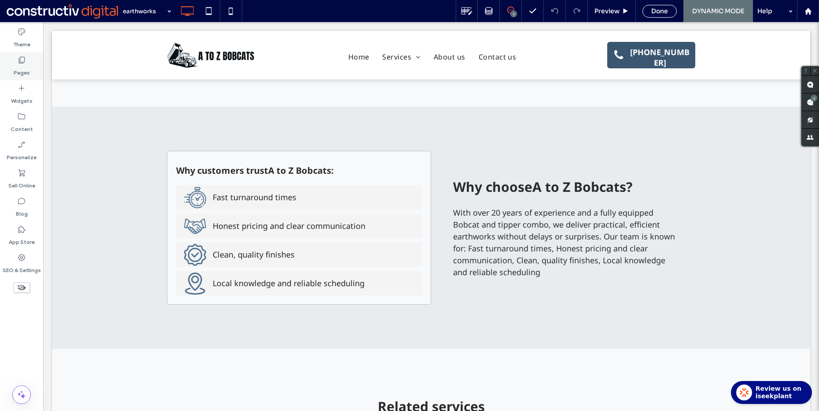
click at [20, 58] on use at bounding box center [22, 60] width 6 height 7
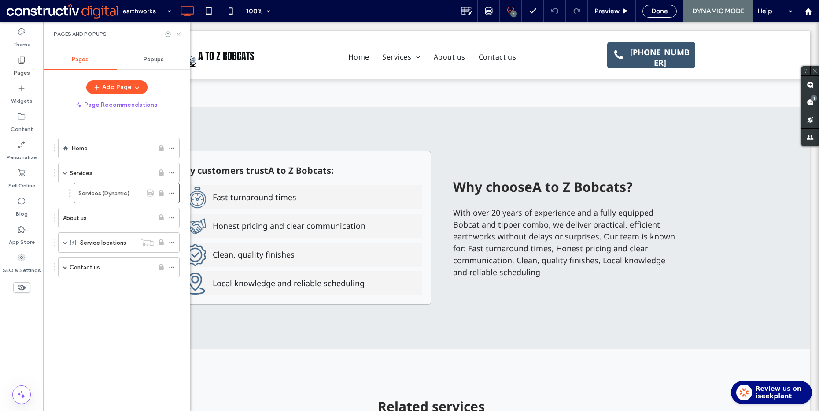
drag, startPoint x: 178, startPoint y: 36, endPoint x: 305, endPoint y: 149, distance: 170.3
click at [178, 36] on icon at bounding box center [178, 34] width 7 height 7
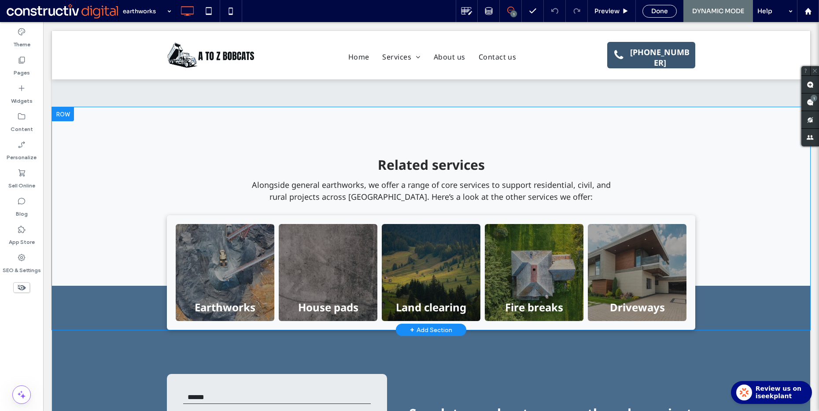
scroll to position [880, 0]
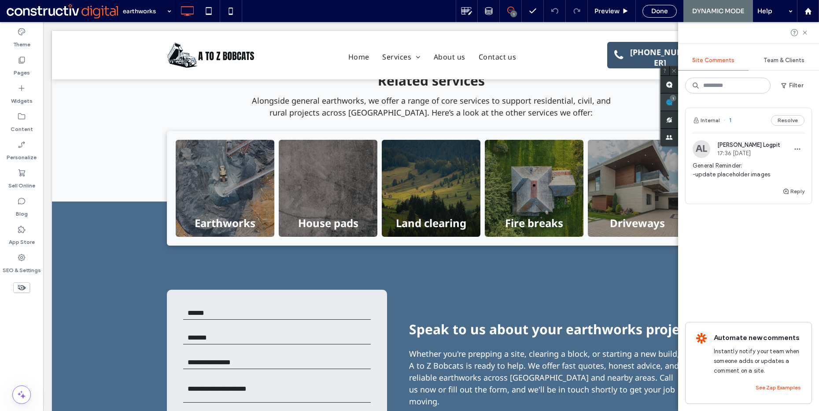
click at [673, 103] on use at bounding box center [669, 102] width 7 height 7
click at [725, 224] on div "Internal 1 Resolve AL Arnel Logpit 17:36 Aug 11 2025 General Reminder: -update …" at bounding box center [748, 177] width 127 height 141
click at [735, 240] on div "Internal 1 Resolve AL Arnel Logpit 17:36 Aug 11 2025 General Reminder: -update …" at bounding box center [748, 177] width 127 height 141
click at [651, 12] on span "Done" at bounding box center [659, 11] width 17 height 8
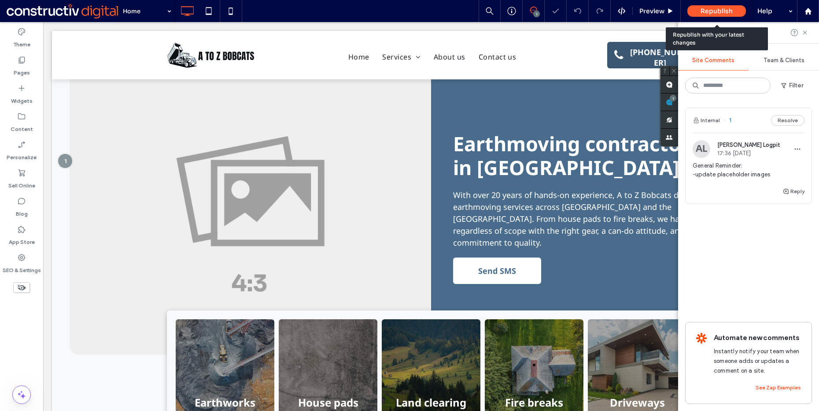
click at [713, 11] on span "Republish" at bounding box center [717, 11] width 32 height 8
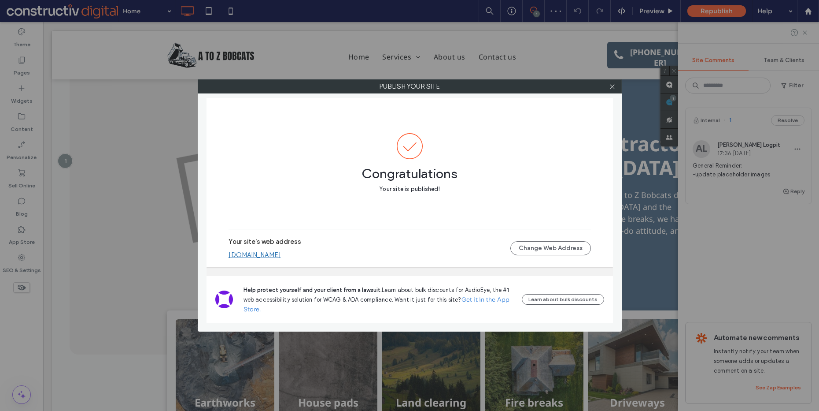
click at [293, 172] on span "Congratulations" at bounding box center [410, 169] width 363 height 20
click at [278, 257] on link "atozbobcats.sites.constructivdigital.com.au" at bounding box center [255, 255] width 52 height 8
click at [610, 85] on icon at bounding box center [612, 86] width 7 height 7
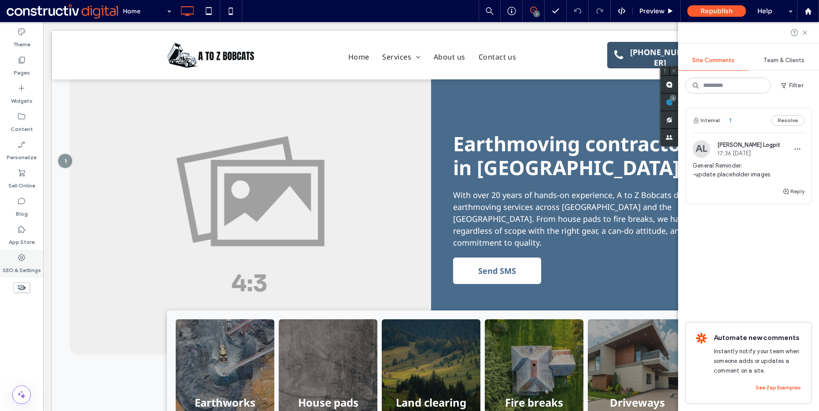
click at [34, 262] on label "SEO & Settings" at bounding box center [22, 268] width 38 height 12
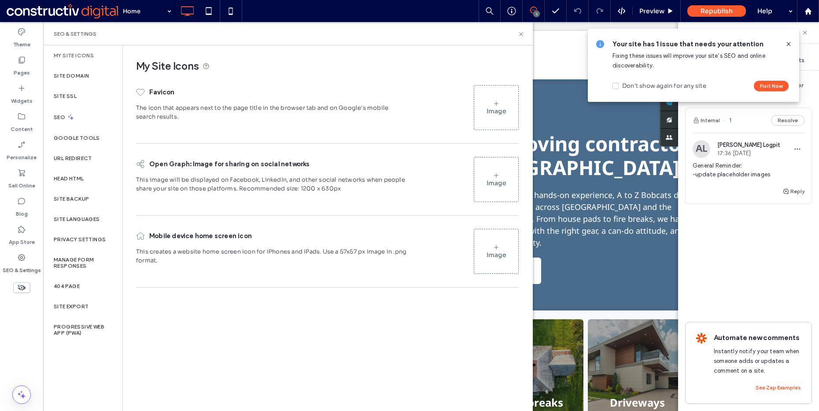
click at [493, 103] on icon at bounding box center [496, 103] width 7 height 7
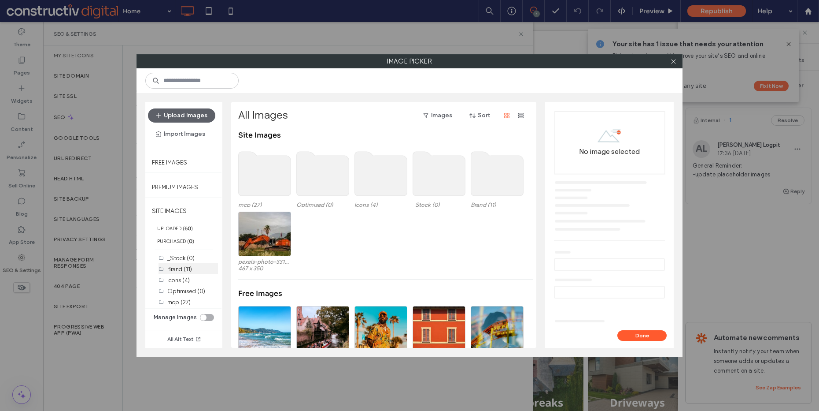
click at [183, 266] on label "Brand (11)" at bounding box center [179, 269] width 25 height 7
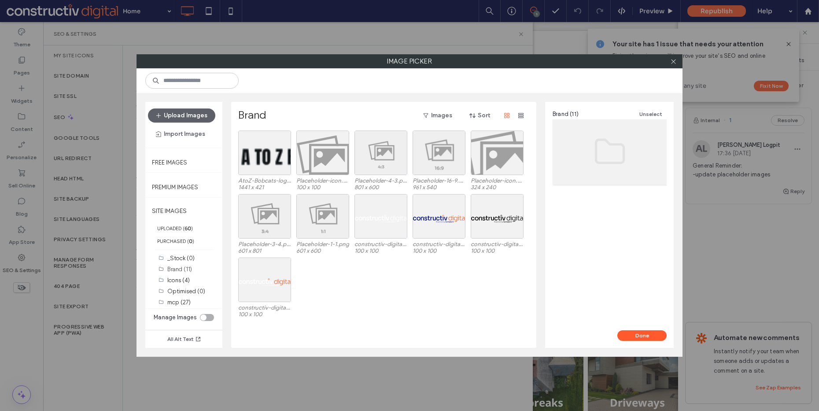
drag, startPoint x: 362, startPoint y: 280, endPoint x: 354, endPoint y: 267, distance: 15.4
click at [362, 280] on div "constructiv-digital_Logo_Horizontal_Negative_RGB.svg 100 x 100" at bounding box center [386, 288] width 296 height 63
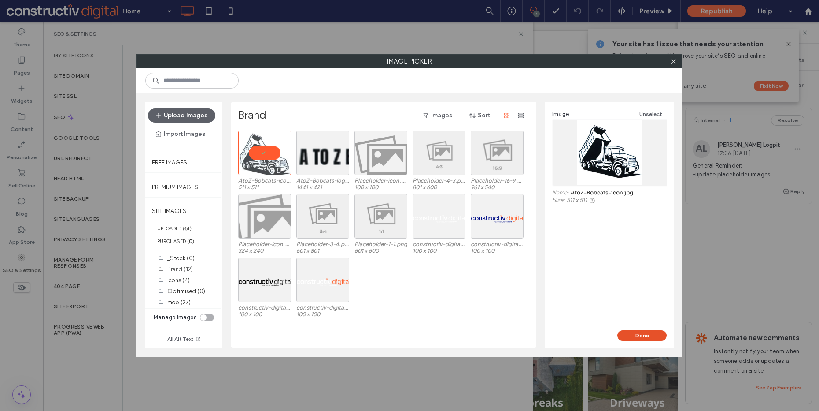
click at [639, 340] on button "Done" at bounding box center [642, 335] width 49 height 11
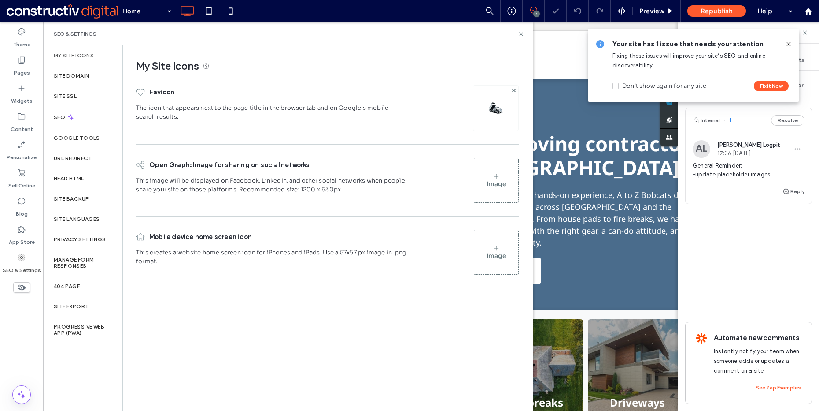
click at [513, 237] on div "Image" at bounding box center [496, 252] width 44 height 42
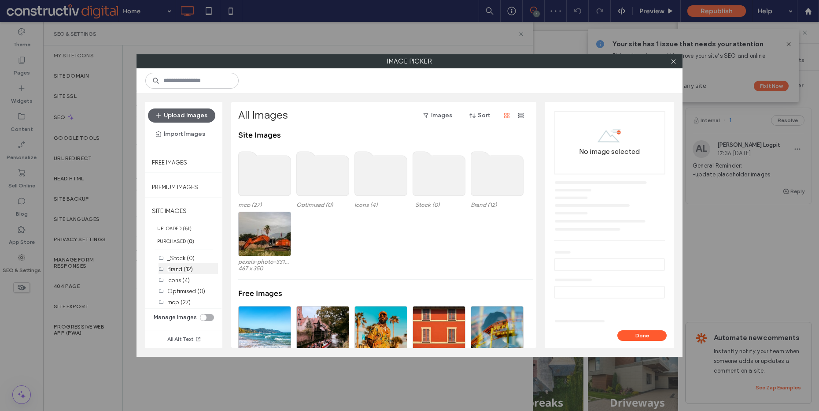
click at [194, 267] on div "Brand (12)" at bounding box center [192, 269] width 51 height 10
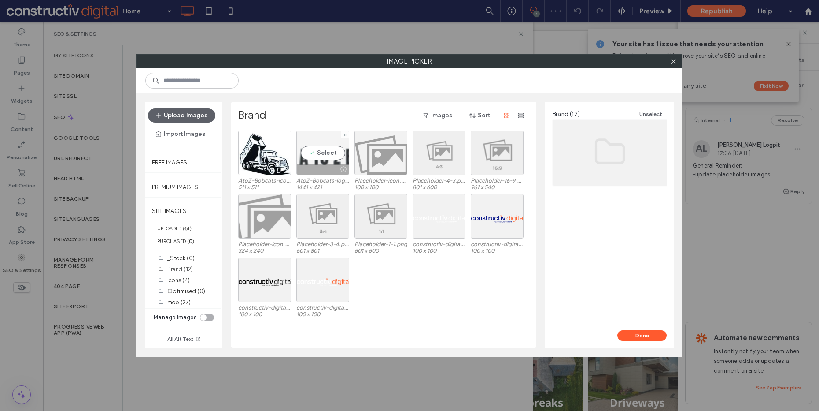
click at [313, 155] on div "Select" at bounding box center [322, 152] width 53 height 44
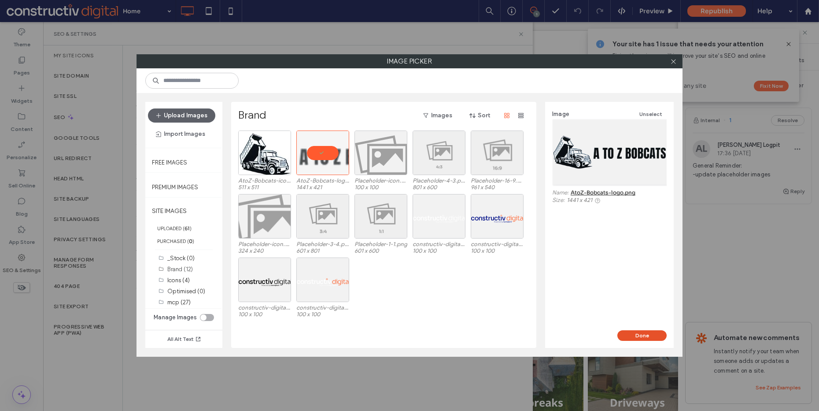
drag, startPoint x: 627, startPoint y: 334, endPoint x: 503, endPoint y: 276, distance: 136.6
click at [627, 334] on button "Done" at bounding box center [642, 335] width 49 height 11
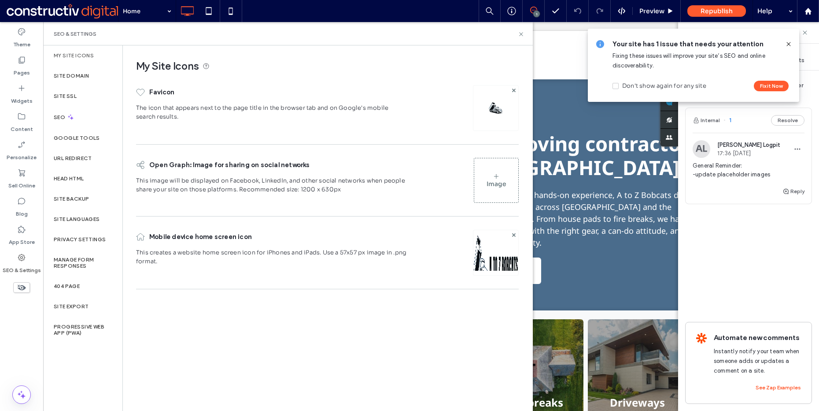
click at [788, 41] on icon at bounding box center [788, 44] width 7 height 7
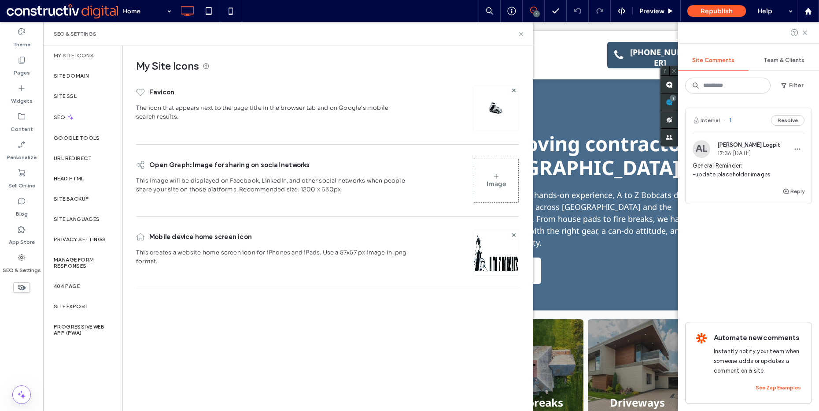
click at [269, 316] on div "My Site Icons Favicon The icon that appears next to the page title in the brows…" at bounding box center [327, 227] width 409 height 364
click at [520, 34] on icon at bounding box center [521, 34] width 7 height 7
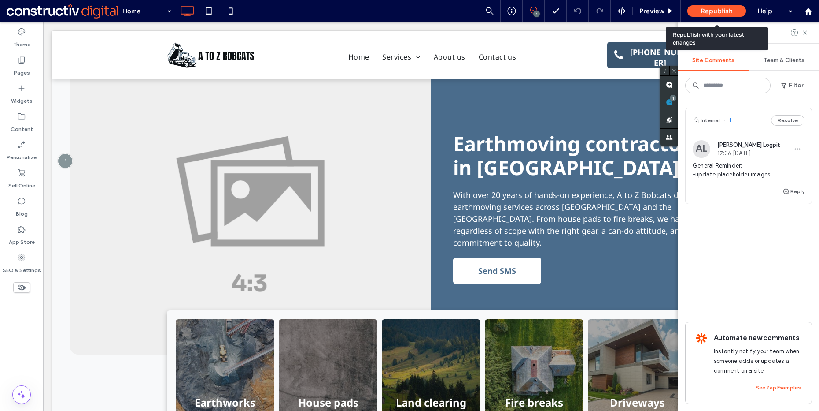
click at [719, 6] on div "Republish" at bounding box center [717, 10] width 59 height 11
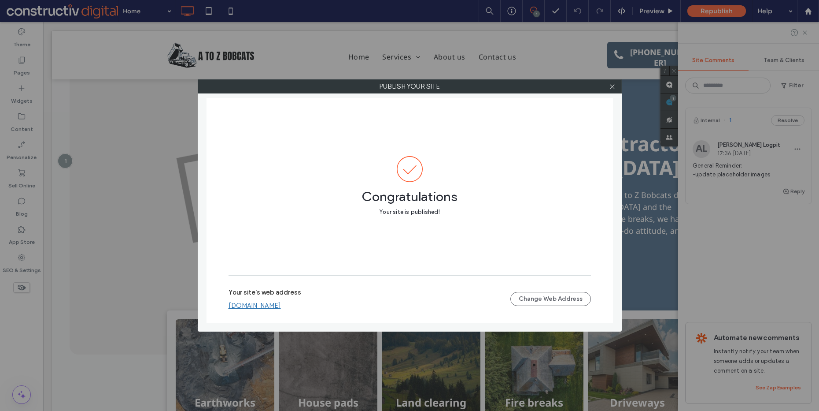
click at [614, 88] on icon at bounding box center [612, 86] width 7 height 7
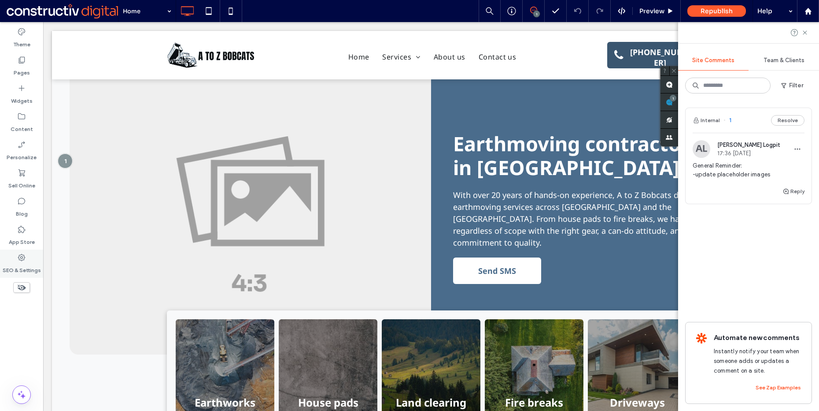
click at [32, 259] on div "SEO & Settings" at bounding box center [21, 263] width 43 height 28
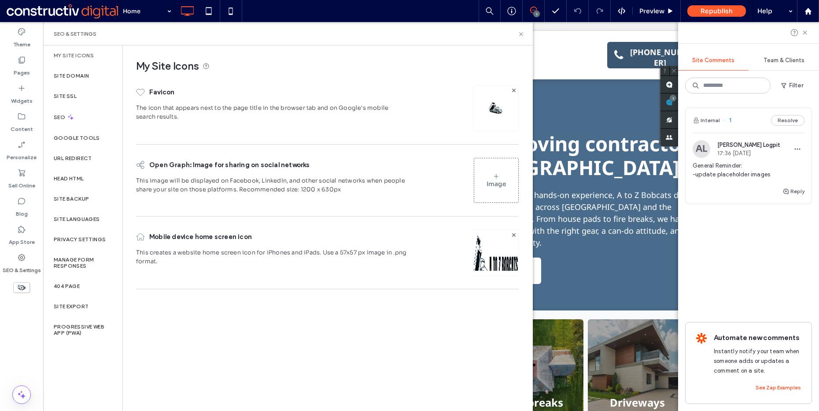
click at [511, 259] on img at bounding box center [496, 264] width 45 height 60
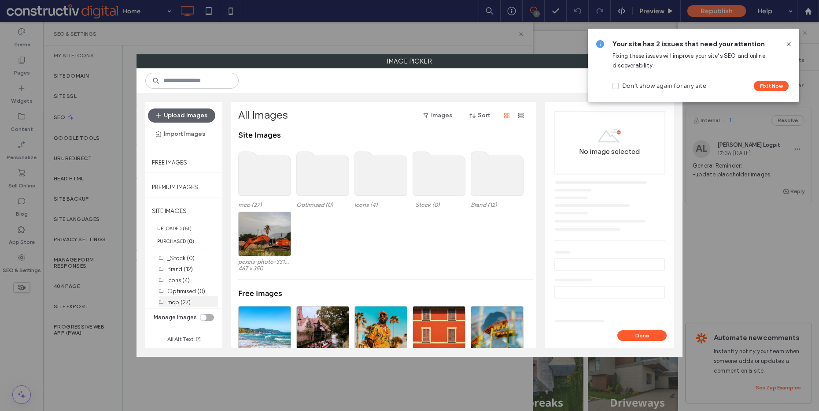
click at [184, 301] on label "mcp (27)" at bounding box center [178, 302] width 23 height 7
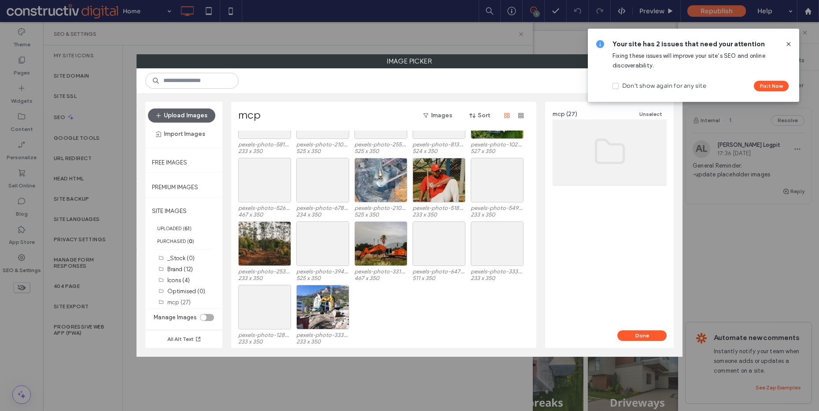
scroll to position [163, 0]
click at [345, 225] on use at bounding box center [345, 225] width 2 height 2
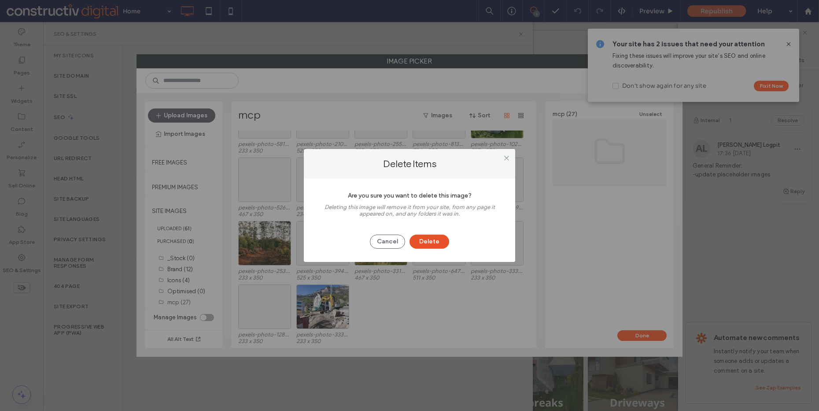
click at [430, 239] on button "Delete" at bounding box center [430, 241] width 40 height 14
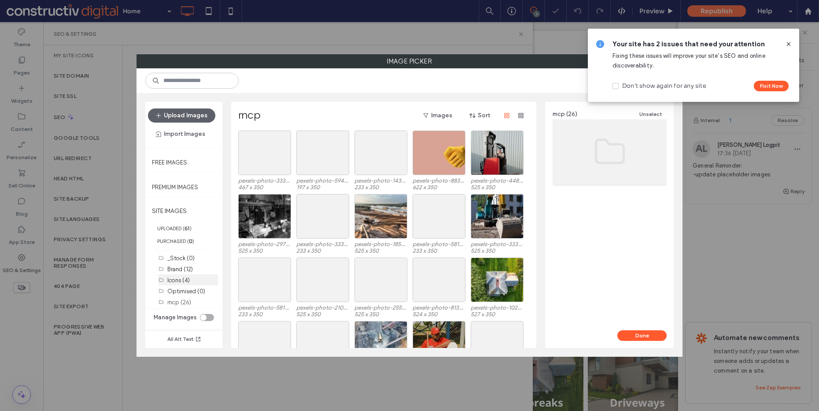
click at [182, 283] on div "Icons (4)" at bounding box center [192, 280] width 51 height 10
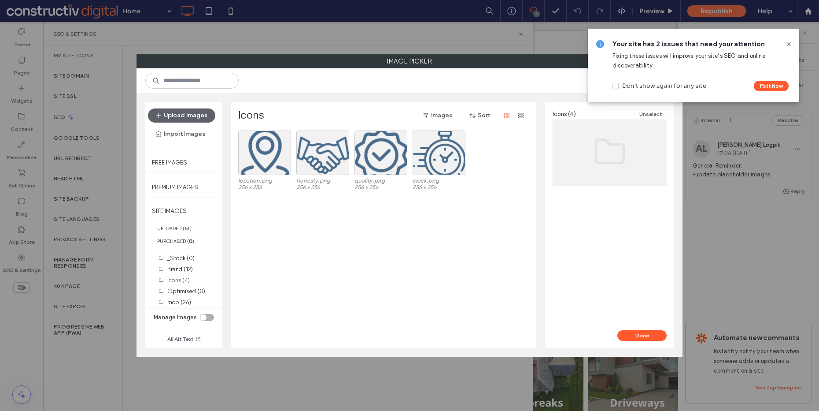
click at [789, 42] on icon at bounding box center [788, 44] width 7 height 7
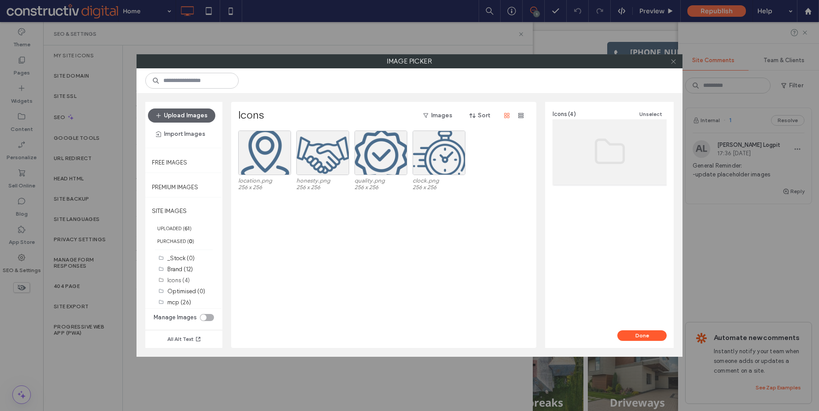
click at [676, 61] on icon at bounding box center [673, 61] width 7 height 7
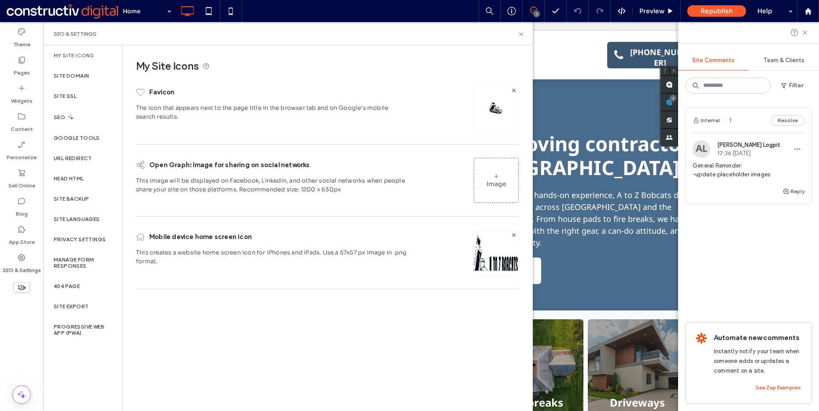
click at [497, 237] on img at bounding box center [496, 264] width 45 height 60
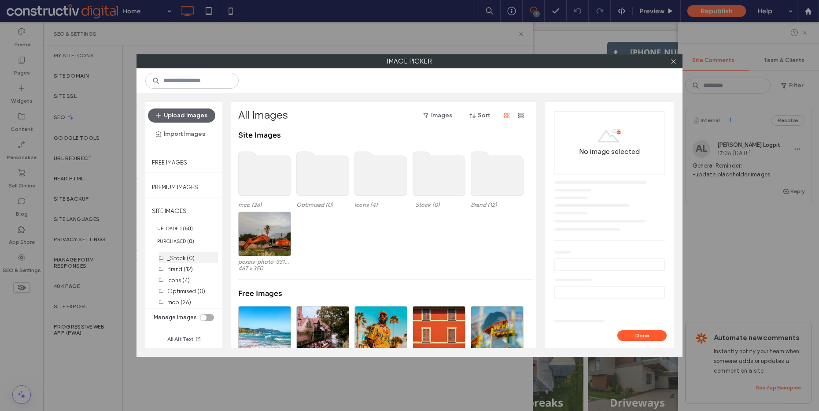
click at [185, 260] on label "_Stock (0)" at bounding box center [180, 258] width 27 height 7
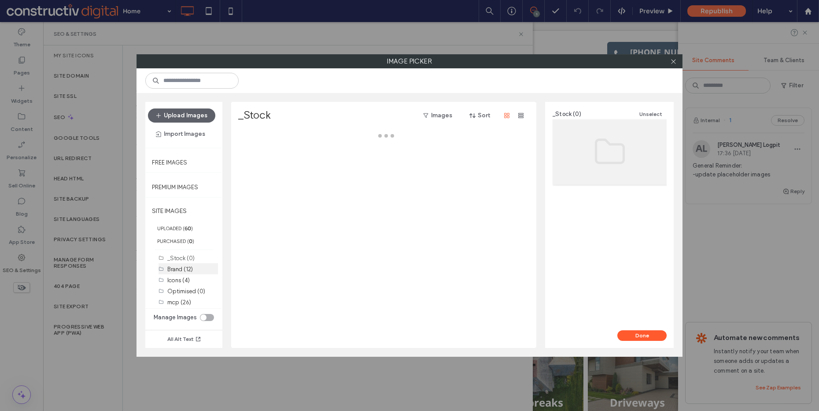
click at [183, 269] on label "Brand (12)" at bounding box center [180, 269] width 26 height 7
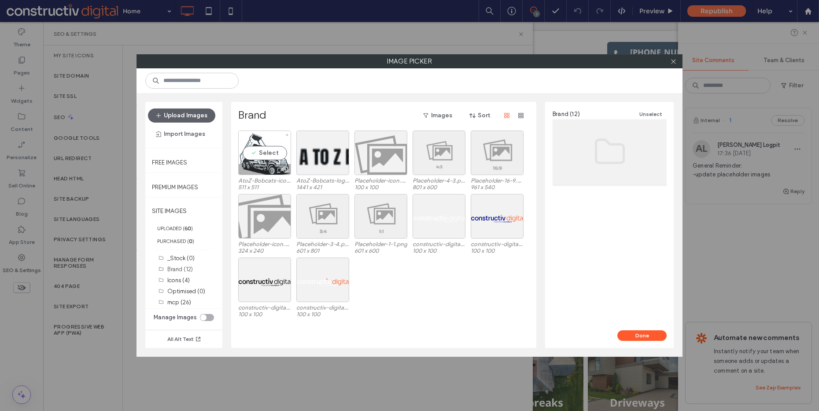
click at [273, 153] on div "Select" at bounding box center [264, 152] width 53 height 44
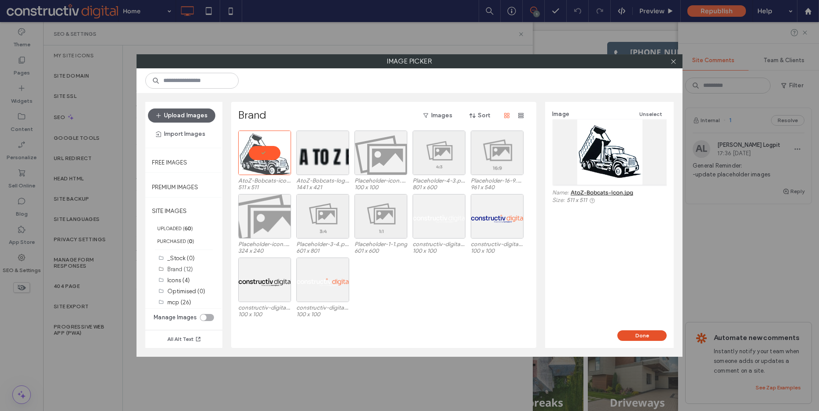
click at [649, 339] on button "Done" at bounding box center [642, 335] width 49 height 11
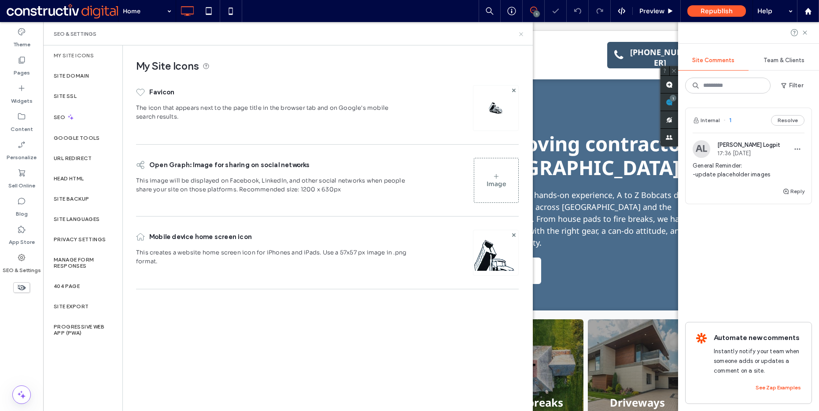
drag, startPoint x: 518, startPoint y: 34, endPoint x: 601, endPoint y: 8, distance: 86.7
click at [518, 34] on icon at bounding box center [521, 34] width 7 height 7
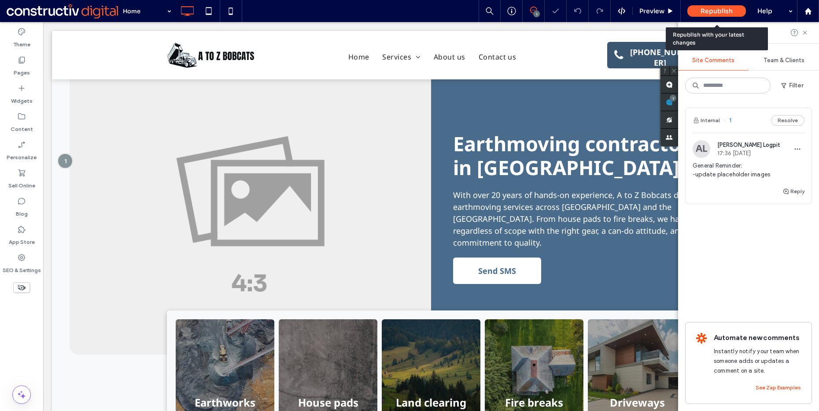
click at [730, 11] on span "Republish" at bounding box center [717, 11] width 32 height 8
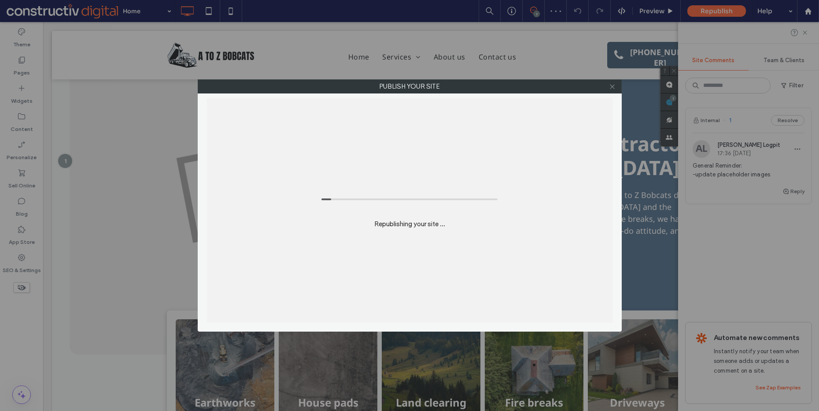
click at [611, 84] on icon at bounding box center [612, 86] width 7 height 7
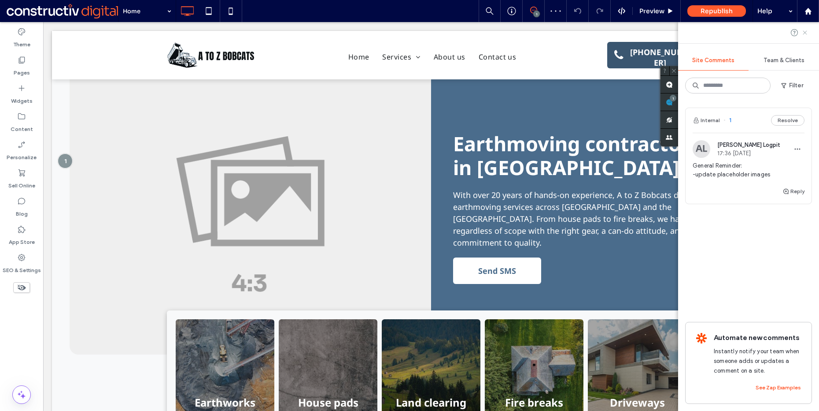
click at [803, 31] on use at bounding box center [805, 32] width 4 height 4
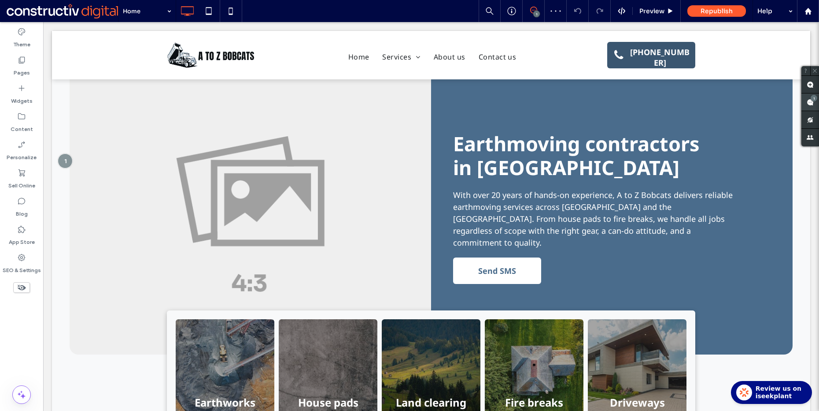
click at [808, 101] on use at bounding box center [810, 102] width 7 height 7
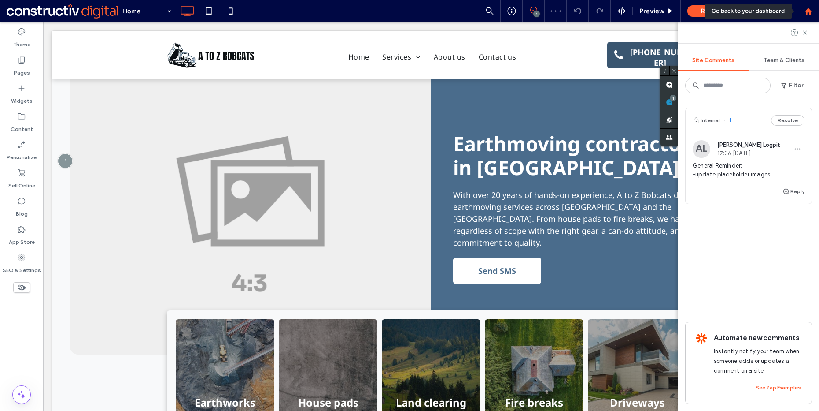
click at [810, 13] on icon at bounding box center [808, 10] width 7 height 7
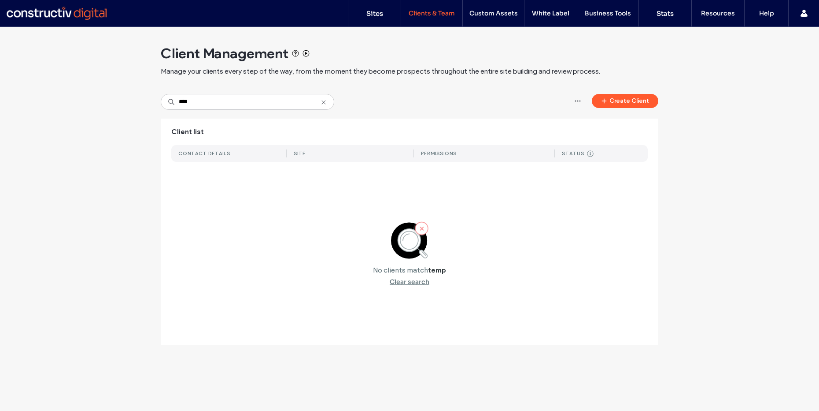
click at [66, 133] on div "Client Management Manage your clients every step of the way, from the moment th…" at bounding box center [409, 190] width 819 height 327
click at [231, 101] on input "****" at bounding box center [248, 102] width 174 height 16
type input "****"
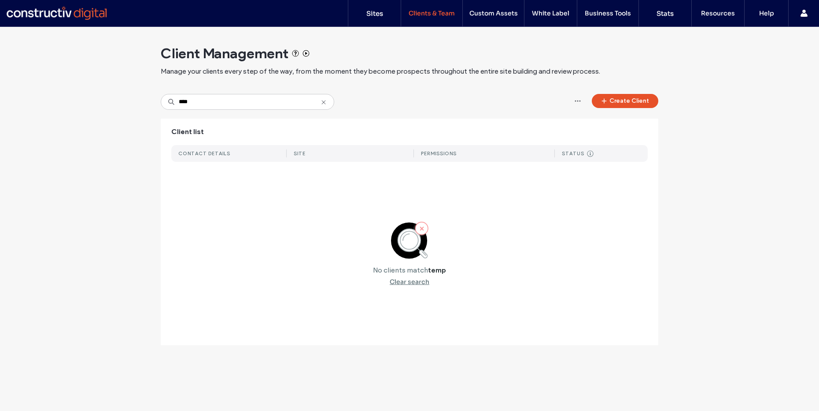
click at [637, 98] on button "Create Client" at bounding box center [625, 101] width 67 height 14
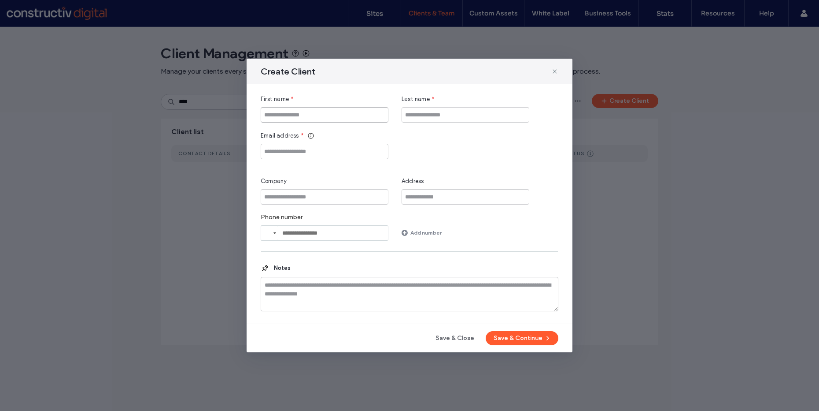
click at [307, 120] on input "First name" at bounding box center [325, 114] width 128 height 15
type input "*****"
type input "****"
paste input "**********"
type input "**********"
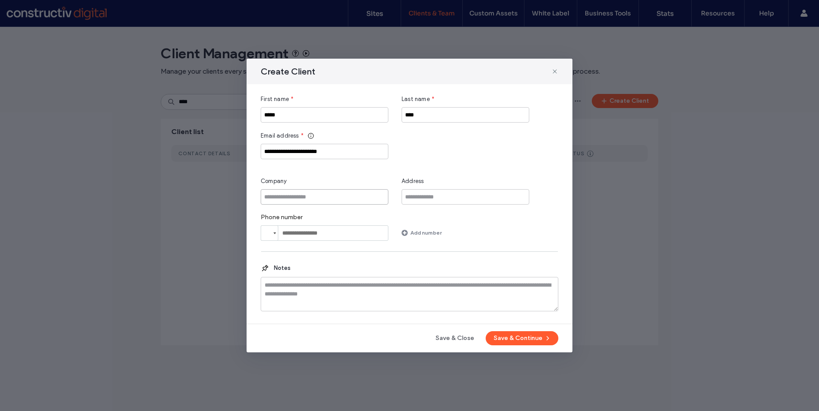
click at [316, 201] on input "Company" at bounding box center [325, 196] width 128 height 15
type input "**********"
click at [540, 340] on button "Save & Continue" at bounding box center [522, 338] width 73 height 14
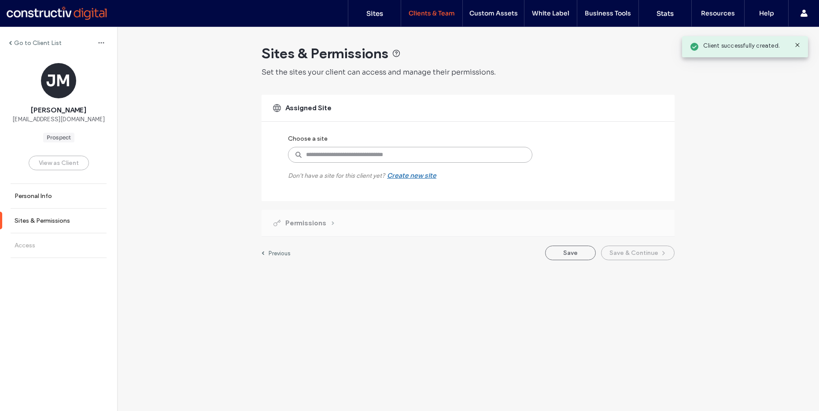
click at [348, 155] on input at bounding box center [410, 155] width 244 height 16
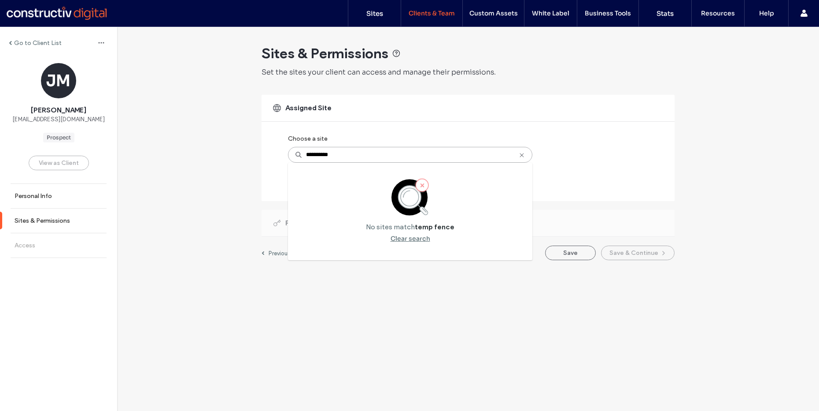
click at [323, 153] on input "**********" at bounding box center [410, 155] width 244 height 16
type input "*********"
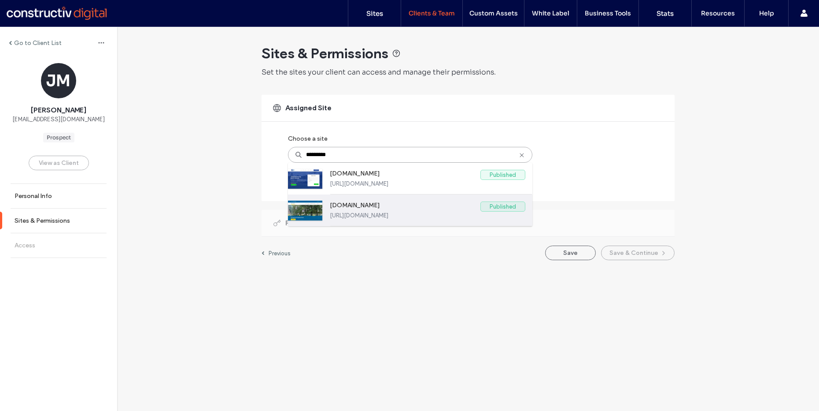
click at [389, 209] on label "www.tempfencewa.com.au" at bounding box center [405, 206] width 151 height 11
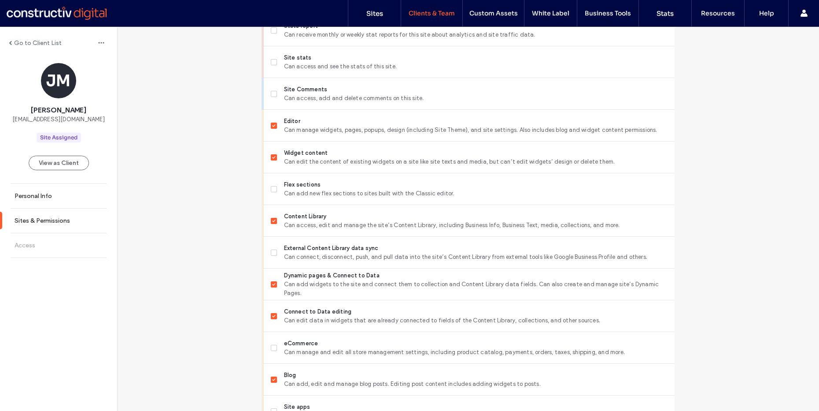
scroll to position [666, 0]
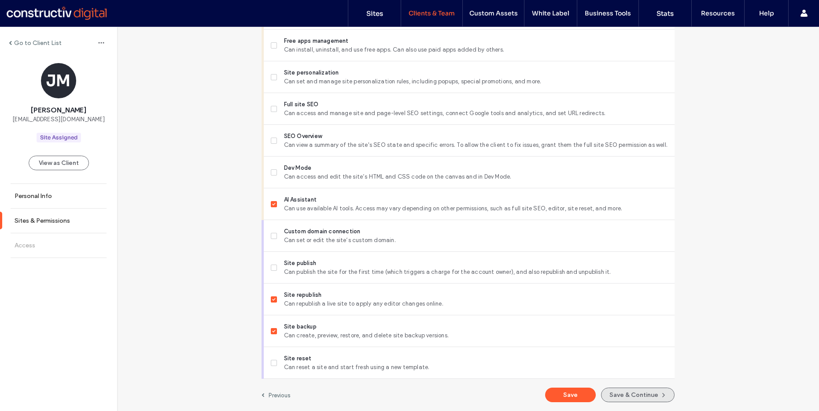
click at [626, 395] on button "Save & Continue" at bounding box center [638, 394] width 74 height 15
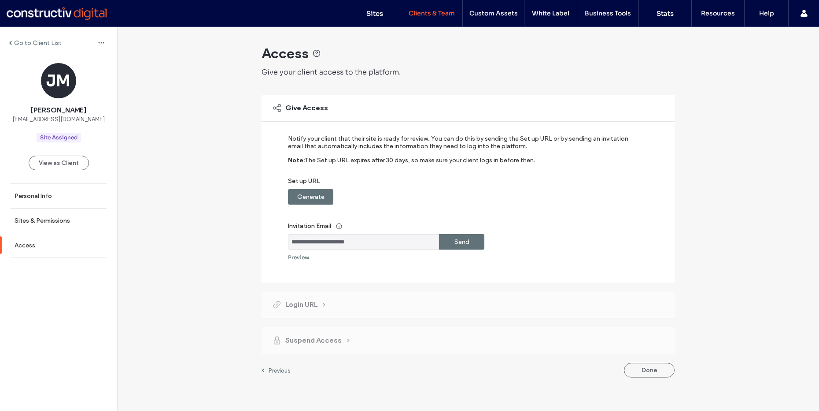
click at [466, 240] on label "Send" at bounding box center [462, 241] width 15 height 16
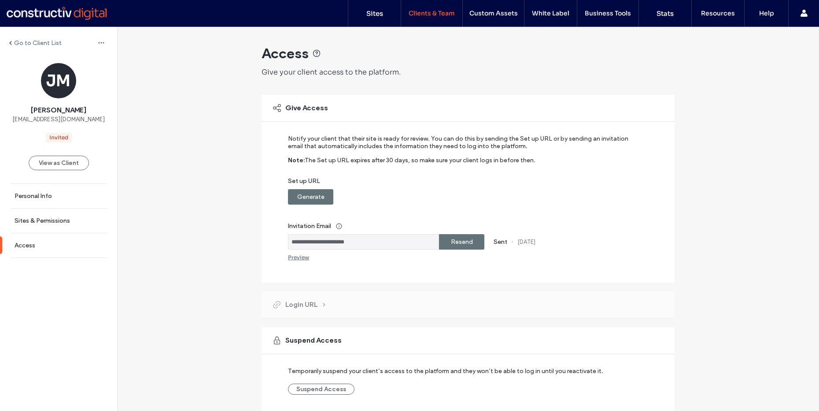
click at [195, 88] on div "**********" at bounding box center [468, 235] width 702 height 417
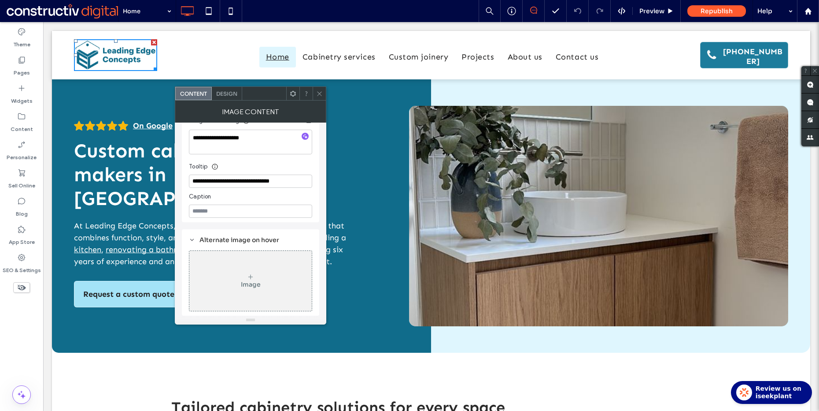
click at [319, 96] on icon at bounding box center [319, 93] width 7 height 7
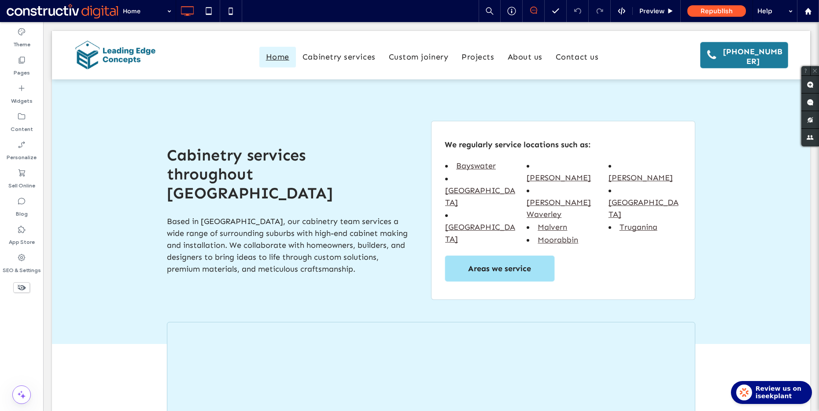
scroll to position [1641, 0]
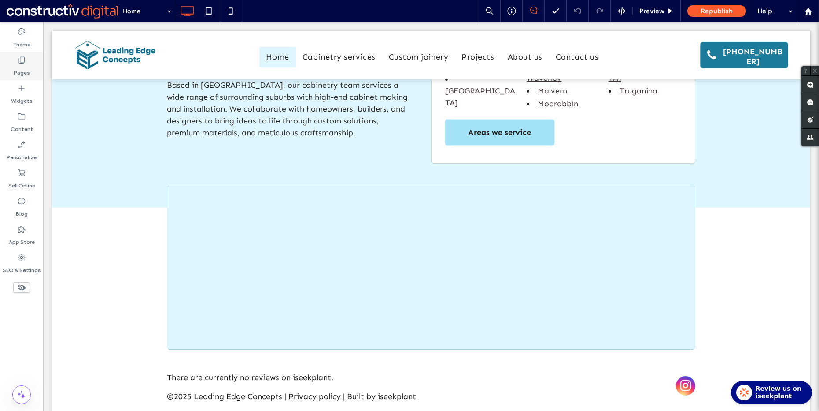
click at [33, 74] on div "Pages" at bounding box center [21, 66] width 43 height 28
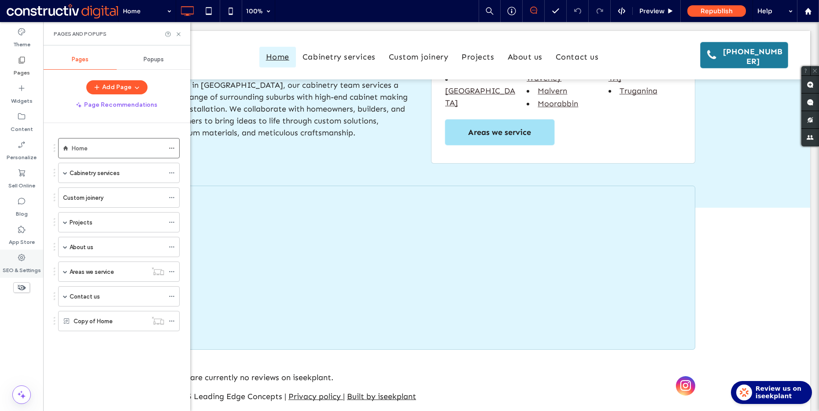
click at [22, 267] on label "SEO & Settings" at bounding box center [22, 268] width 38 height 12
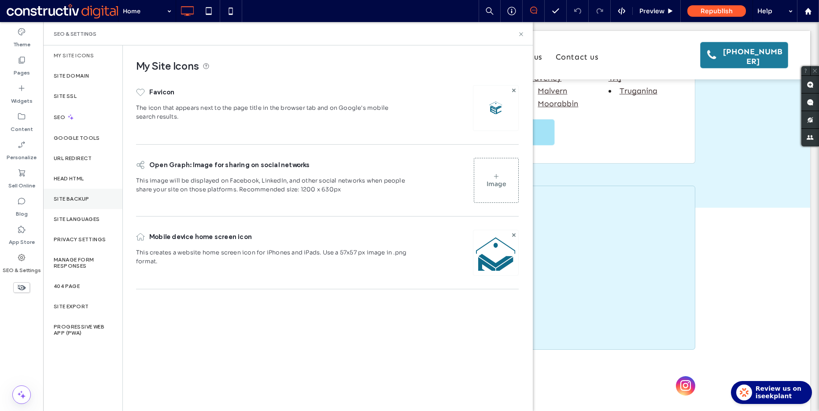
click at [78, 197] on label "Site Backup" at bounding box center [71, 199] width 35 height 6
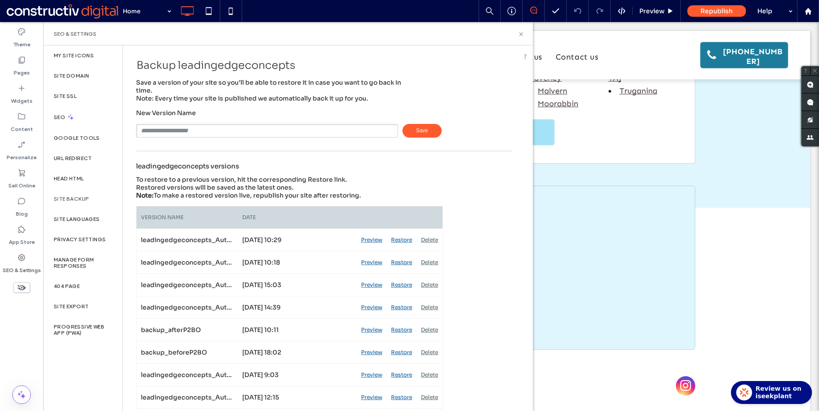
click at [230, 126] on input "text" at bounding box center [267, 131] width 262 height 14
click at [287, 111] on div "New Version Name Save" at bounding box center [324, 123] width 376 height 29
click at [521, 32] on icon at bounding box center [521, 34] width 7 height 7
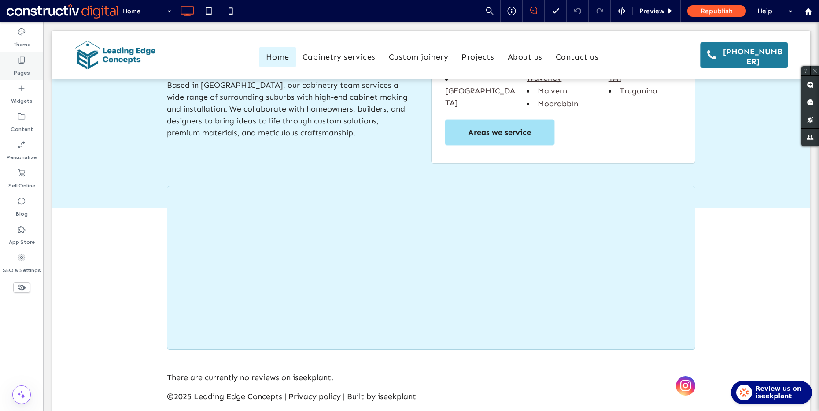
click at [20, 71] on label "Pages" at bounding box center [22, 70] width 16 height 12
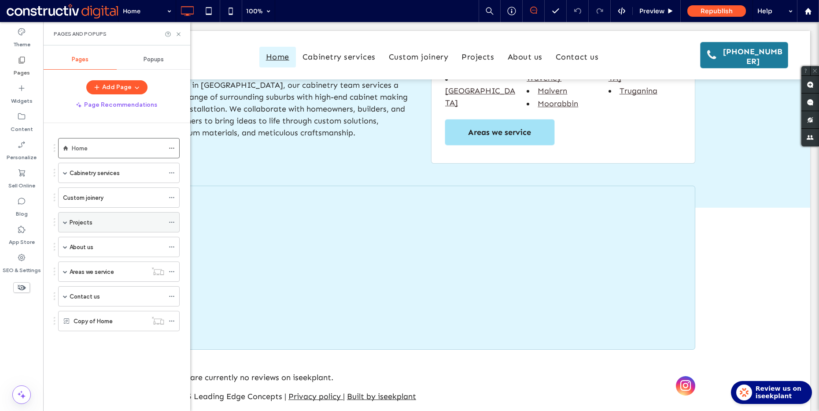
click at [63, 223] on span at bounding box center [65, 222] width 4 height 4
click at [101, 218] on div "Projects" at bounding box center [117, 222] width 95 height 10
click at [181, 31] on icon at bounding box center [178, 34] width 7 height 7
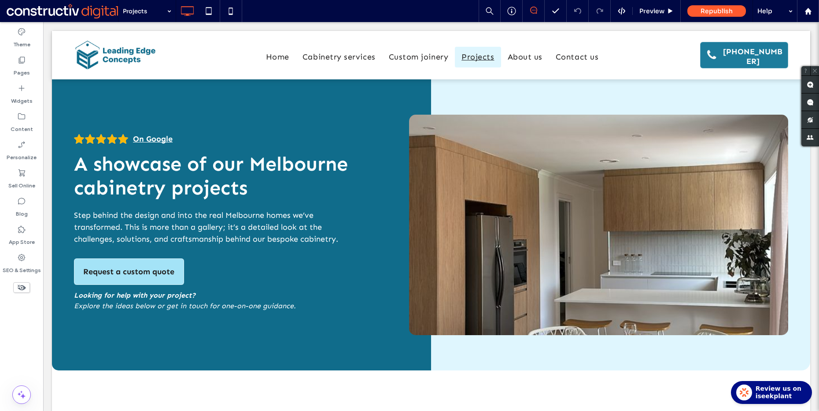
click at [326, 19] on div "Projects Preview Republish Help" at bounding box center [468, 11] width 701 height 22
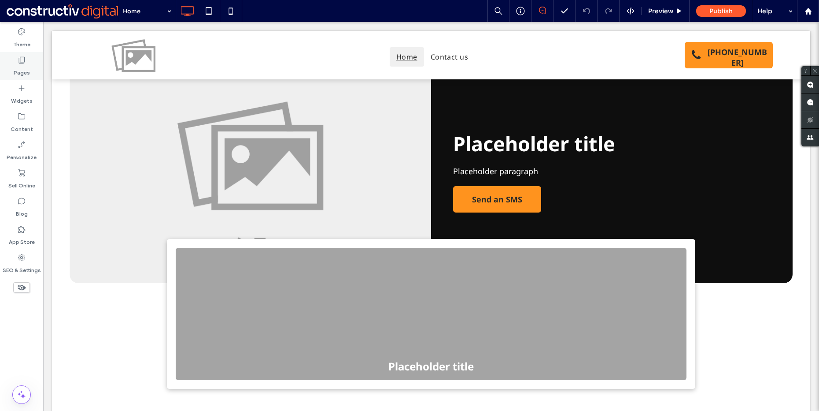
click at [13, 67] on div "Pages" at bounding box center [21, 66] width 43 height 28
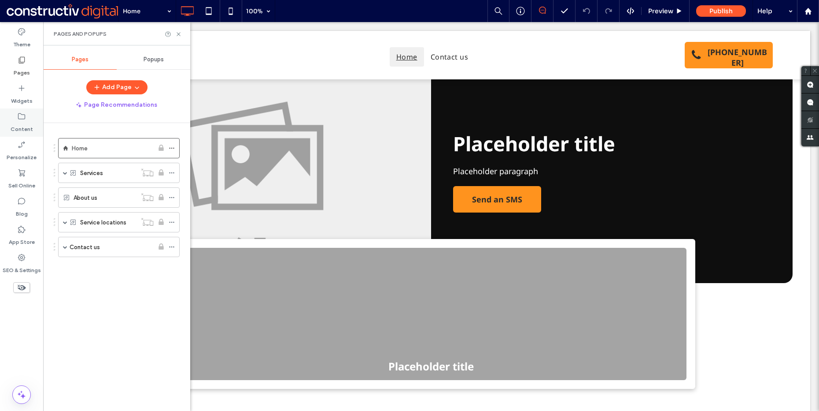
click at [22, 116] on icon at bounding box center [21, 116] width 9 height 9
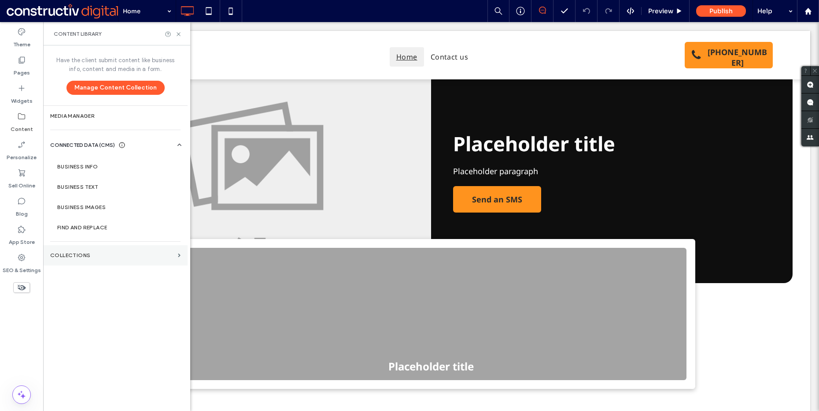
click at [96, 255] on label "Collections" at bounding box center [112, 255] width 124 height 6
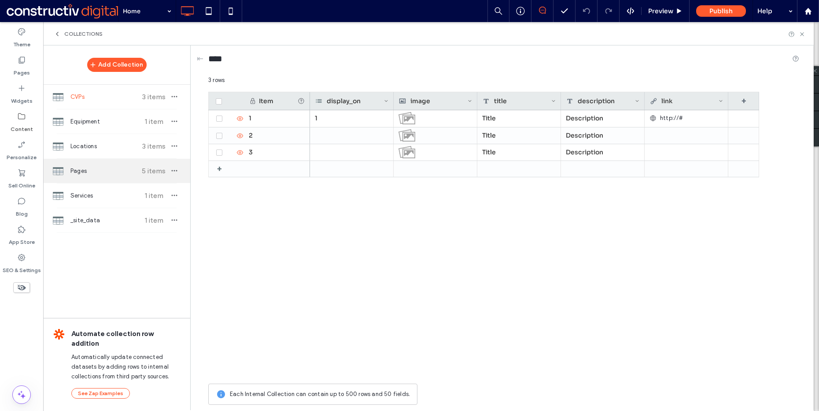
click at [99, 172] on span "Pages" at bounding box center [103, 170] width 66 height 9
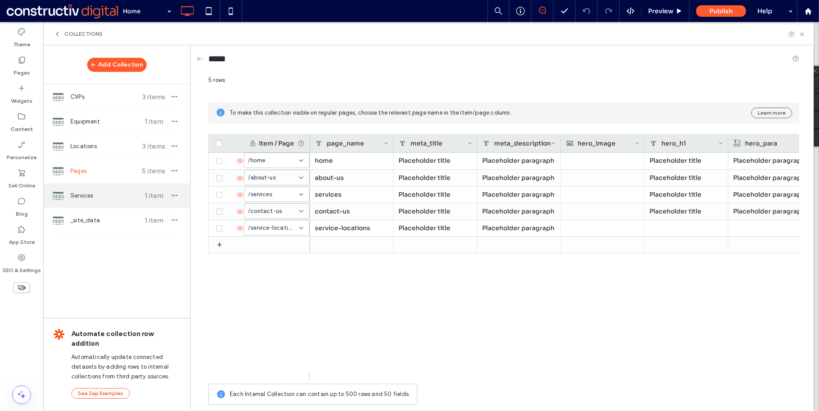
click at [63, 247] on div "Add Collection CVPs 3 items Equipment 1 item Locations 3 items Pages 5 items Se…" at bounding box center [116, 226] width 147 height 363
click at [96, 142] on span "Locations" at bounding box center [103, 146] width 66 height 9
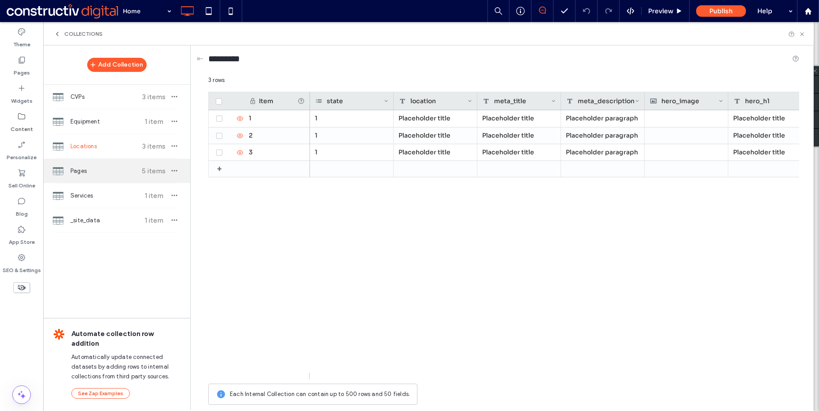
click at [98, 182] on div "Pages 5 items" at bounding box center [116, 171] width 147 height 24
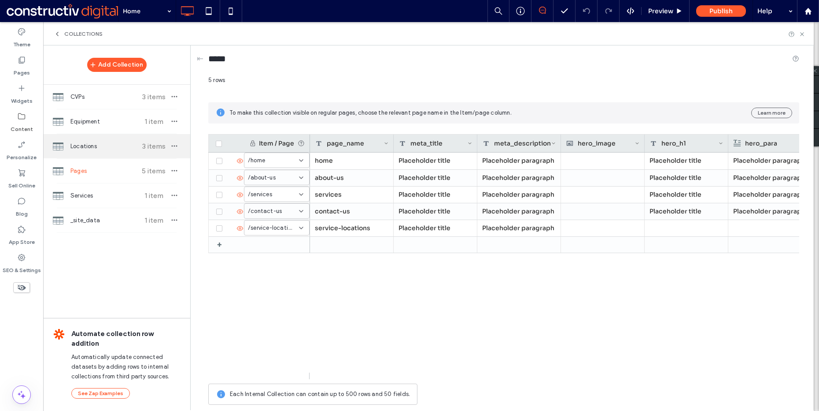
click at [105, 145] on span "Locations" at bounding box center [103, 146] width 66 height 9
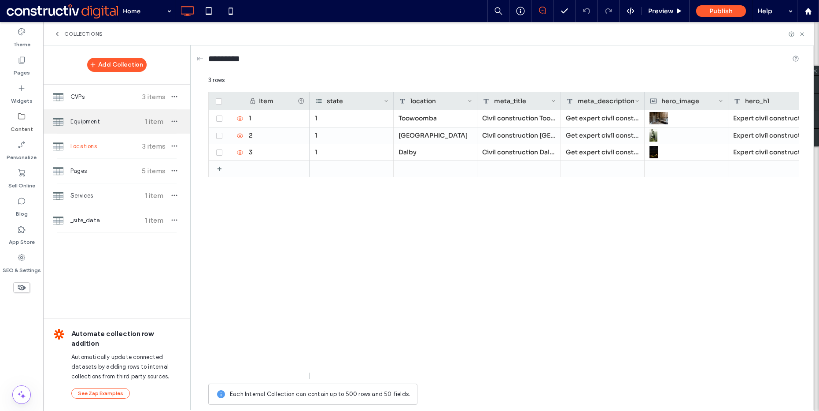
click at [114, 125] on span "Equipment" at bounding box center [103, 121] width 66 height 9
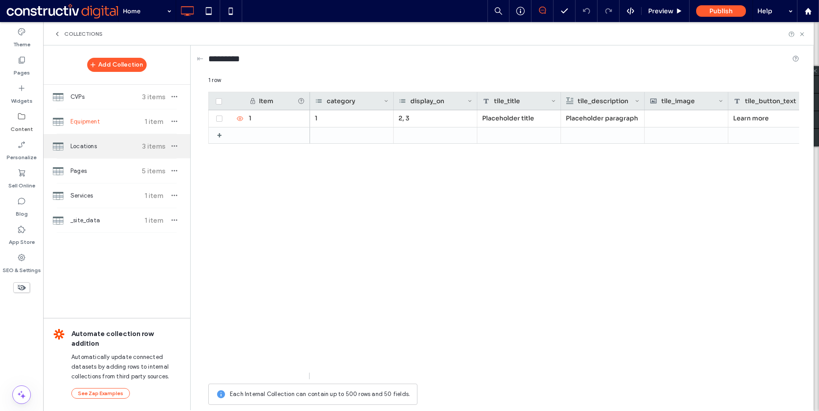
click at [114, 145] on span "Locations" at bounding box center [103, 146] width 66 height 9
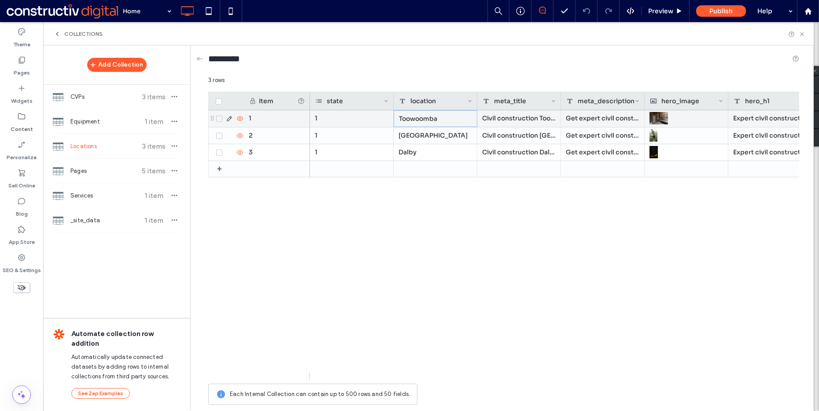
drag, startPoint x: 421, startPoint y: 121, endPoint x: 421, endPoint y: 153, distance: 31.7
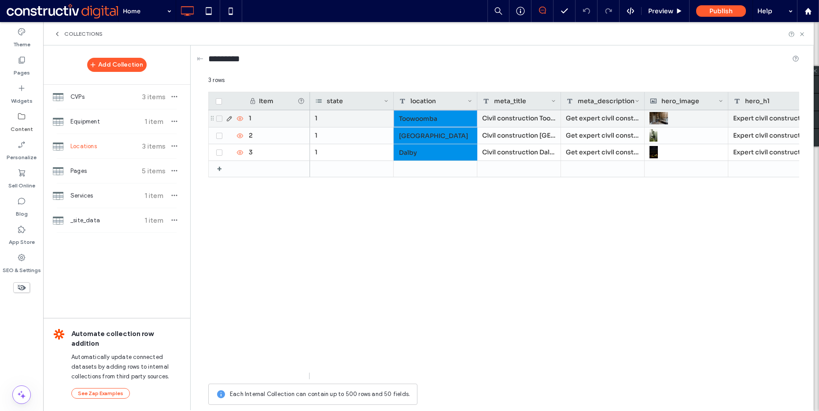
click at [272, 118] on div "1" at bounding box center [277, 118] width 66 height 17
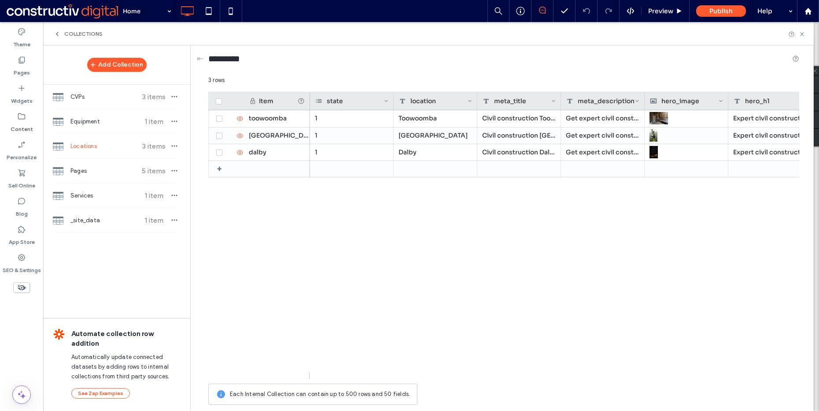
drag, startPoint x: 770, startPoint y: 241, endPoint x: 433, endPoint y: 170, distance: 343.9
click at [770, 240] on div "1 Toowoomba Civil construction Toowoomba | [PERSON_NAME] Contracting Get expert…" at bounding box center [554, 244] width 489 height 269
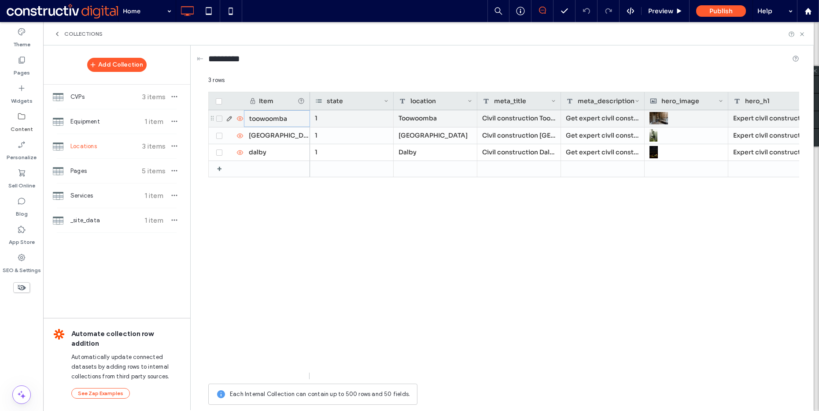
click at [252, 115] on div "toowoomba" at bounding box center [277, 118] width 66 height 17
click at [274, 116] on div "toowoomba" at bounding box center [277, 118] width 66 height 17
click at [273, 112] on input "*********" at bounding box center [276, 119] width 65 height 16
click at [273, 116] on input "*********" at bounding box center [276, 119] width 65 height 16
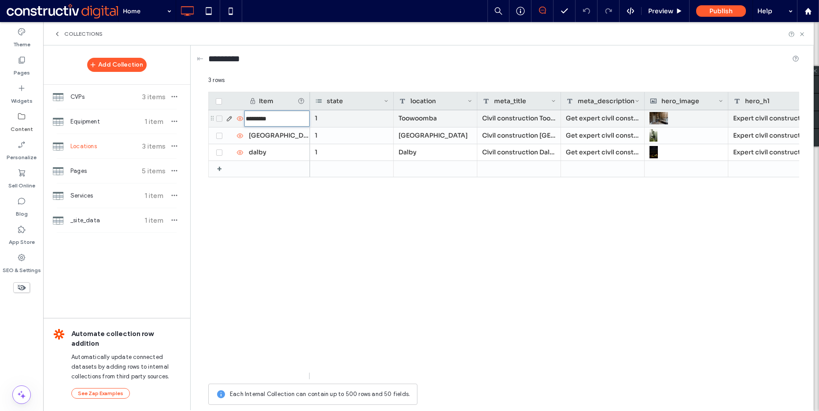
click at [273, 116] on input "*********" at bounding box center [276, 119] width 65 height 16
type input "*"
click at [272, 133] on div "[GEOGRAPHIC_DATA]" at bounding box center [277, 135] width 66 height 16
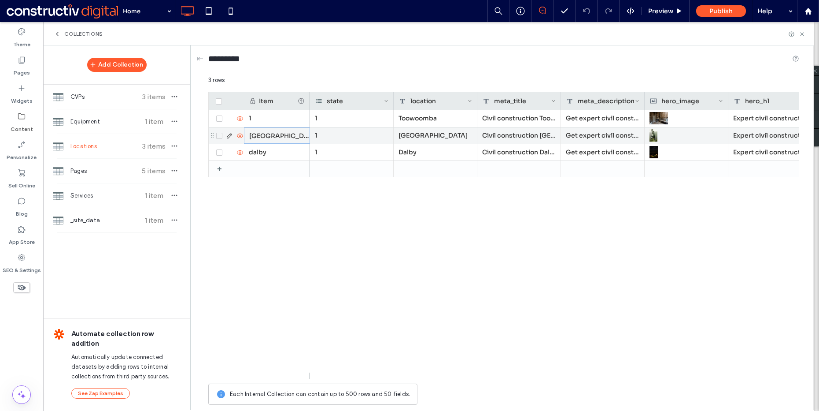
click at [272, 133] on div "[GEOGRAPHIC_DATA]" at bounding box center [277, 135] width 66 height 16
click at [272, 133] on input "****" at bounding box center [276, 136] width 65 height 16
type input "*"
click at [268, 149] on div "dalby" at bounding box center [277, 152] width 66 height 16
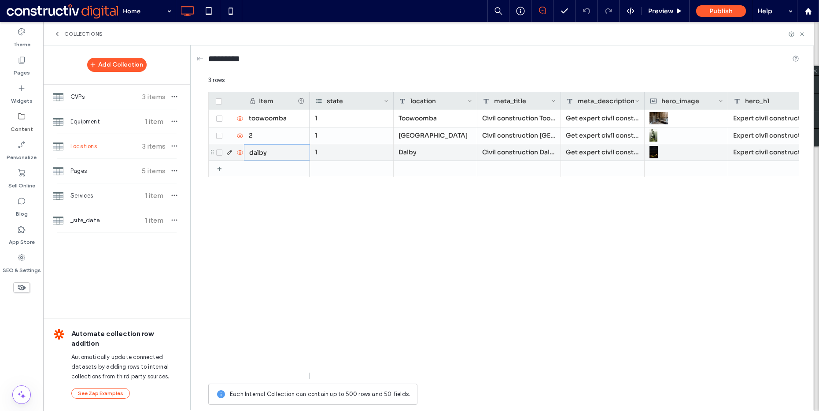
click at [268, 149] on div "dalby" at bounding box center [277, 152] width 66 height 16
click at [268, 149] on input "*****" at bounding box center [276, 152] width 65 height 16
type input "*"
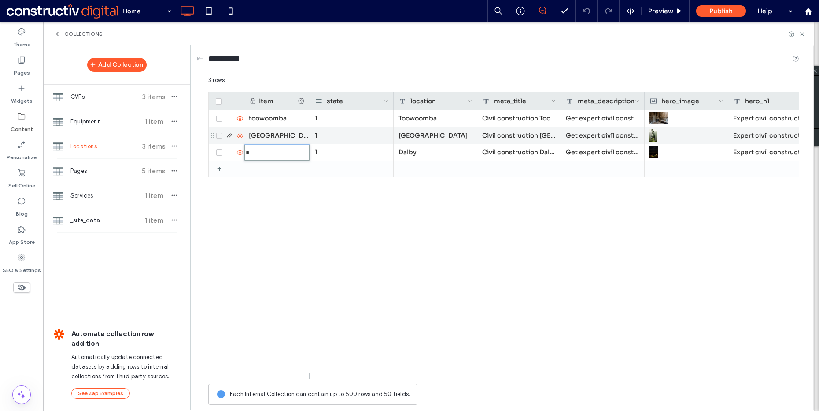
click at [276, 119] on div "toowoomba" at bounding box center [277, 118] width 66 height 17
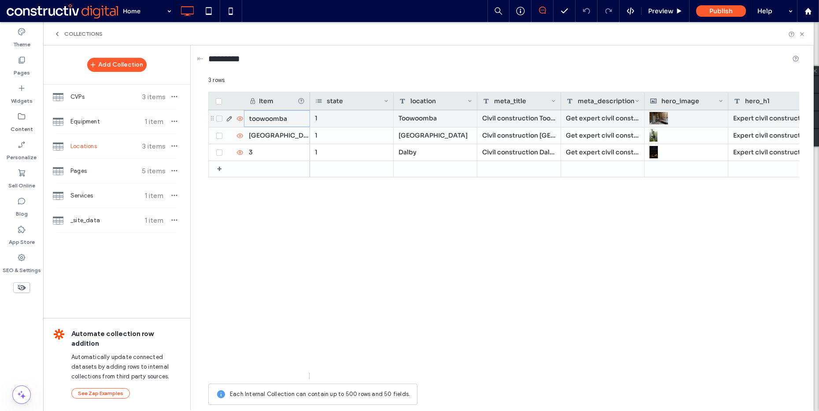
click at [276, 119] on div "toowoomba" at bounding box center [277, 118] width 66 height 17
click at [276, 119] on input "*********" at bounding box center [276, 119] width 65 height 16
type input "*"
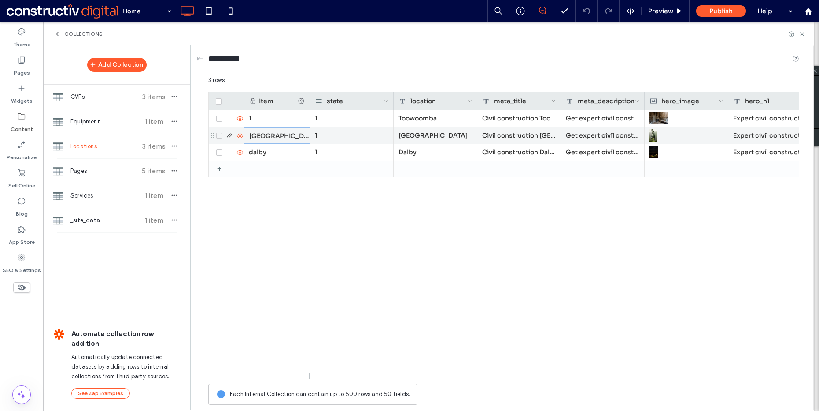
click at [273, 133] on div "[GEOGRAPHIC_DATA]" at bounding box center [277, 135] width 66 height 16
click at [273, 133] on input "****" at bounding box center [276, 136] width 65 height 16
type input "*"
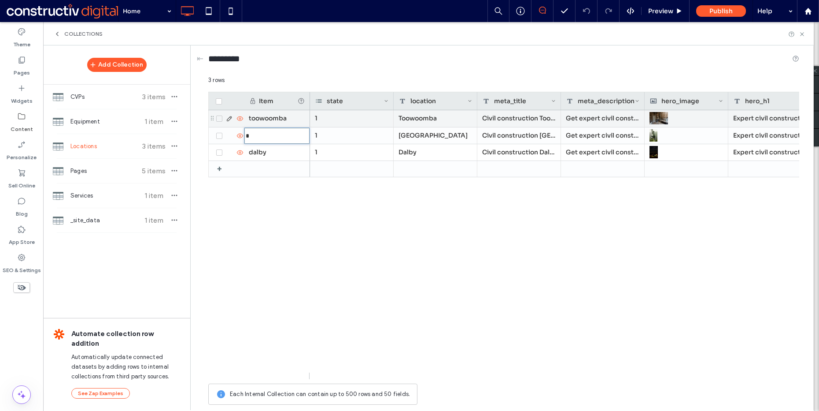
click at [275, 124] on div "toowoomba" at bounding box center [277, 118] width 66 height 17
click at [276, 123] on div "toowoomba" at bounding box center [277, 118] width 66 height 17
click at [276, 123] on input "*********" at bounding box center [276, 119] width 65 height 16
type input "*"
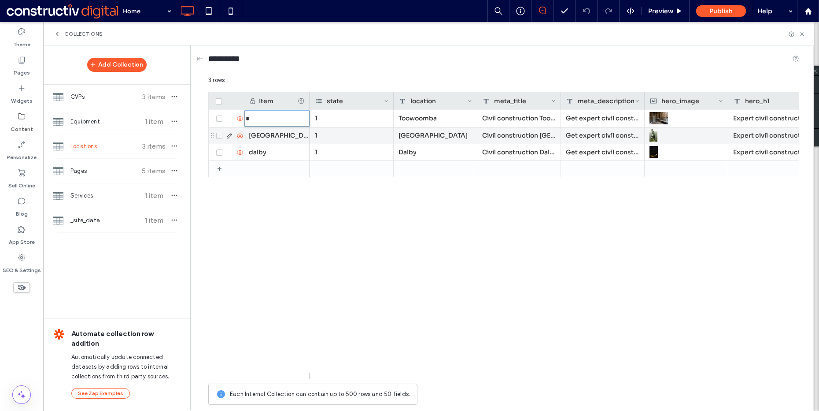
click at [271, 137] on div "[GEOGRAPHIC_DATA]" at bounding box center [277, 135] width 66 height 16
click at [271, 137] on input "****" at bounding box center [276, 136] width 65 height 16
type input "*"
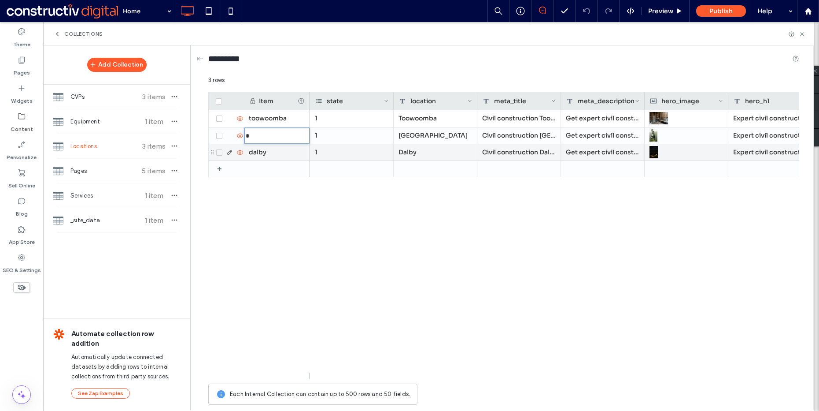
click at [269, 151] on div "dalby" at bounding box center [277, 152] width 66 height 16
type input "*"
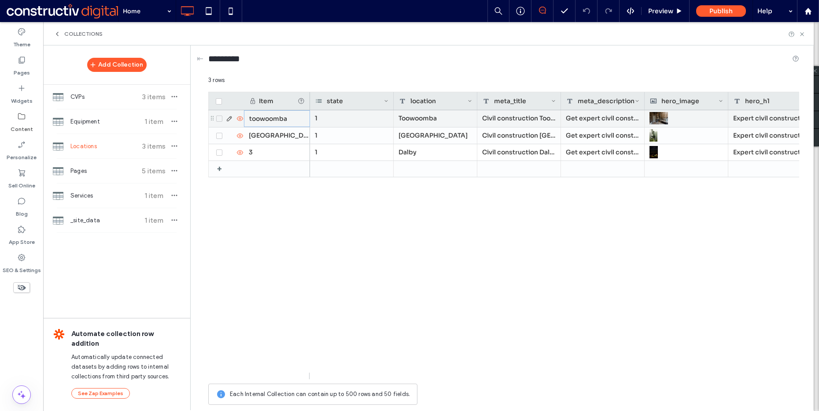
click at [274, 124] on div "toowoomba" at bounding box center [277, 118] width 66 height 17
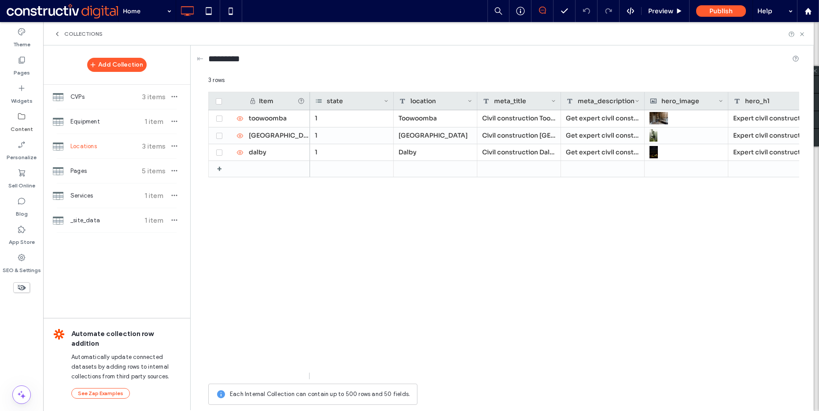
click at [61, 300] on div "Add Collection CVPs 3 items Equipment 1 item Locations 3 items Pages 5 items Se…" at bounding box center [116, 226] width 147 height 363
click at [101, 170] on span "Pages" at bounding box center [103, 170] width 66 height 9
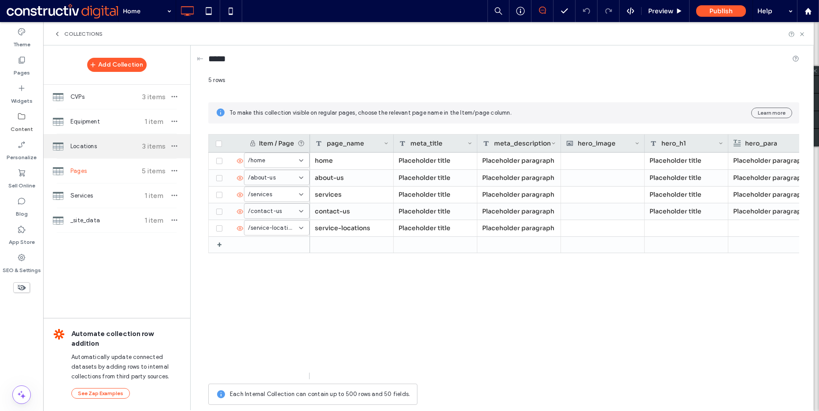
click at [107, 143] on span "Locations" at bounding box center [103, 146] width 66 height 9
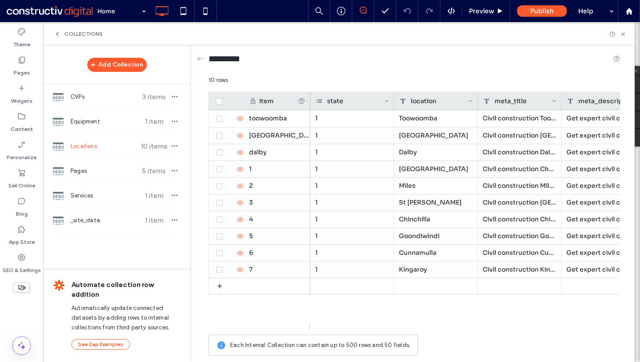
click at [201, 349] on div "⇤ ********* 10 rows Drag here to set row groups Drag here to set column labels …" at bounding box center [414, 202] width 439 height 314
click at [626, 10] on use at bounding box center [628, 10] width 7 height 7
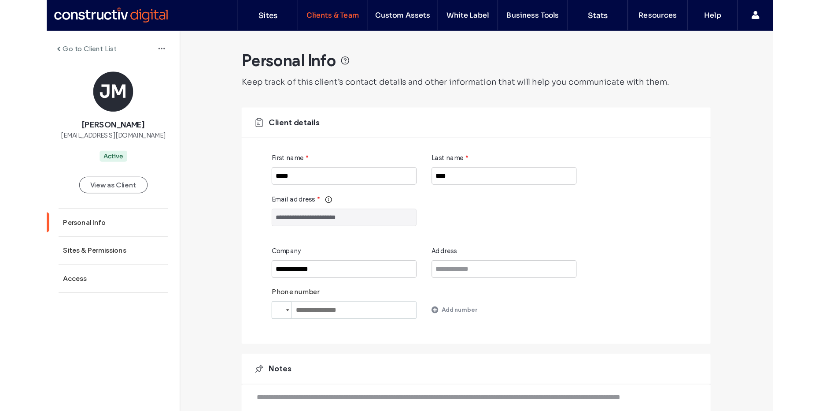
scroll to position [48, 0]
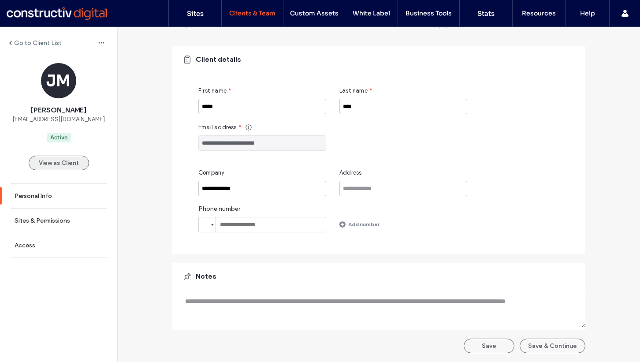
click at [68, 155] on div "View as Client" at bounding box center [59, 162] width 60 height 41
click at [68, 155] on button "View as Client" at bounding box center [59, 162] width 60 height 15
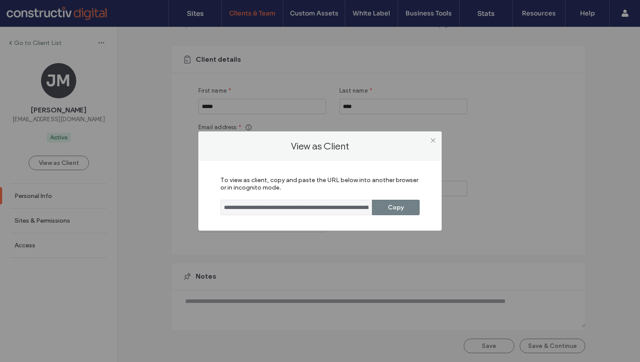
click at [391, 214] on button "Copy" at bounding box center [396, 207] width 48 height 15
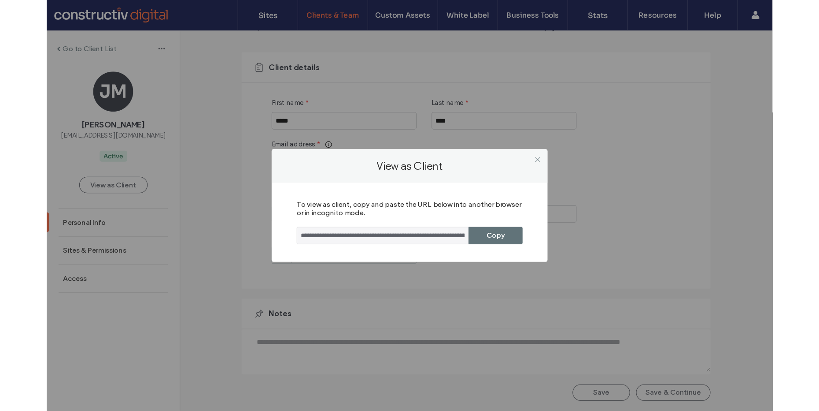
scroll to position [0, 0]
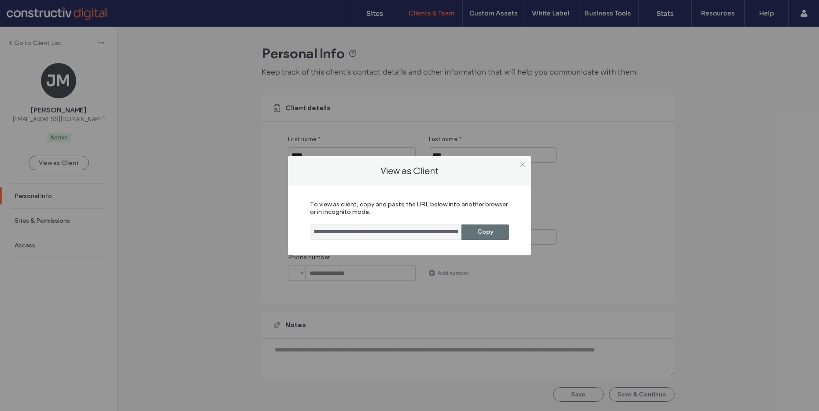
drag, startPoint x: 420, startPoint y: 200, endPoint x: 502, endPoint y: 174, distance: 85.3
click at [422, 200] on div "**********" at bounding box center [409, 220] width 243 height 70
click at [517, 167] on div at bounding box center [522, 164] width 13 height 13
click at [520, 166] on icon at bounding box center [522, 164] width 7 height 7
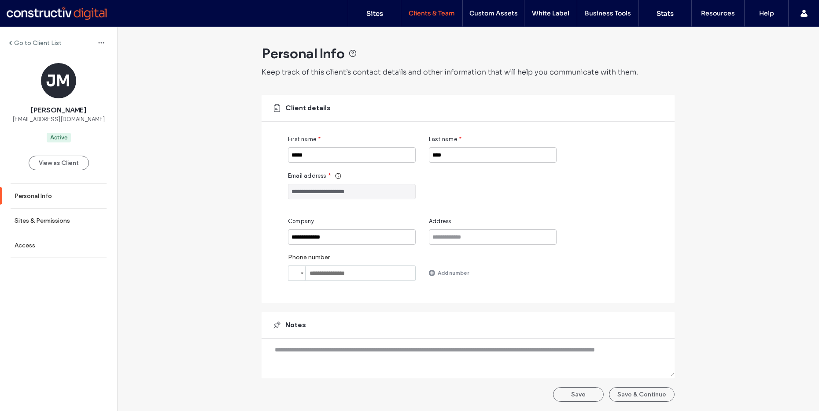
click at [222, 109] on div "**********" at bounding box center [468, 218] width 702 height 383
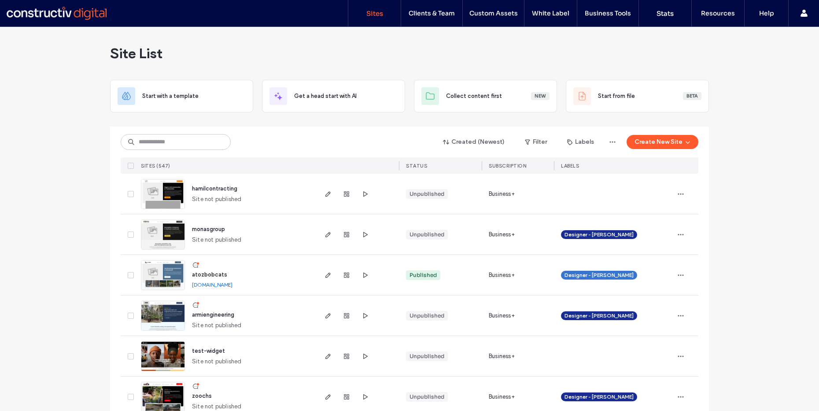
click at [172, 133] on div "Created (Newest) Filter Labels Create New Site" at bounding box center [410, 141] width 578 height 17
click at [158, 138] on input at bounding box center [176, 142] width 110 height 16
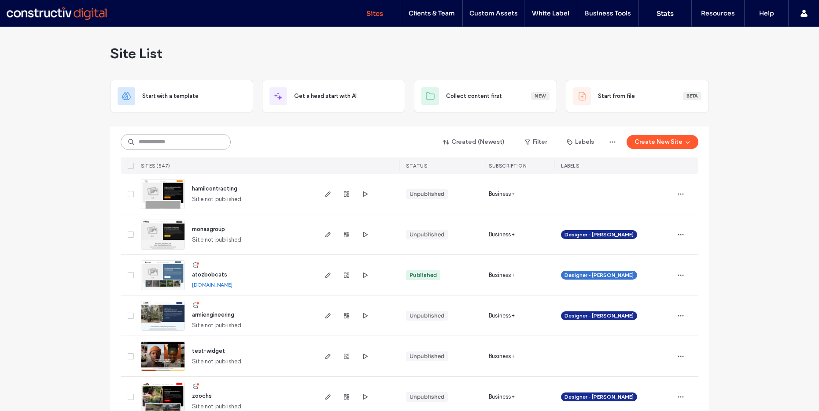
click at [149, 144] on input at bounding box center [176, 142] width 110 height 16
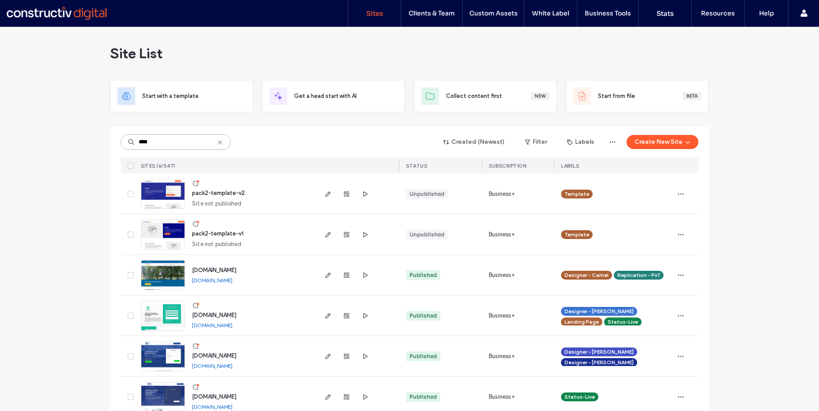
click at [185, 140] on input "****" at bounding box center [176, 142] width 110 height 16
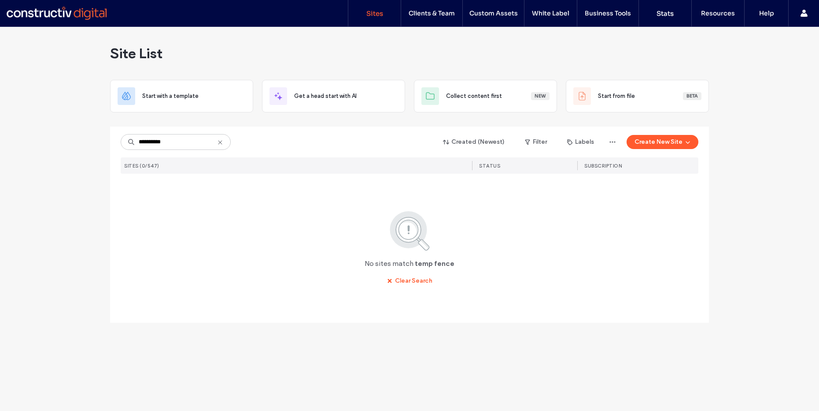
click at [92, 167] on div "**********" at bounding box center [409, 219] width 819 height 384
click at [180, 143] on input "**********" at bounding box center [176, 142] width 110 height 16
type input "*********"
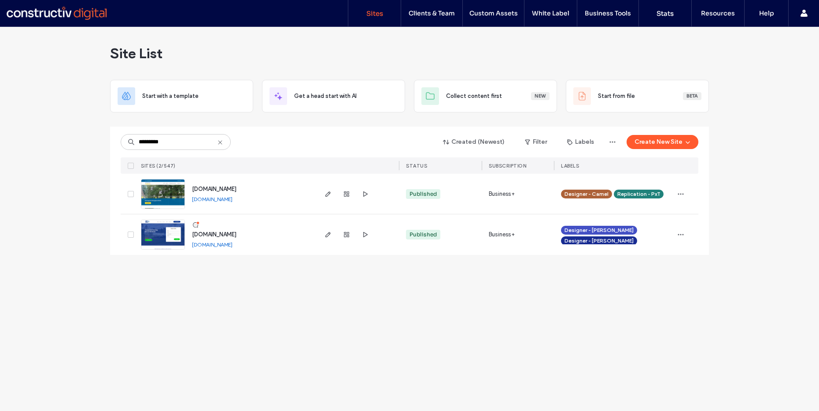
click at [237, 189] on span "[DOMAIN_NAME]" at bounding box center [214, 188] width 44 height 7
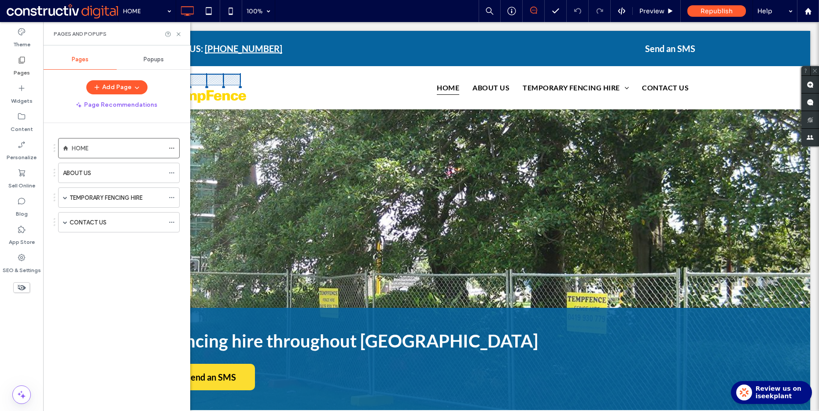
click at [111, 285] on div "HOME ABOUT US TEMPORARY FENCING HIRE EVENT FENCE HIRE DEMOLITION FENCE HIRE COM…" at bounding box center [122, 264] width 137 height 283
click at [64, 198] on span at bounding box center [65, 197] width 4 height 4
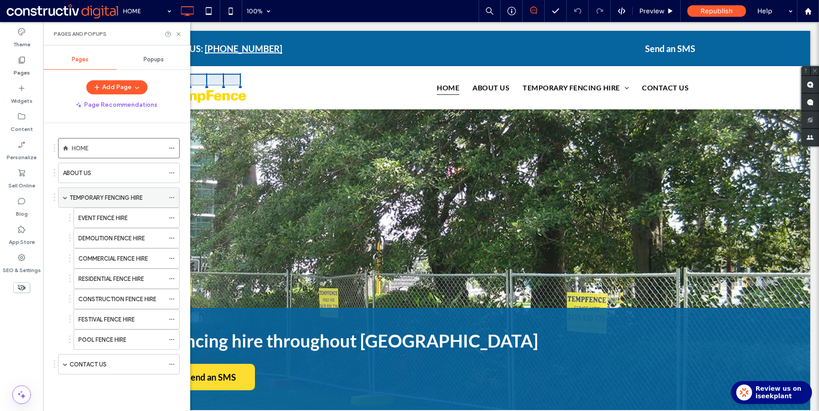
click at [65, 196] on span at bounding box center [65, 197] width 4 height 4
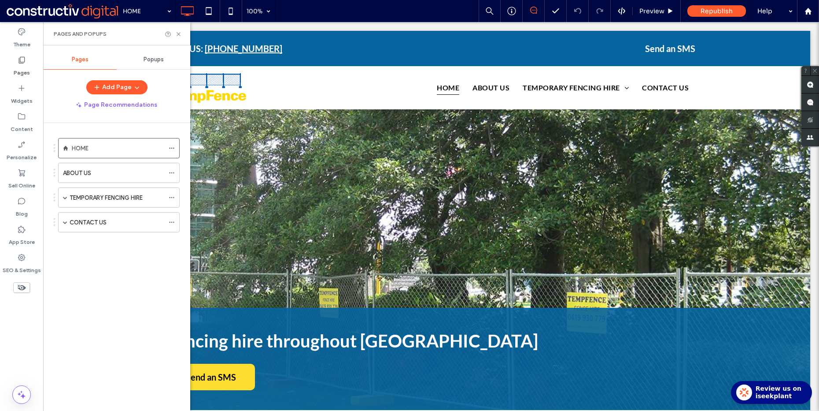
click at [103, 270] on div "HOME ABOUT US TEMPORARY FENCING HIRE EVENT FENCE HIRE DEMOLITION FENCE HIRE COM…" at bounding box center [122, 264] width 137 height 283
click at [101, 272] on div "HOME ABOUT US TEMPORARY FENCING HIRE EVENT FENCE HIRE DEMOLITION FENCE HIRE COM…" at bounding box center [122, 264] width 137 height 283
click at [716, 12] on span "Republish" at bounding box center [717, 11] width 32 height 8
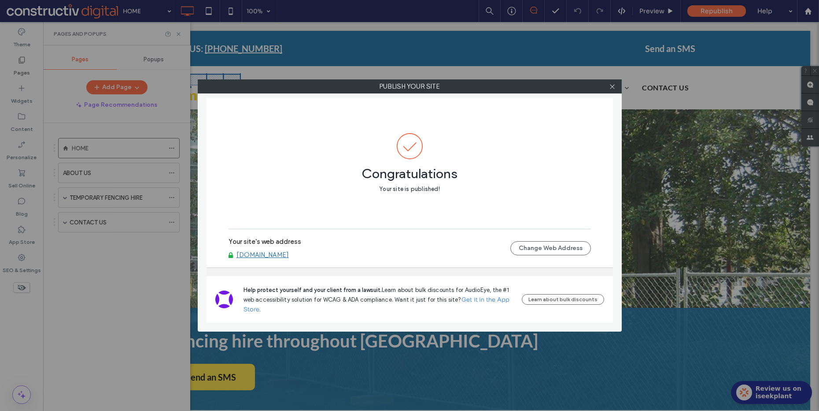
click at [315, 177] on span "Congratulations" at bounding box center [410, 169] width 363 height 20
click at [274, 253] on link "[DOMAIN_NAME]" at bounding box center [263, 255] width 52 height 8
click at [614, 85] on use at bounding box center [612, 86] width 4 height 4
